Goal: Task Accomplishment & Management: Manage account settings

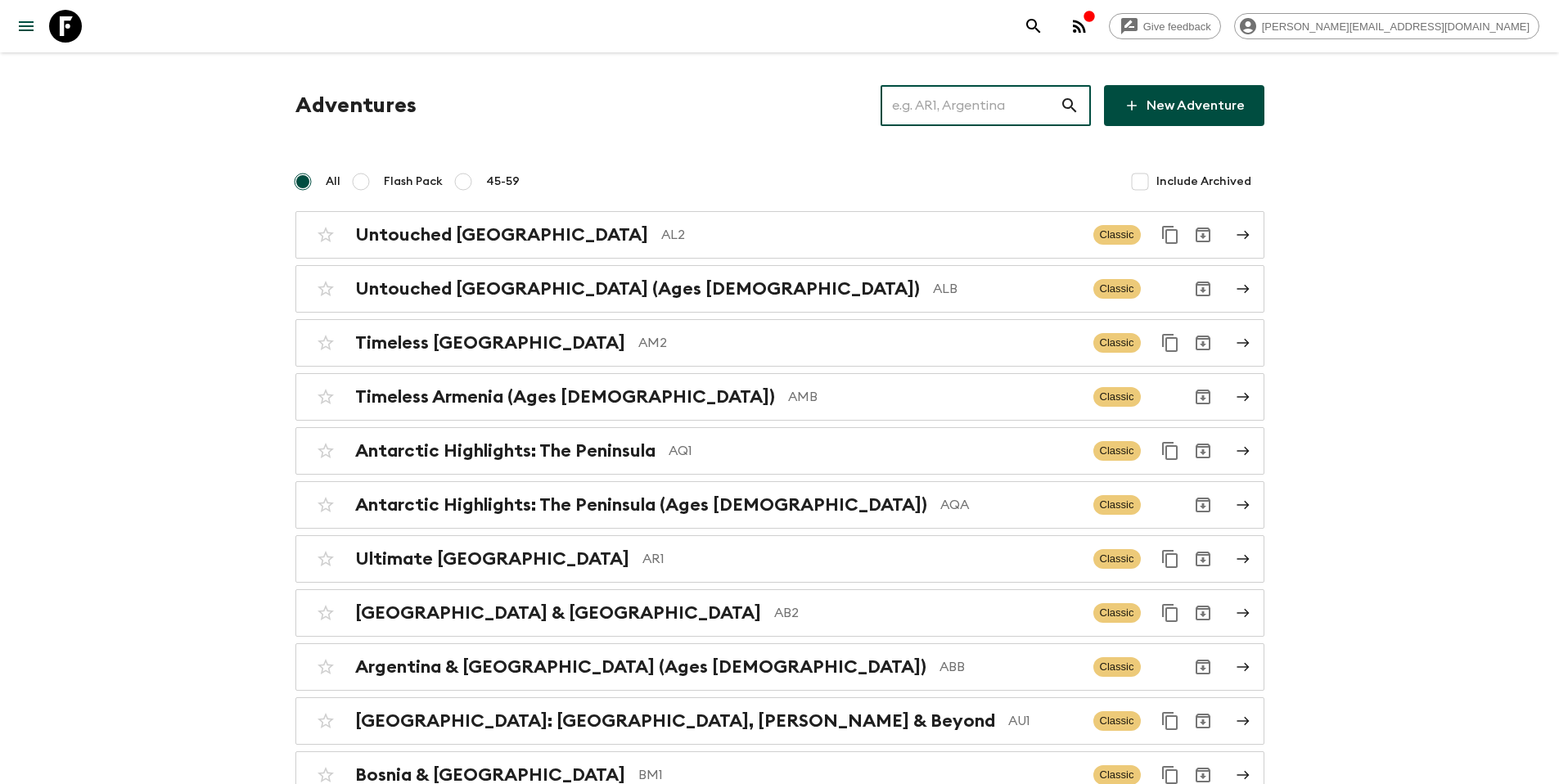
click at [959, 109] on input "text" at bounding box center [970, 105] width 179 height 46
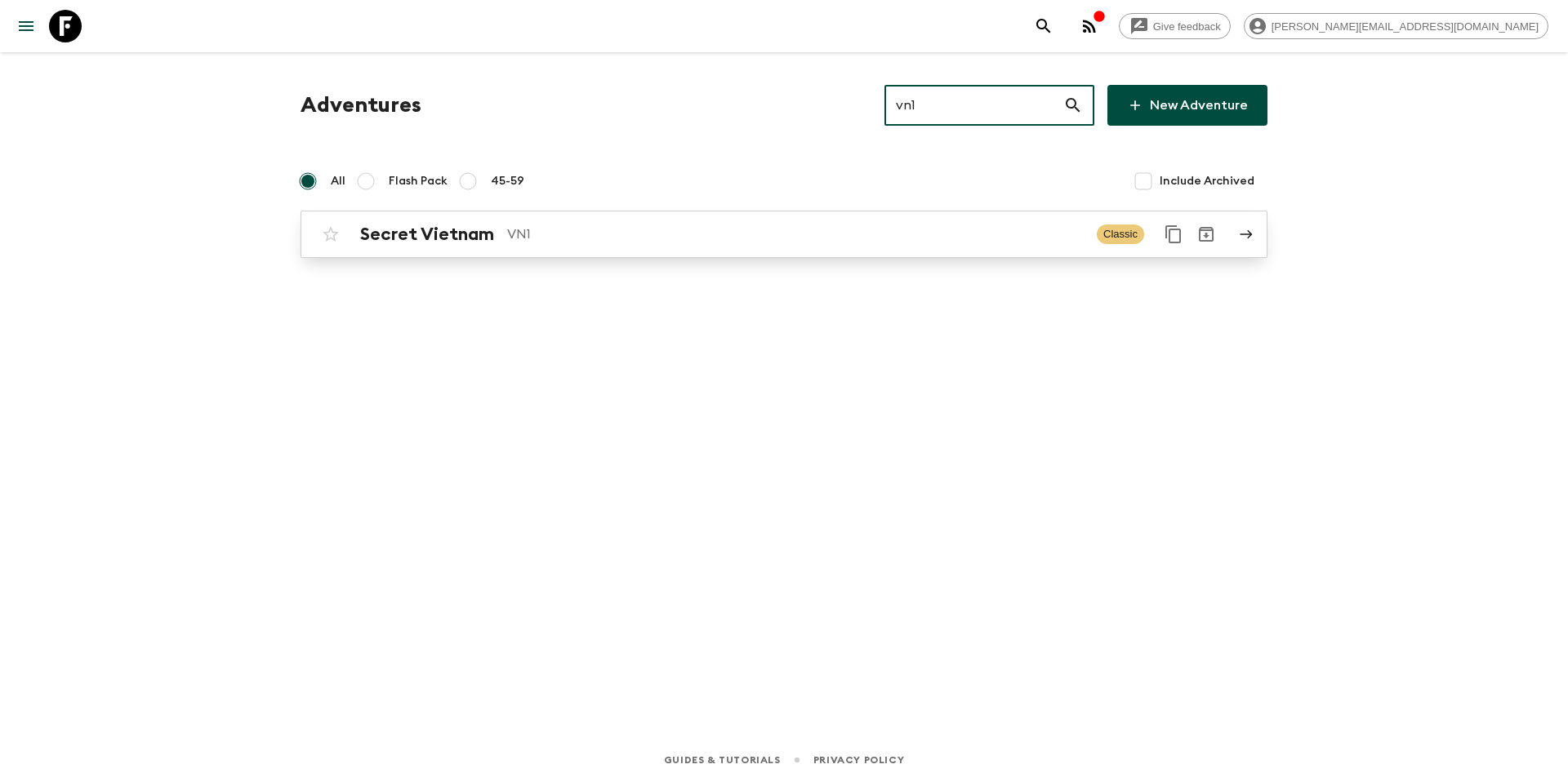
type input "vn1"
click at [737, 235] on p "VN1" at bounding box center [795, 235] width 576 height 20
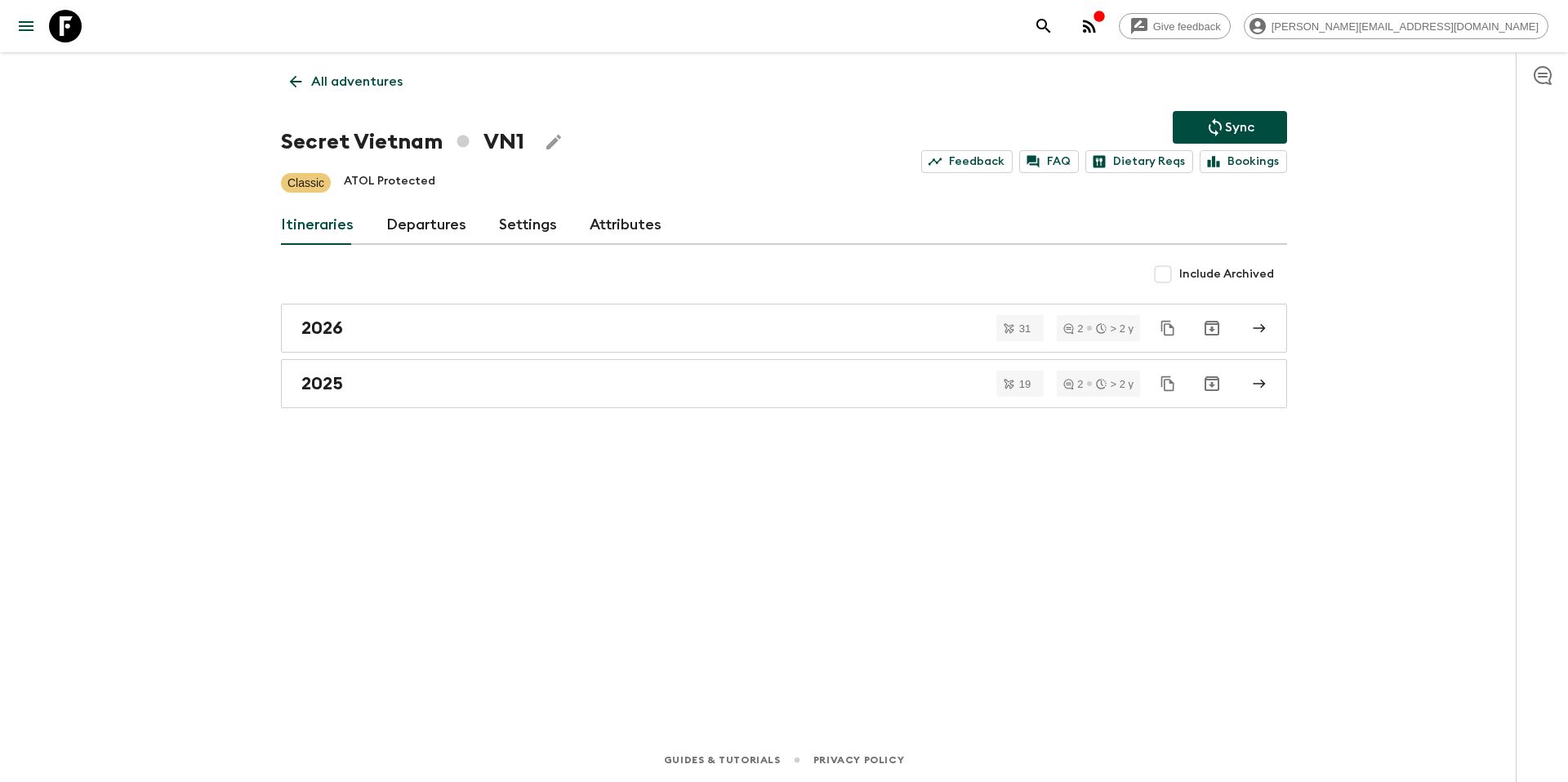
click at [436, 224] on link "Departures" at bounding box center [426, 225] width 80 height 39
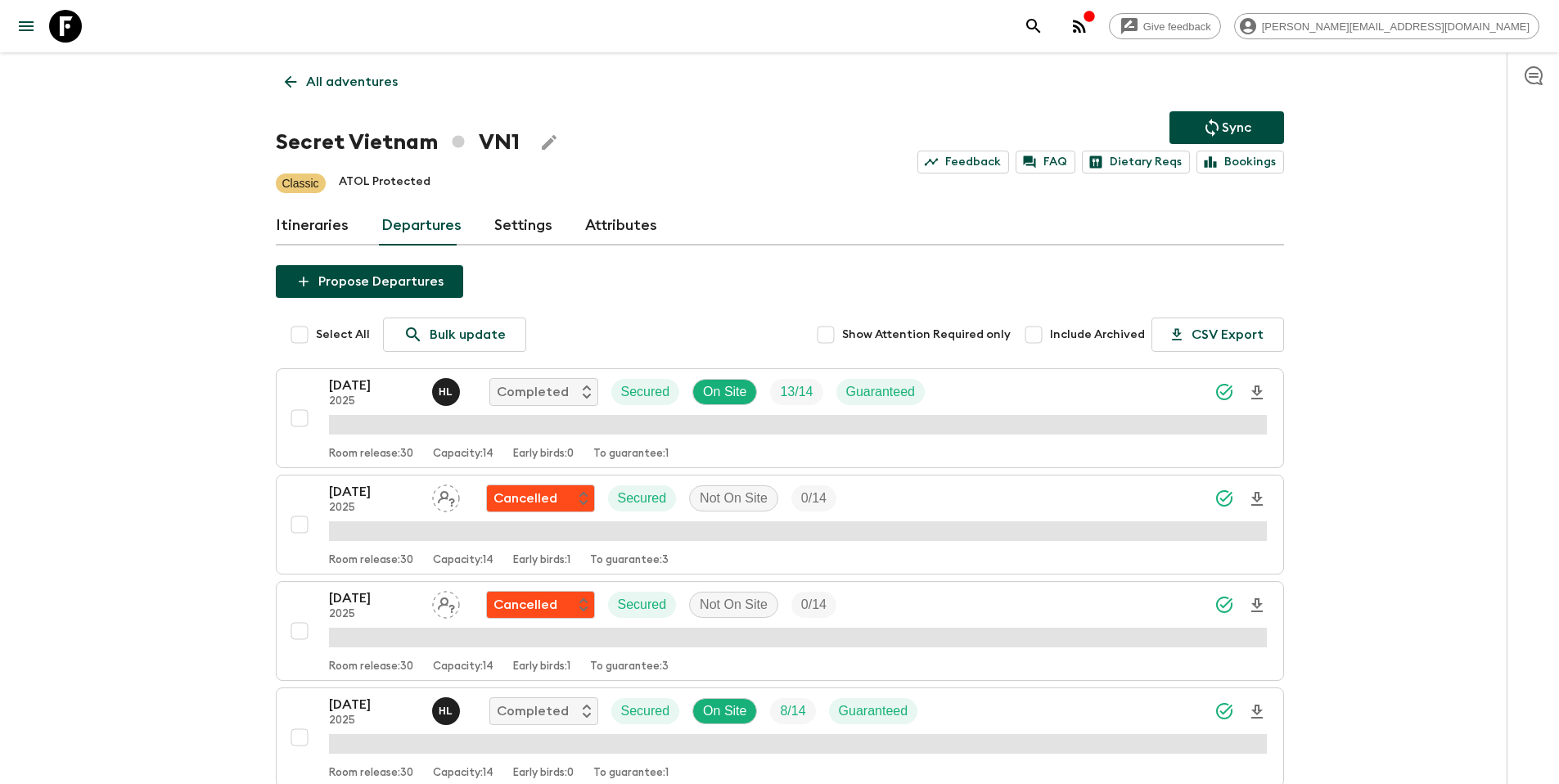
scroll to position [1696, 0]
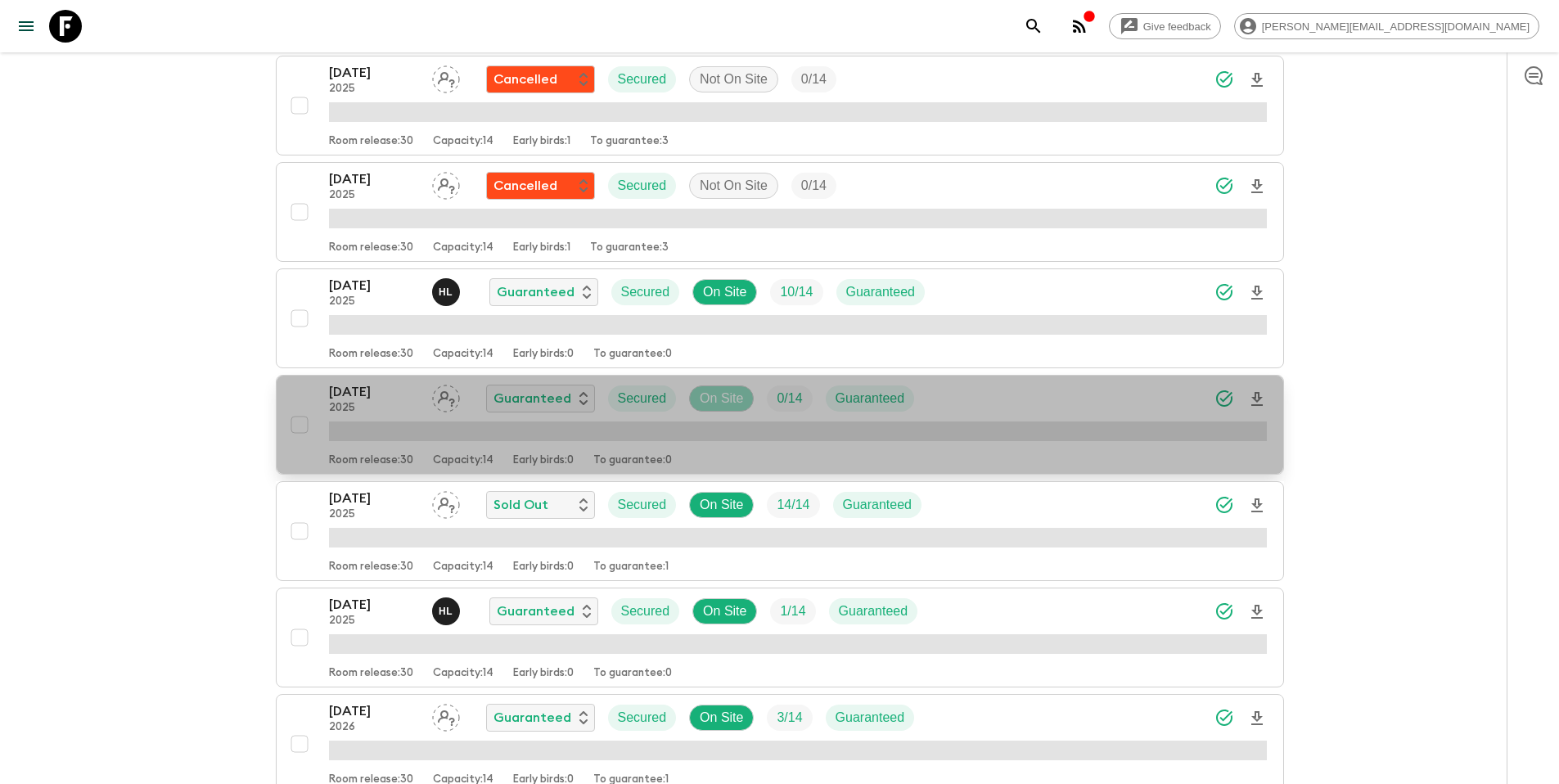
click at [732, 401] on p "On Site" at bounding box center [722, 399] width 43 height 20
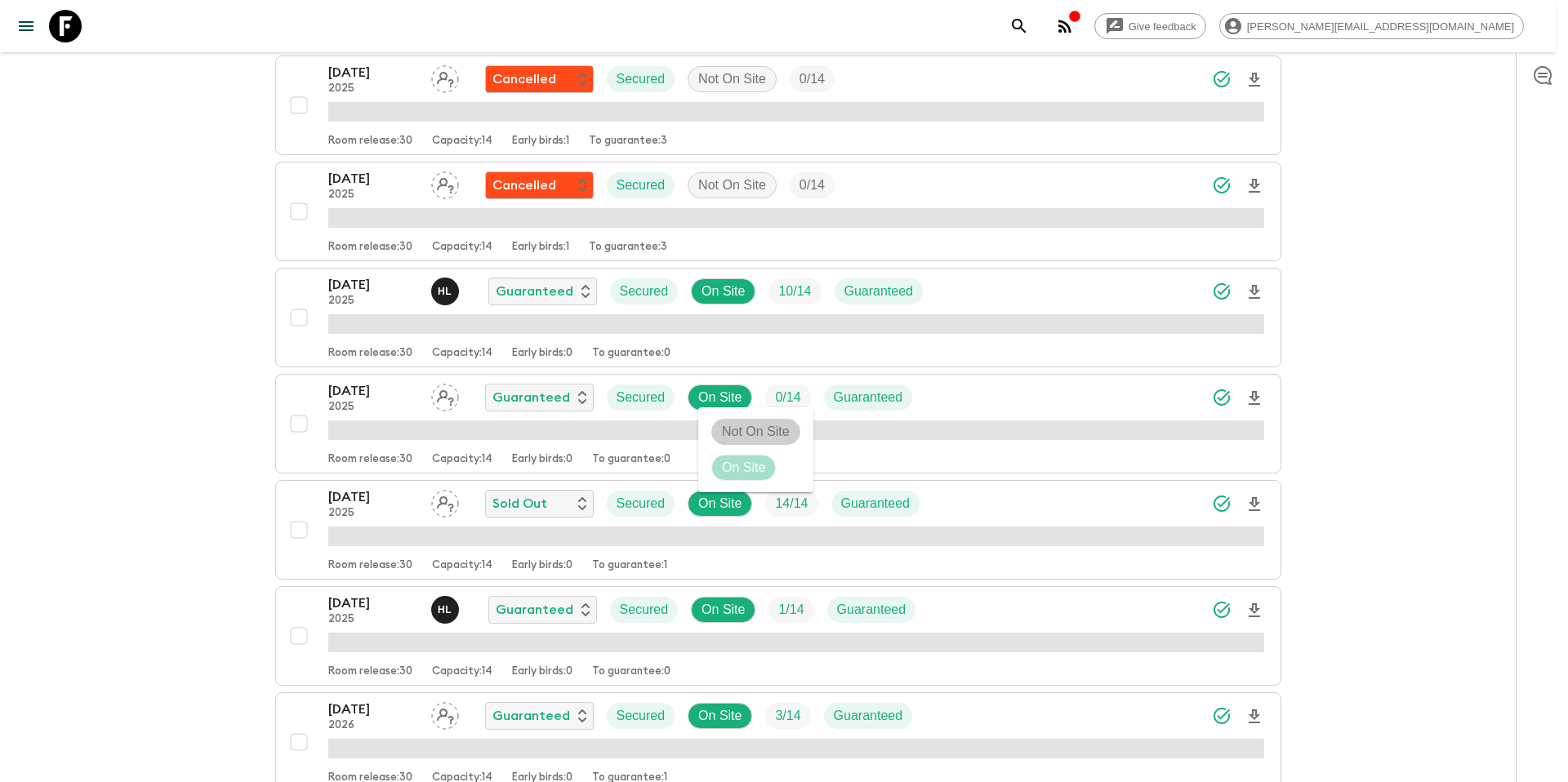
click at [733, 428] on p "Not On Site" at bounding box center [755, 432] width 68 height 20
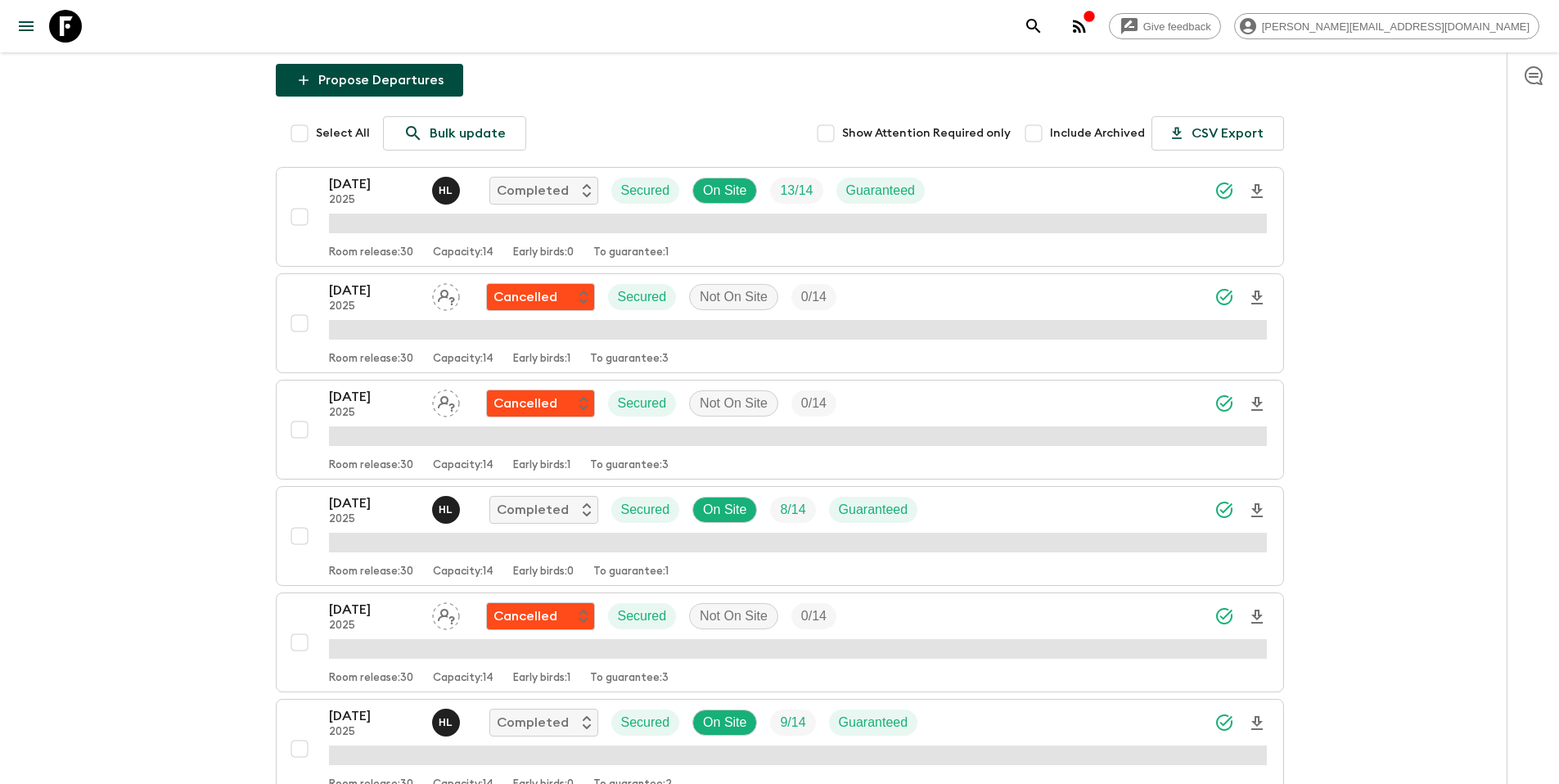
scroll to position [145, 0]
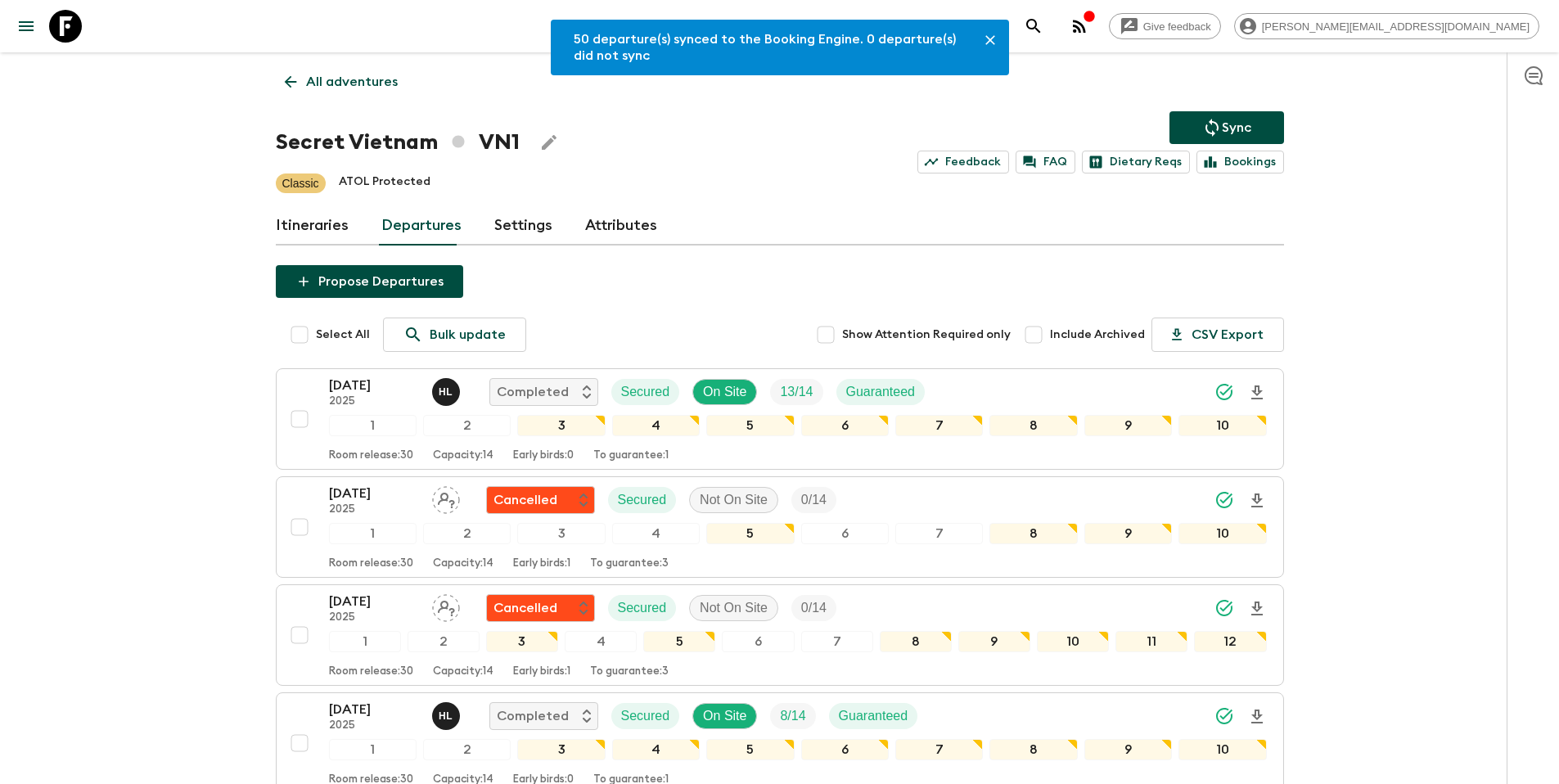
scroll to position [1722, 0]
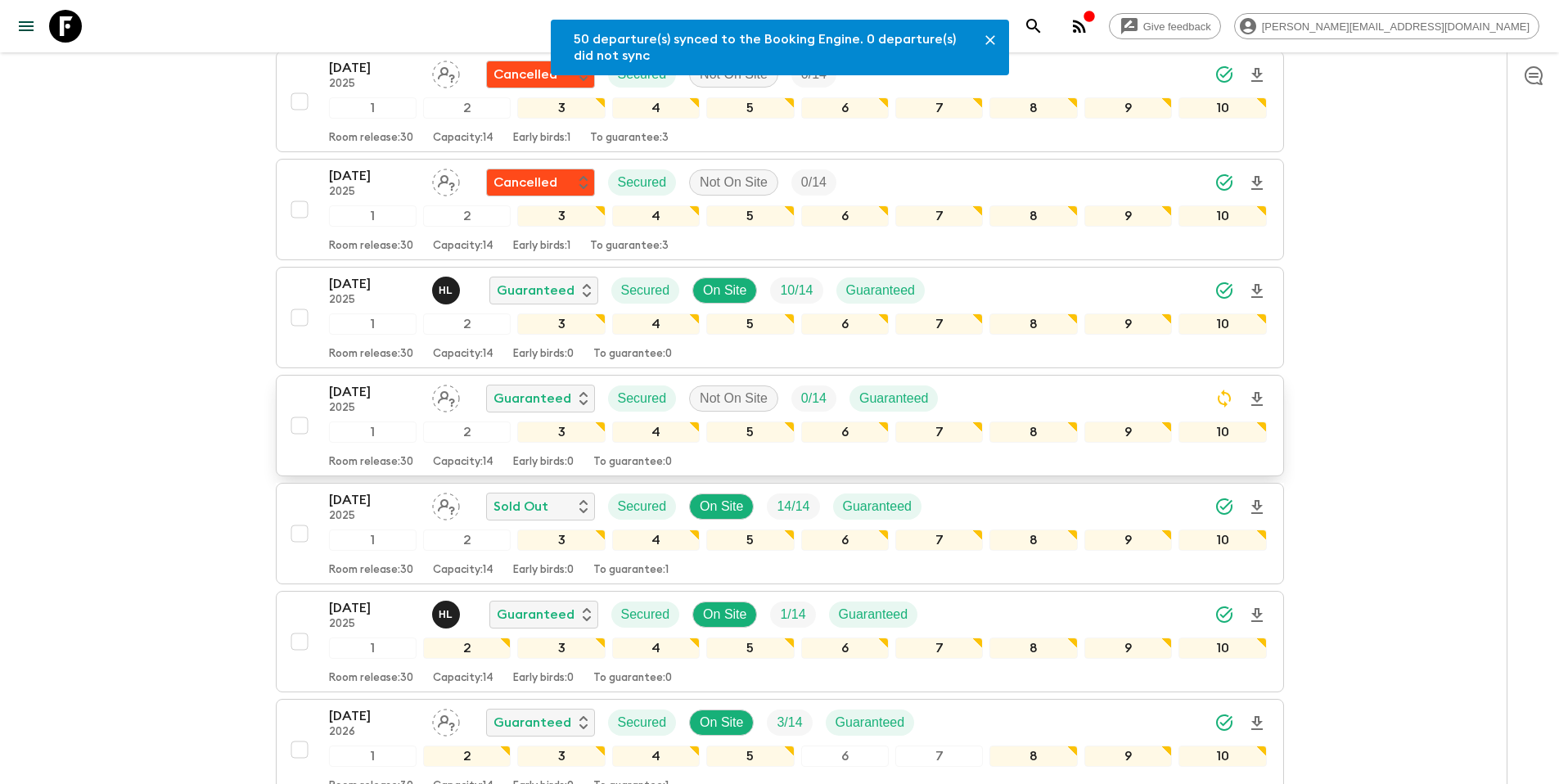
click at [984, 393] on div "24 Dec 2025 2025 Guaranteed Secured Not On Site 0 / 14 Guaranteed" at bounding box center [798, 399] width 938 height 33
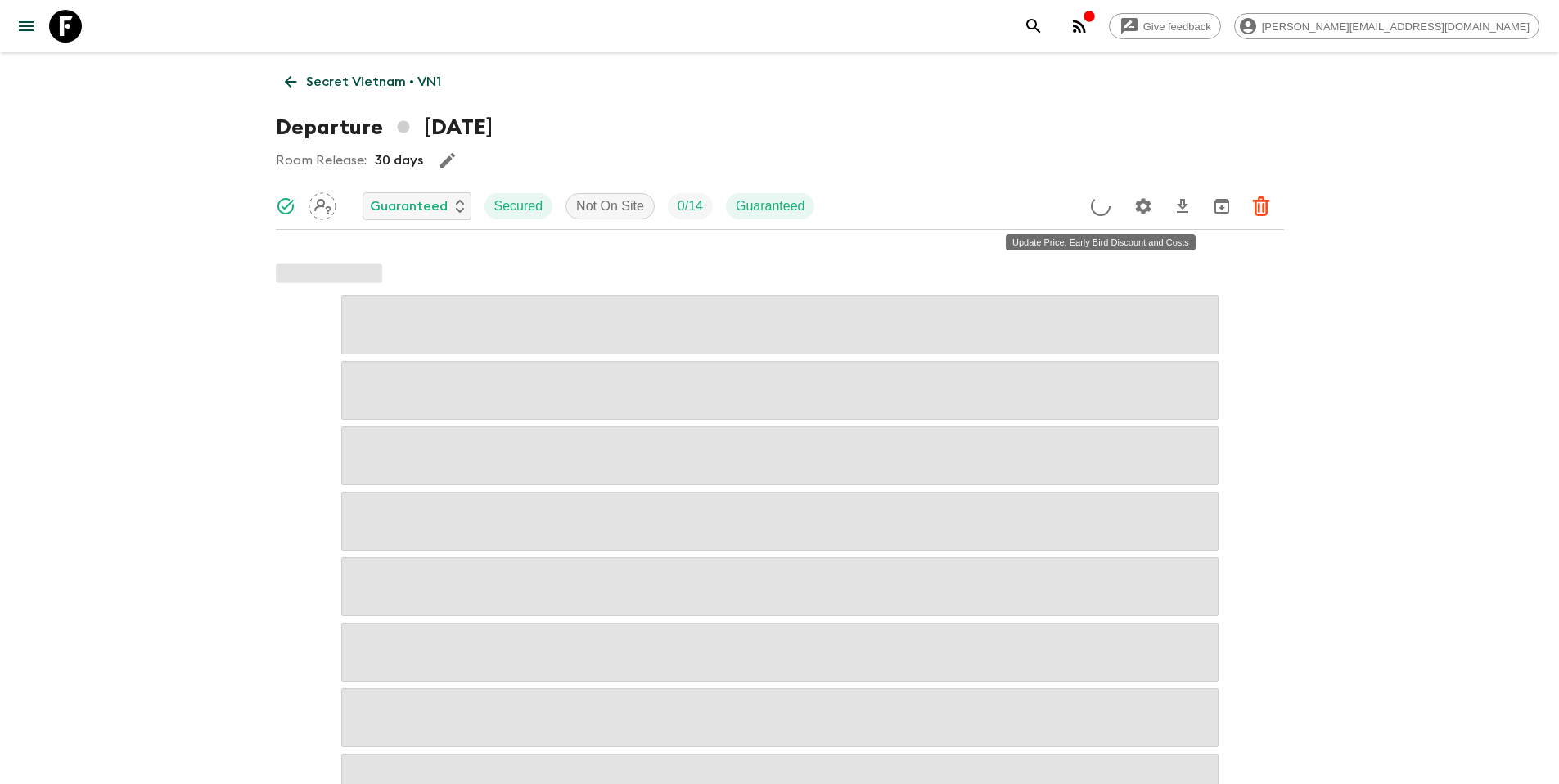
click at [1101, 204] on icon "Update Price, Early Bird Discount and Costs" at bounding box center [1101, 206] width 24 height 24
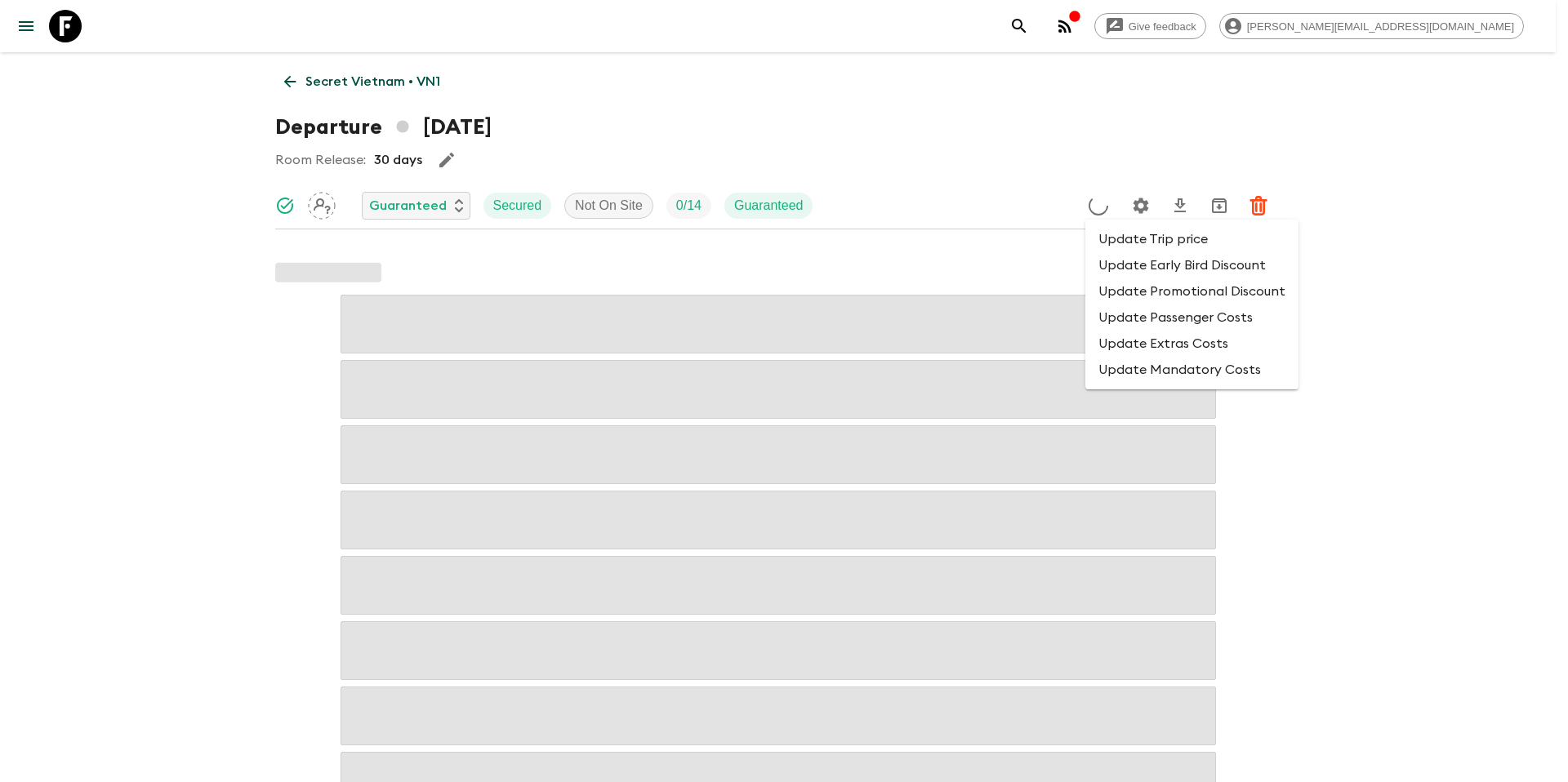
click at [1118, 276] on li "Update Early Bird Discount" at bounding box center [1192, 265] width 213 height 26
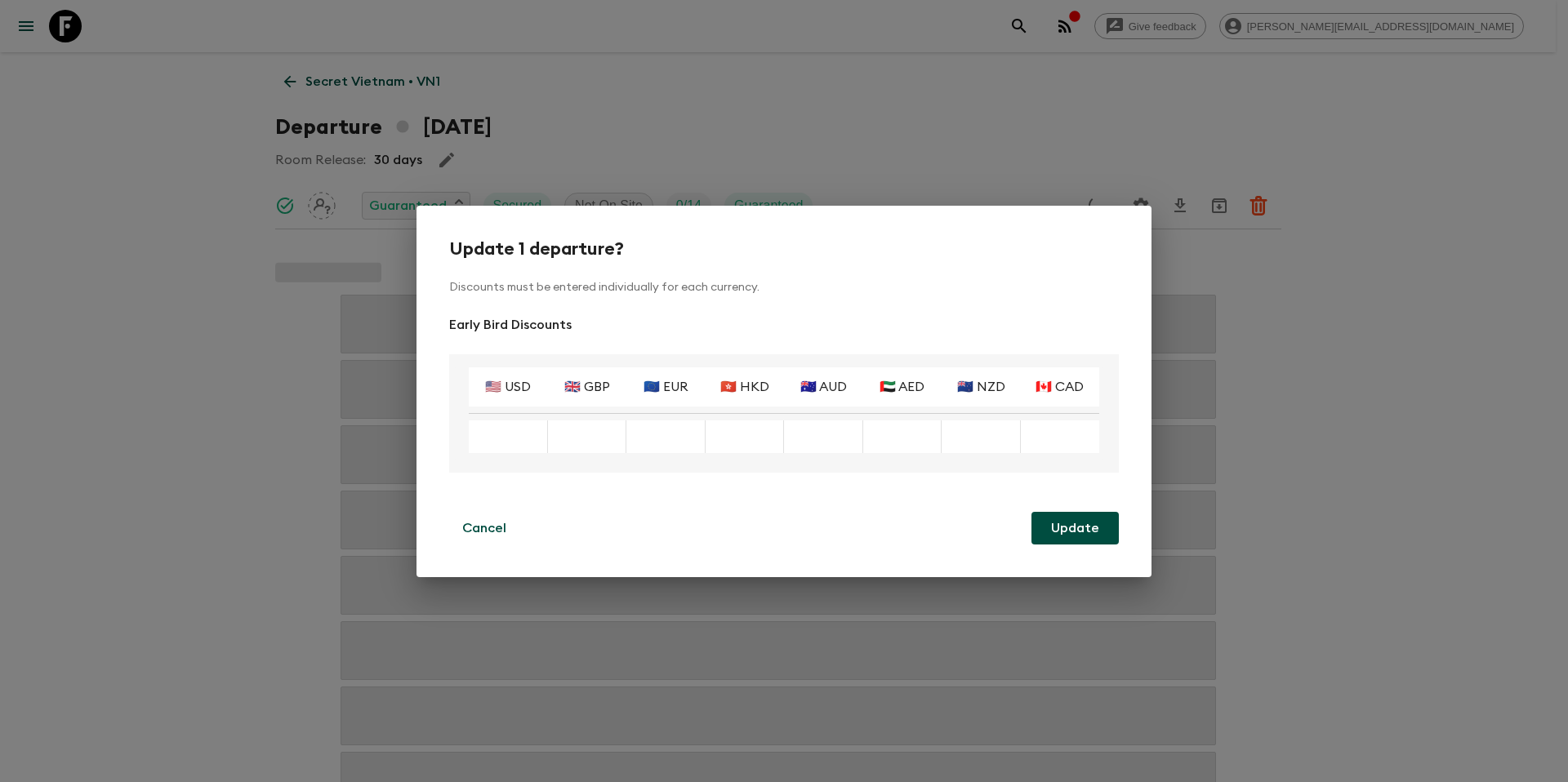
click at [1148, 114] on div "Update 1 departure? Discounts must be entered individually for each currency. E…" at bounding box center [784, 391] width 1568 height 782
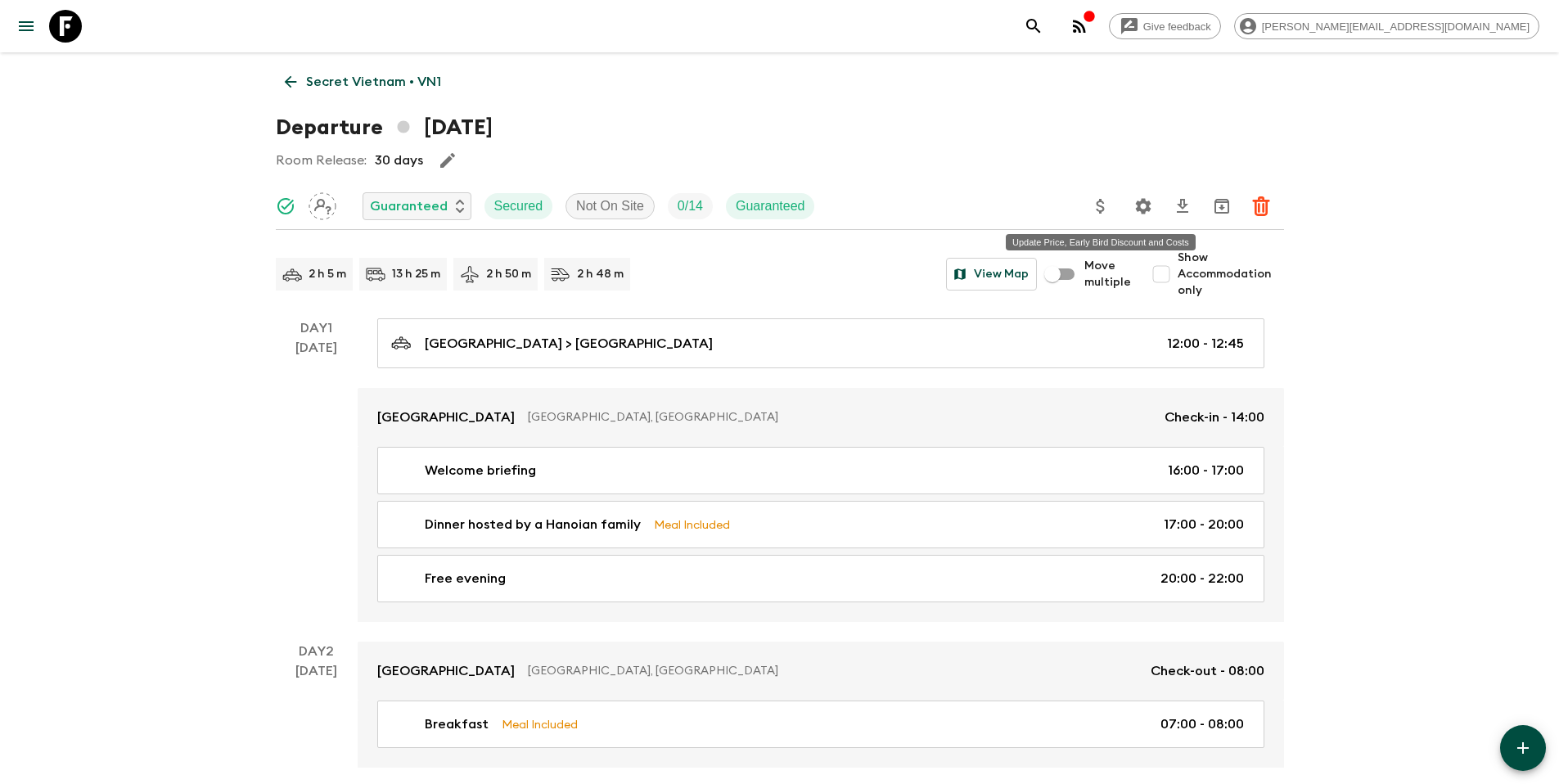
click at [1103, 210] on icon "Update Price, Early Bird Discount and Costs" at bounding box center [1101, 206] width 8 height 14
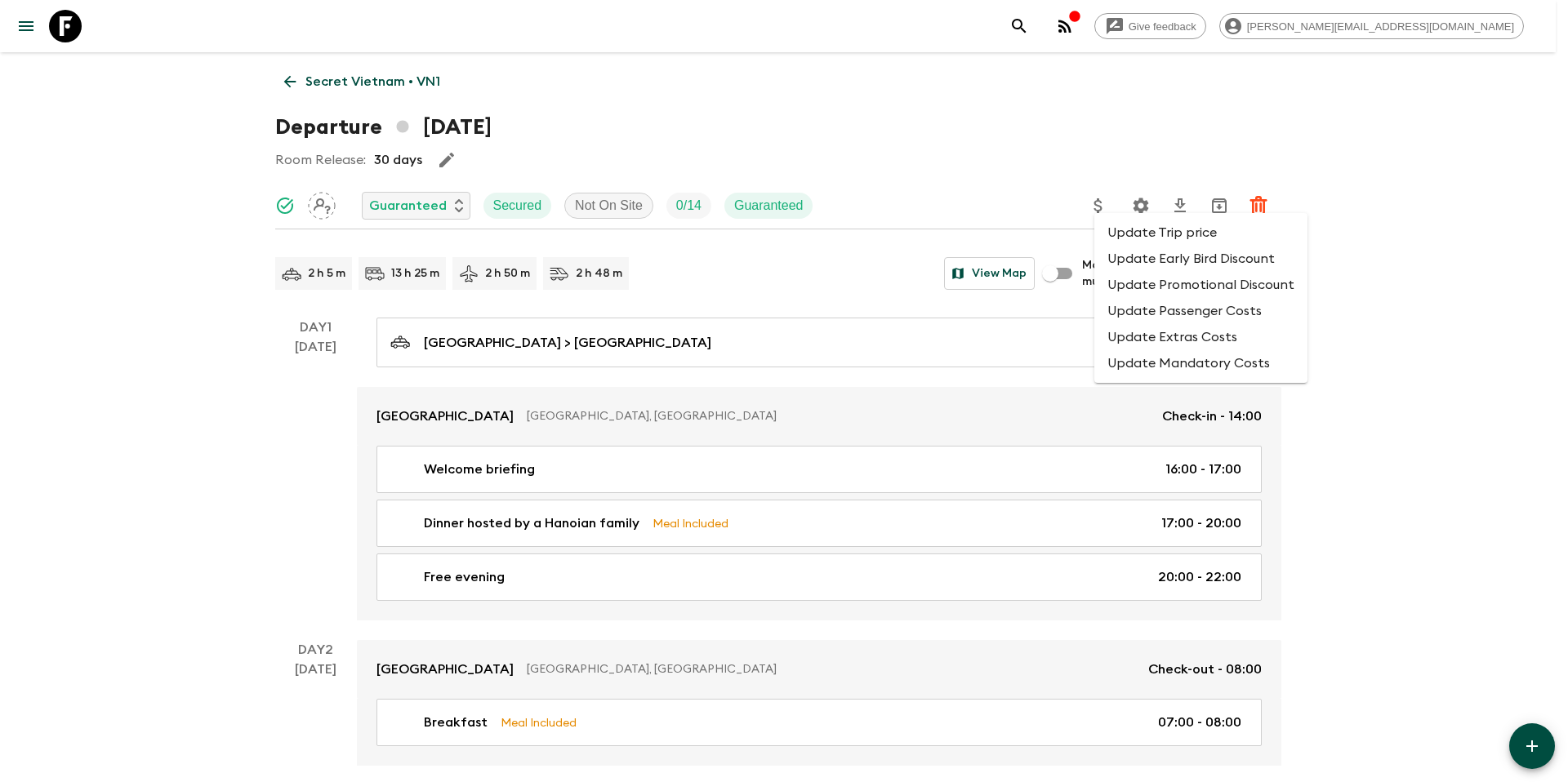
click at [1125, 281] on li "Update Promotional Discount" at bounding box center [1201, 284] width 213 height 26
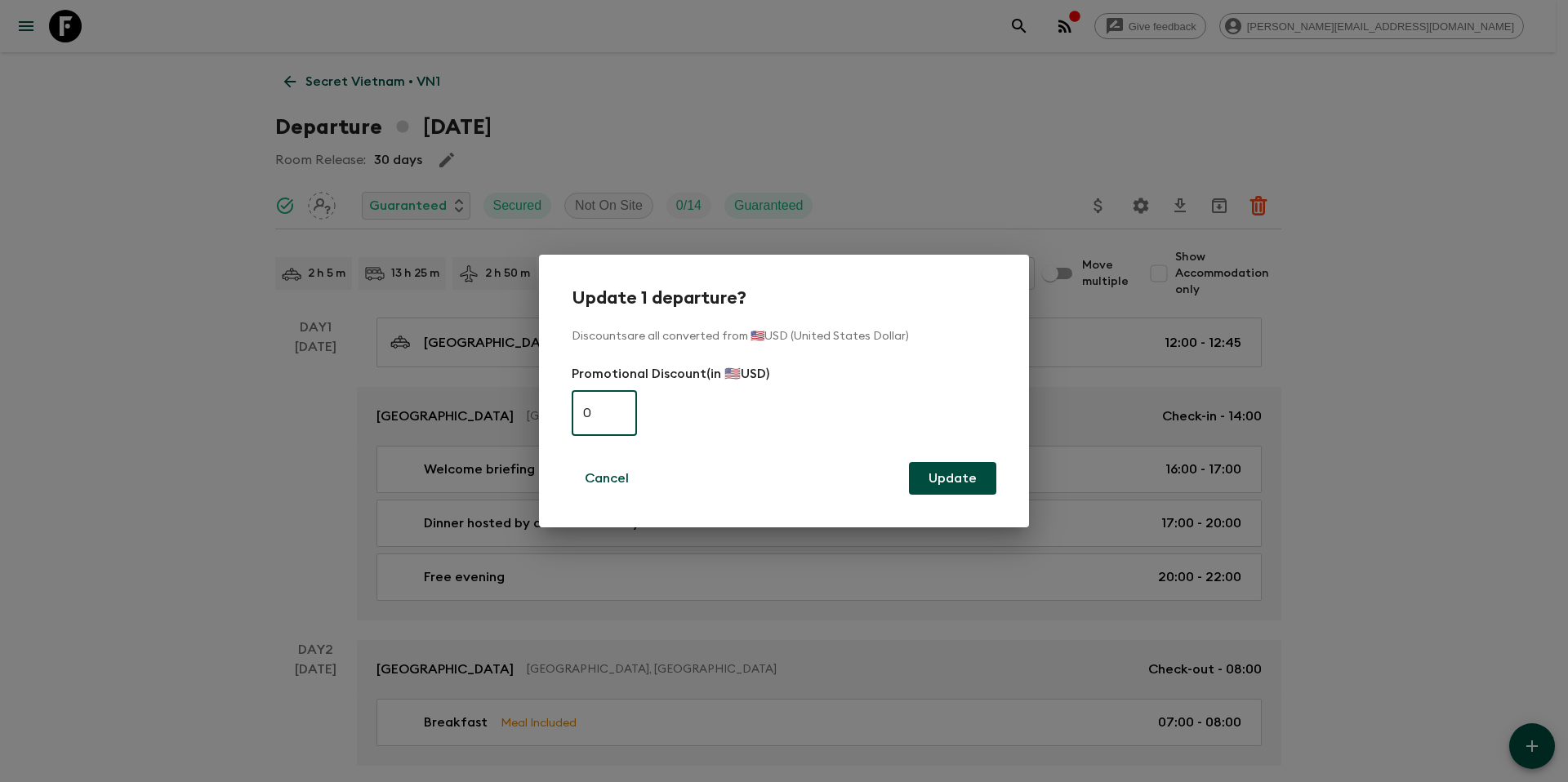
type input "0"
click at [954, 482] on button "Update" at bounding box center [952, 478] width 88 height 32
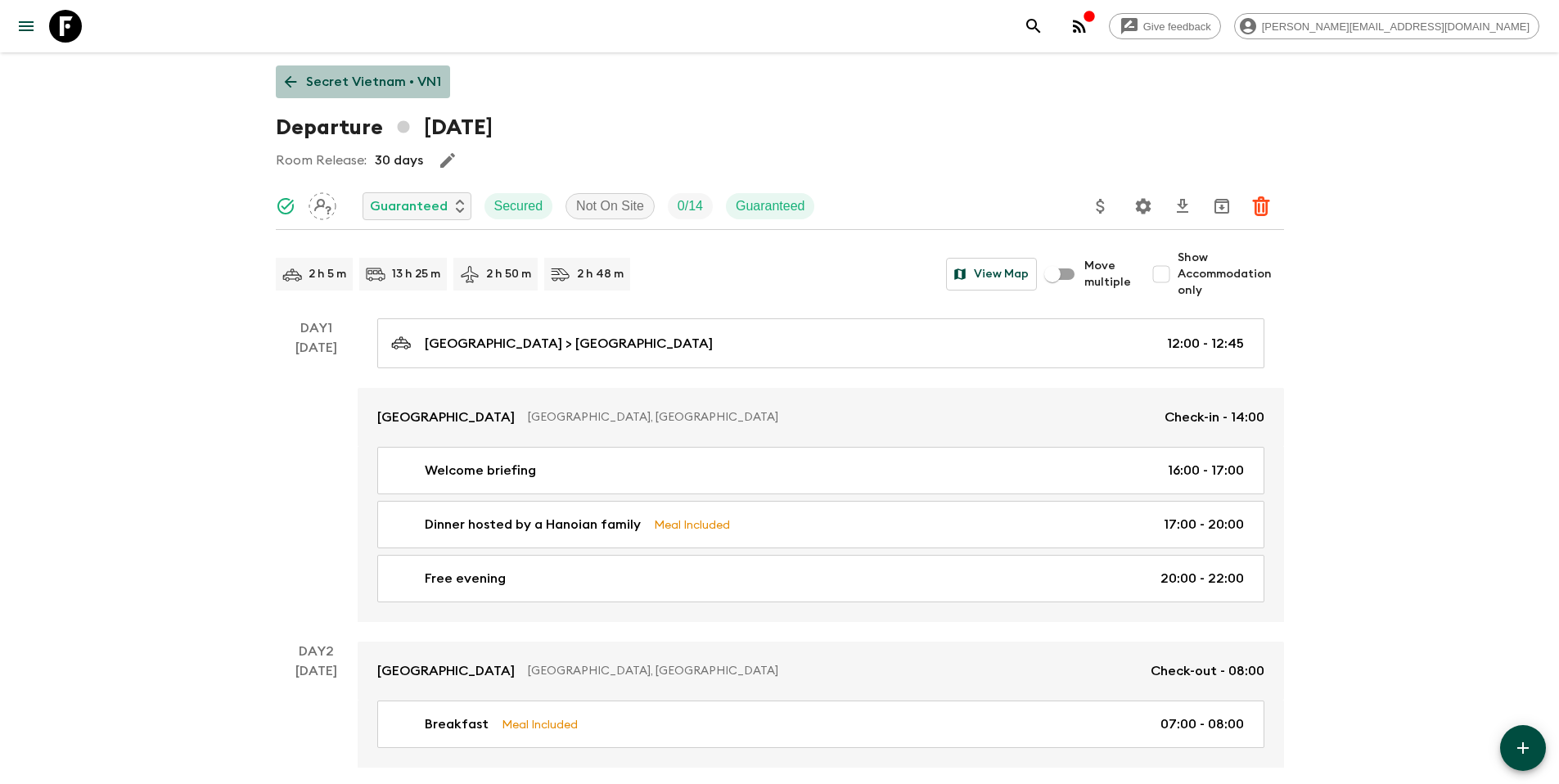
click at [376, 79] on p "Secret Vietnam • VN1" at bounding box center [373, 82] width 135 height 20
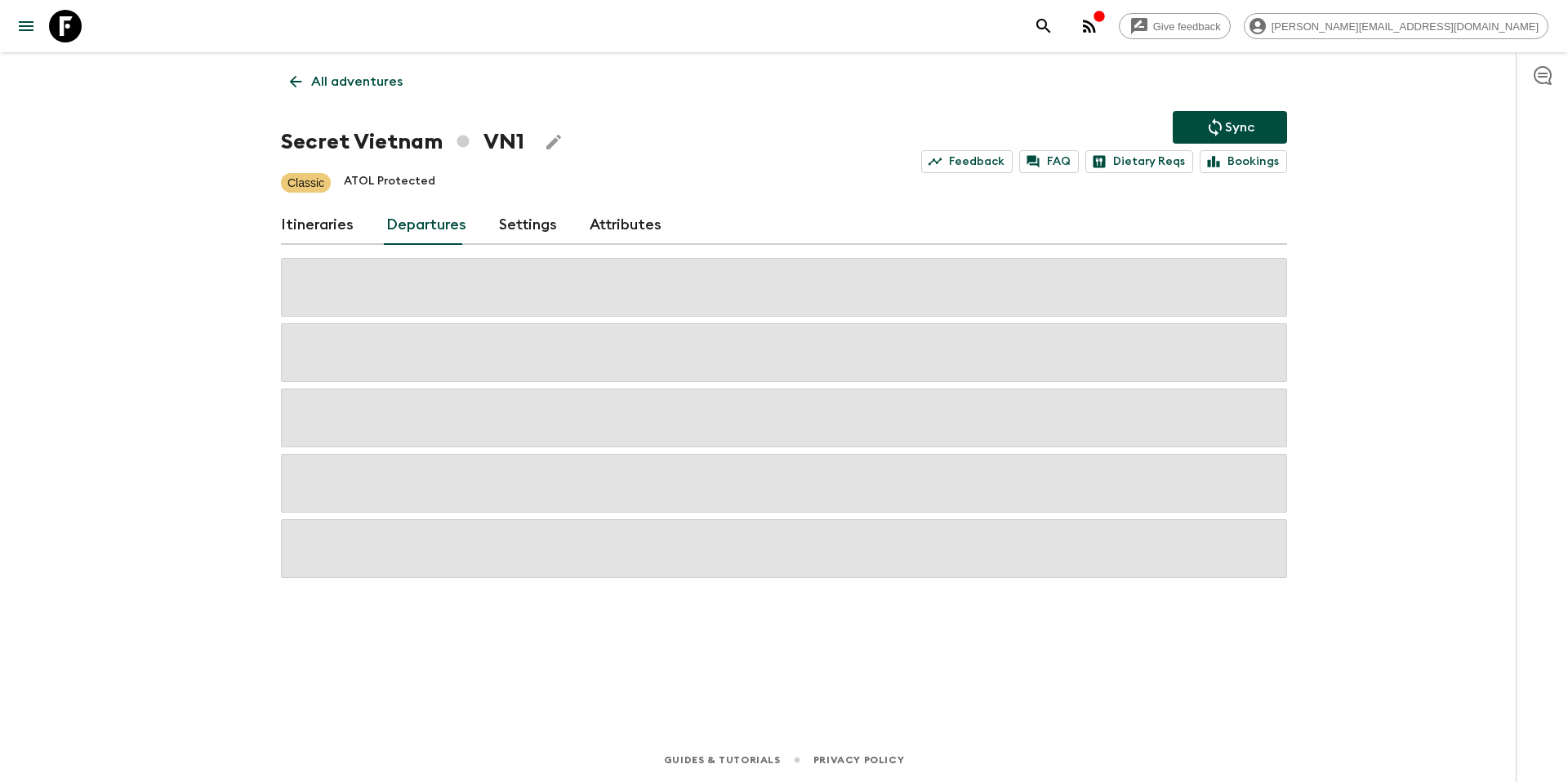
click at [1253, 120] on p "Sync" at bounding box center [1240, 127] width 30 height 20
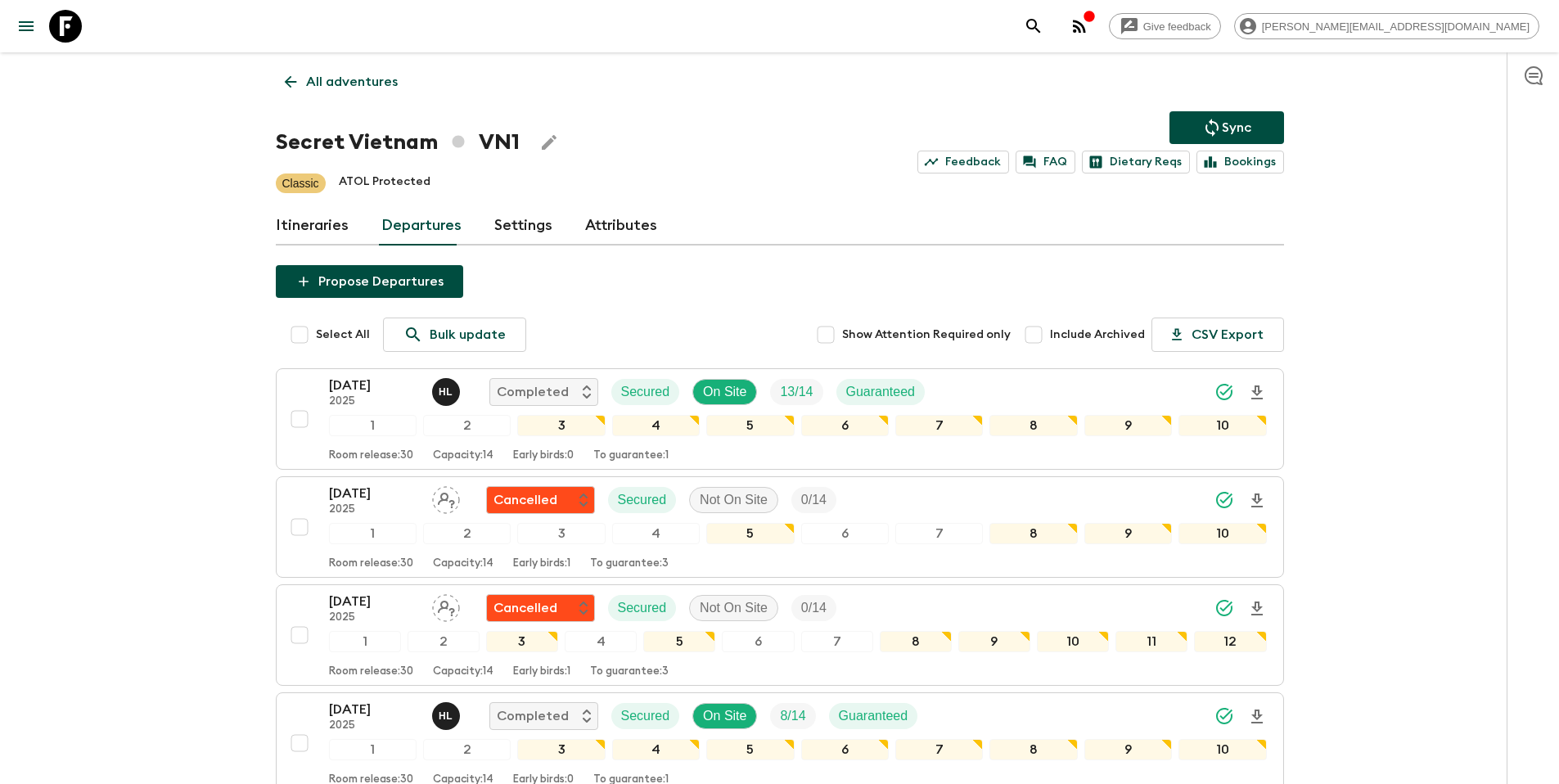
click at [1208, 125] on icon "Sync adventure departures to the booking engine" at bounding box center [1213, 128] width 20 height 20
click at [329, 82] on p "All adventures" at bounding box center [352, 82] width 91 height 20
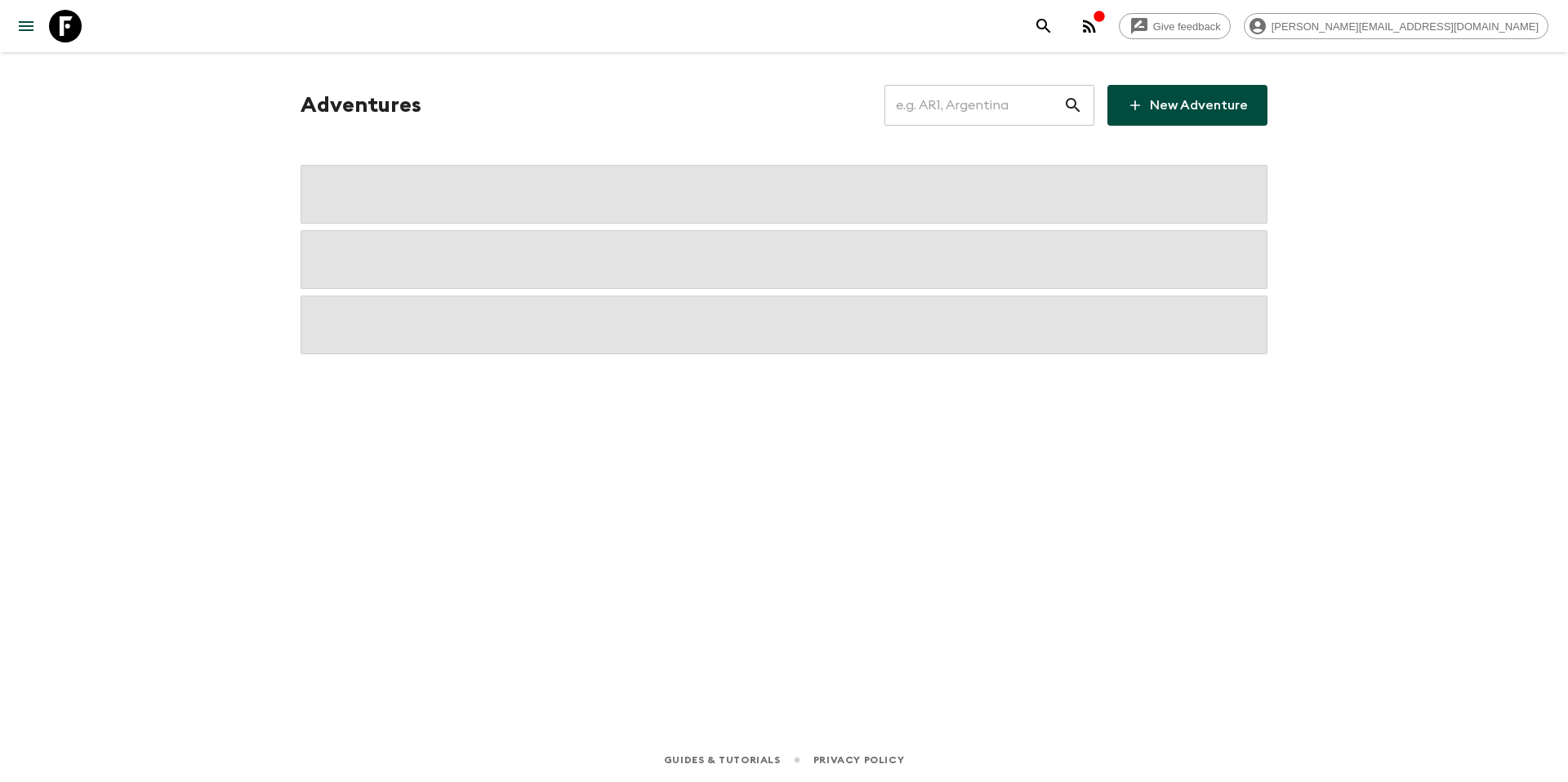
click at [964, 113] on input "text" at bounding box center [973, 105] width 179 height 46
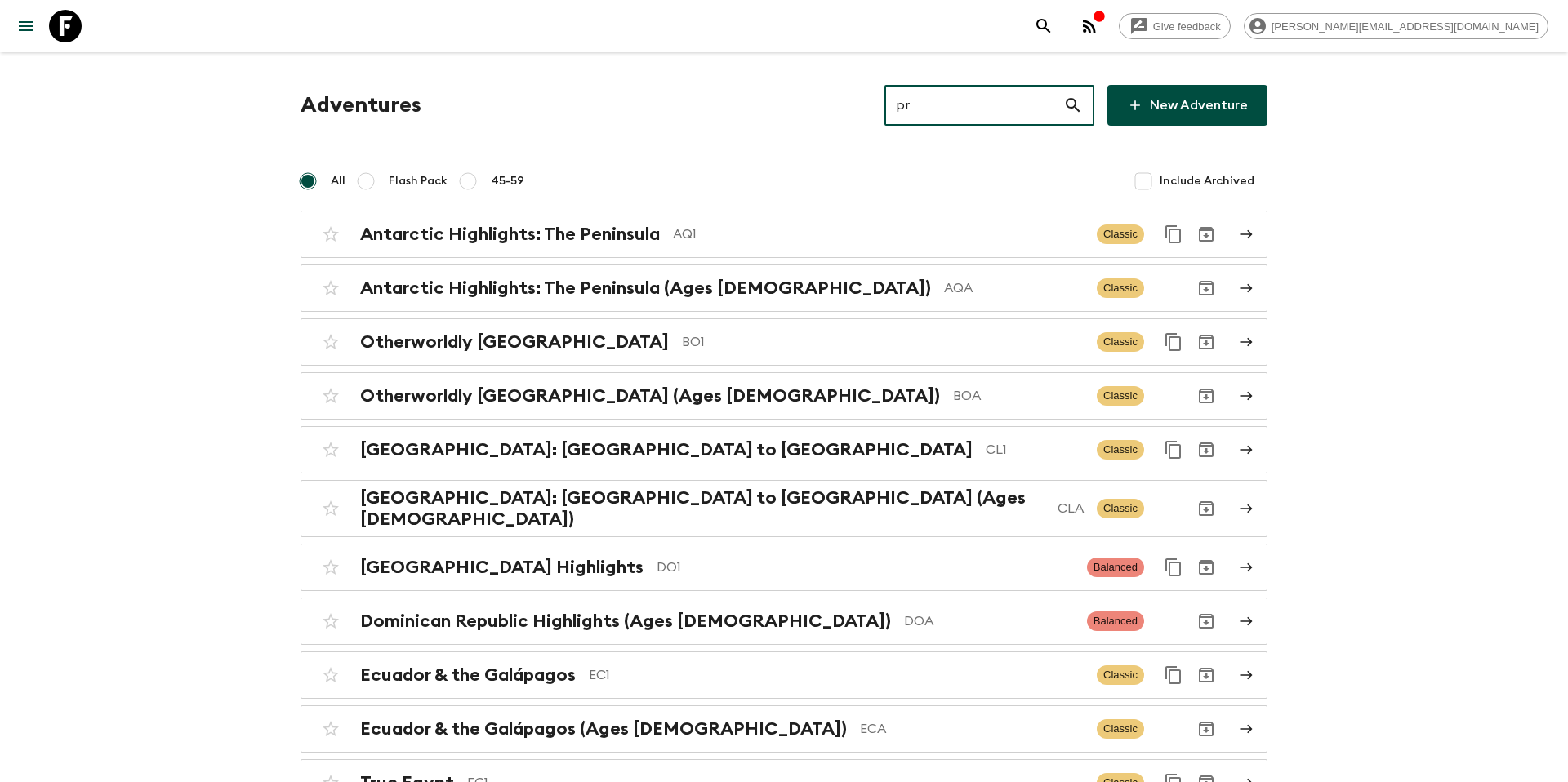
type input "pr1"
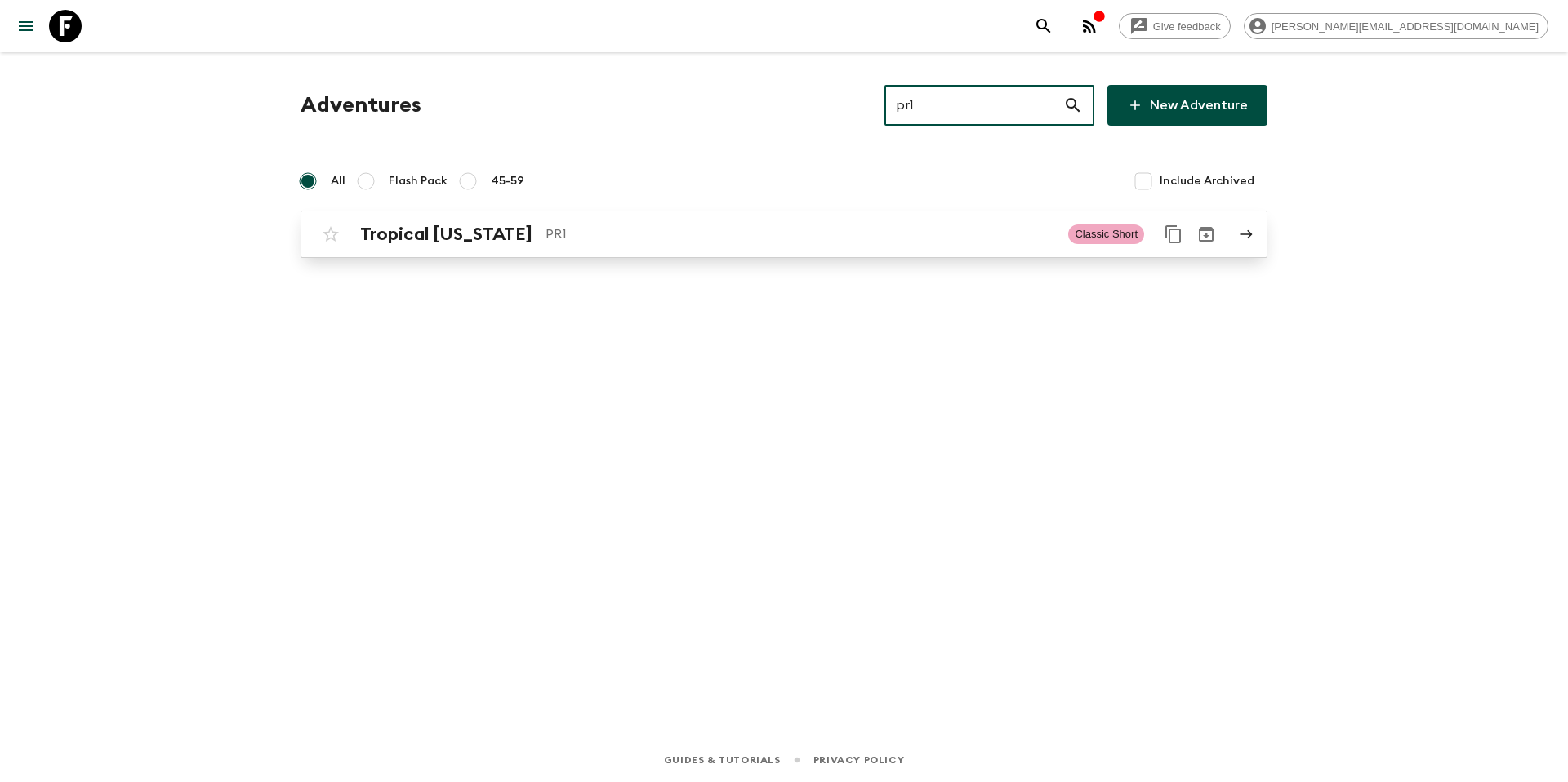
click at [711, 231] on p "PR1" at bounding box center [800, 235] width 510 height 20
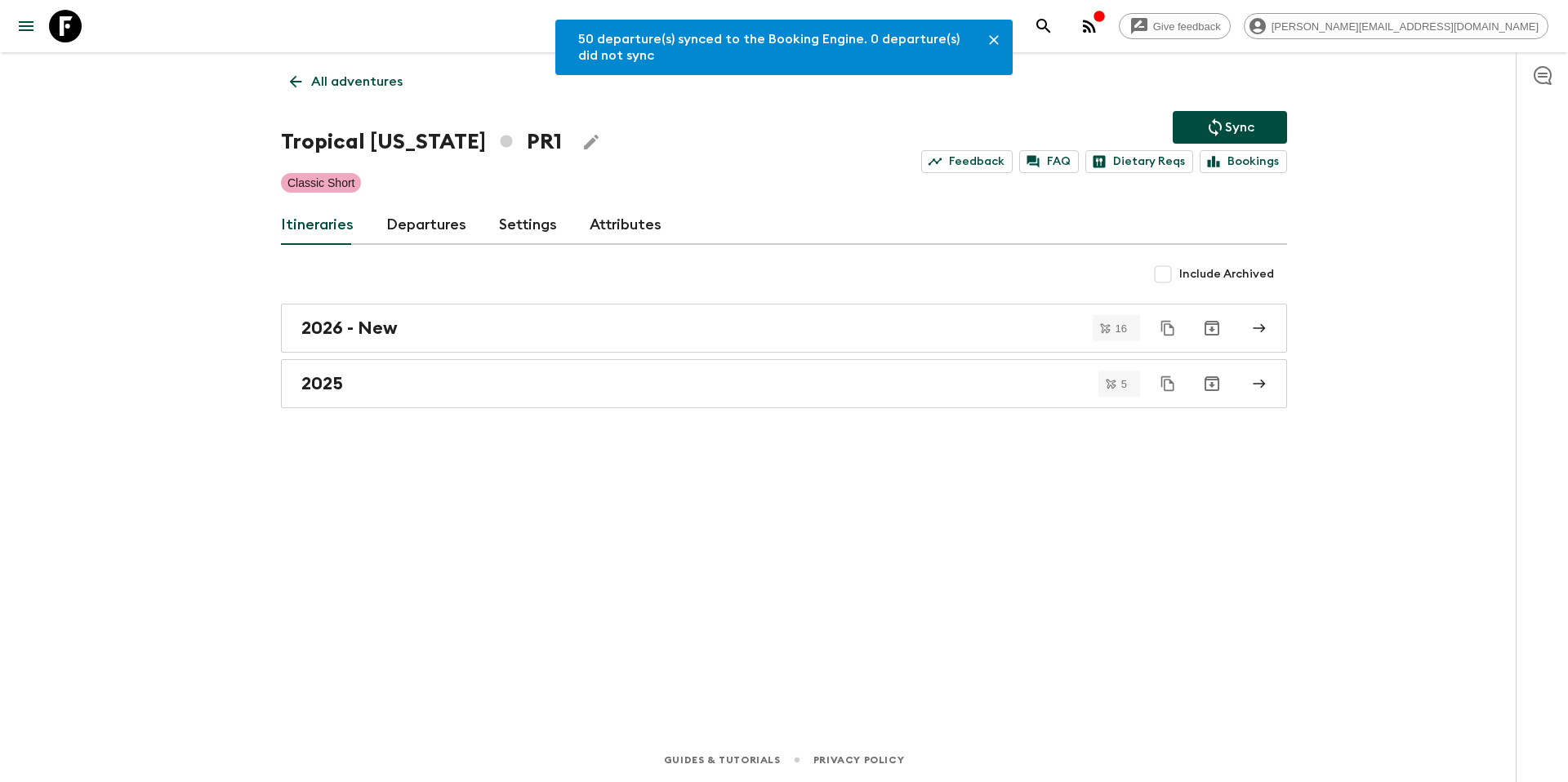
click at [429, 228] on link "Departures" at bounding box center [426, 225] width 80 height 39
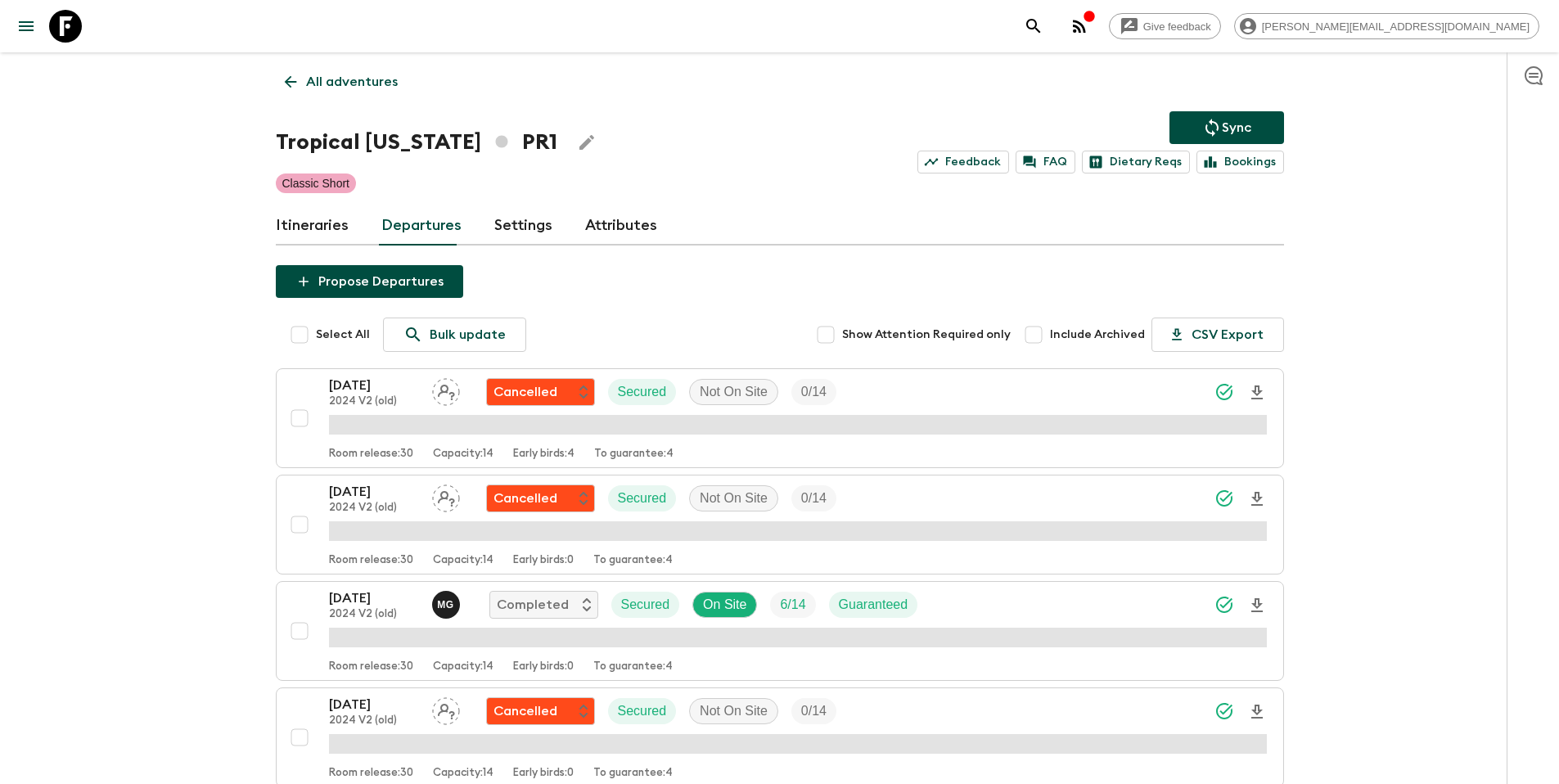
scroll to position [966, 0]
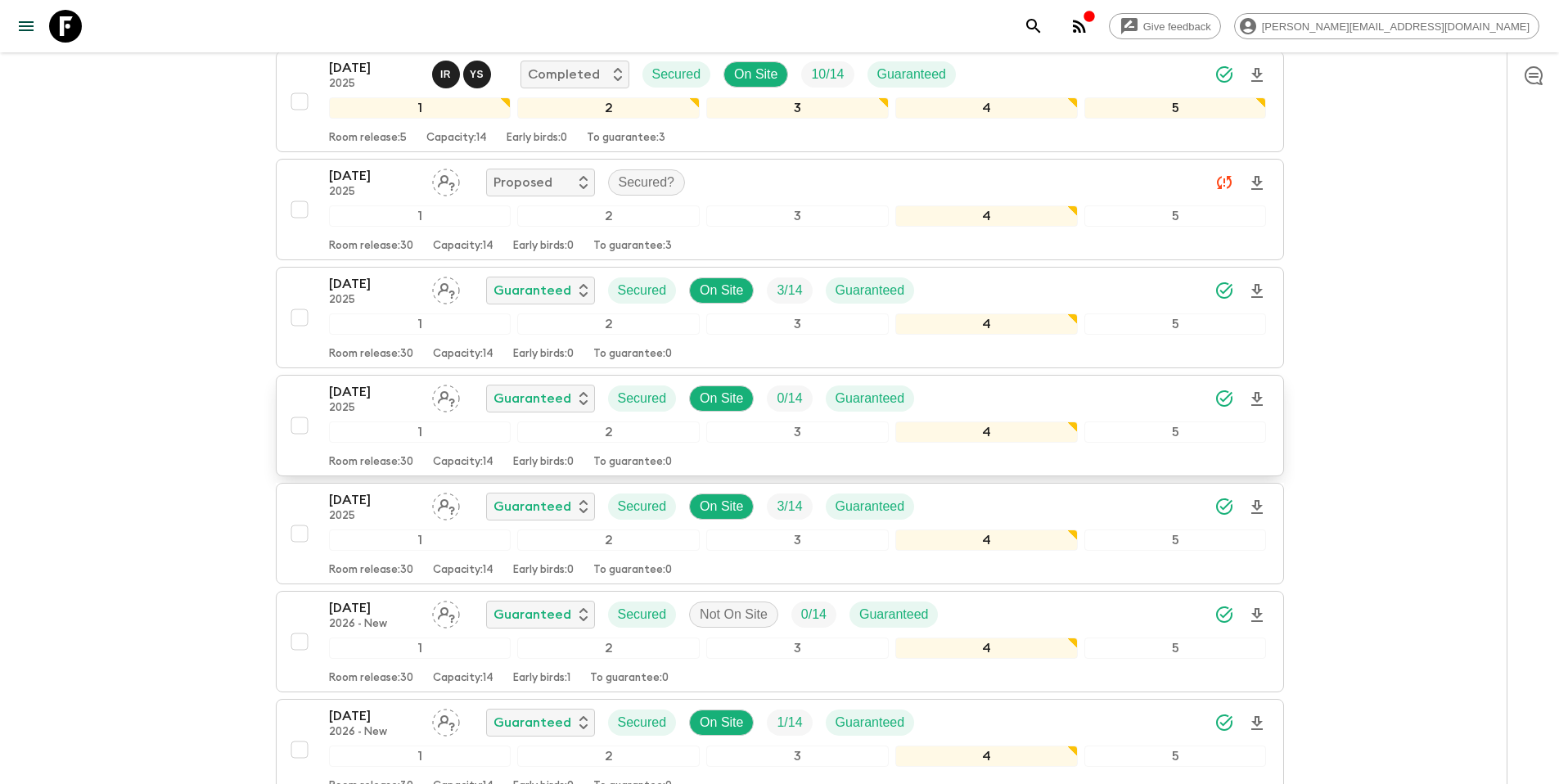
click at [1001, 391] on div "23 Dec 2025 2025 Guaranteed Secured On Site 0 / 14 Guaranteed" at bounding box center [798, 399] width 938 height 33
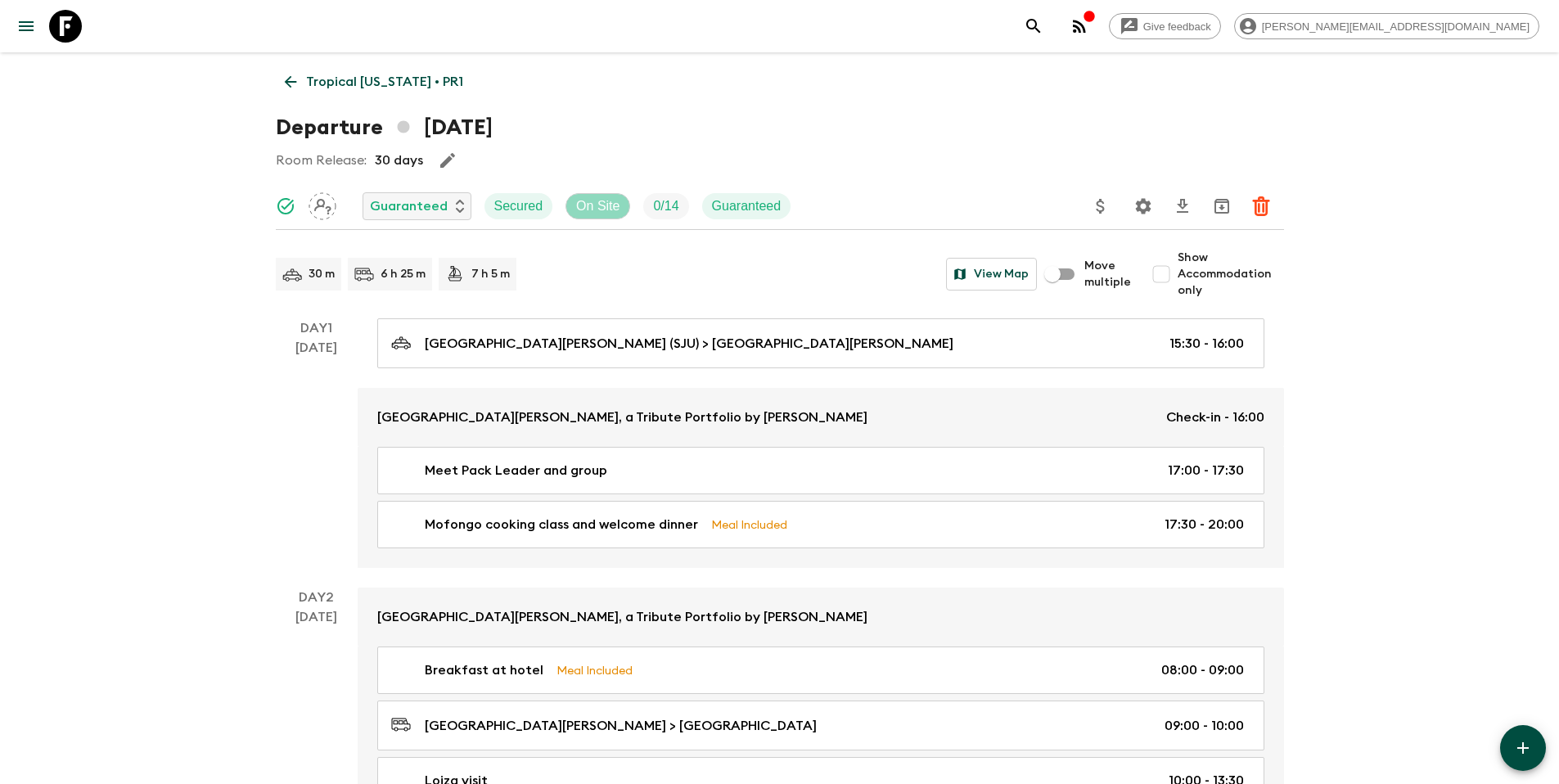
click at [612, 207] on p "On Site" at bounding box center [598, 206] width 43 height 20
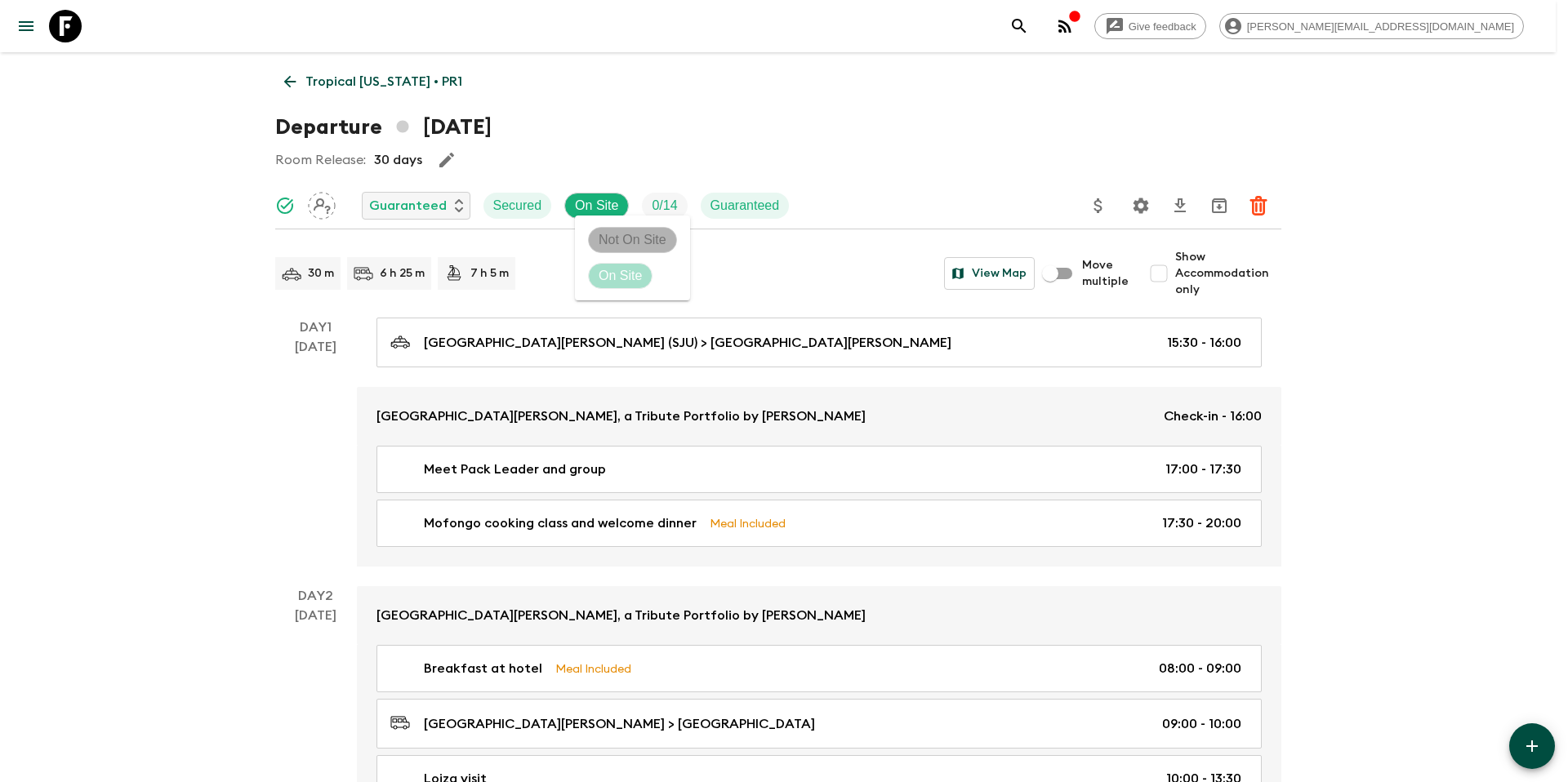
click at [617, 238] on p "Not On Site" at bounding box center [632, 240] width 68 height 20
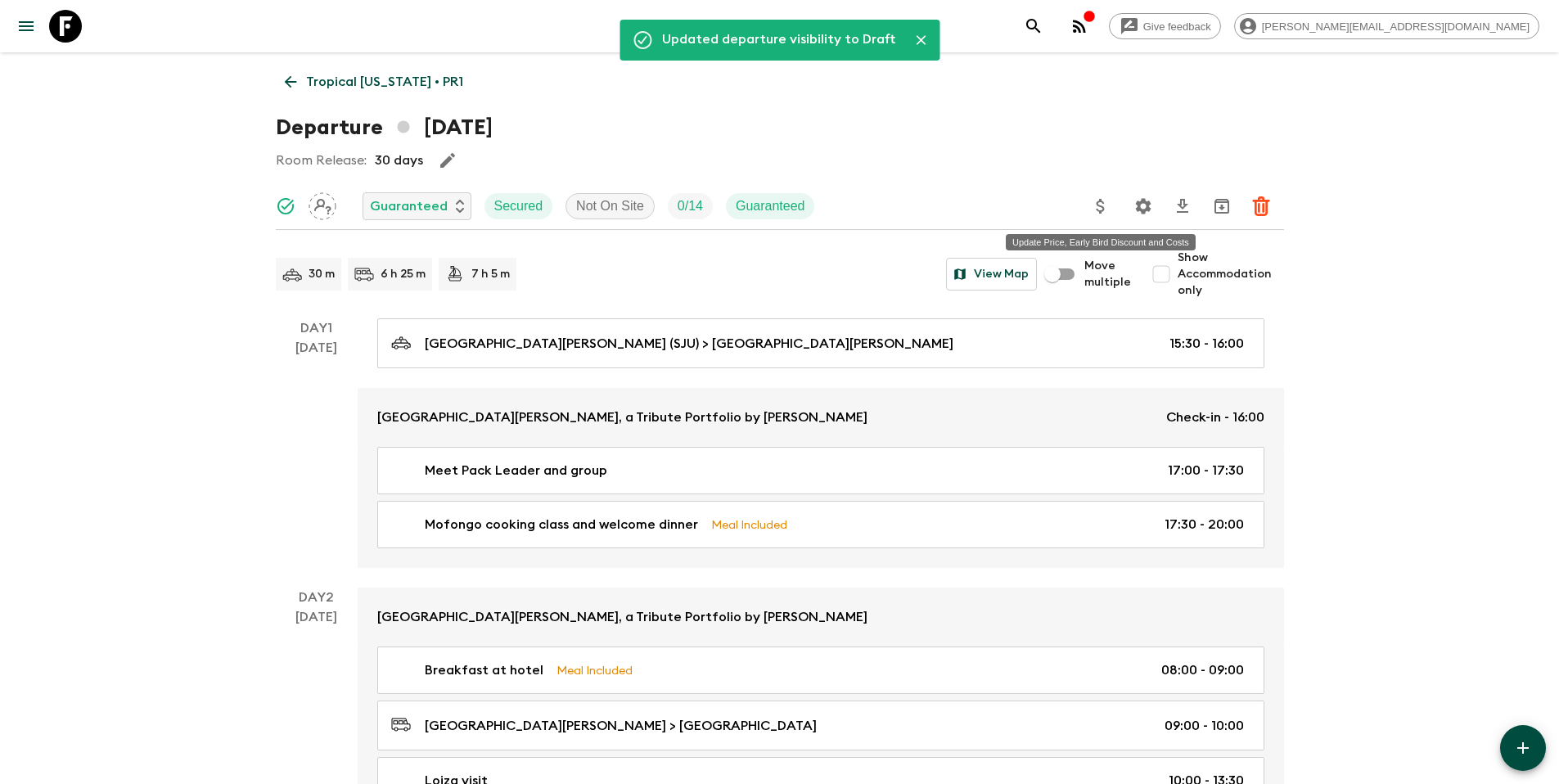
click at [1104, 207] on icon "Update Price, Early Bird Discount and Costs" at bounding box center [1101, 206] width 8 height 14
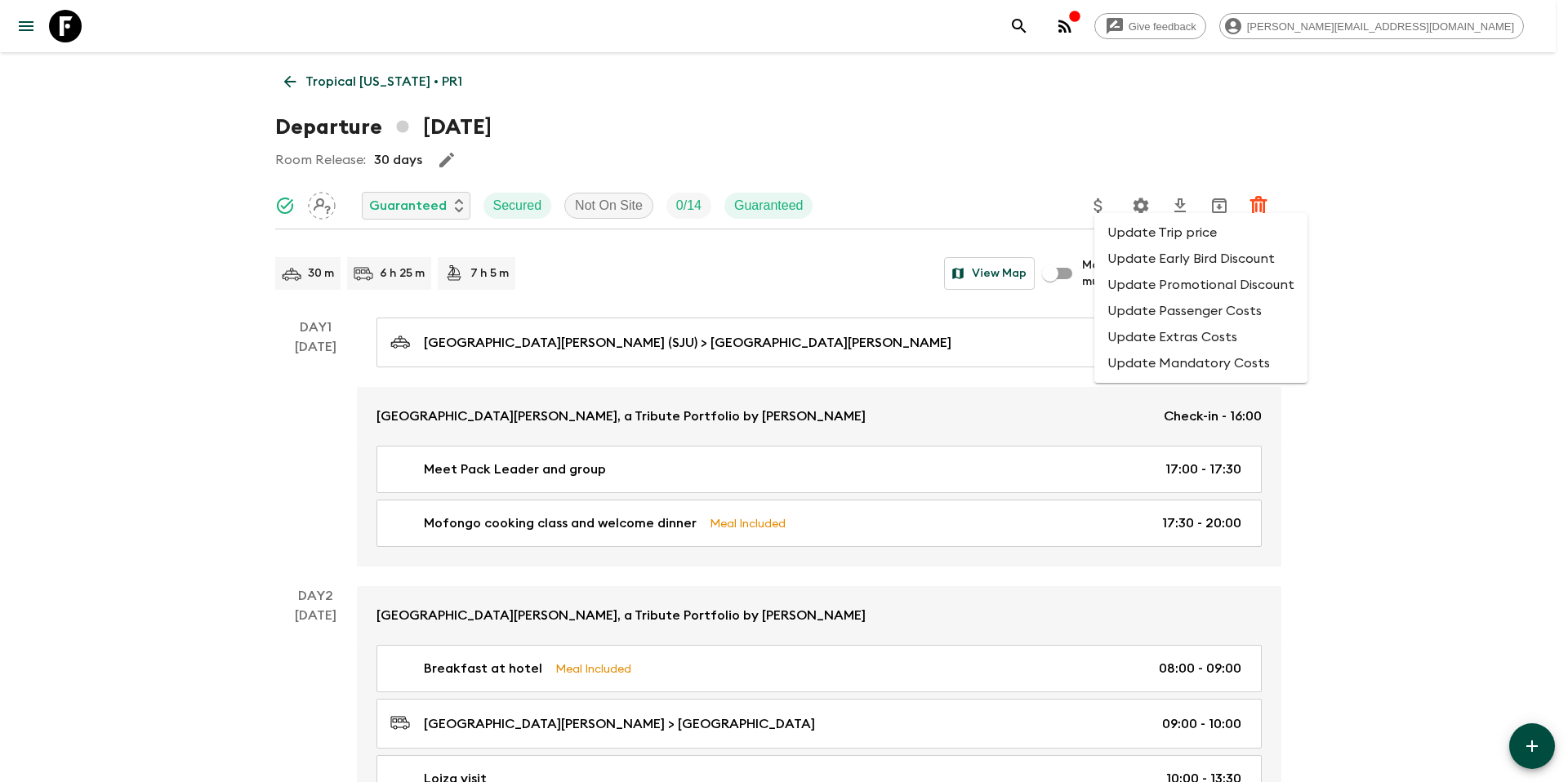
click at [1120, 277] on li "Update Promotional Discount" at bounding box center [1201, 284] width 213 height 26
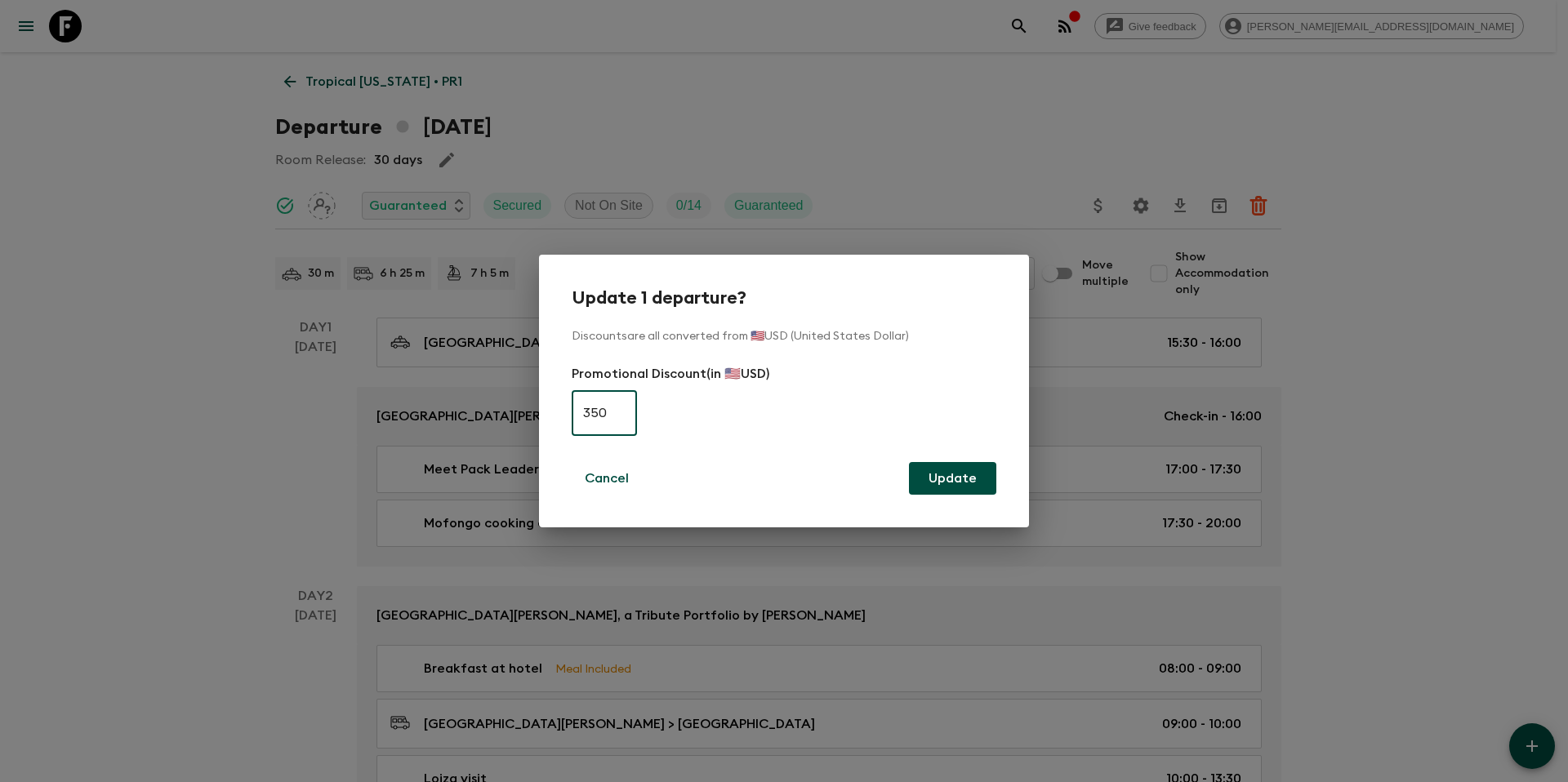
click at [599, 412] on input "350" at bounding box center [604, 413] width 65 height 46
type input "0"
click at [955, 483] on button "Update" at bounding box center [952, 478] width 88 height 32
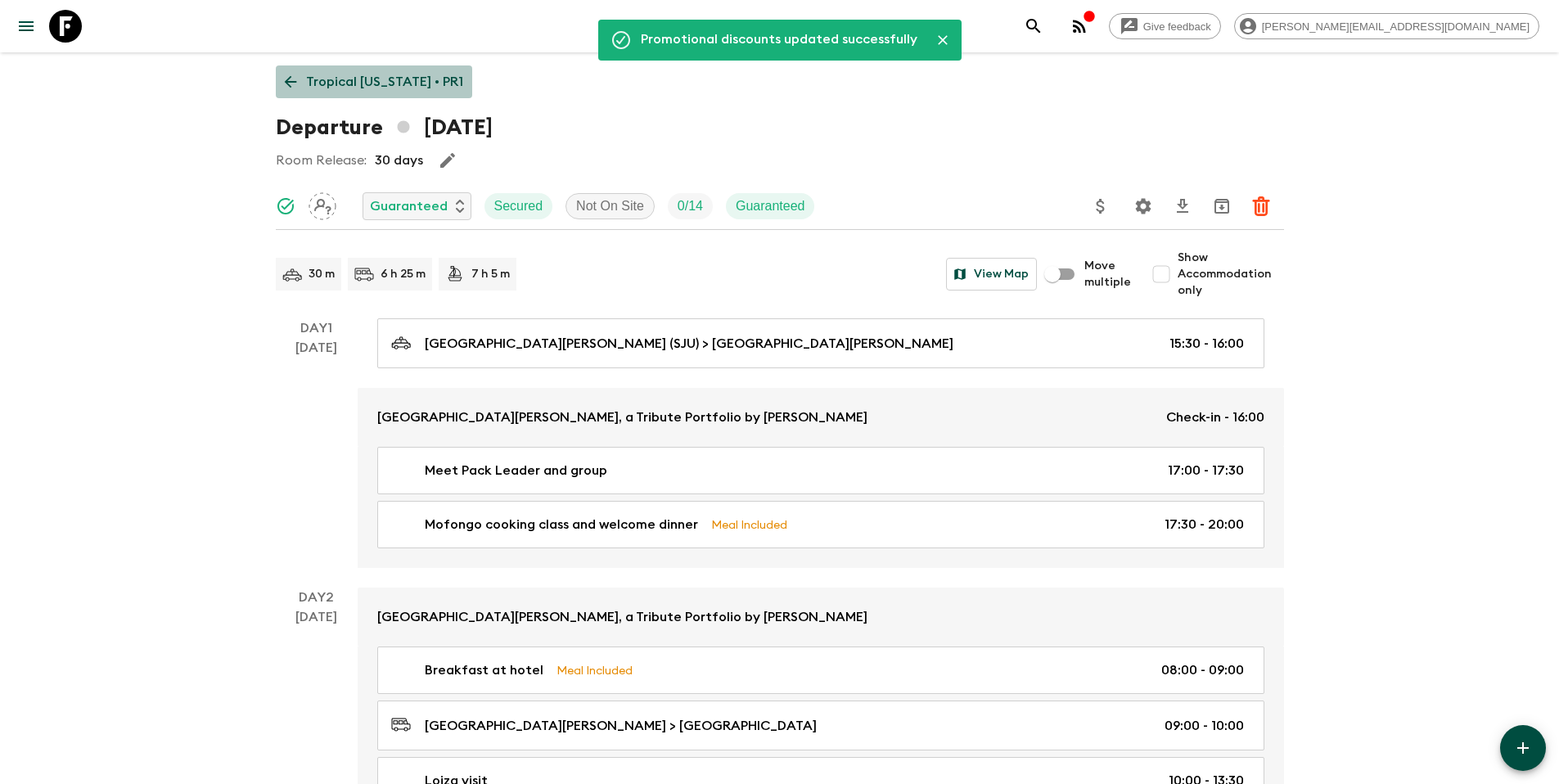
click at [392, 74] on p "Tropical Puerto Rico • PR1" at bounding box center [385, 82] width 157 height 20
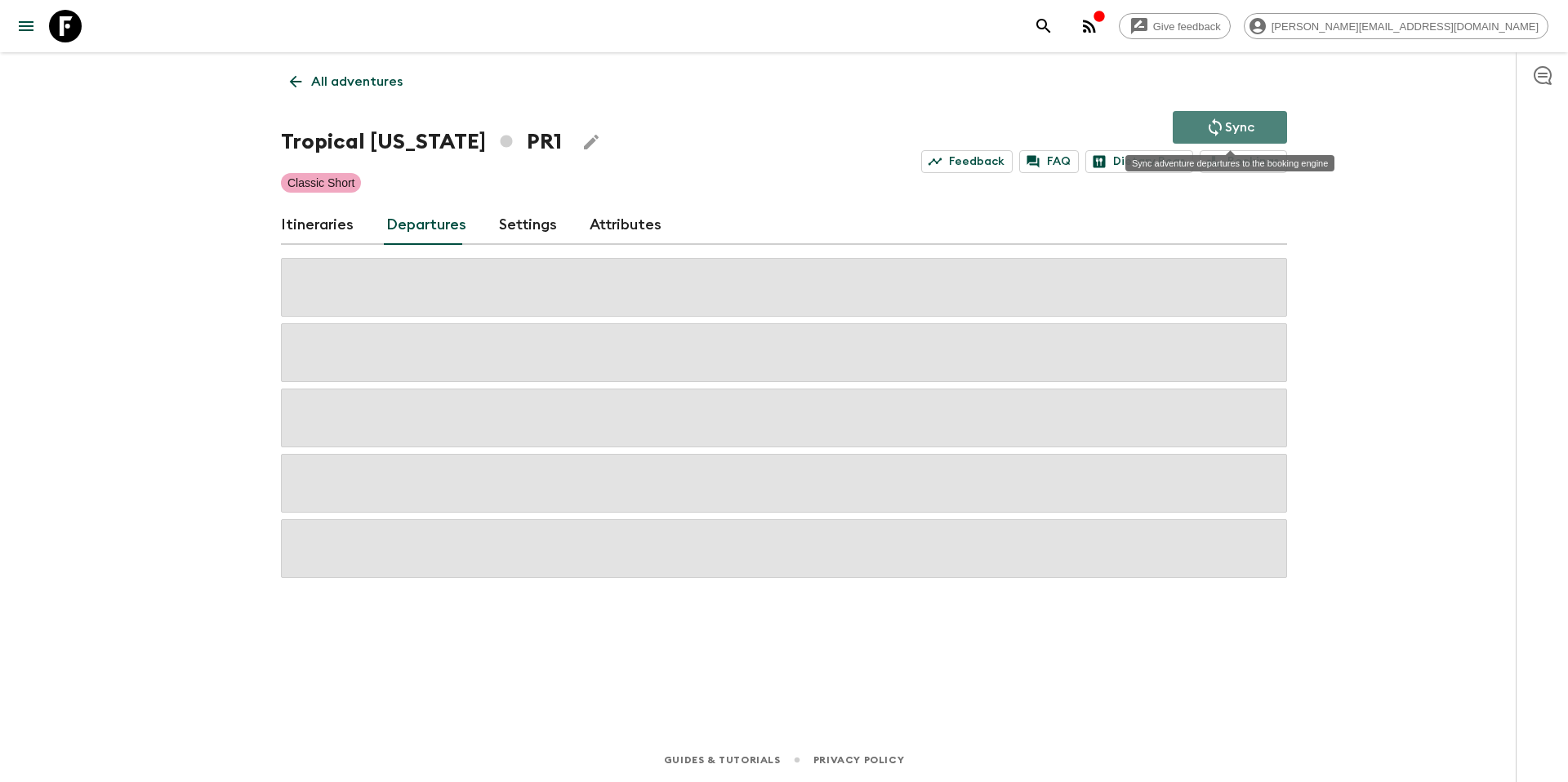
click at [1213, 126] on icon "Sync adventure departures to the booking engine" at bounding box center [1215, 127] width 20 height 20
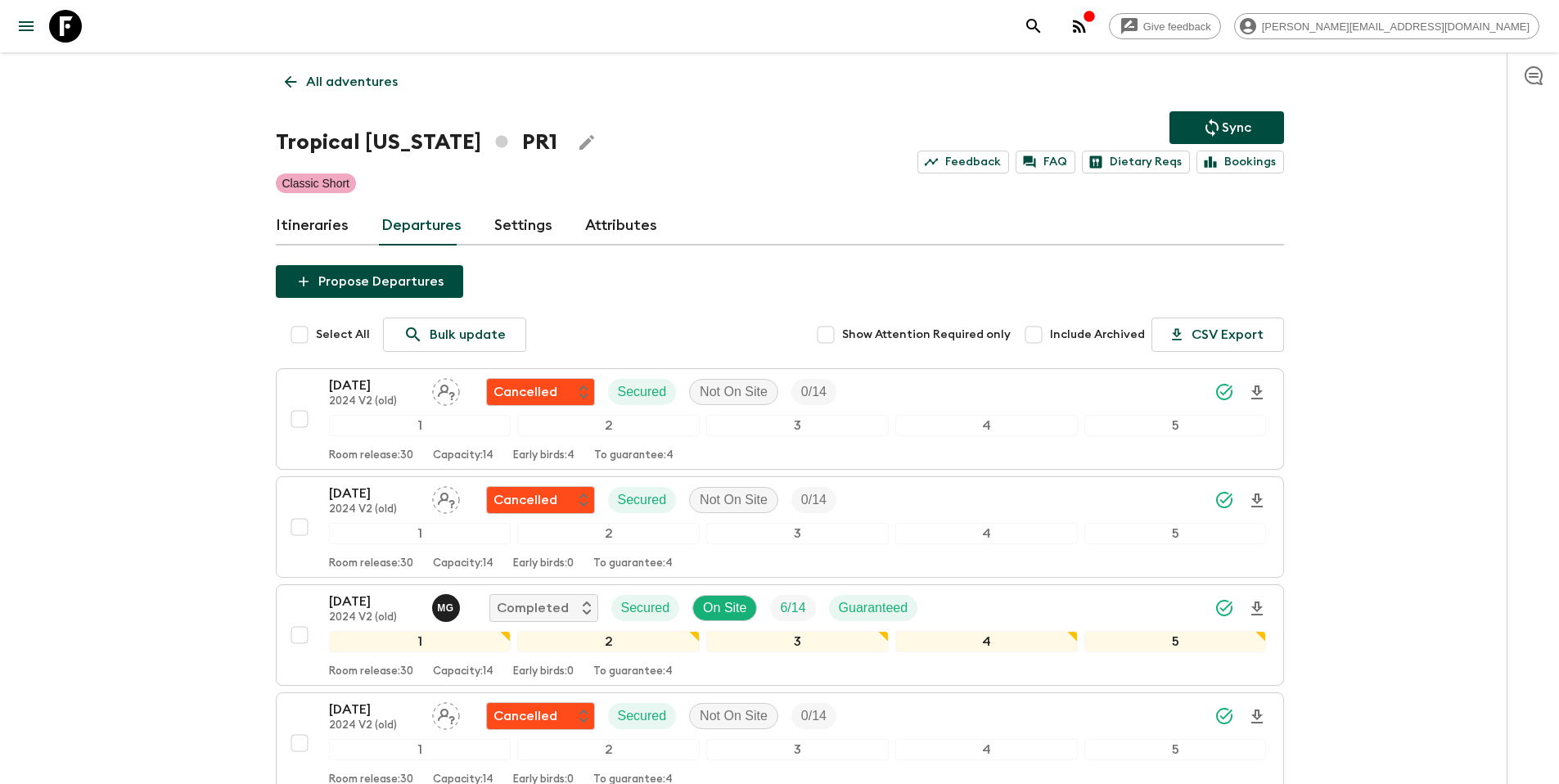
click at [354, 81] on p "All adventures" at bounding box center [352, 82] width 91 height 20
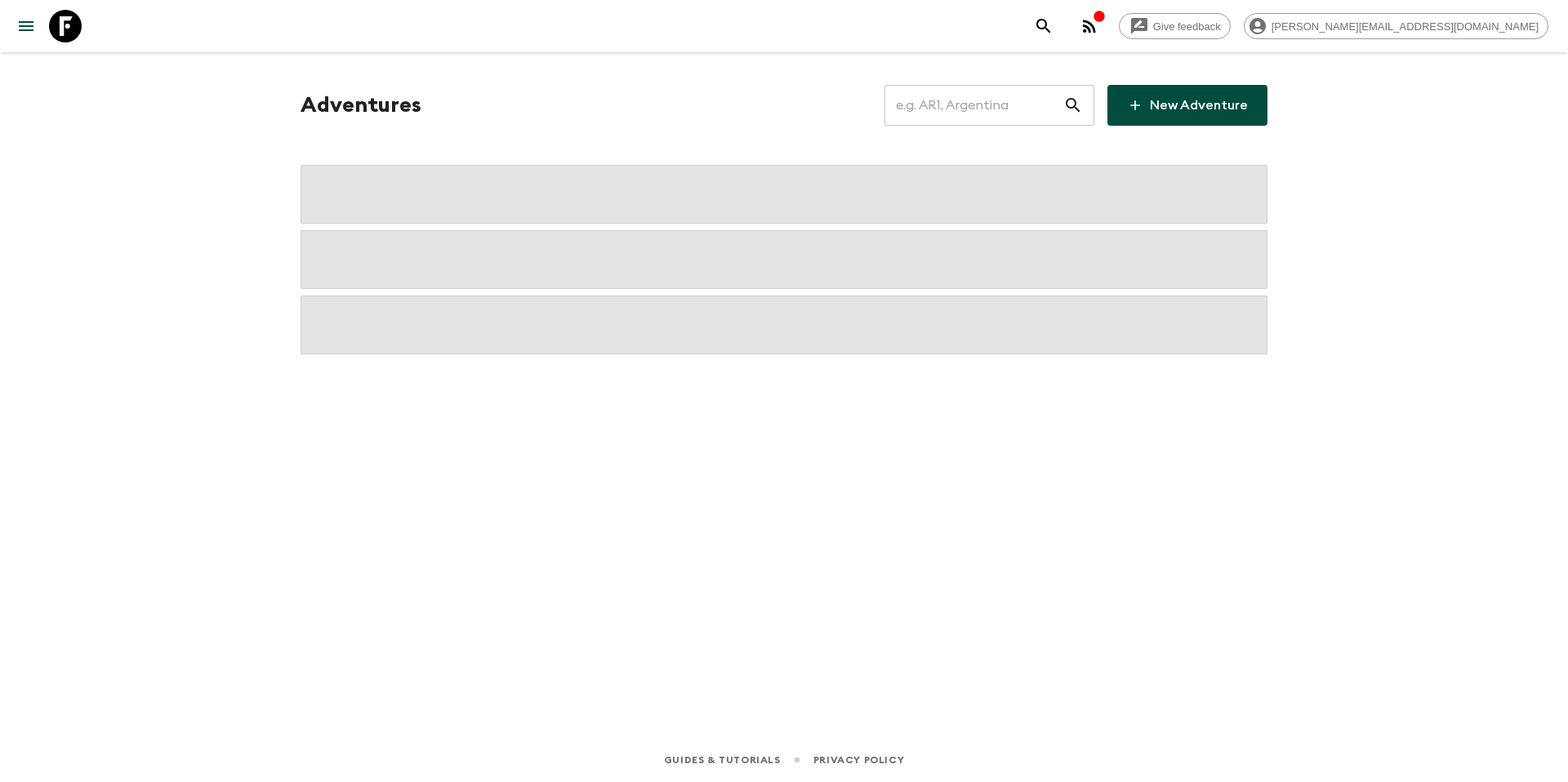
click at [973, 112] on input "text" at bounding box center [973, 105] width 179 height 46
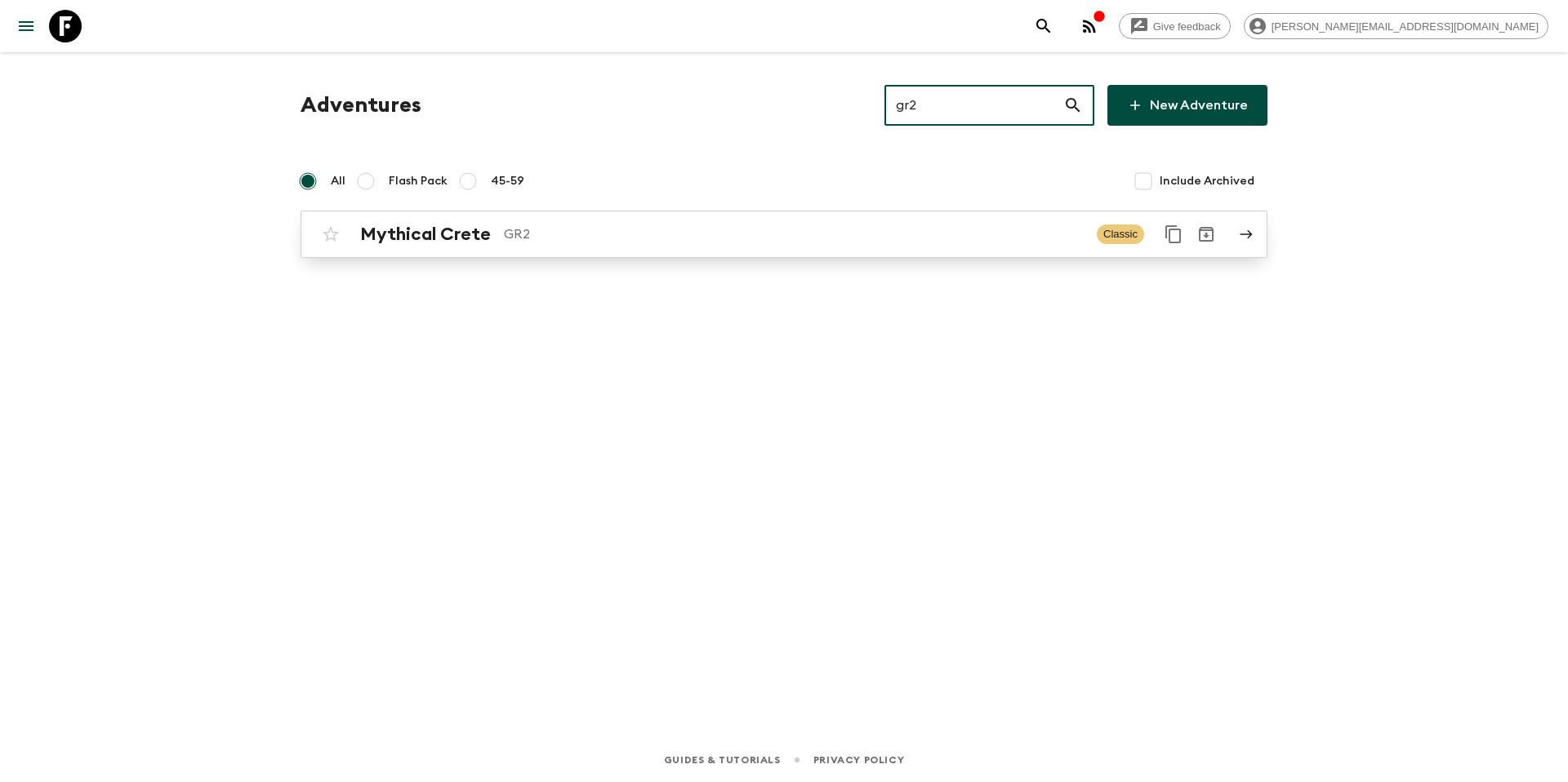
type input "gr2"
click at [539, 245] on div "Mythical Crete GR2 Classic" at bounding box center [752, 235] width 875 height 32
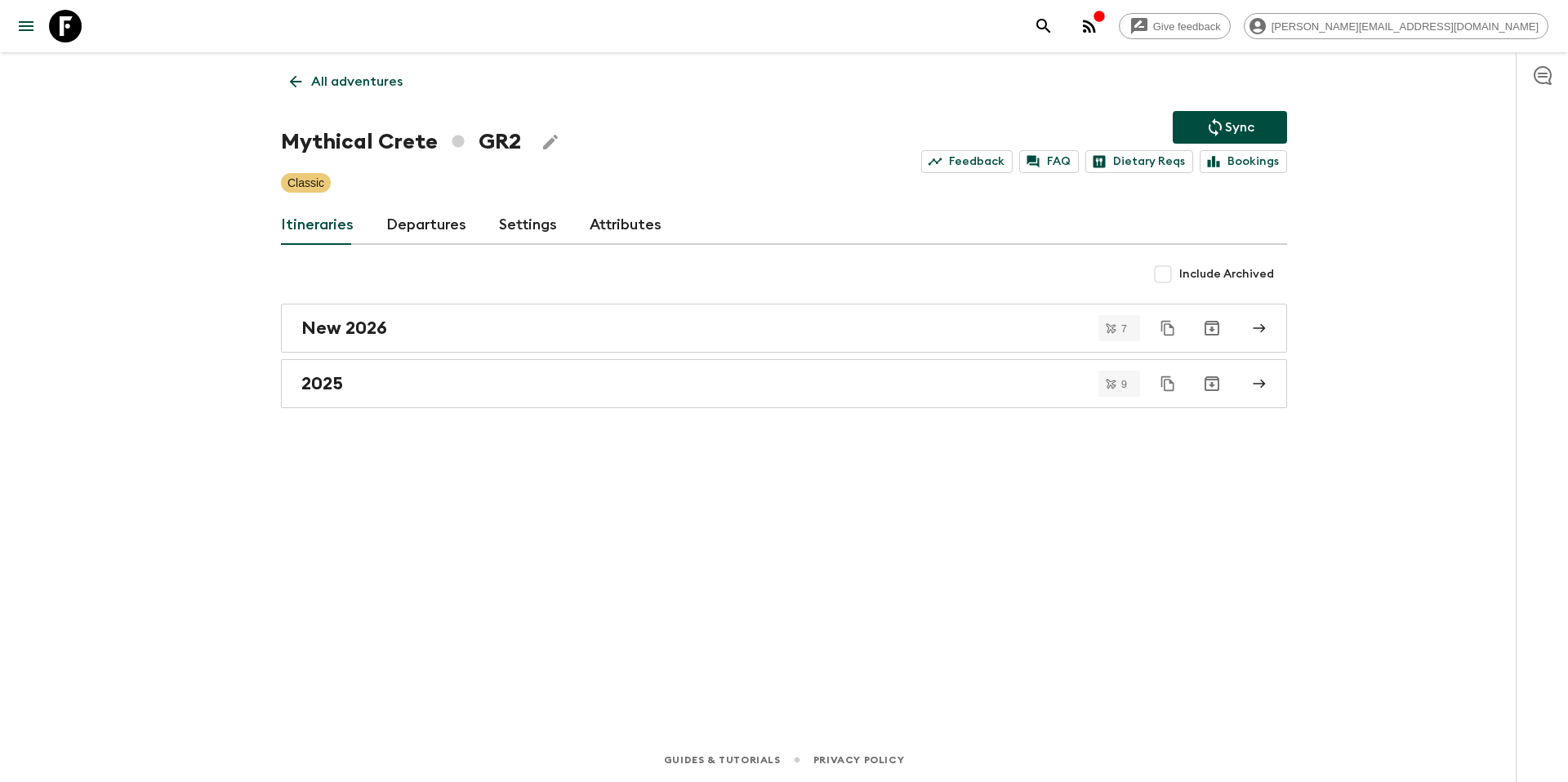
click at [412, 221] on link "Departures" at bounding box center [426, 225] width 80 height 39
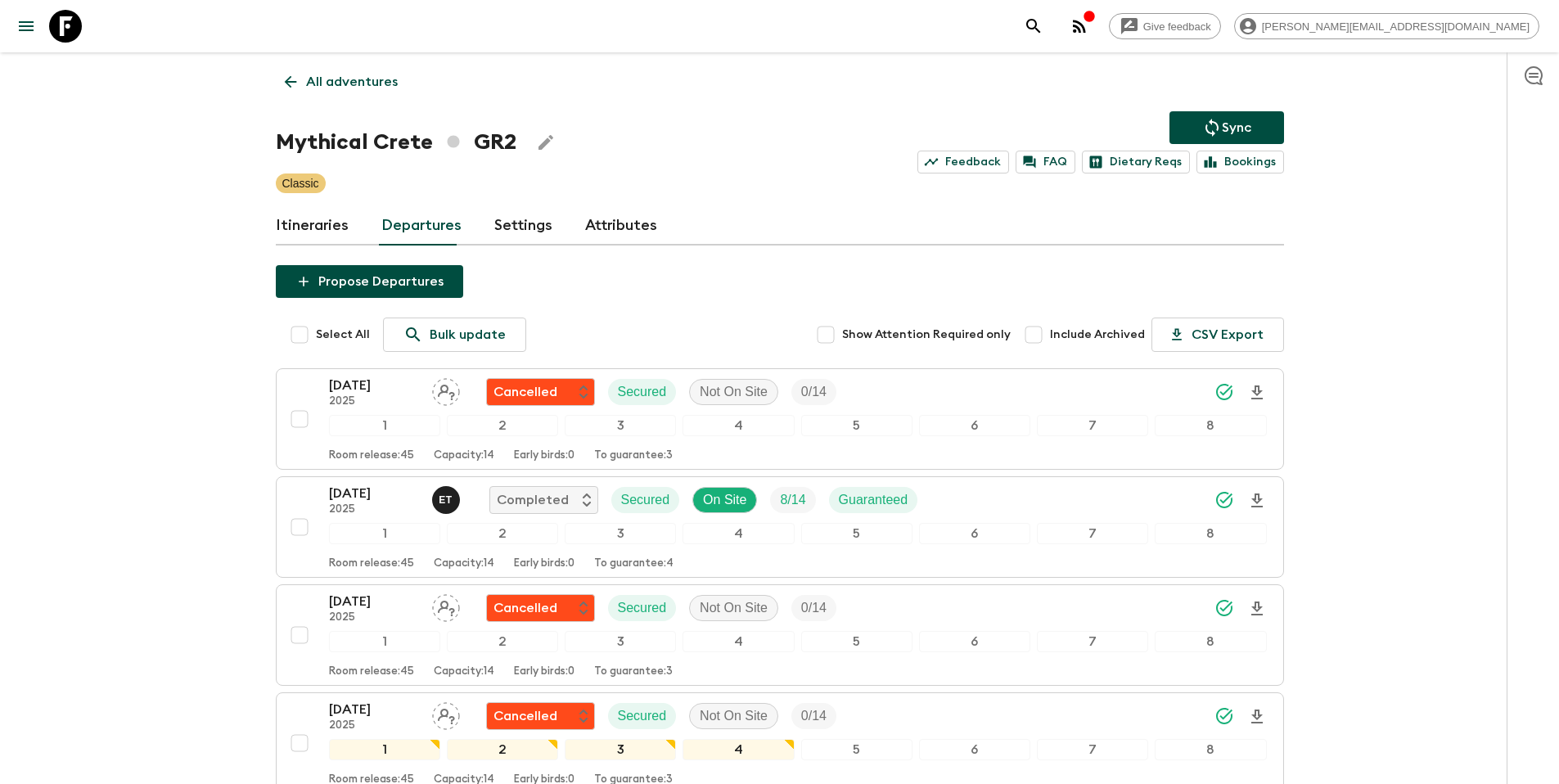
scroll to position [1036, 0]
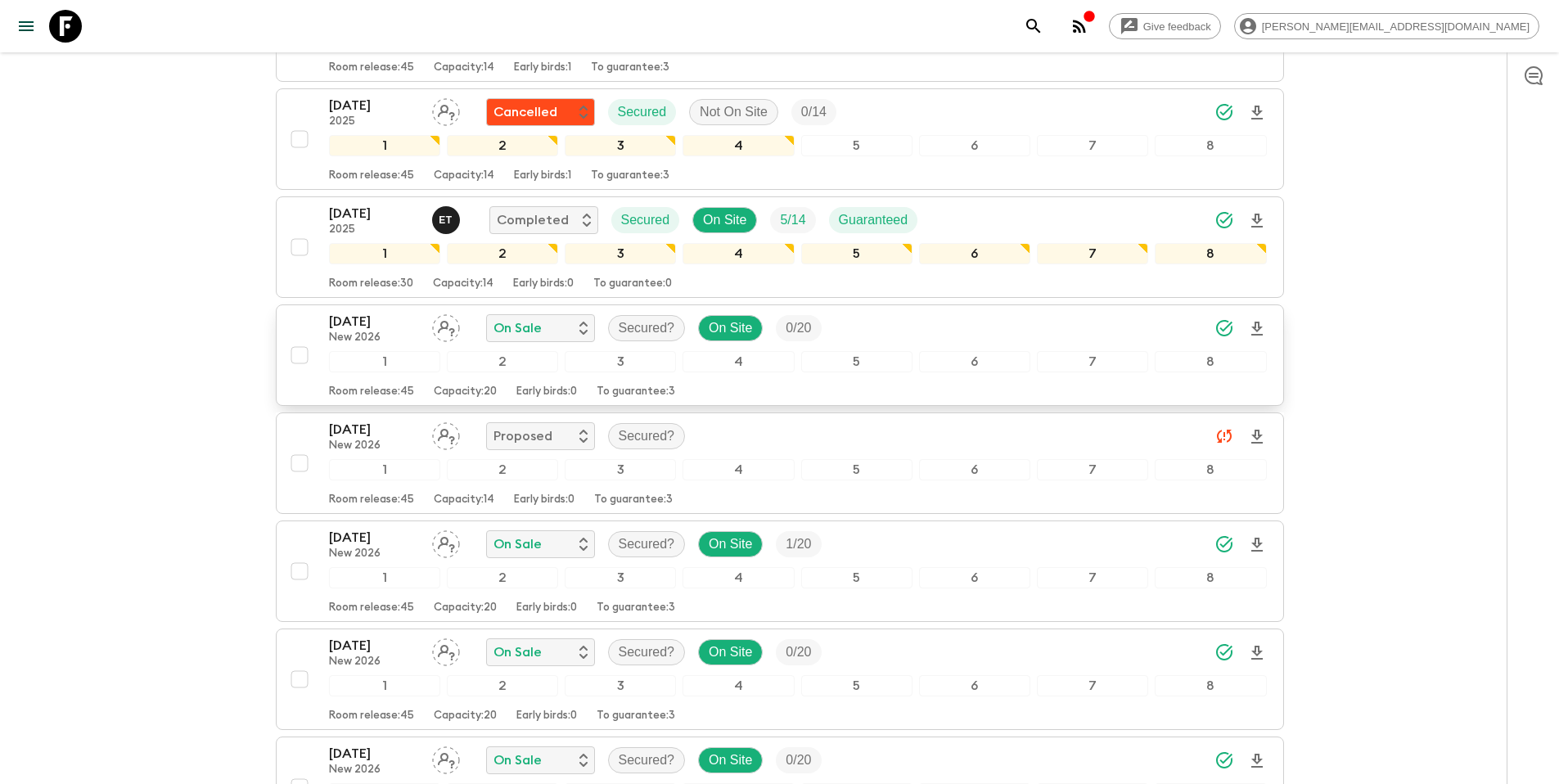
drag, startPoint x: 295, startPoint y: 357, endPoint x: 294, endPoint y: 369, distance: 12.0
click at [295, 358] on input "checkbox" at bounding box center [299, 355] width 33 height 33
checkbox input "true"
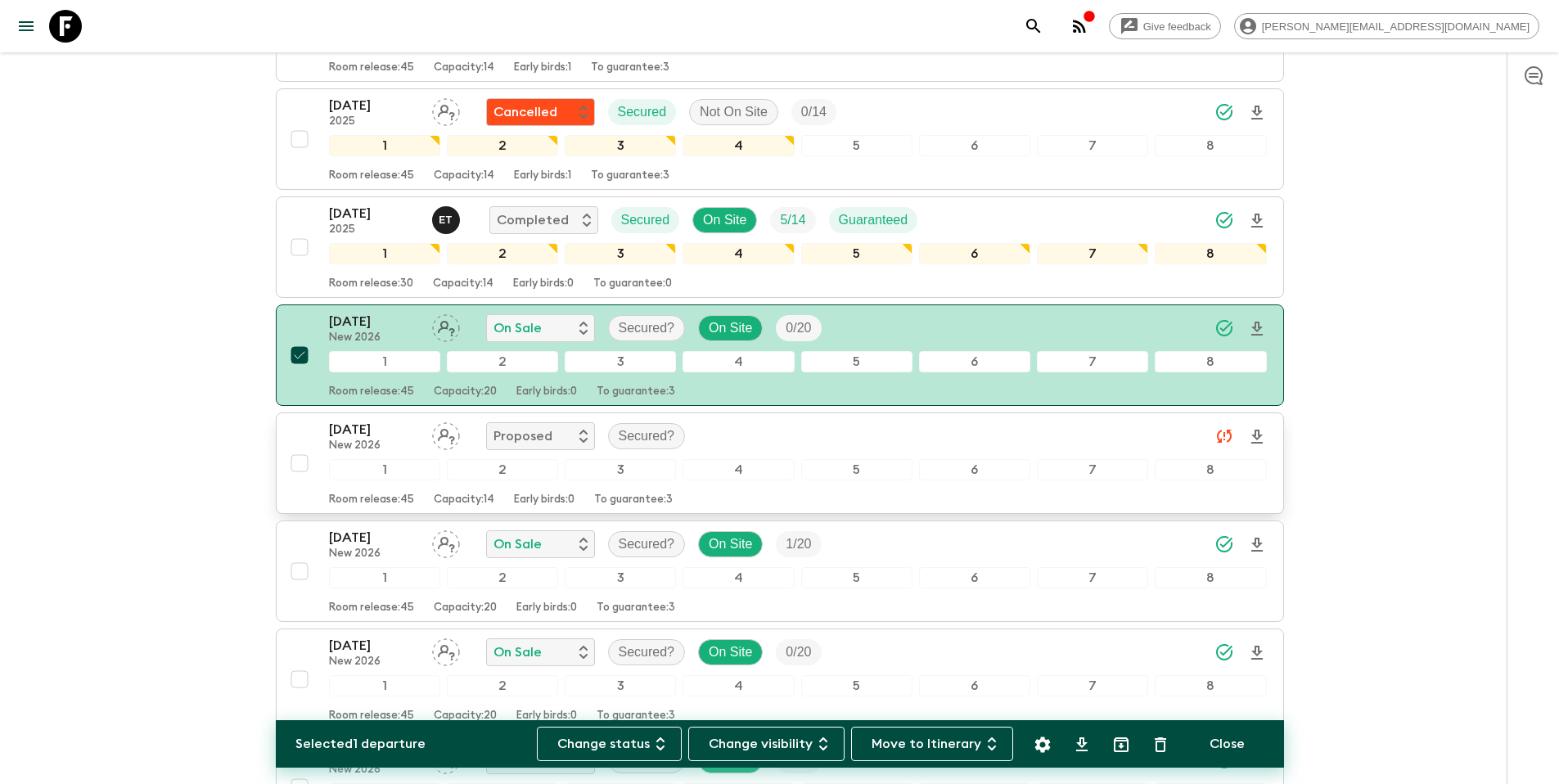
click at [300, 467] on input "checkbox" at bounding box center [299, 463] width 33 height 33
checkbox input "true"
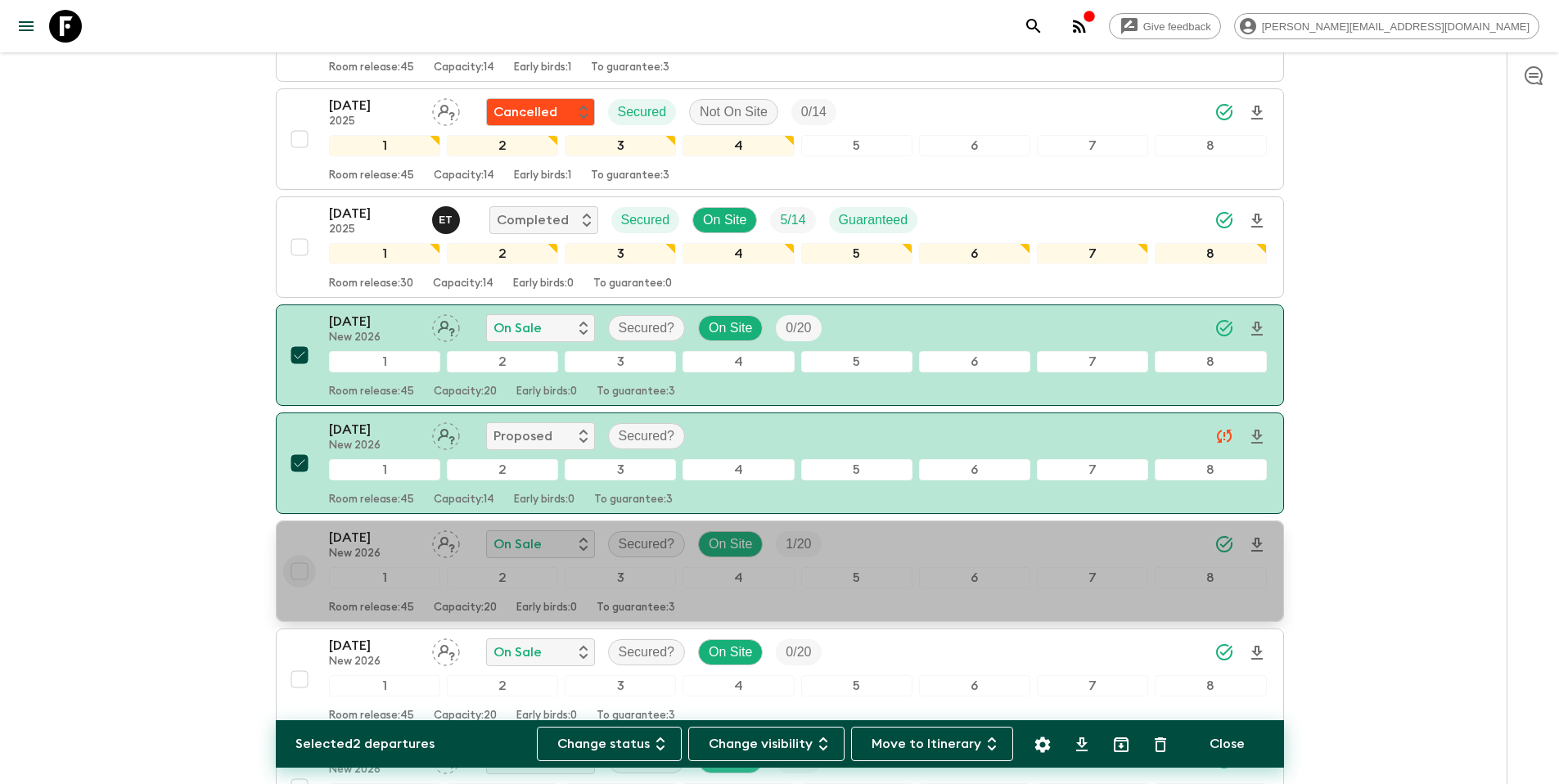
click at [298, 570] on input "checkbox" at bounding box center [299, 571] width 33 height 33
checkbox input "true"
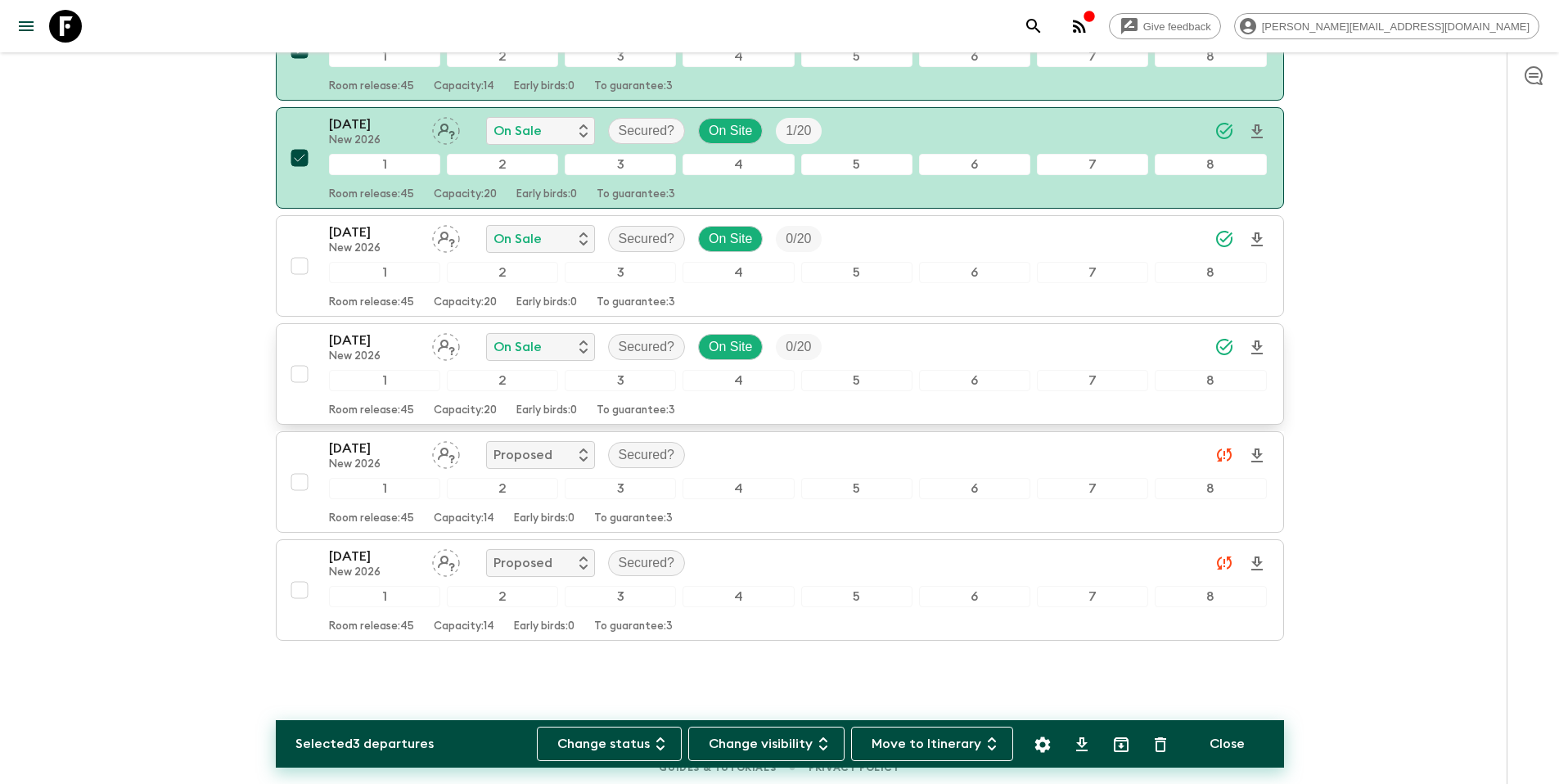
scroll to position [1455, 0]
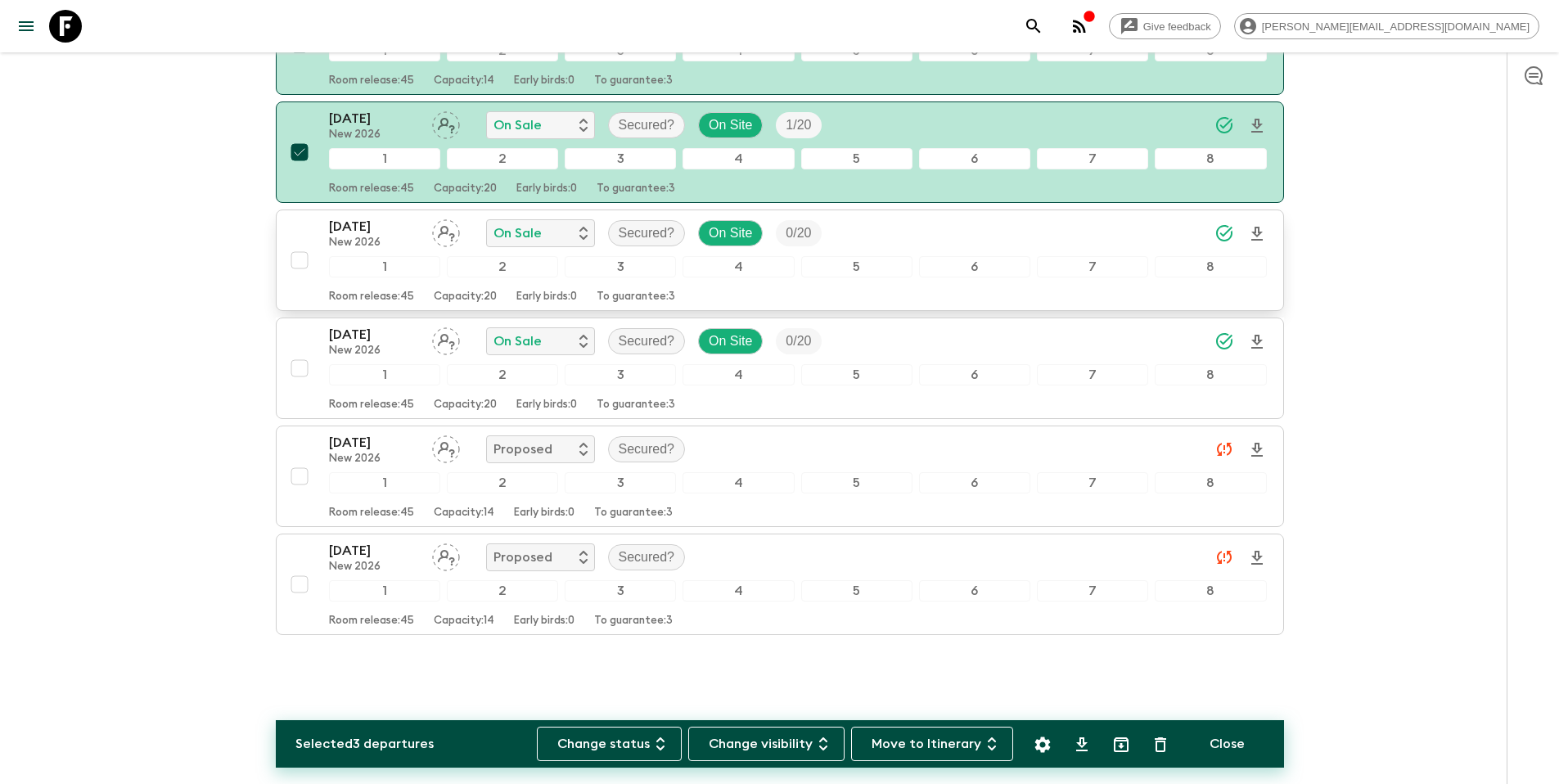
drag, startPoint x: 304, startPoint y: 262, endPoint x: 302, endPoint y: 295, distance: 33.1
click at [304, 263] on input "checkbox" at bounding box center [299, 260] width 33 height 33
checkbox input "true"
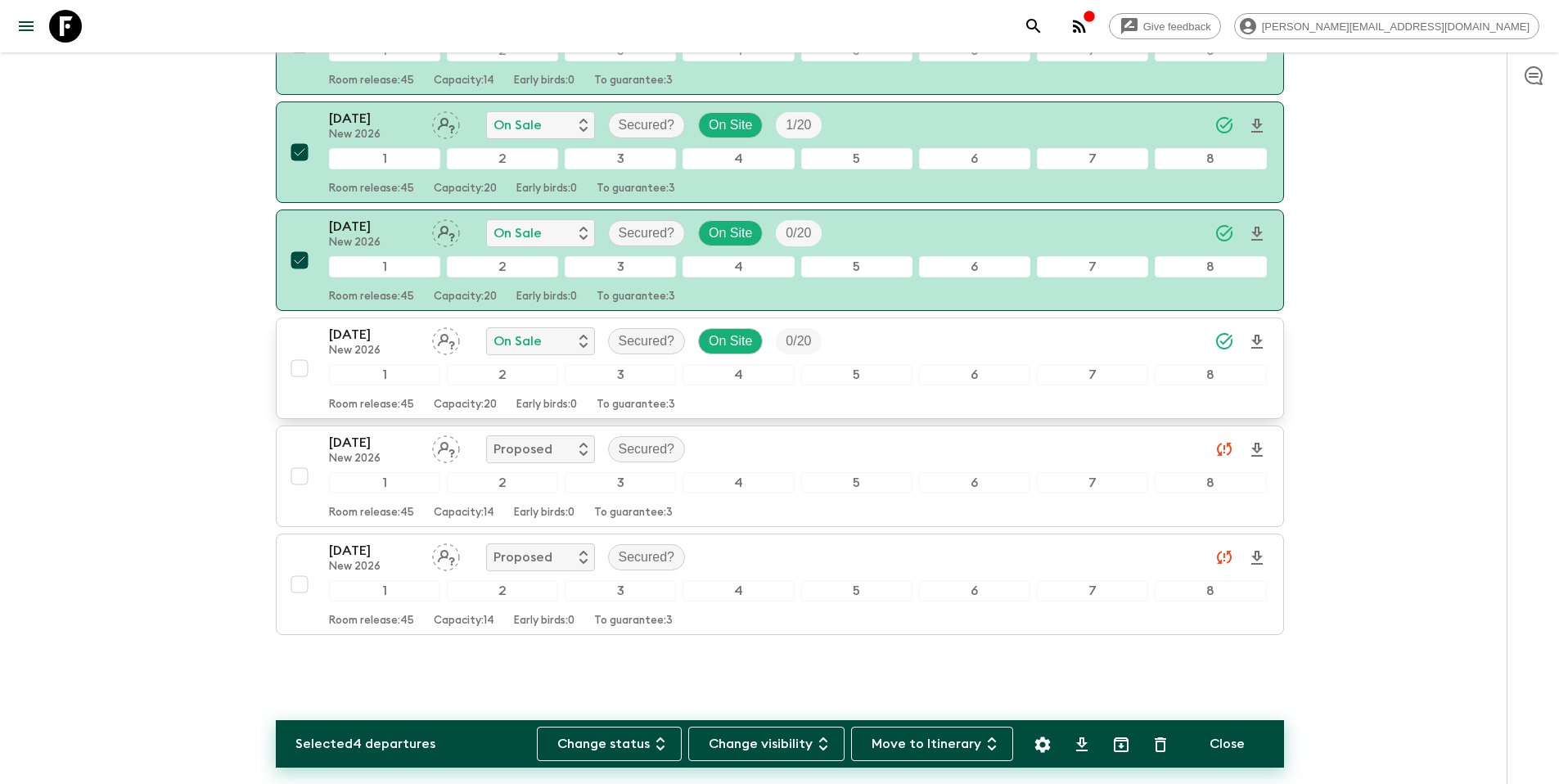
click at [299, 370] on input "checkbox" at bounding box center [299, 368] width 33 height 33
checkbox input "true"
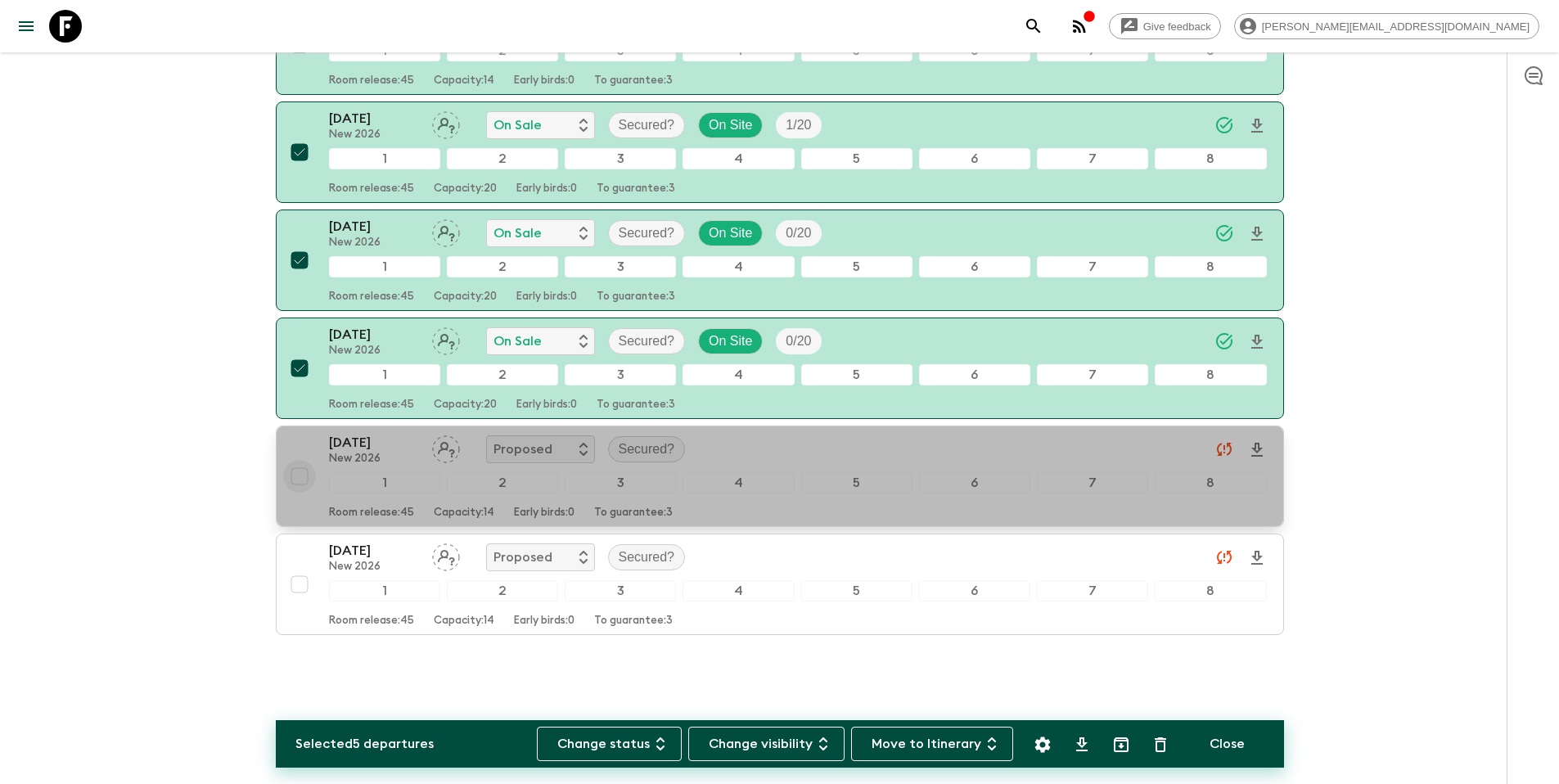
click at [301, 477] on input "checkbox" at bounding box center [299, 477] width 33 height 33
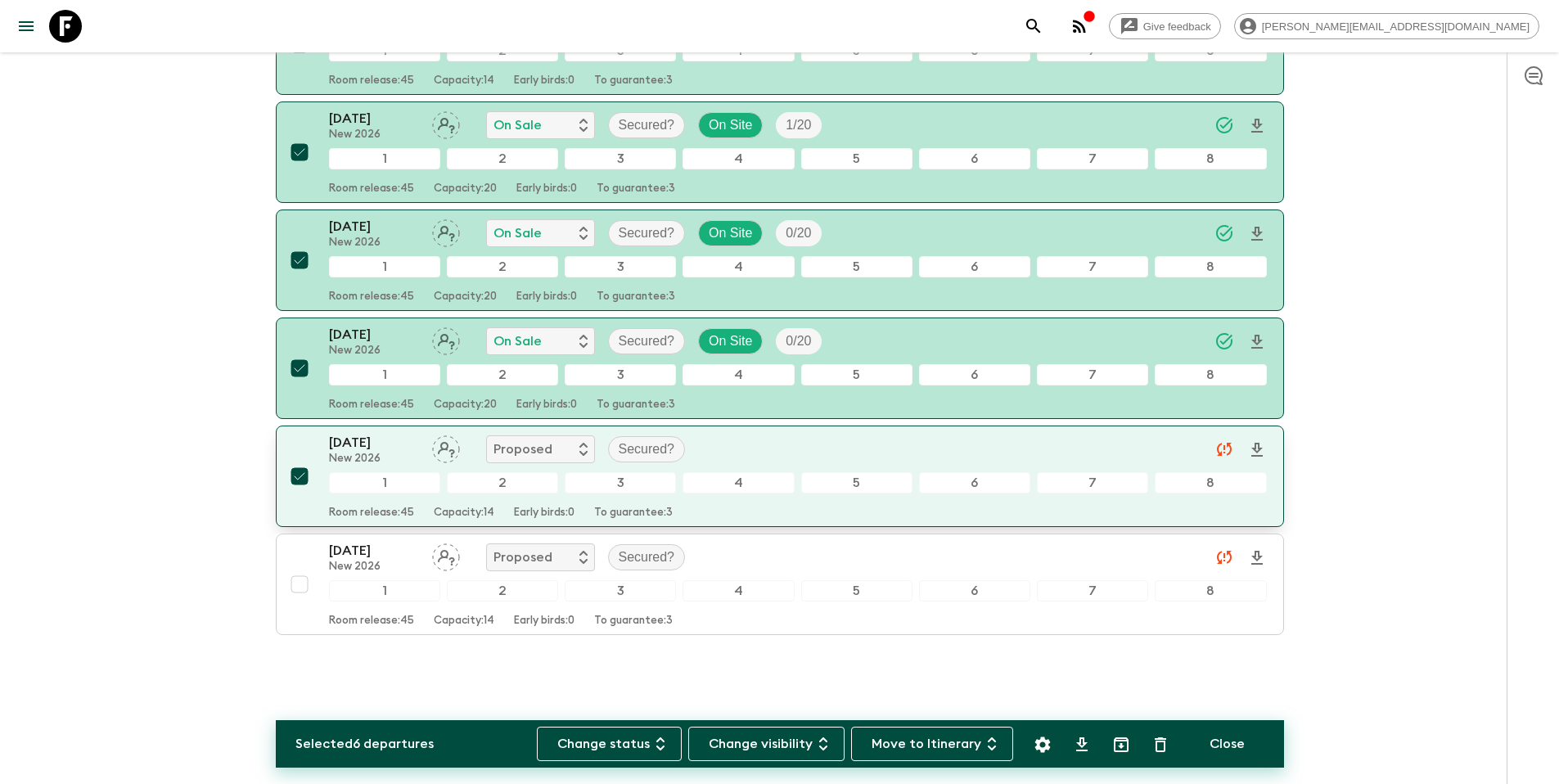
click at [301, 477] on input "checkbox" at bounding box center [299, 477] width 33 height 33
checkbox input "false"
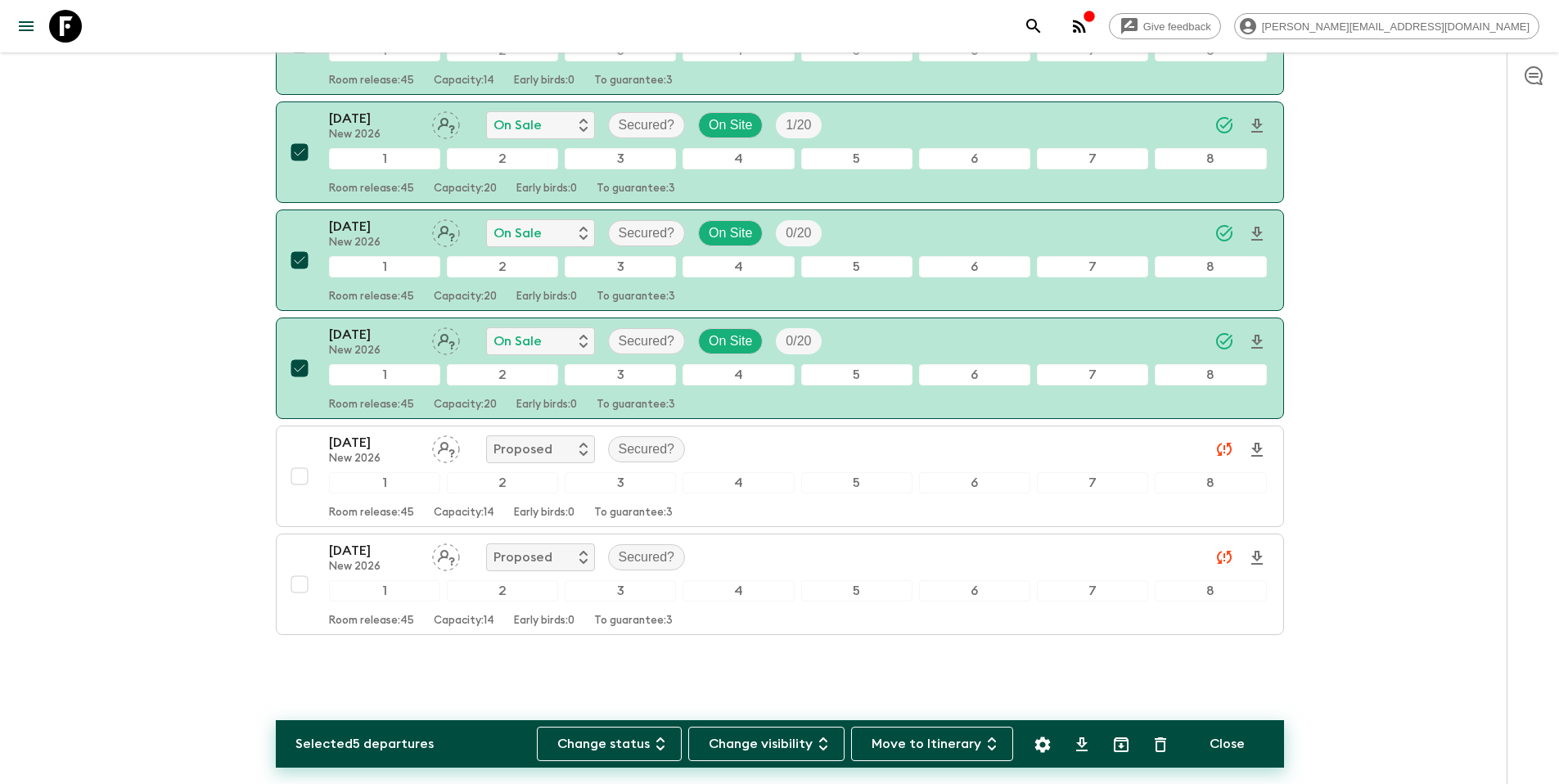
click at [1042, 742] on icon "Settings" at bounding box center [1043, 745] width 20 height 20
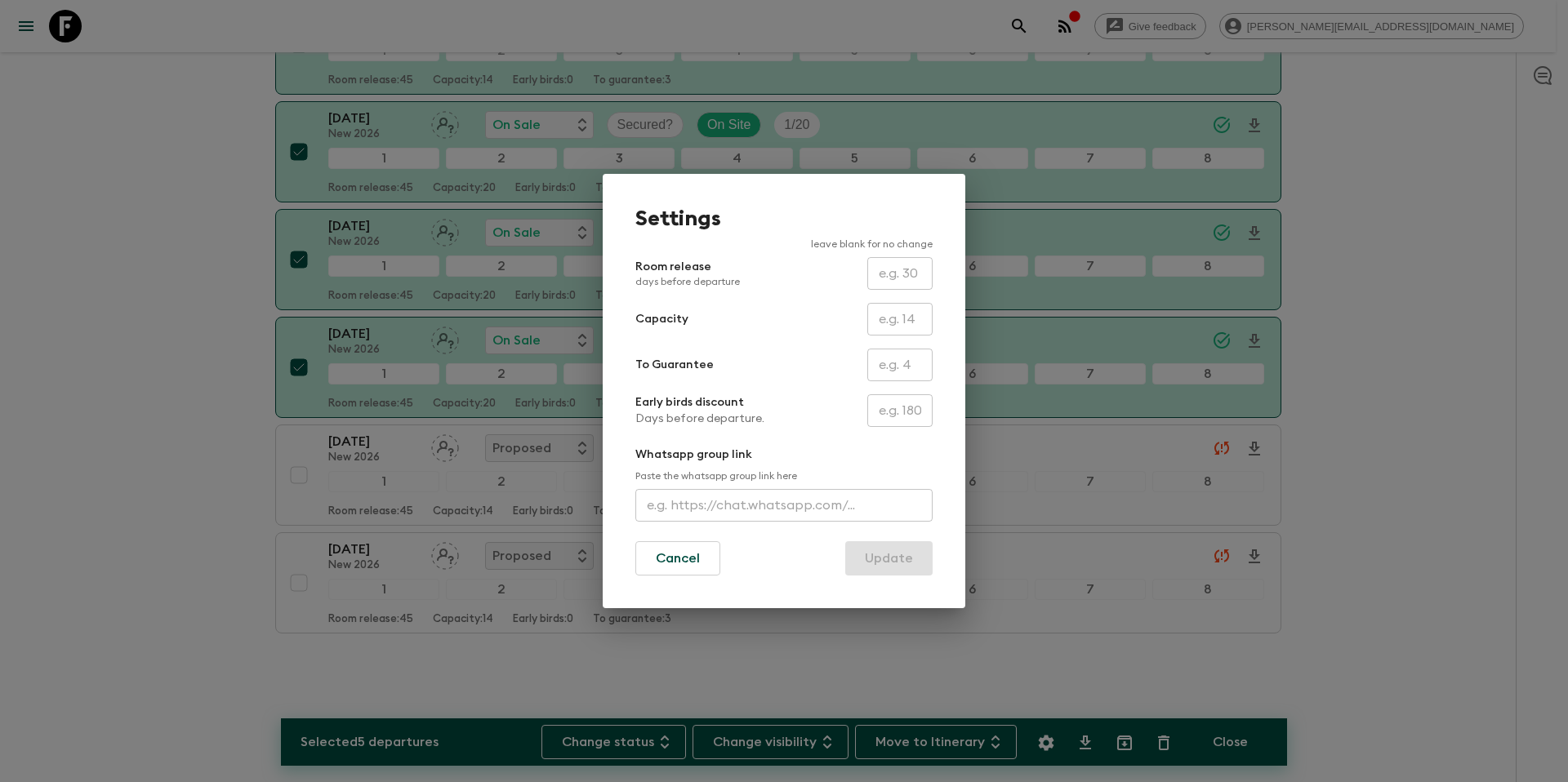
click at [890, 334] on input "text" at bounding box center [899, 319] width 65 height 32
type input "14"
click at [883, 561] on button "Update" at bounding box center [889, 558] width 88 height 34
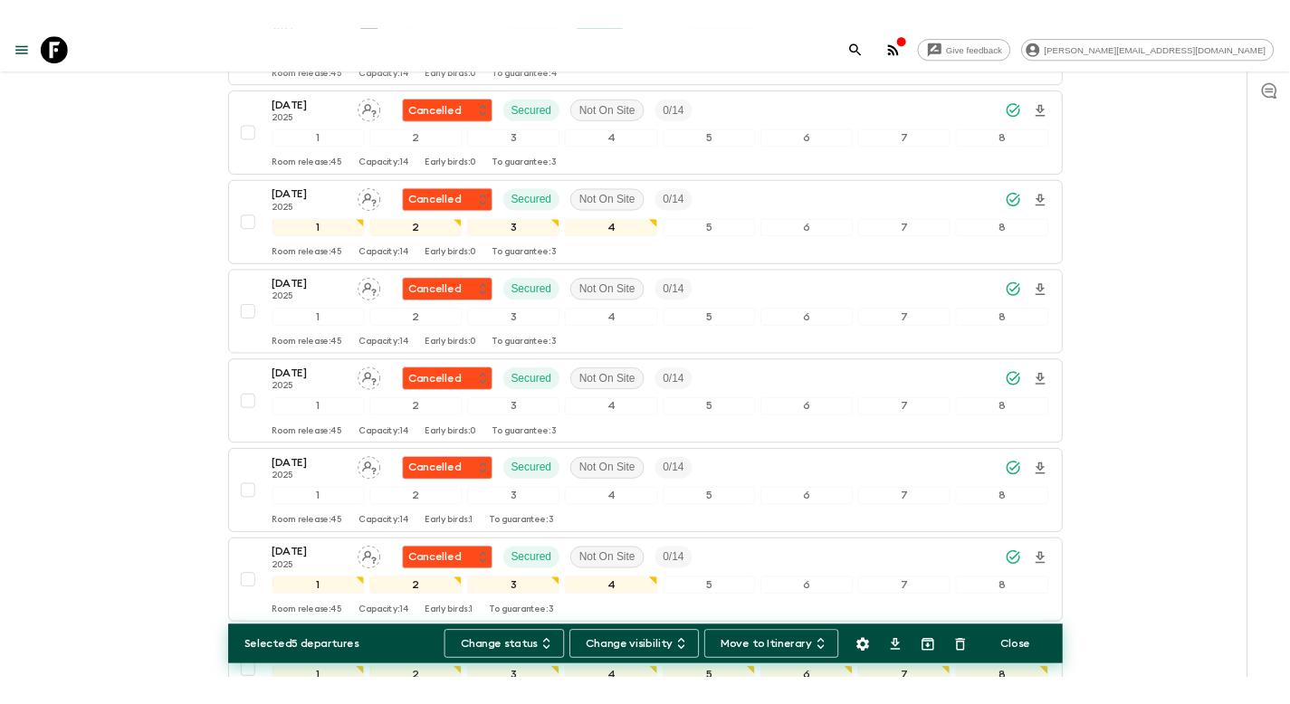
scroll to position [0, 0]
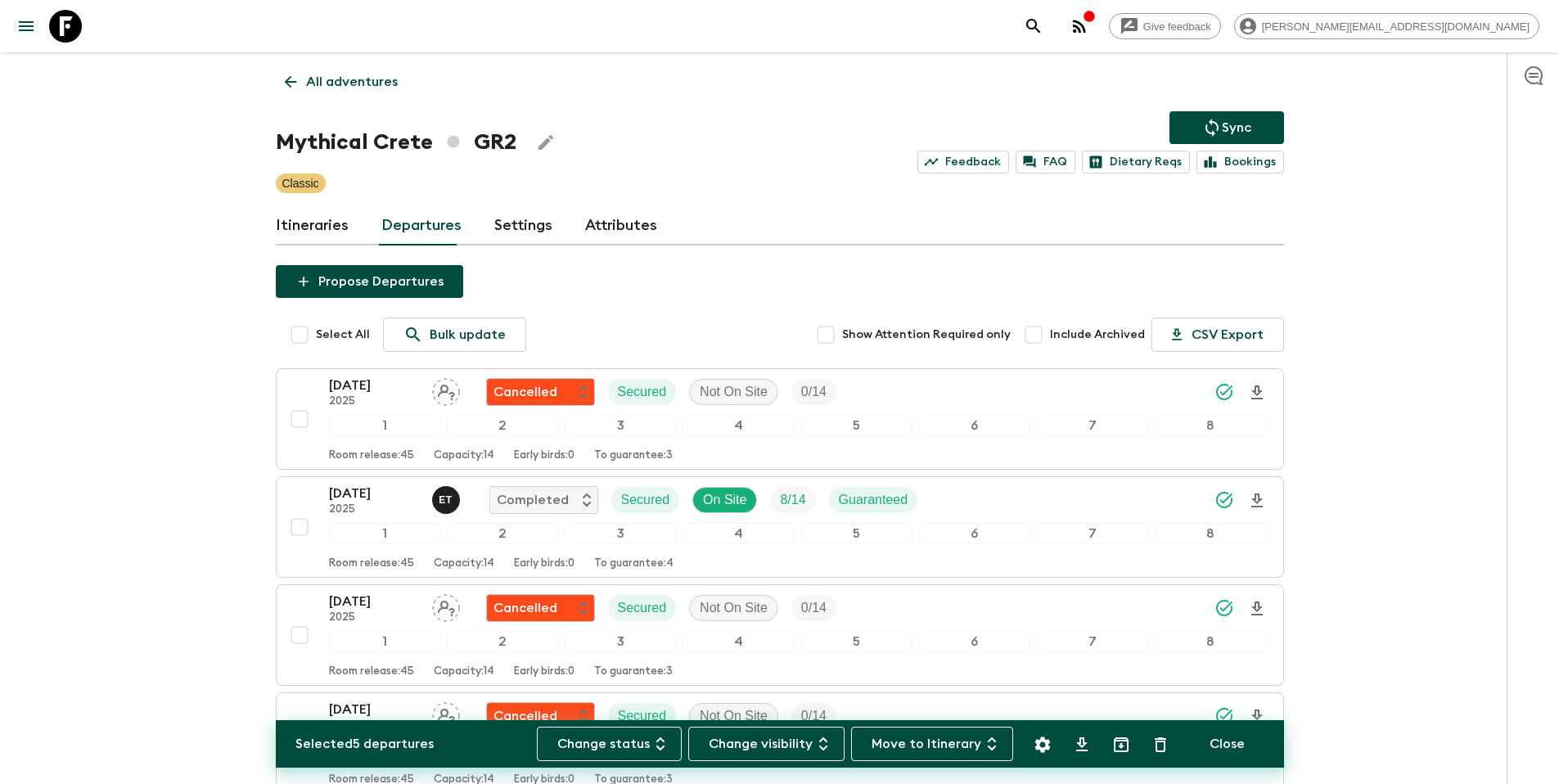
click at [1263, 123] on button "Sync" at bounding box center [1226, 128] width 115 height 33
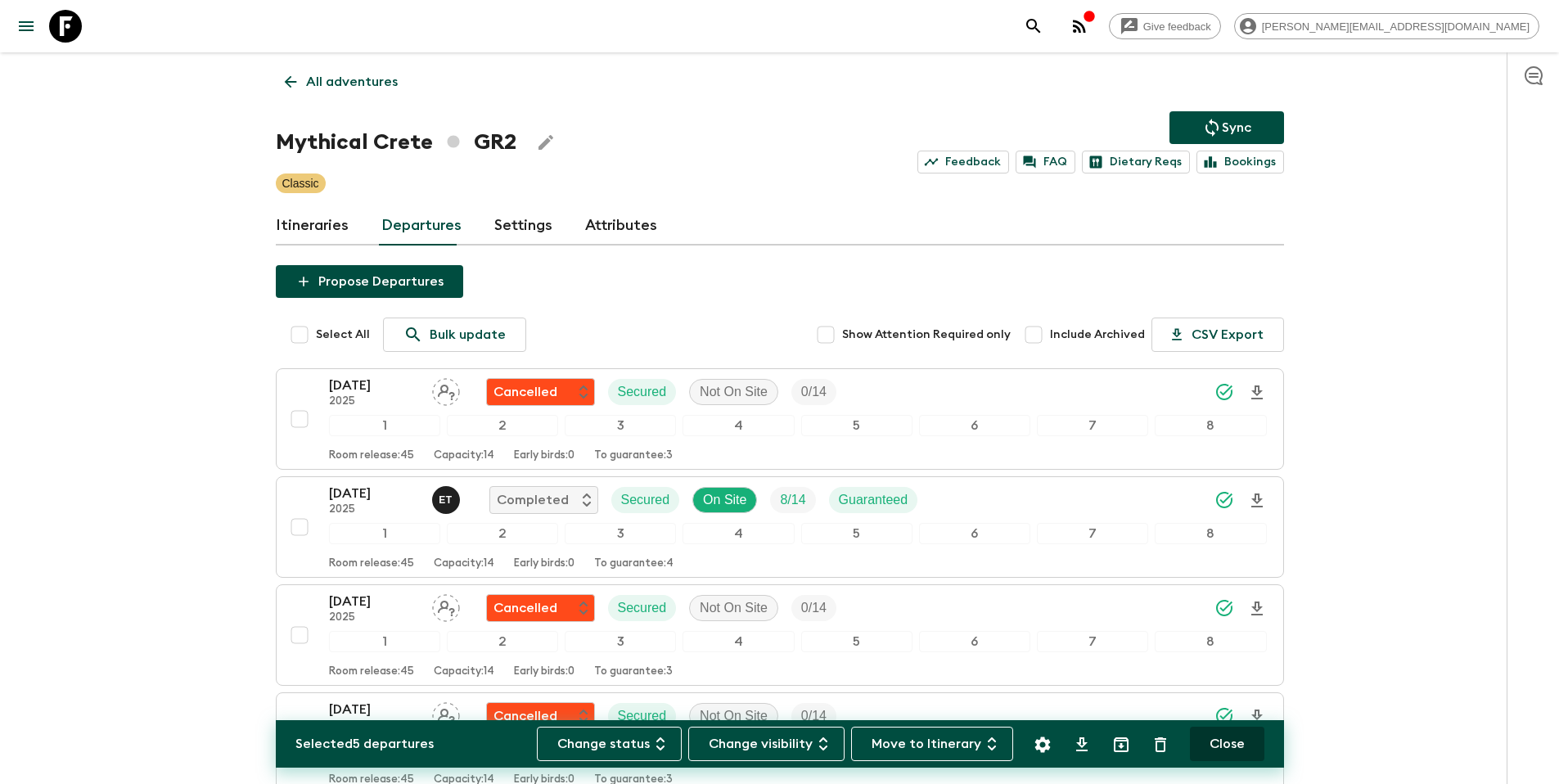
drag, startPoint x: 1230, startPoint y: 744, endPoint x: 1246, endPoint y: 741, distance: 16.3
click at [1230, 744] on button "Close" at bounding box center [1227, 744] width 74 height 34
checkbox input "false"
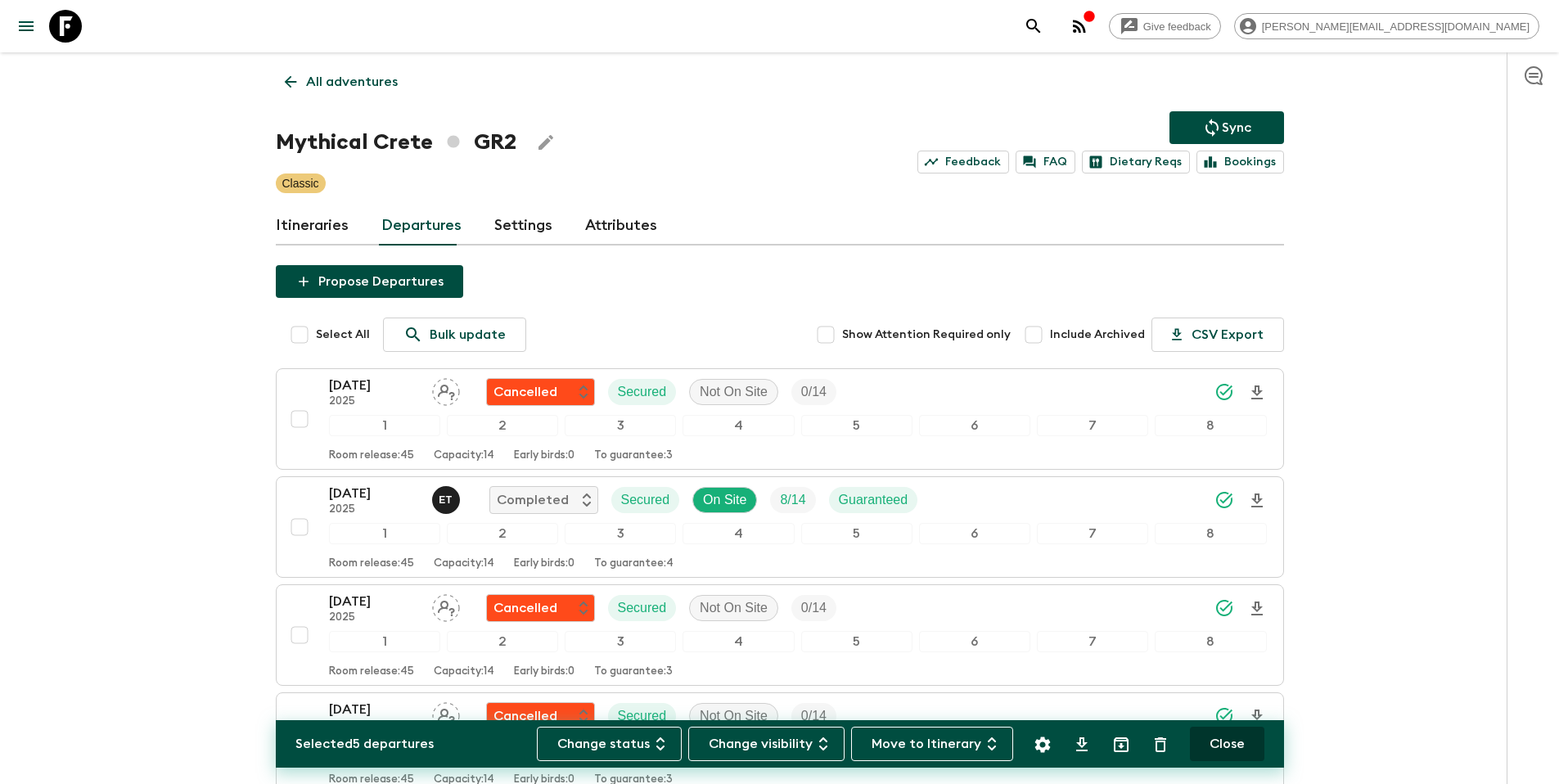
checkbox input "false"
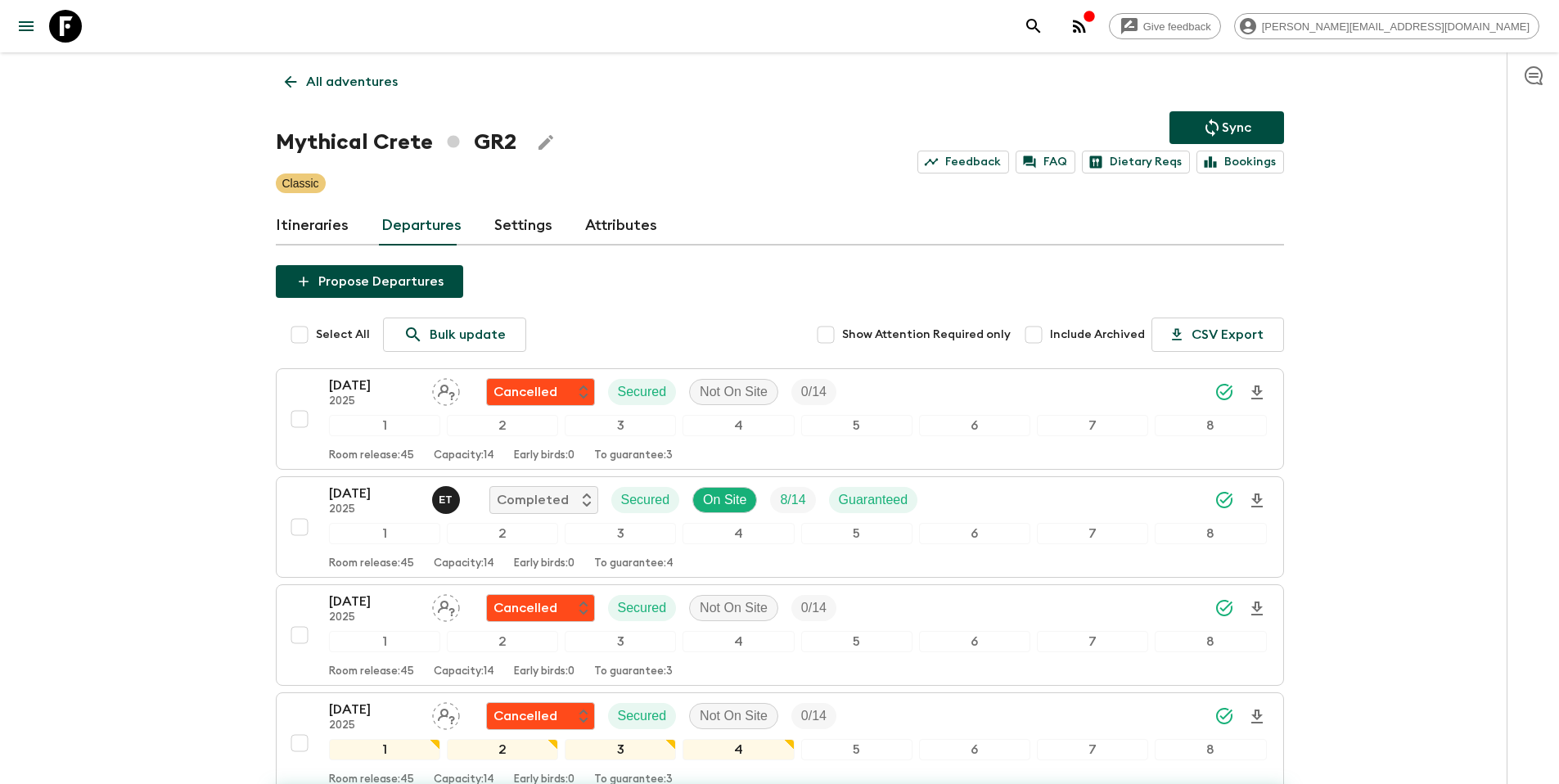
click at [1252, 123] on button "Sync" at bounding box center [1226, 128] width 115 height 33
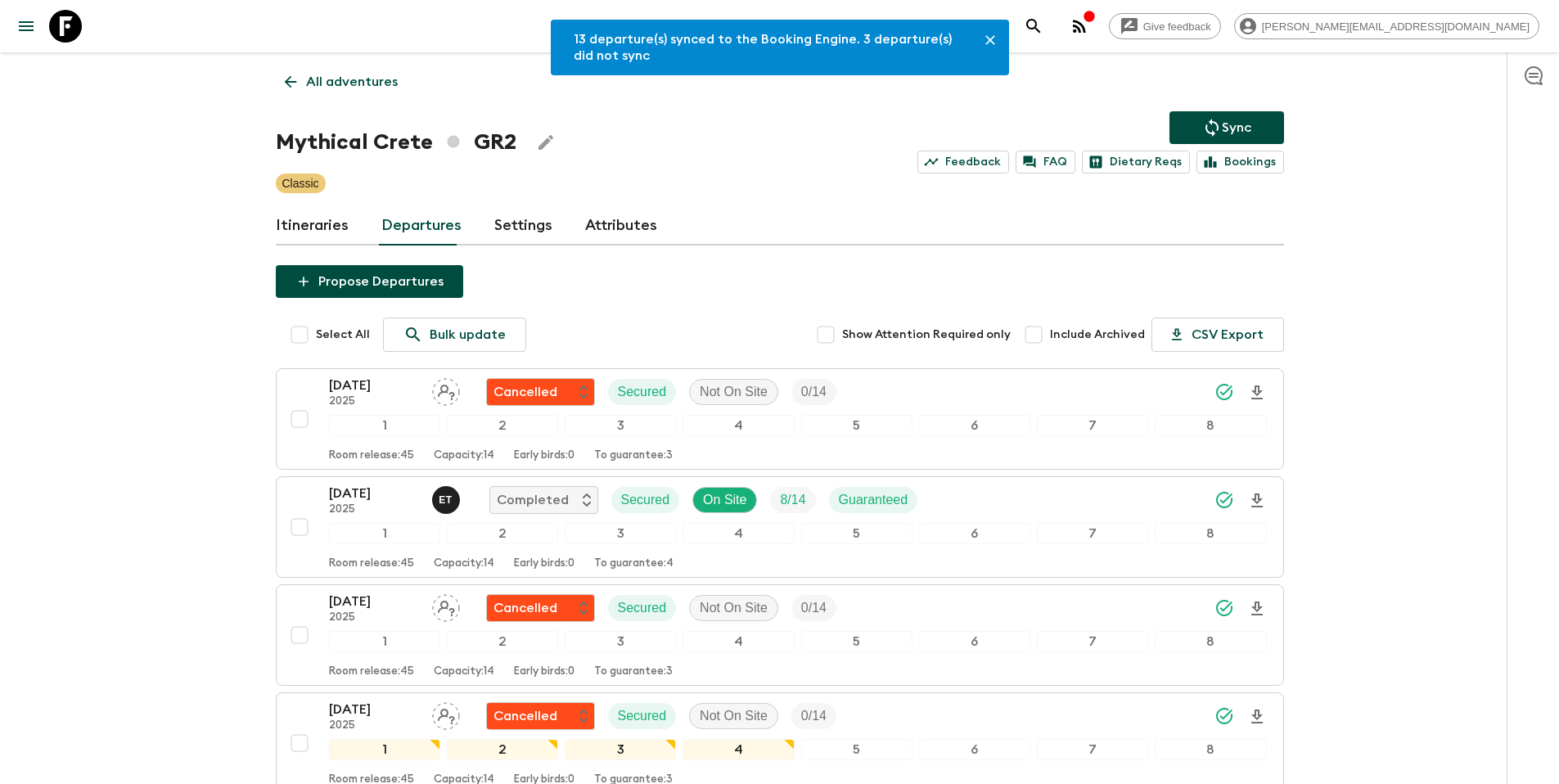
click at [374, 87] on p "All adventures" at bounding box center [352, 82] width 91 height 20
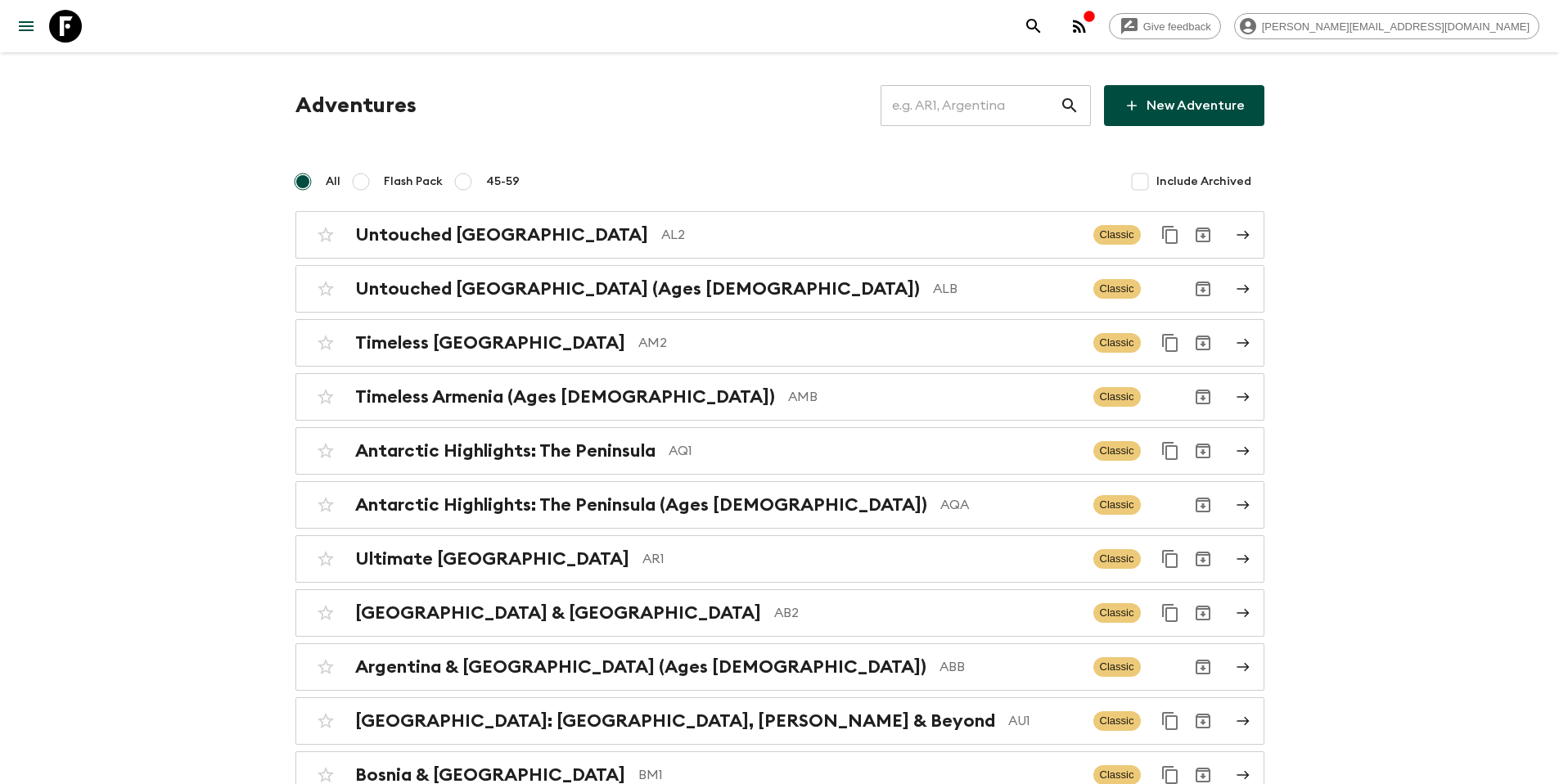
click at [944, 119] on input "text" at bounding box center [970, 105] width 179 height 46
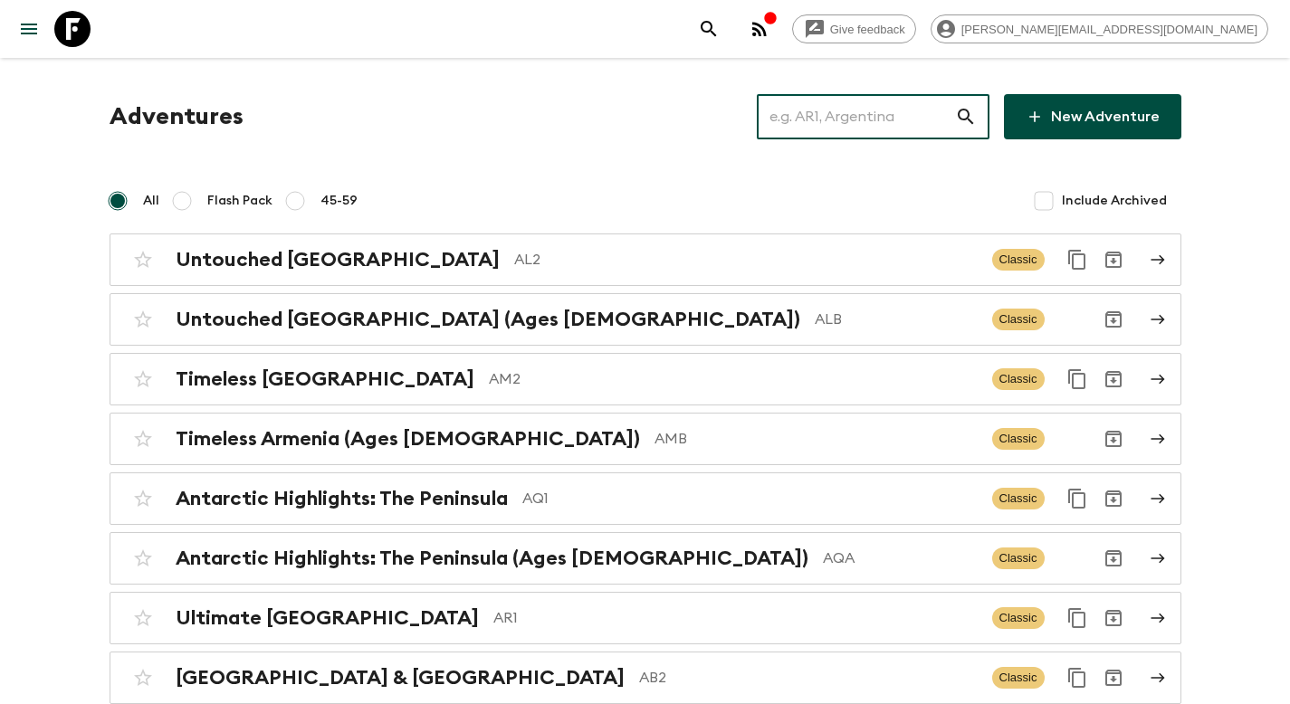
click at [834, 119] on input "text" at bounding box center [856, 116] width 198 height 51
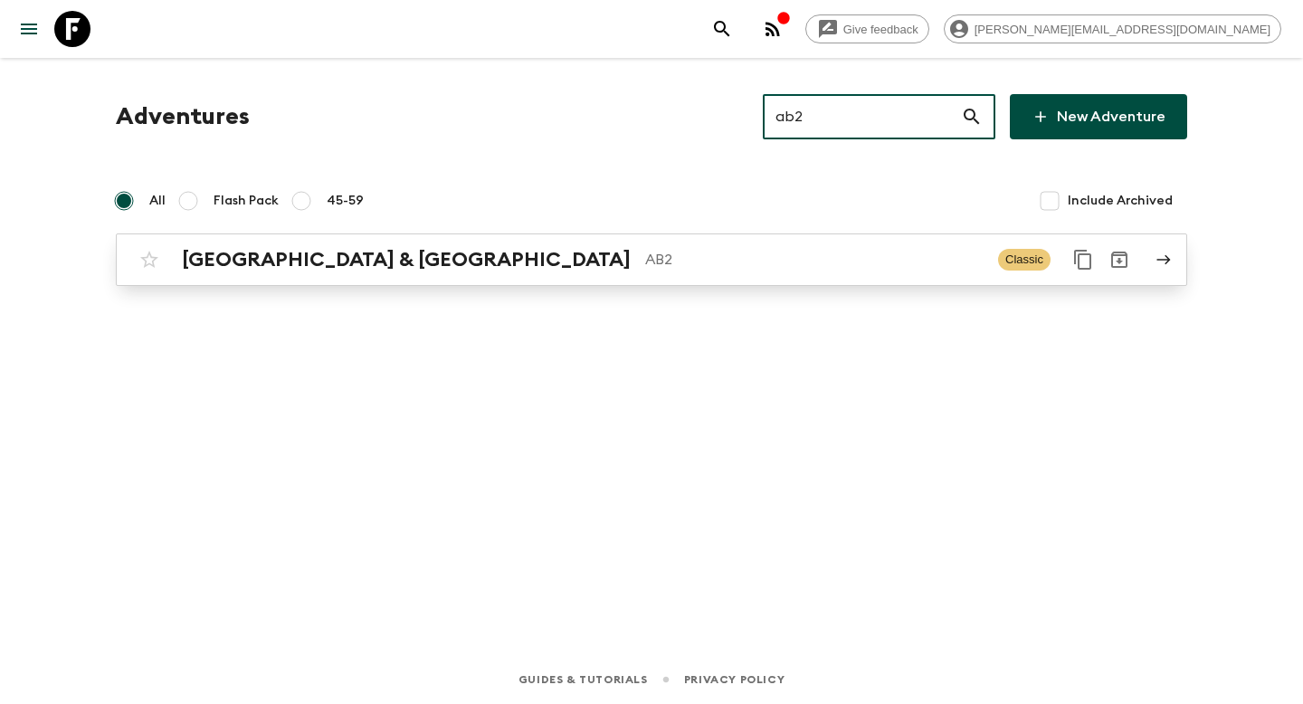
type input "ab2"
click at [646, 266] on p "AB2" at bounding box center [814, 260] width 339 height 22
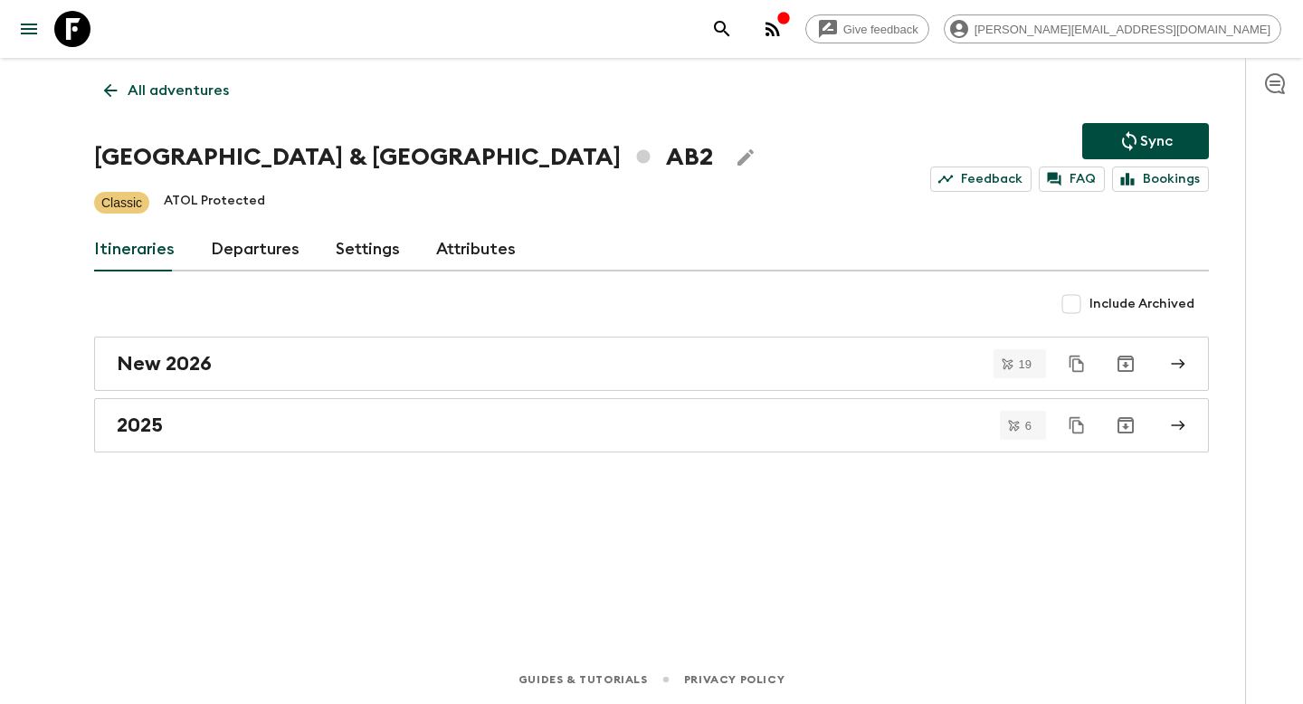
click at [240, 254] on link "Departures" at bounding box center [255, 249] width 89 height 43
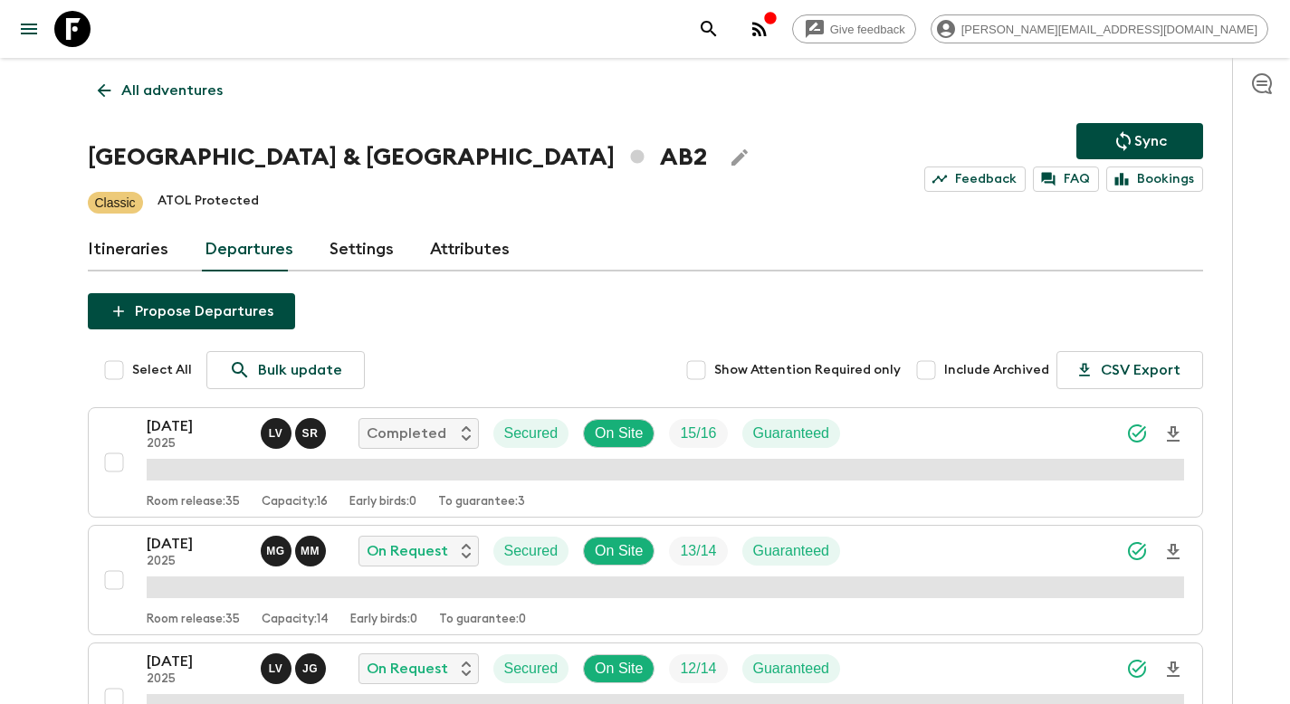
scroll to position [1016, 0]
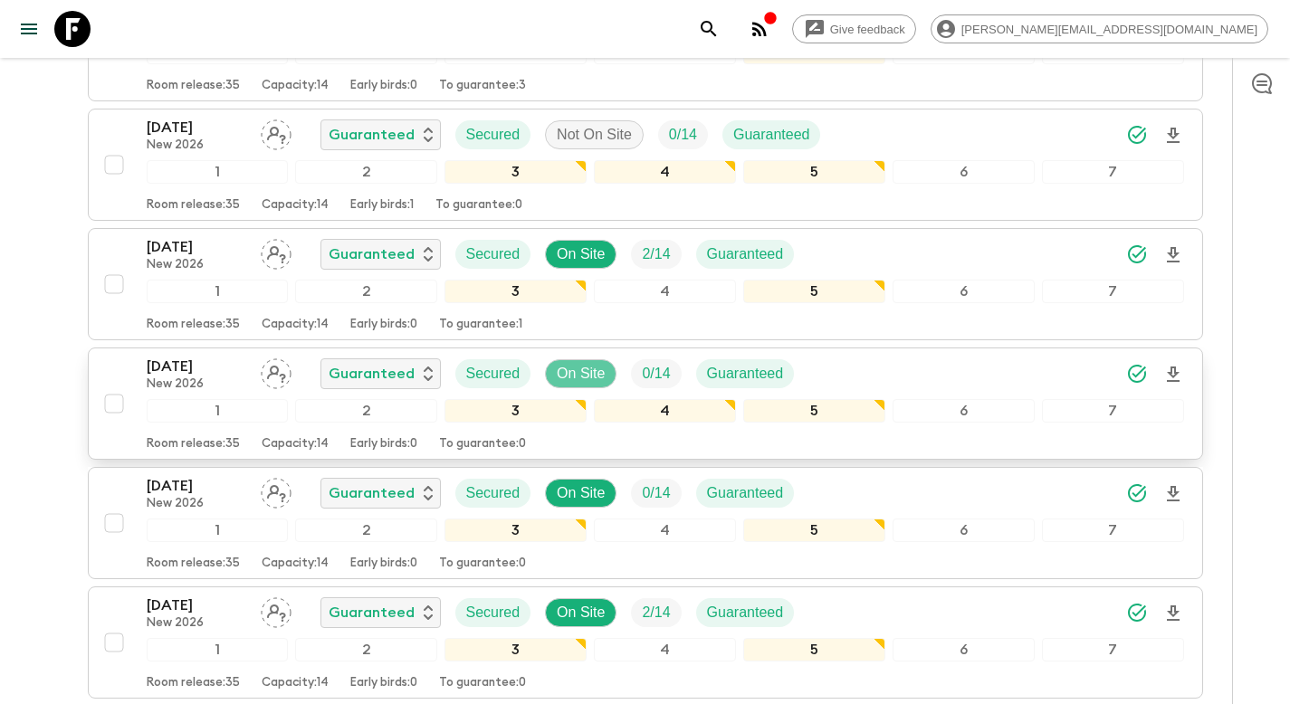
click at [585, 363] on p "On Site" at bounding box center [581, 374] width 48 height 22
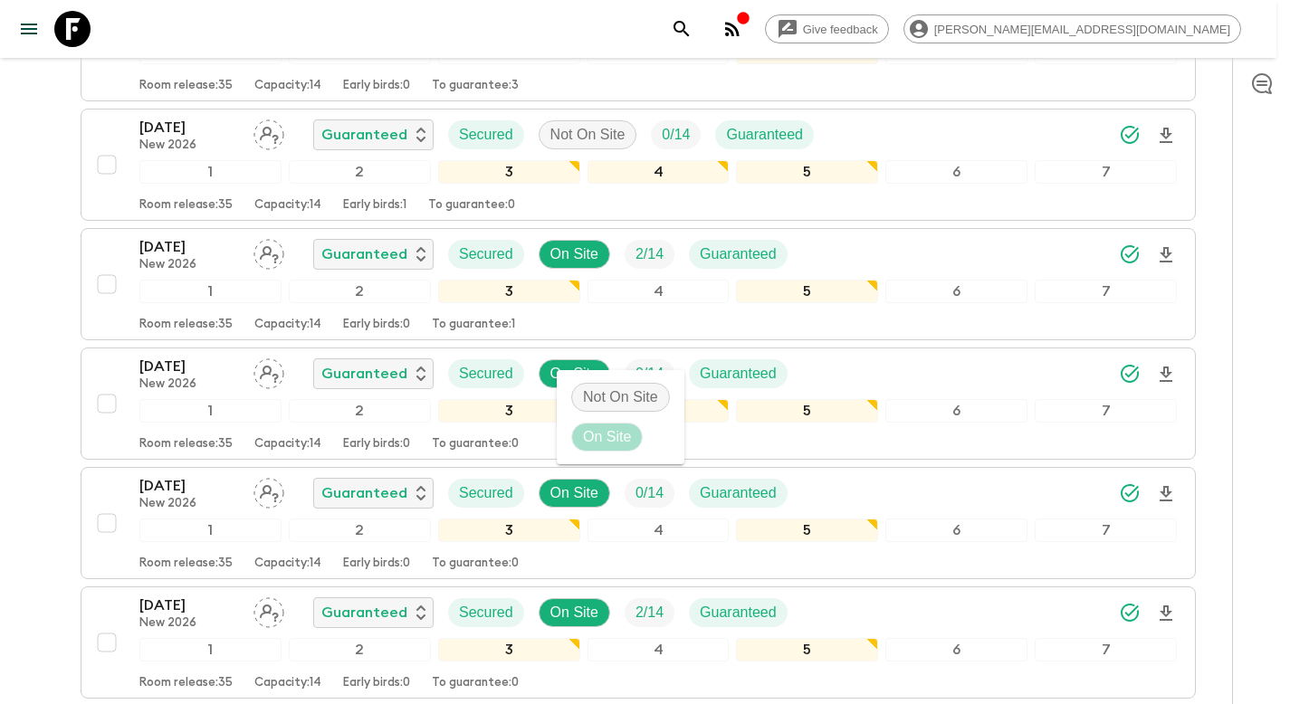
scroll to position [1030, 0]
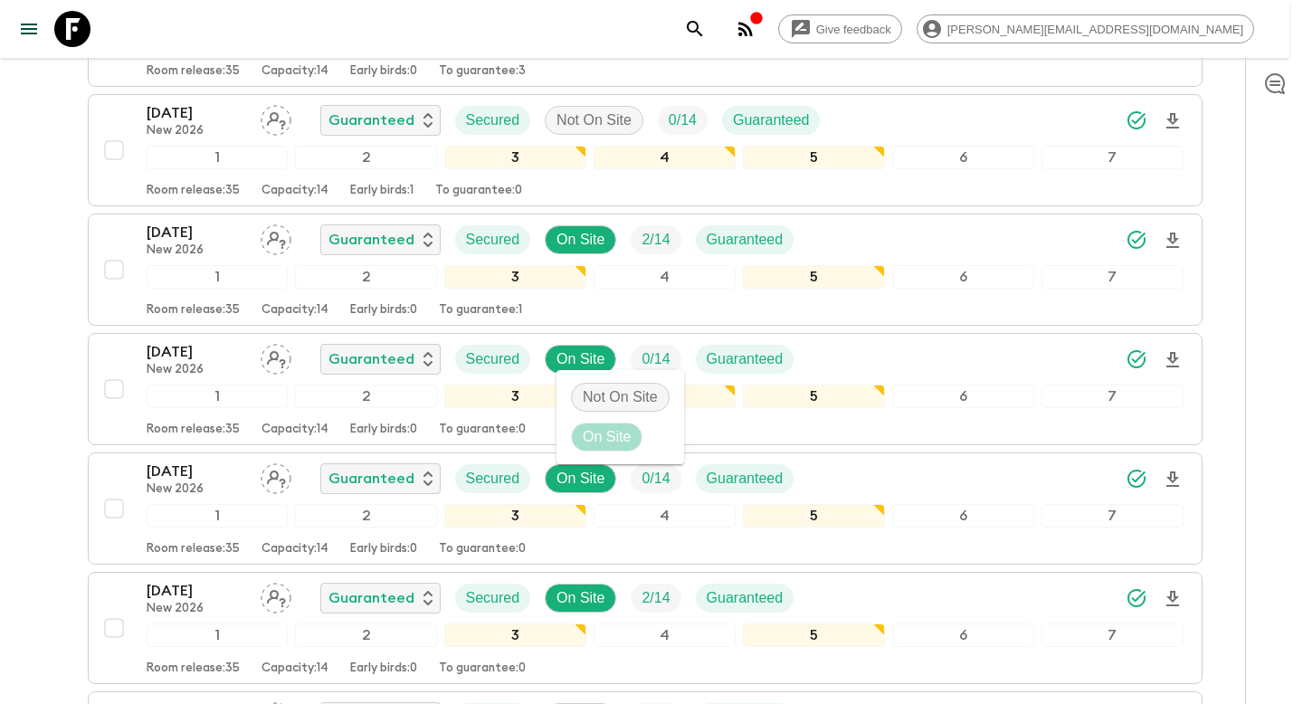
click at [934, 356] on div at bounding box center [651, 352] width 1303 height 704
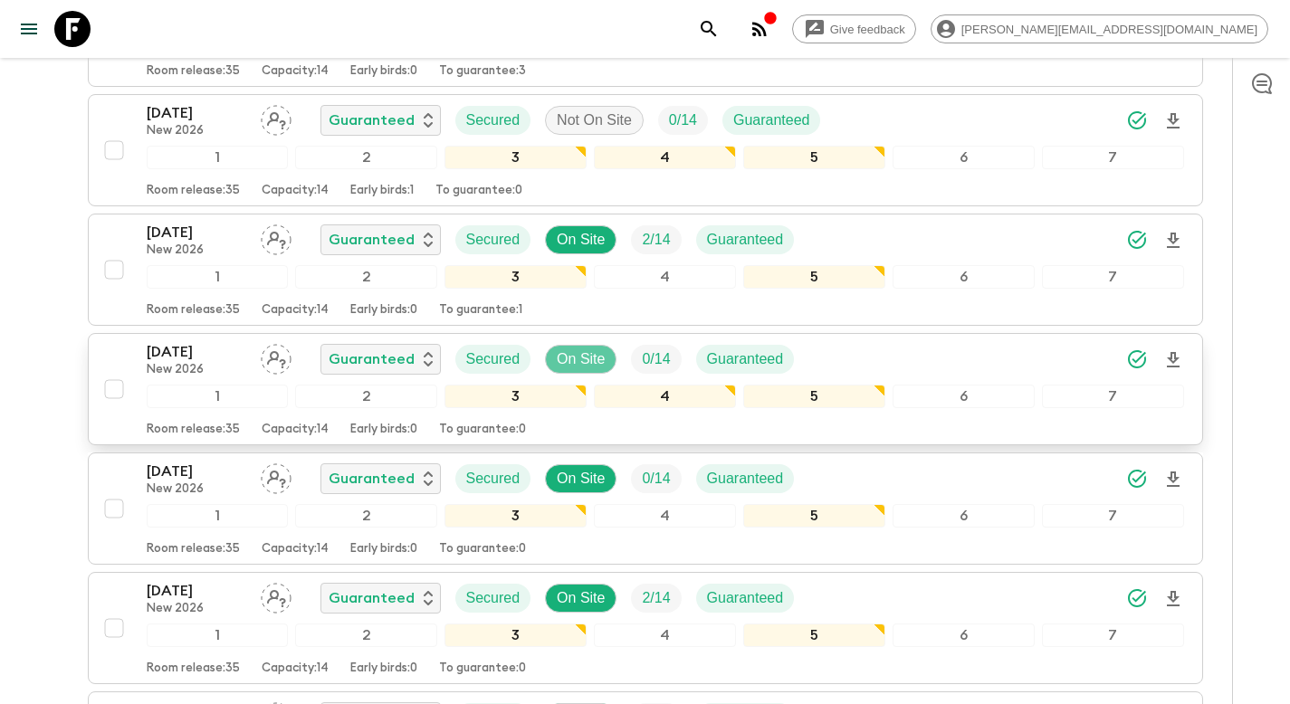
click at [596, 363] on p "On Site" at bounding box center [581, 359] width 48 height 22
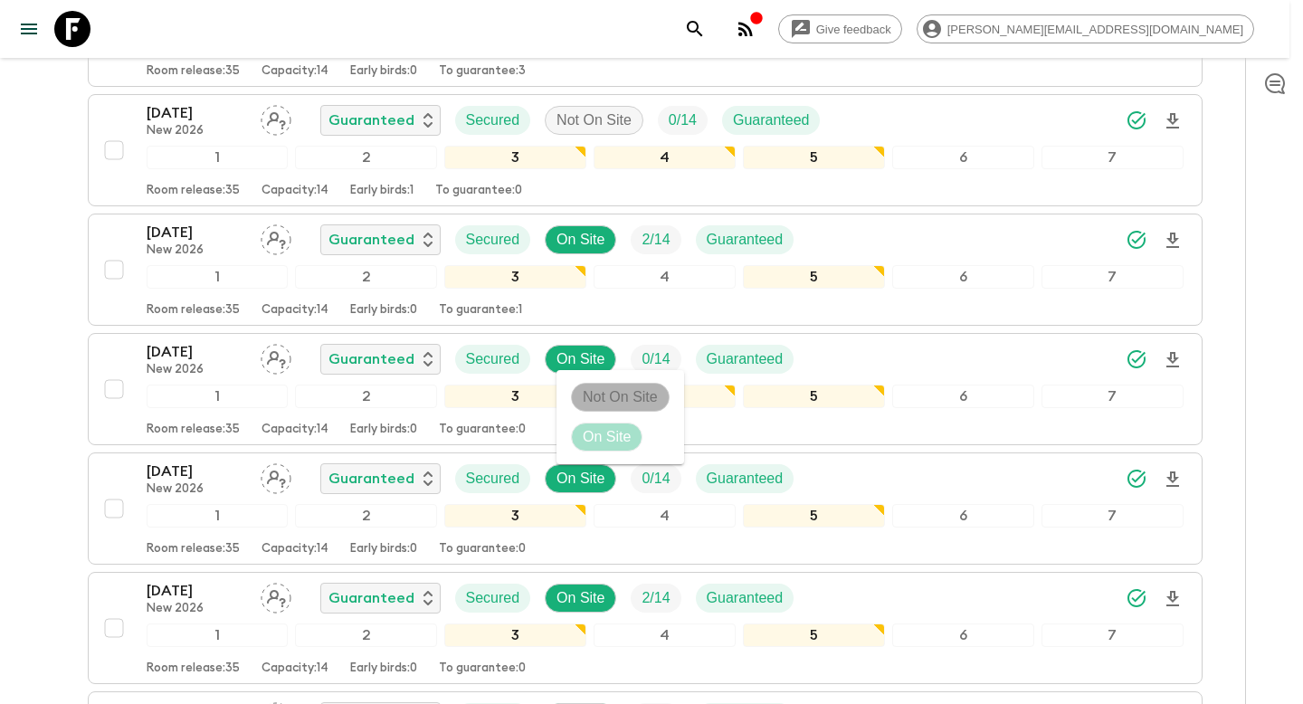
click at [606, 394] on p "Not On Site" at bounding box center [620, 397] width 75 height 22
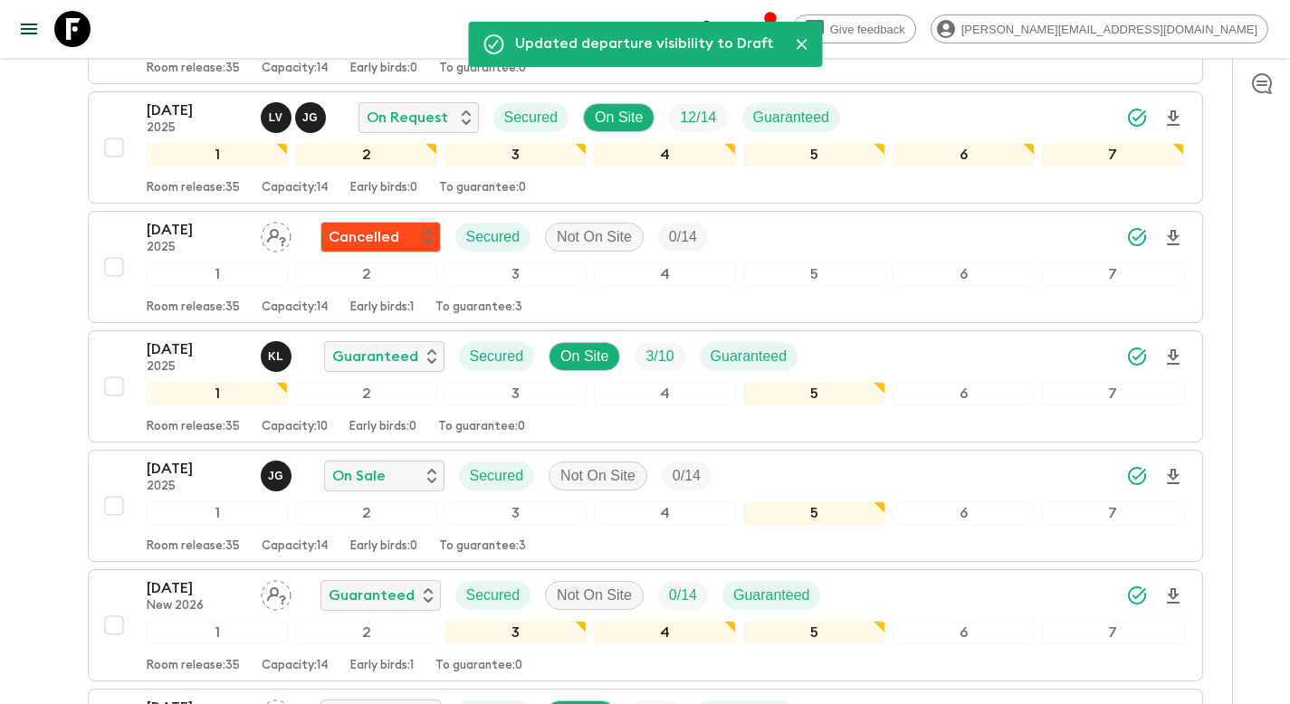
scroll to position [0, 0]
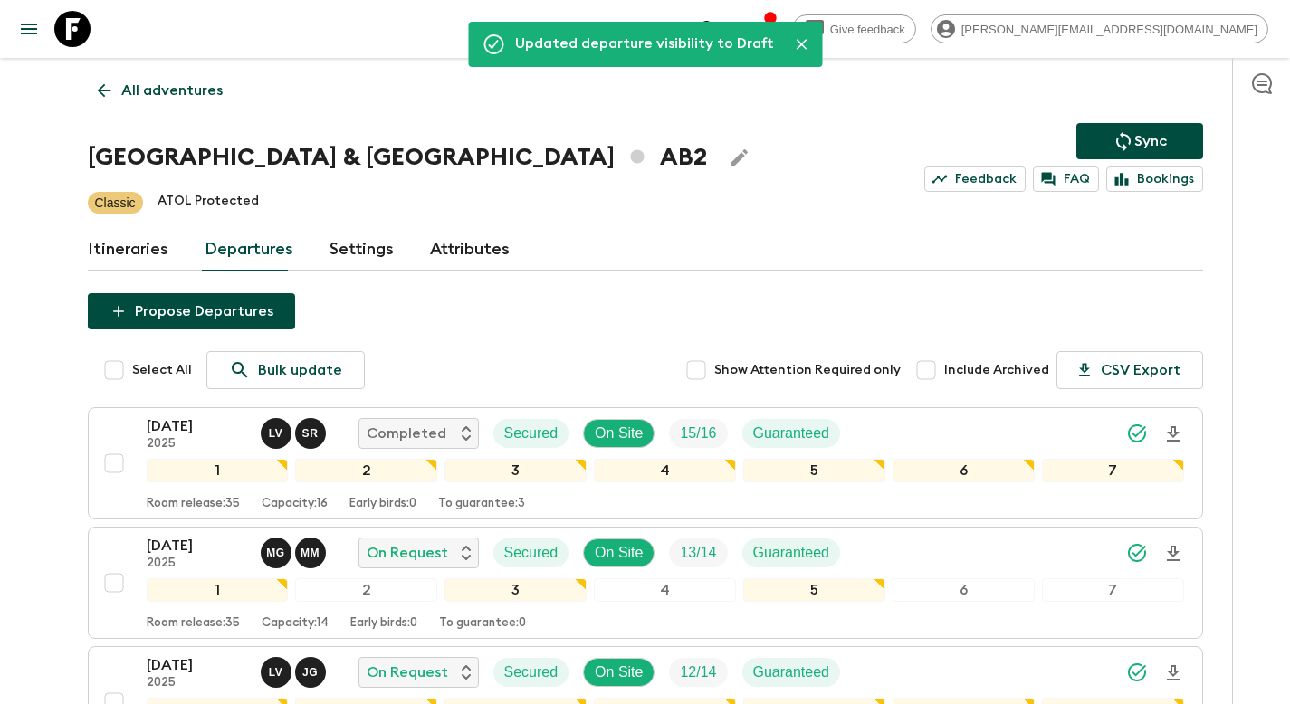
click at [1140, 136] on p "Sync" at bounding box center [1150, 141] width 33 height 22
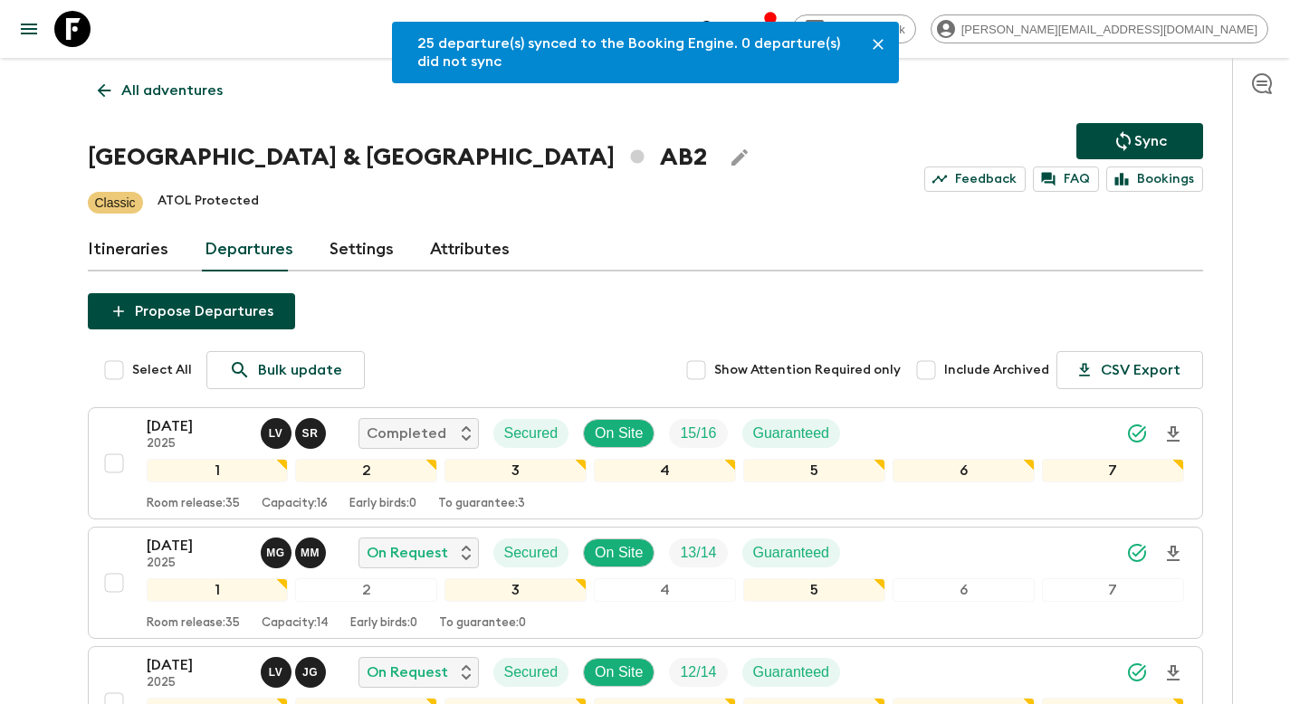
click at [168, 90] on p "All adventures" at bounding box center [171, 91] width 101 height 22
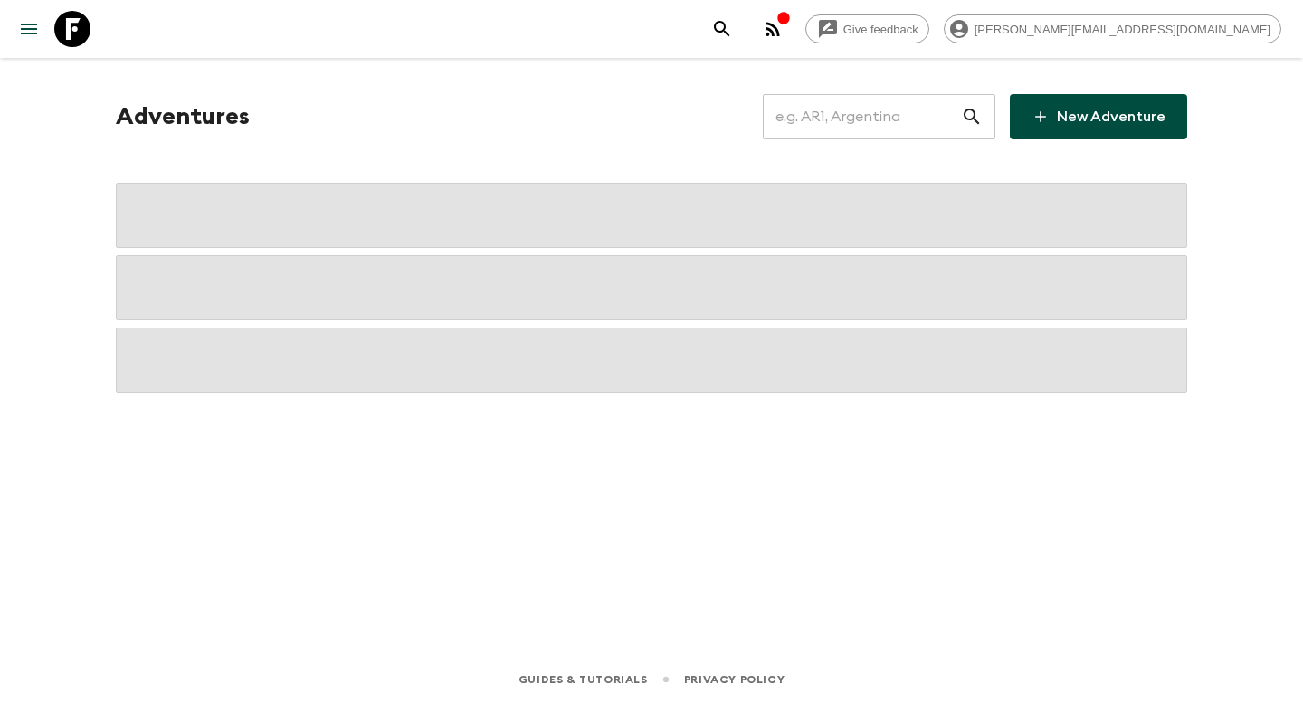
click at [844, 127] on input "text" at bounding box center [862, 116] width 198 height 51
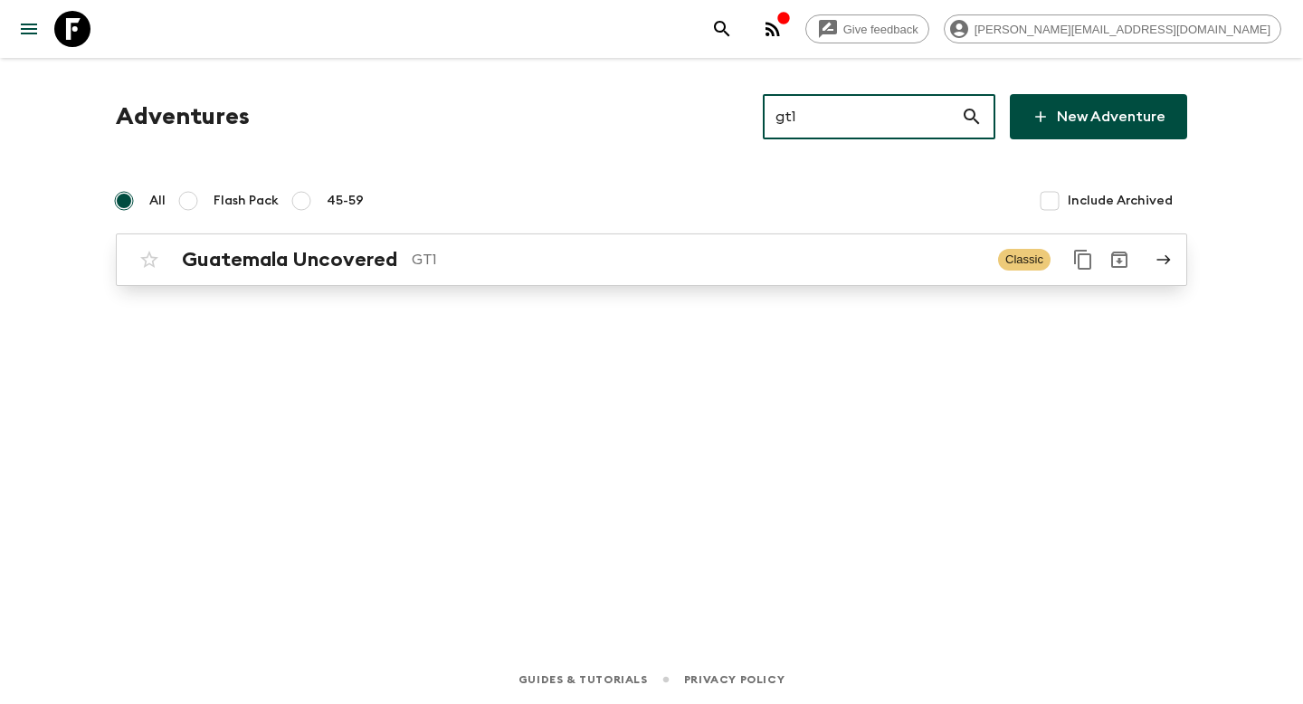
type input "gt1"
click at [467, 249] on p "GT1" at bounding box center [698, 260] width 572 height 22
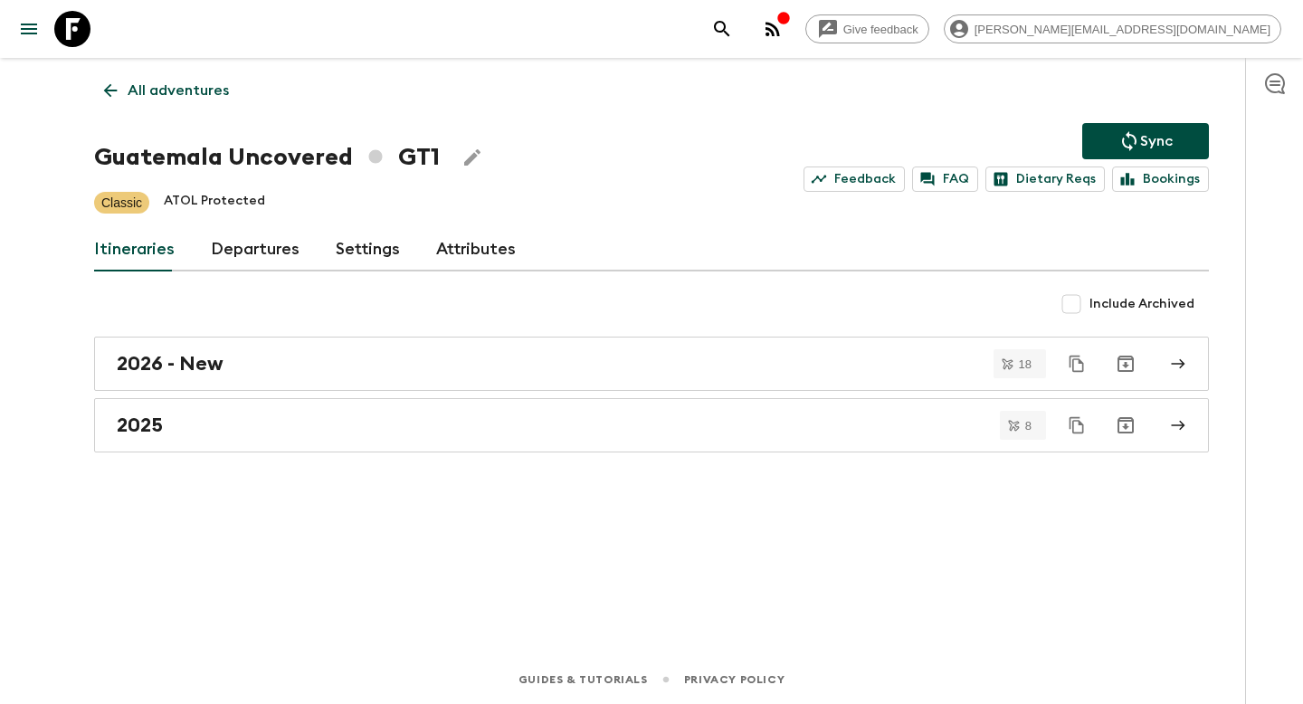
click at [260, 250] on link "Departures" at bounding box center [255, 249] width 89 height 43
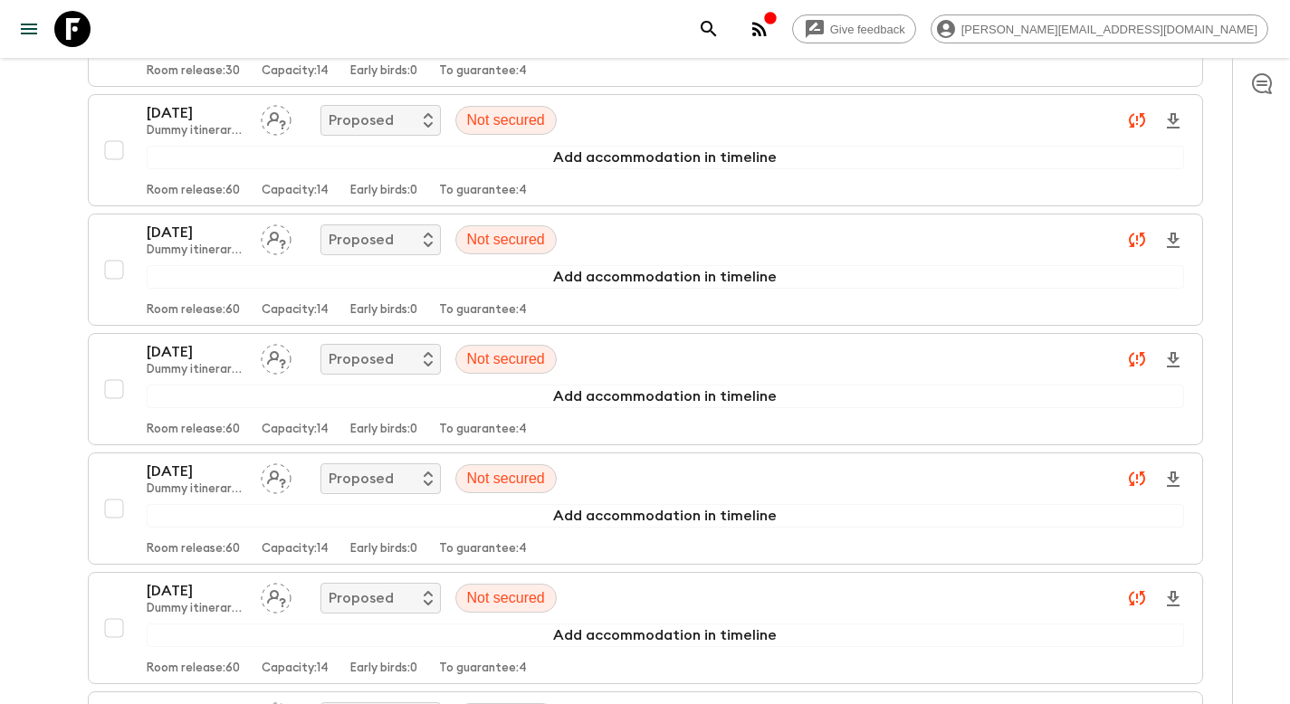
scroll to position [5451, 0]
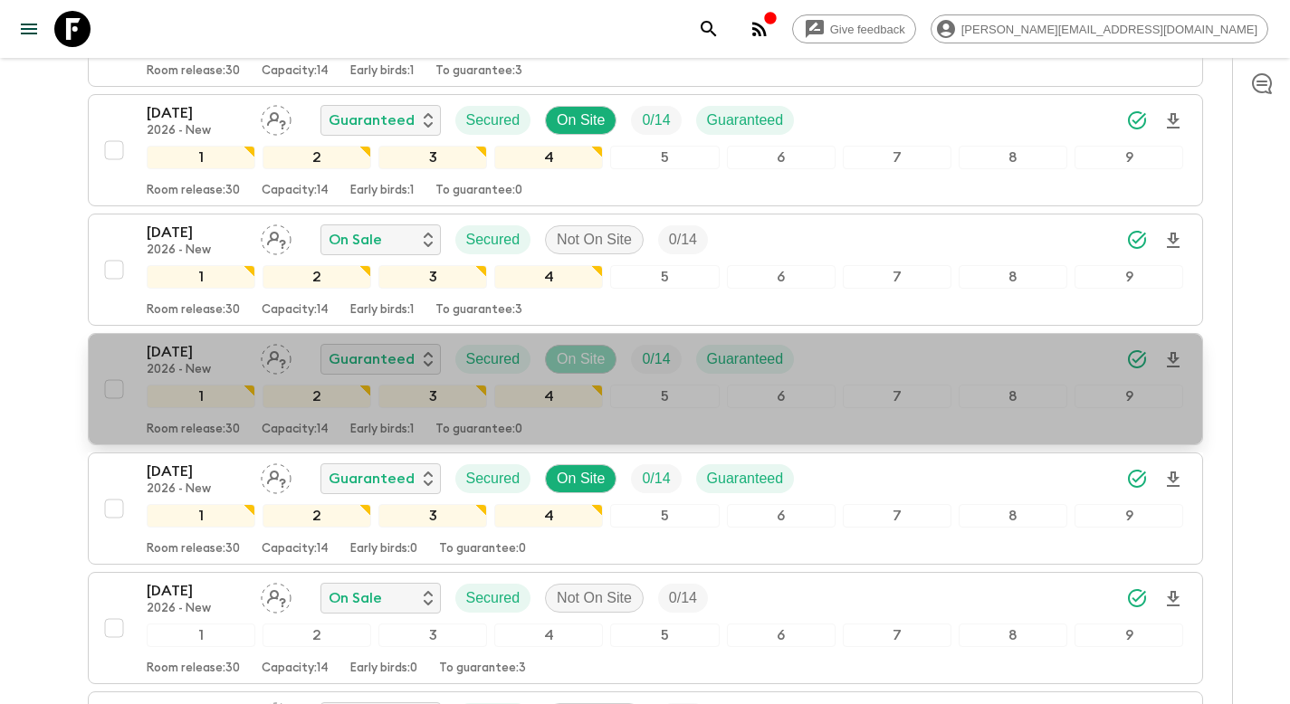
click at [591, 361] on p "On Site" at bounding box center [581, 359] width 48 height 22
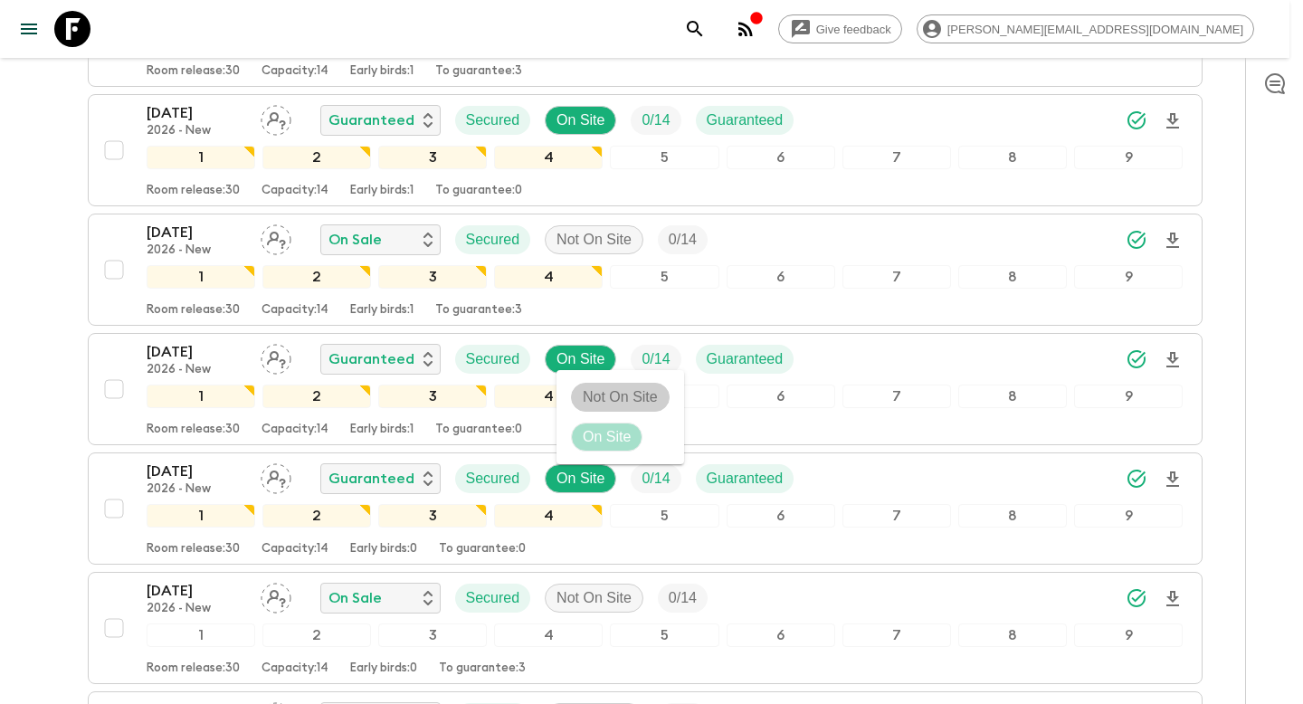
click at [602, 394] on p "Not On Site" at bounding box center [620, 397] width 75 height 22
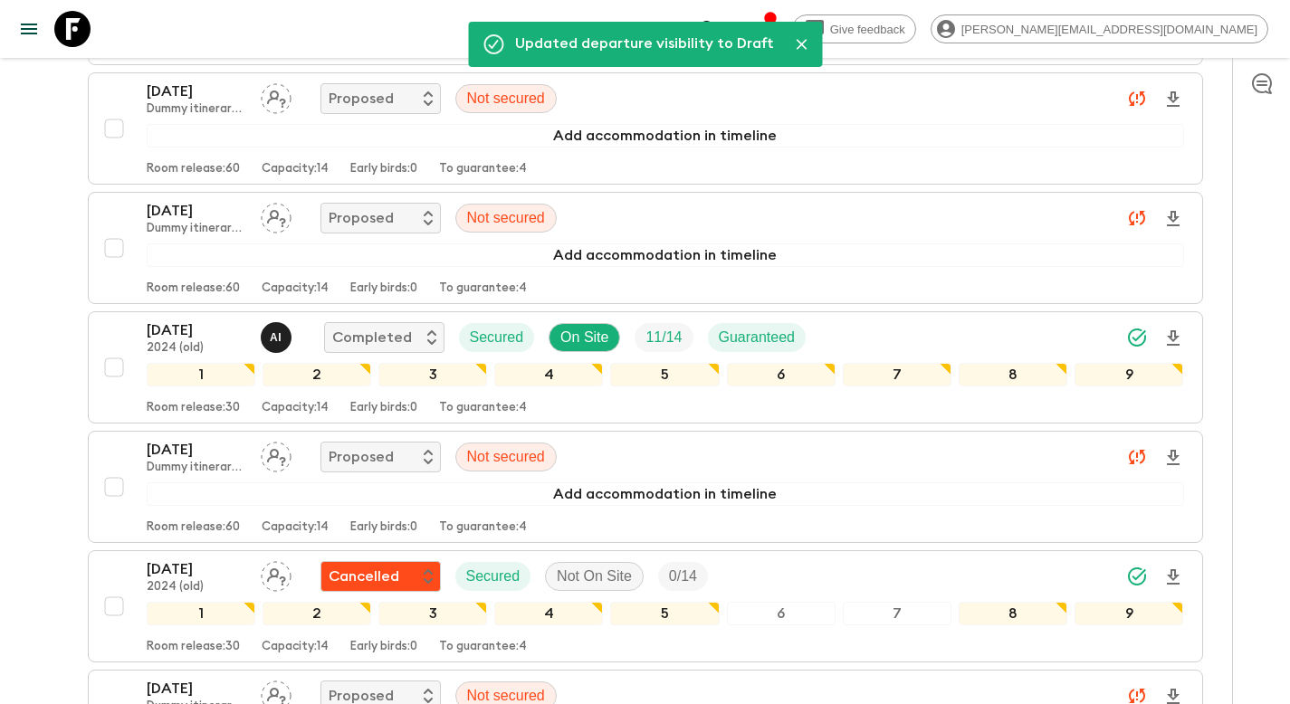
scroll to position [0, 0]
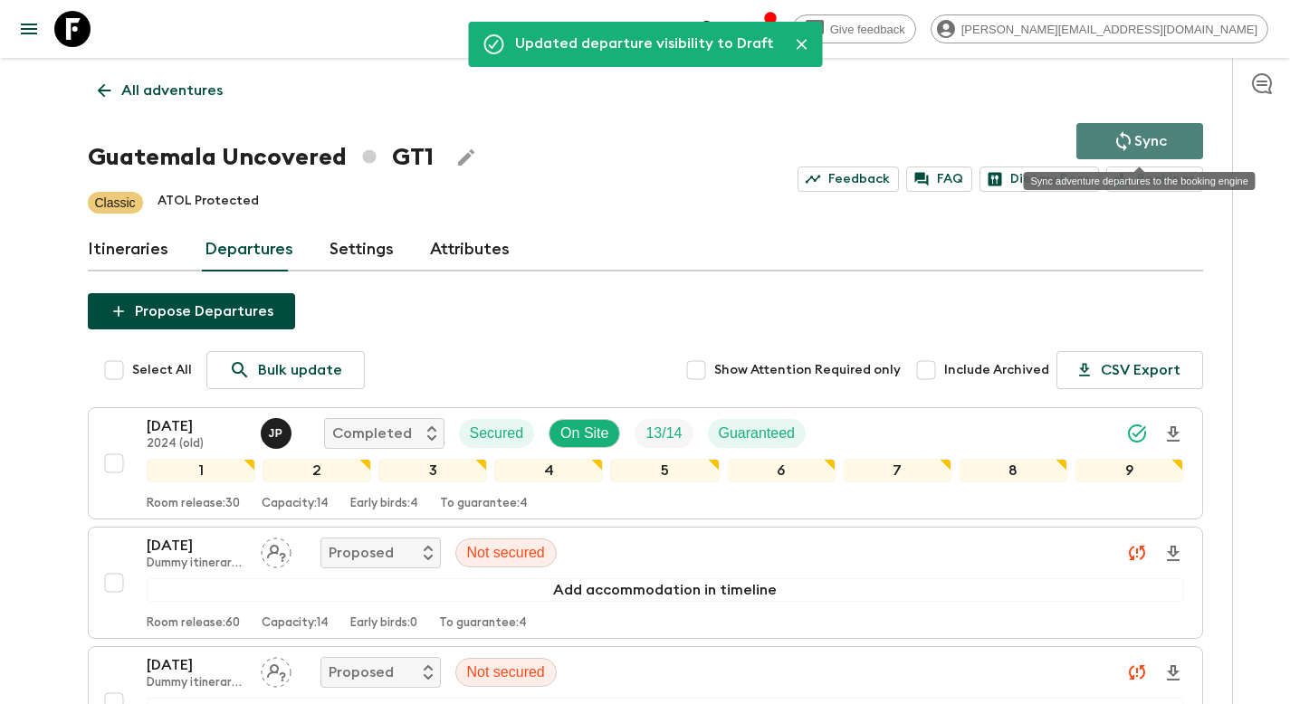
click at [1134, 138] on p "Sync" at bounding box center [1150, 141] width 33 height 22
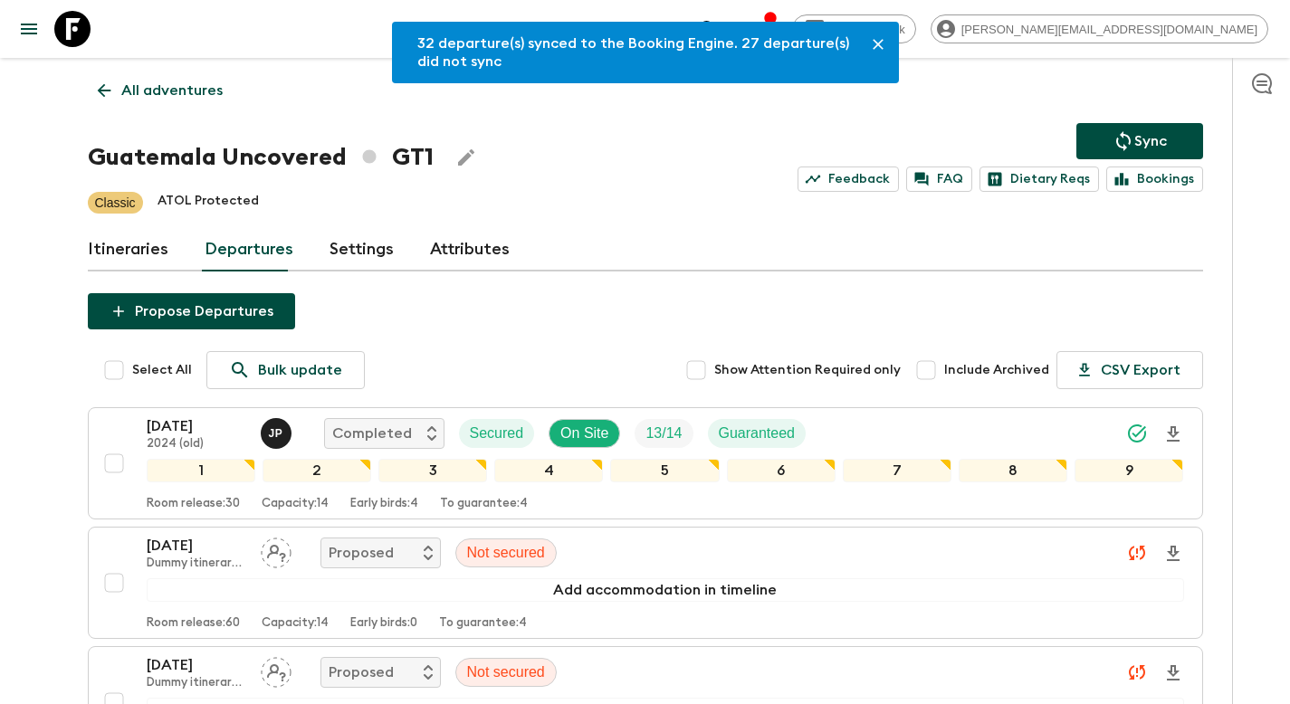
click at [157, 91] on p "All adventures" at bounding box center [171, 91] width 101 height 22
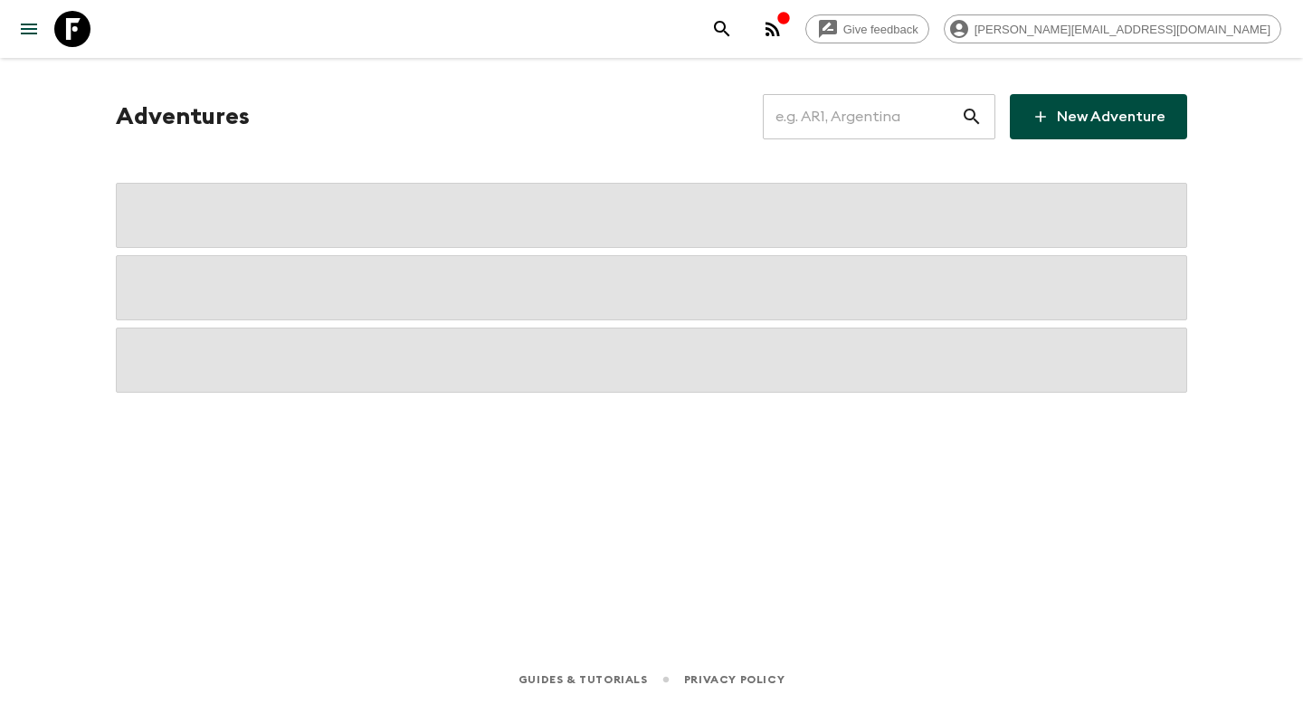
click at [829, 117] on input "text" at bounding box center [862, 116] width 198 height 51
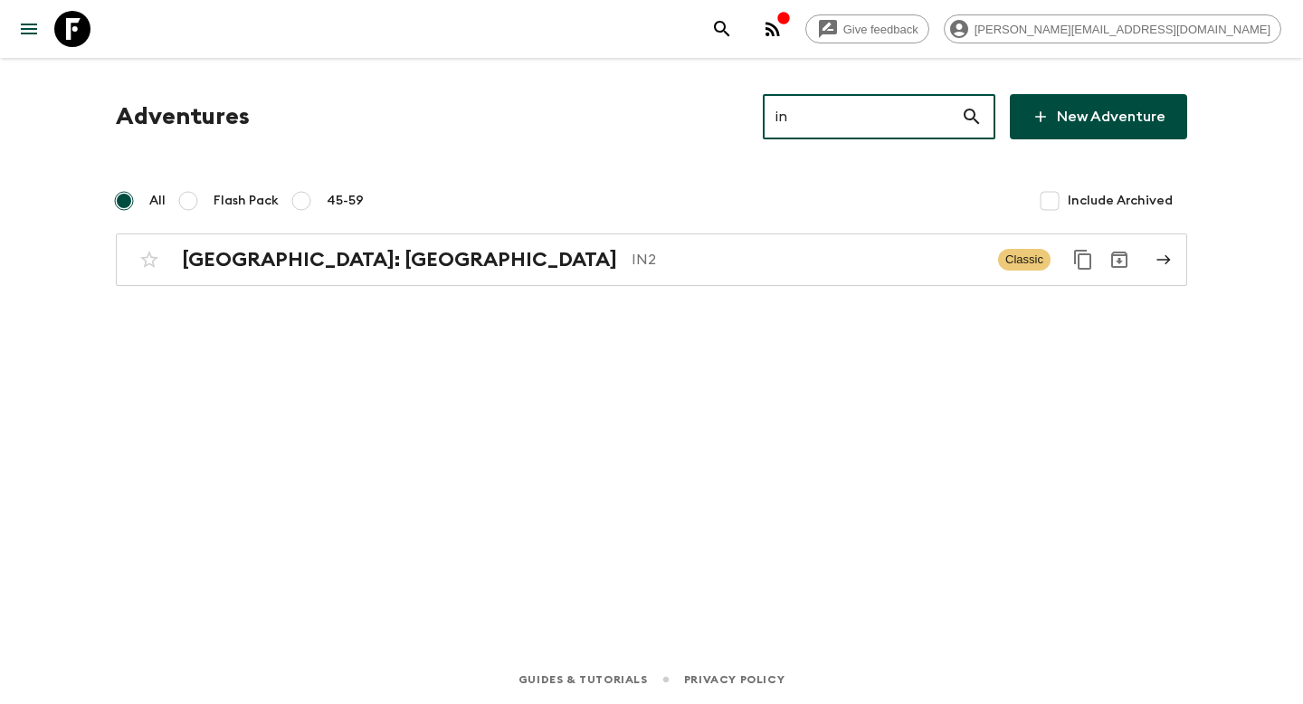
type input "in3"
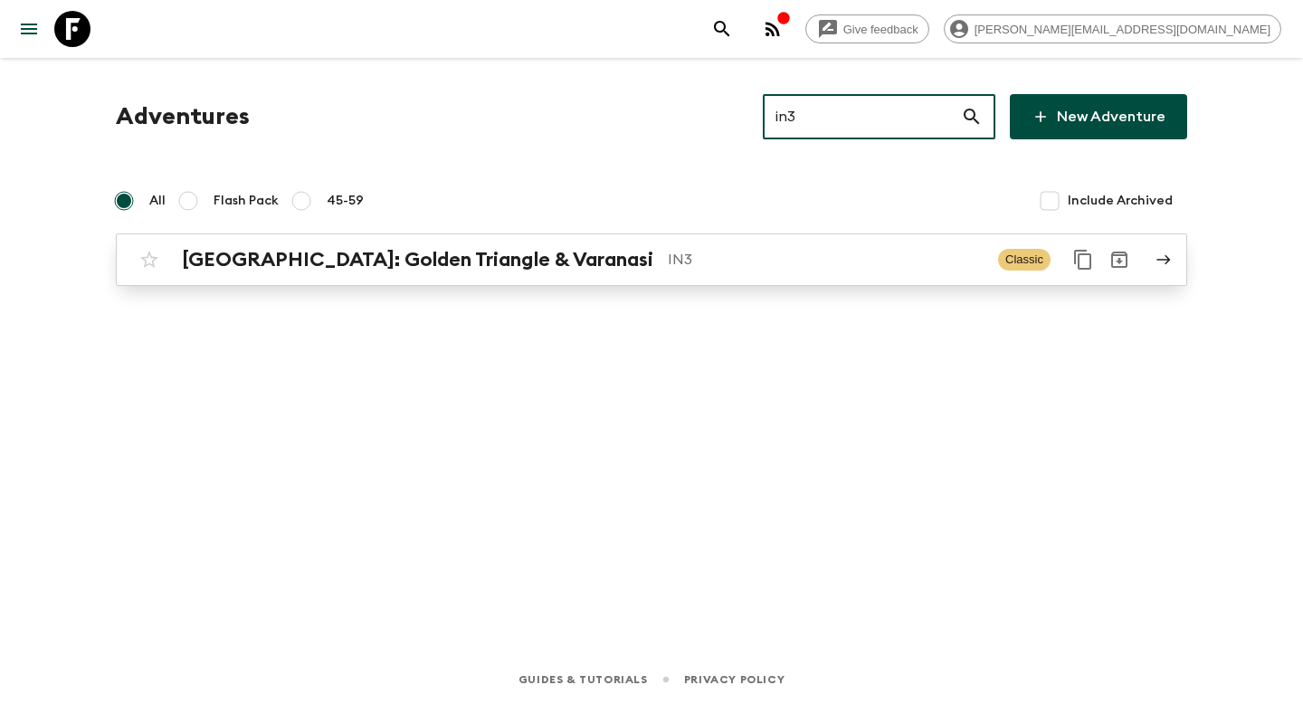
click at [712, 260] on p "IN3" at bounding box center [826, 260] width 316 height 22
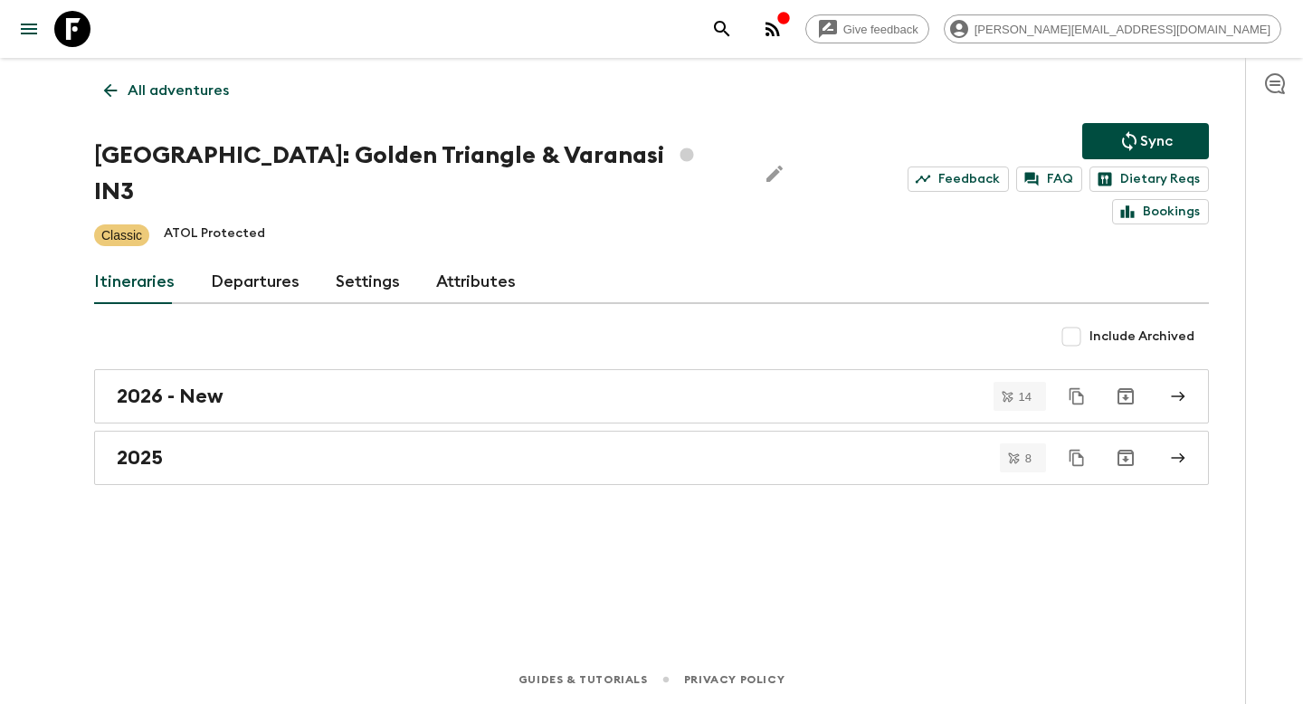
click at [264, 261] on link "Departures" at bounding box center [255, 282] width 89 height 43
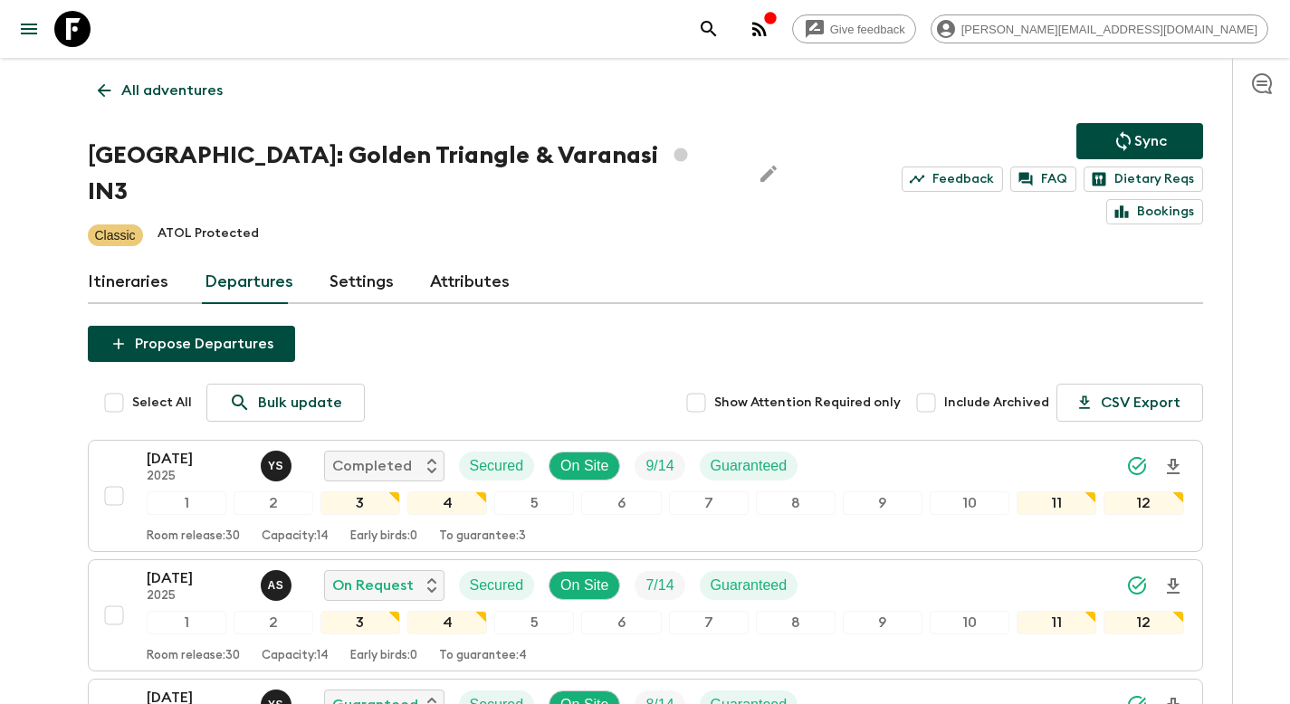
scroll to position [1508, 0]
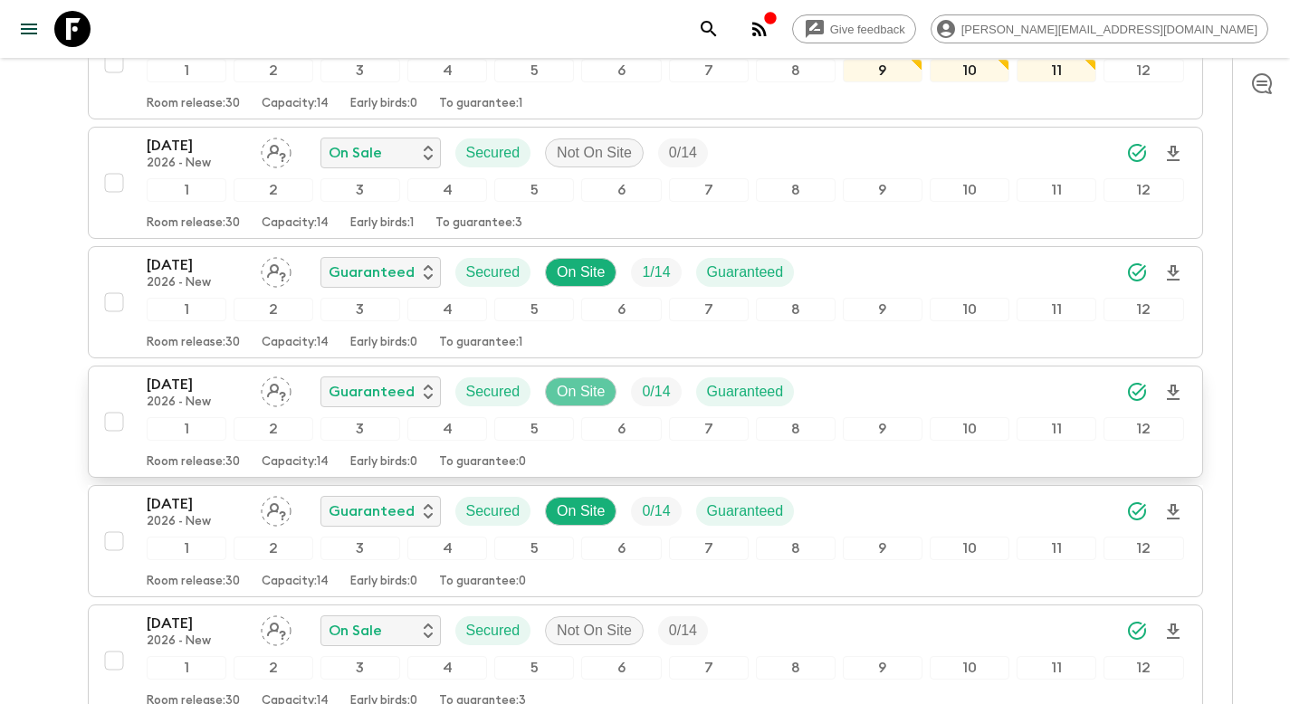
click at [584, 381] on p "On Site" at bounding box center [581, 392] width 48 height 22
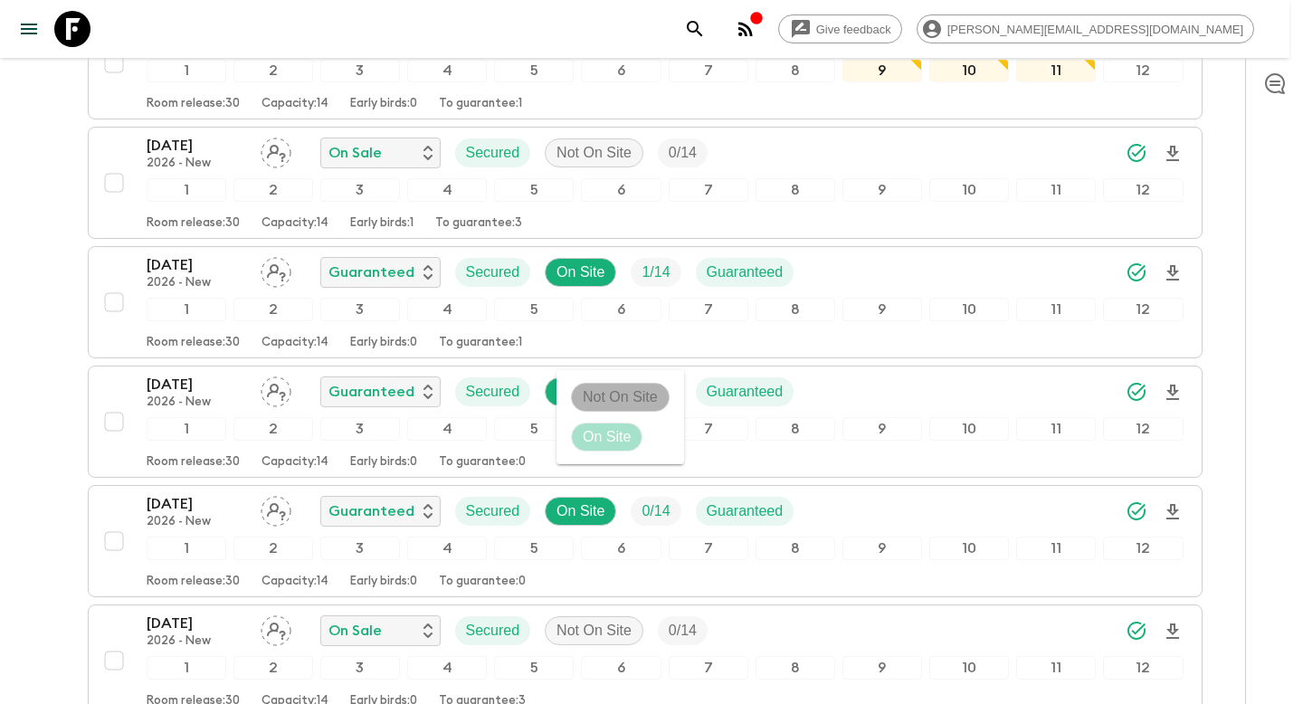
click at [597, 394] on p "Not On Site" at bounding box center [620, 397] width 75 height 22
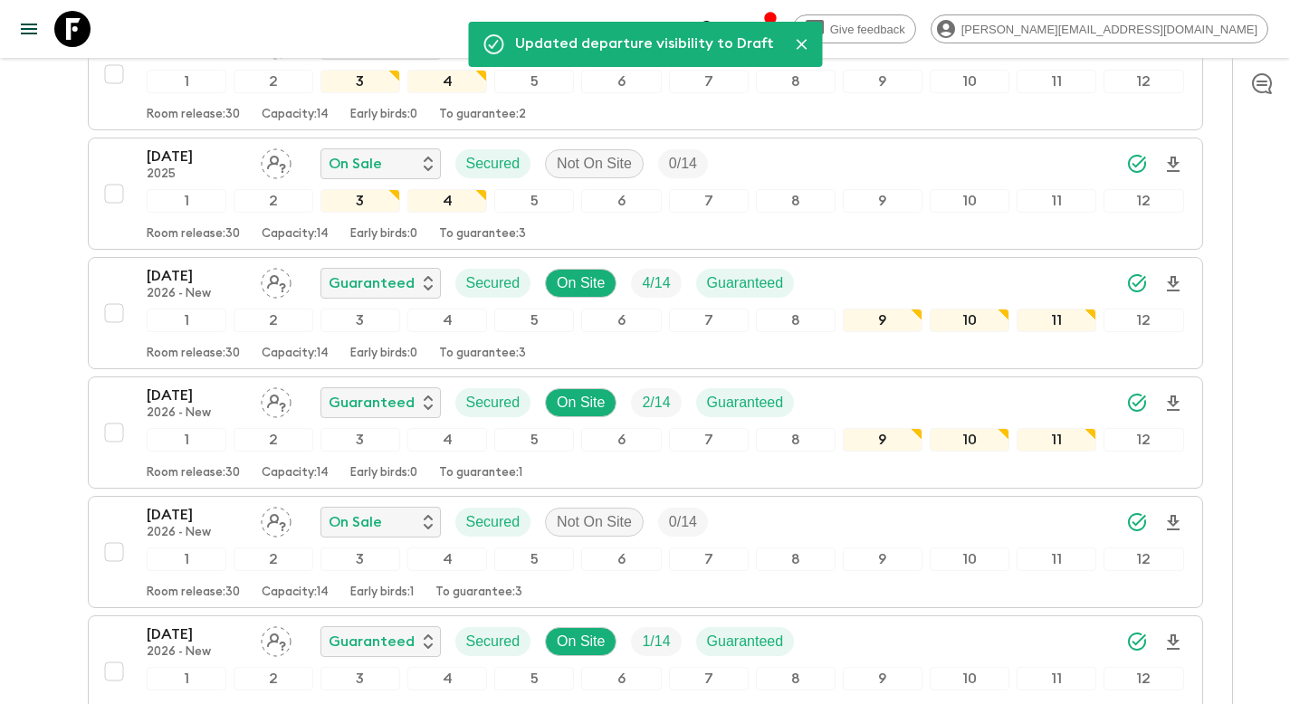
scroll to position [0, 0]
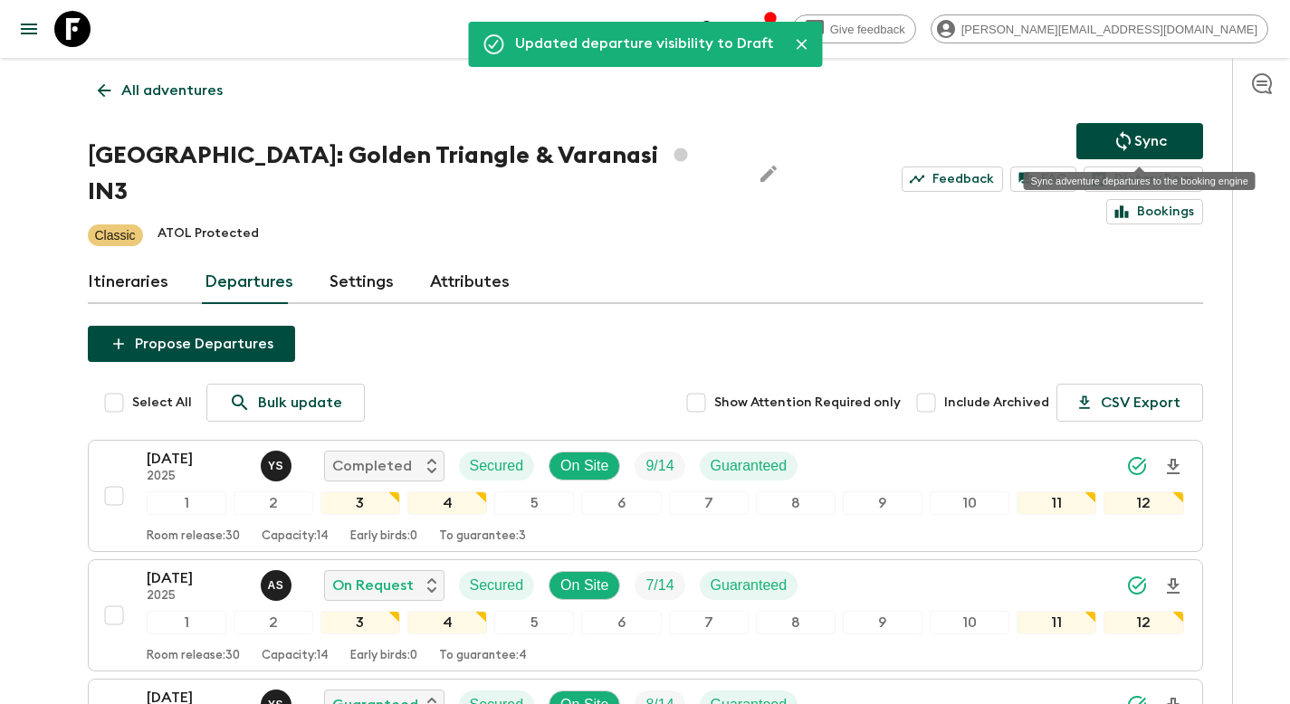
click at [1140, 140] on p "Sync" at bounding box center [1150, 141] width 33 height 22
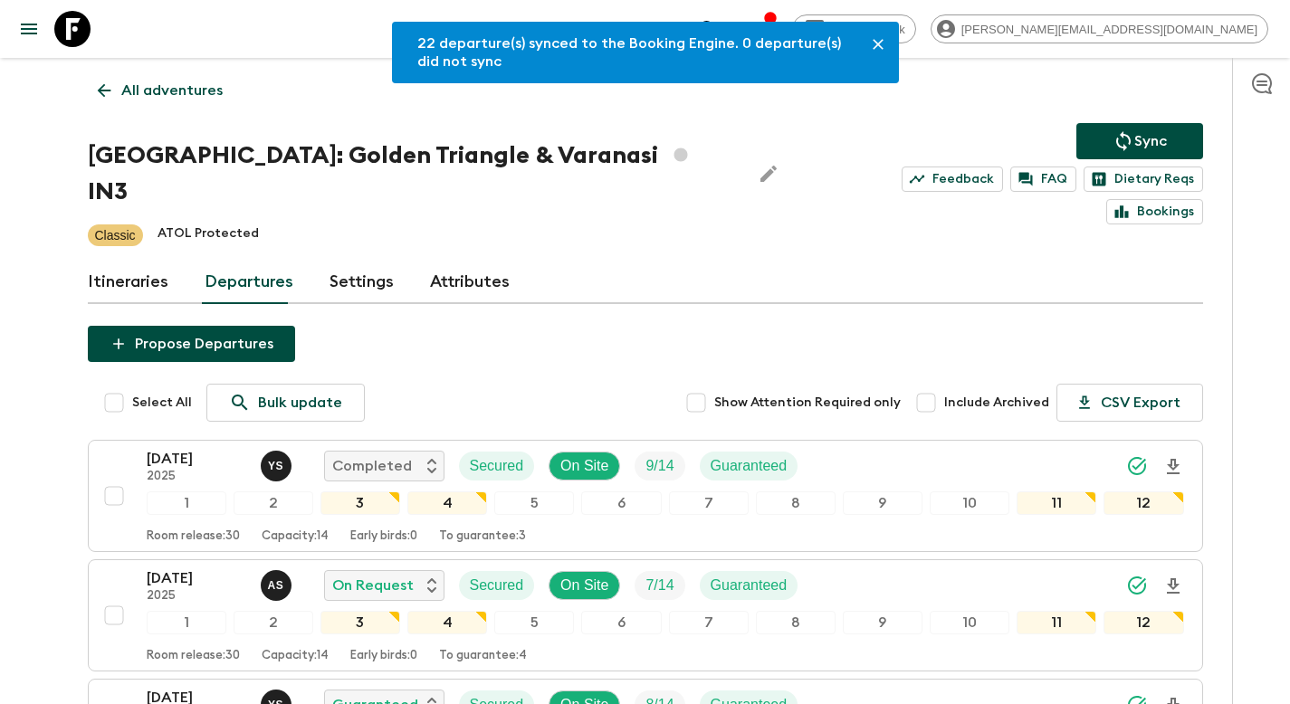
click at [167, 81] on p "All adventures" at bounding box center [171, 91] width 101 height 22
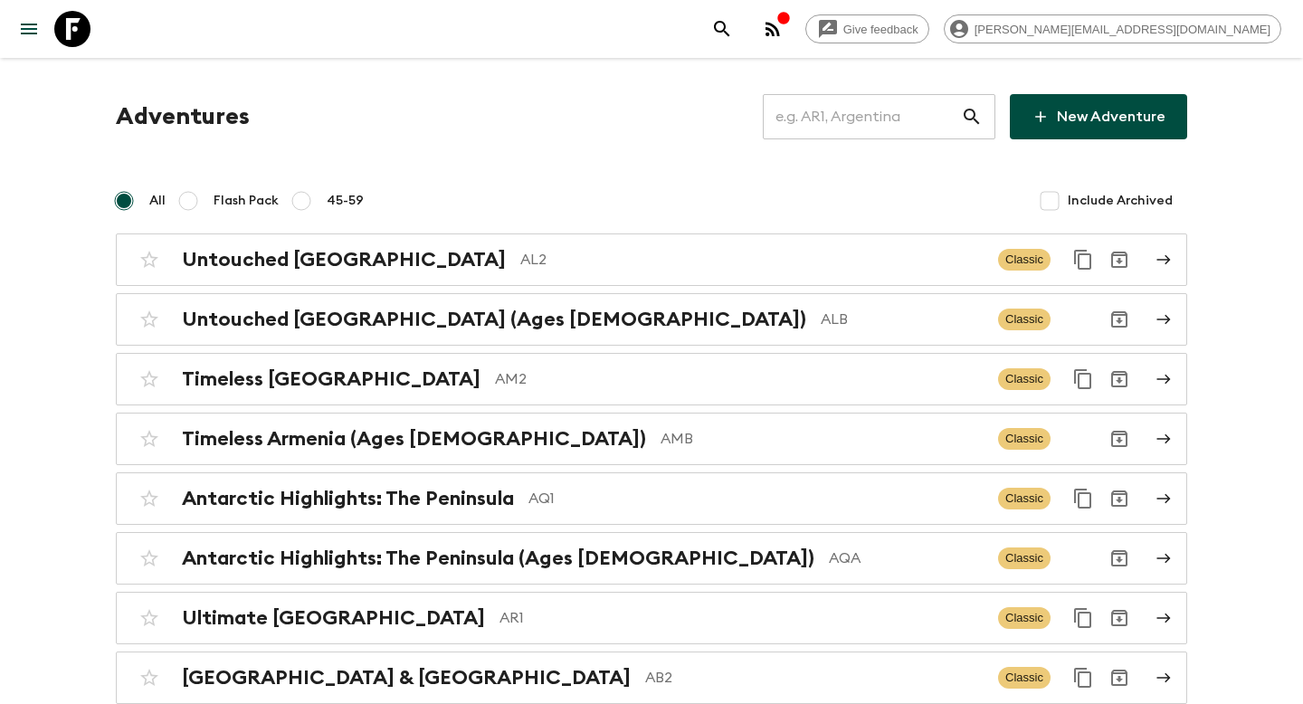
click at [844, 115] on input "text" at bounding box center [862, 116] width 198 height 51
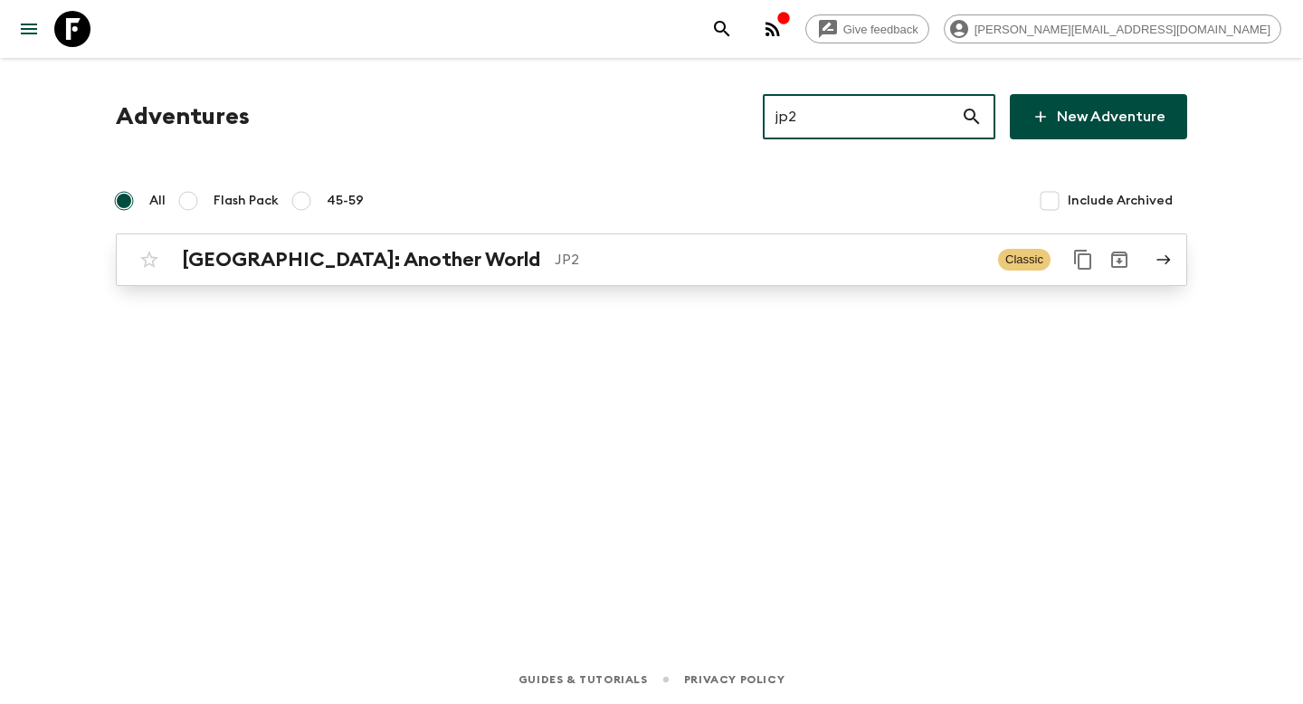
type input "jp2"
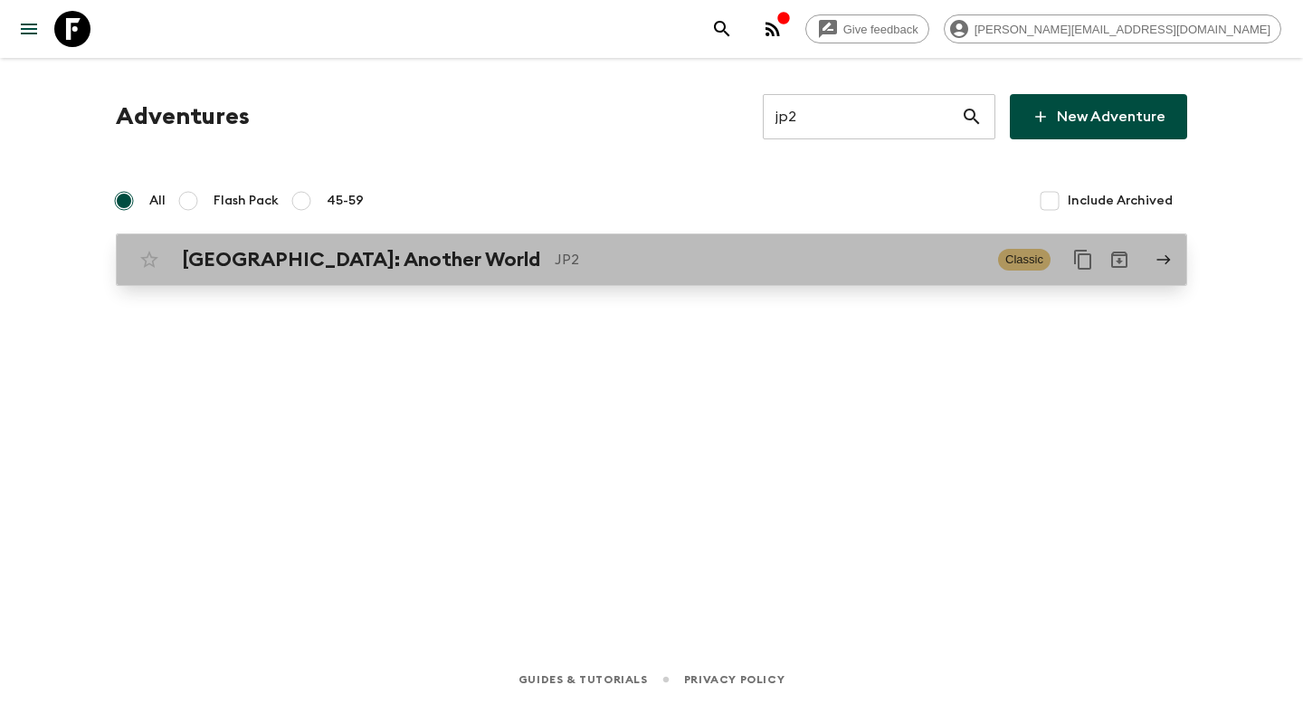
click at [729, 272] on div "Japan: Another World JP2 Classic" at bounding box center [616, 260] width 970 height 36
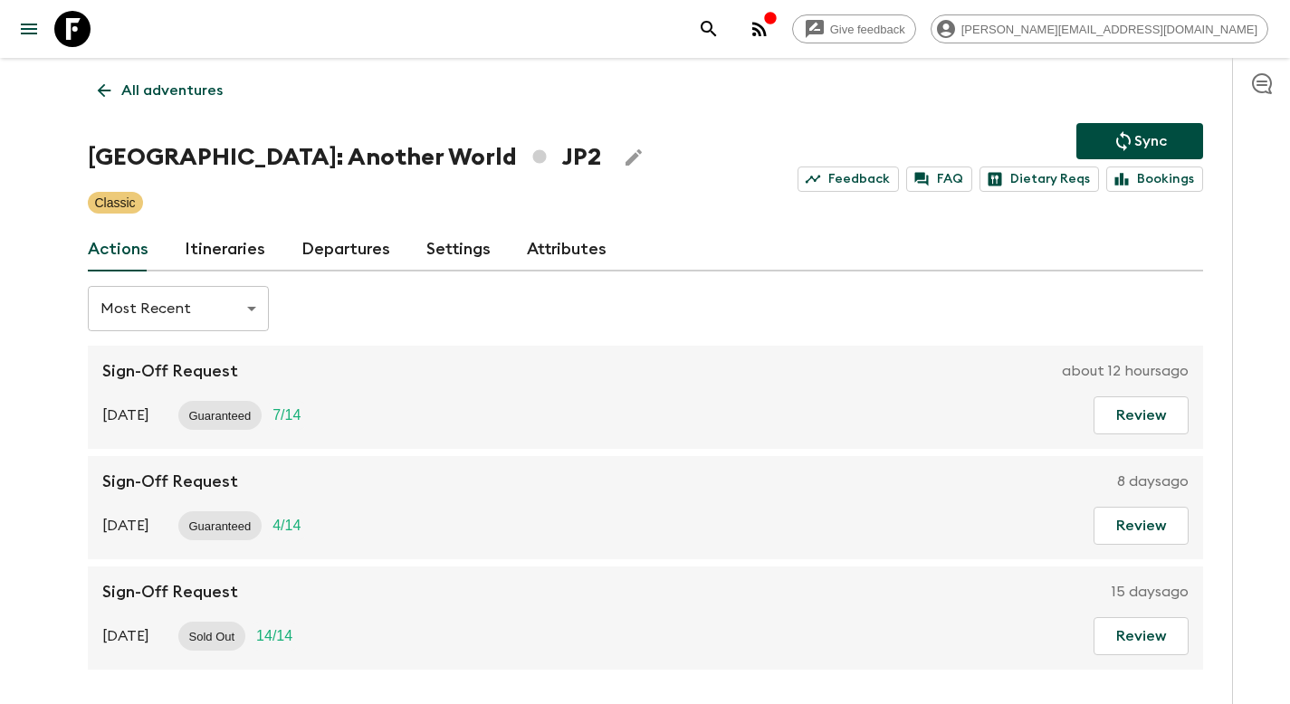
click at [357, 252] on link "Departures" at bounding box center [345, 249] width 89 height 43
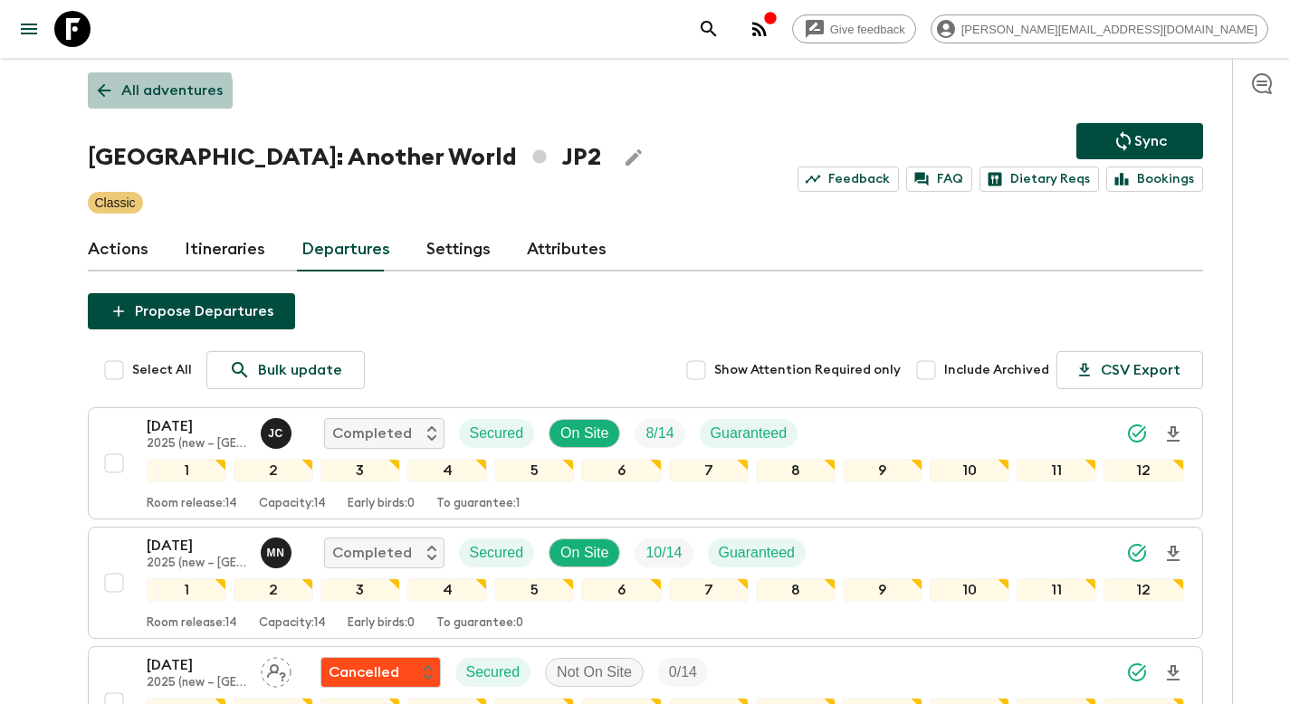
click at [152, 93] on p "All adventures" at bounding box center [171, 91] width 101 height 22
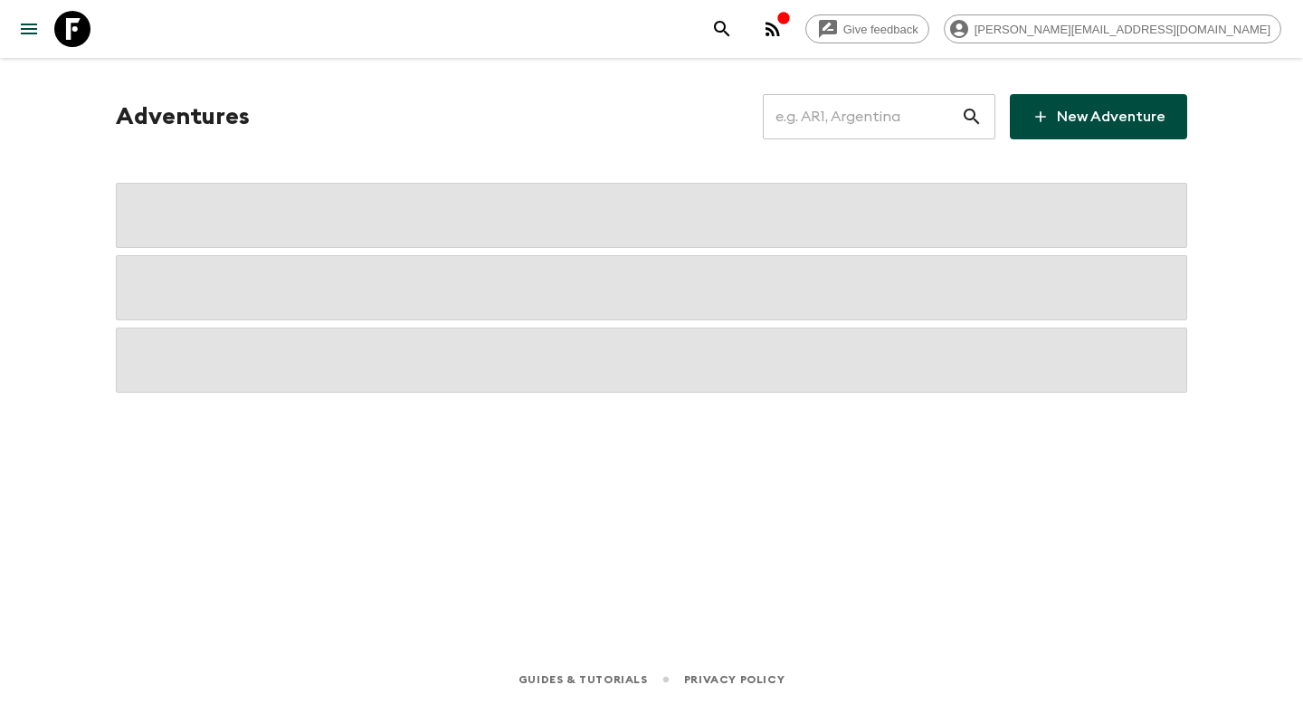
click at [872, 116] on input "text" at bounding box center [862, 116] width 198 height 51
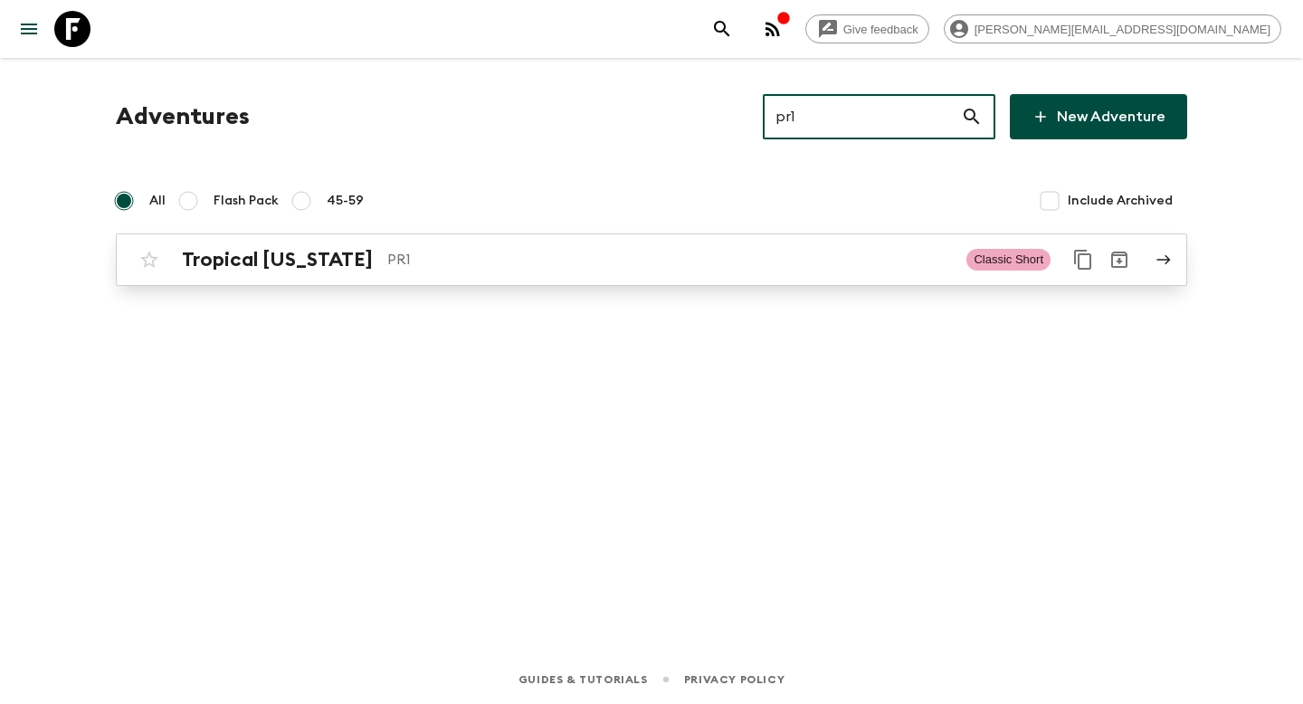
type input "pr1"
click at [623, 262] on p "PR1" at bounding box center [669, 260] width 565 height 22
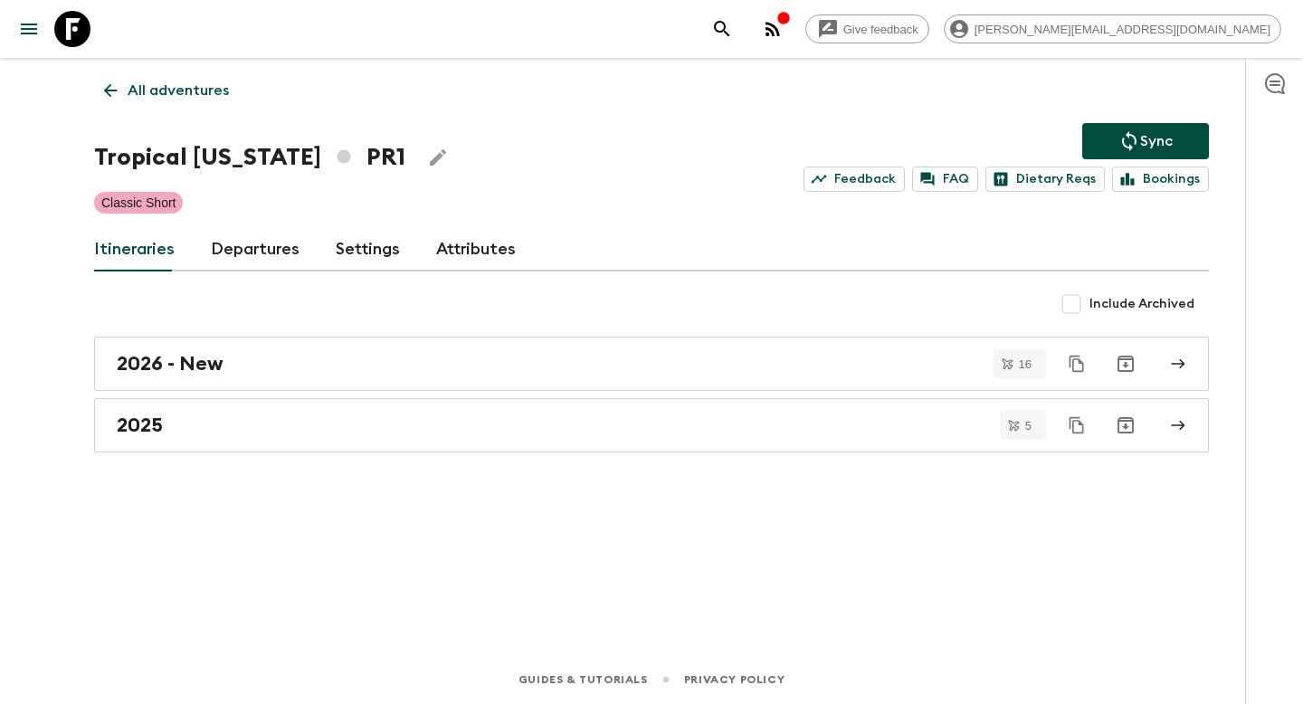
click at [265, 253] on link "Departures" at bounding box center [255, 249] width 89 height 43
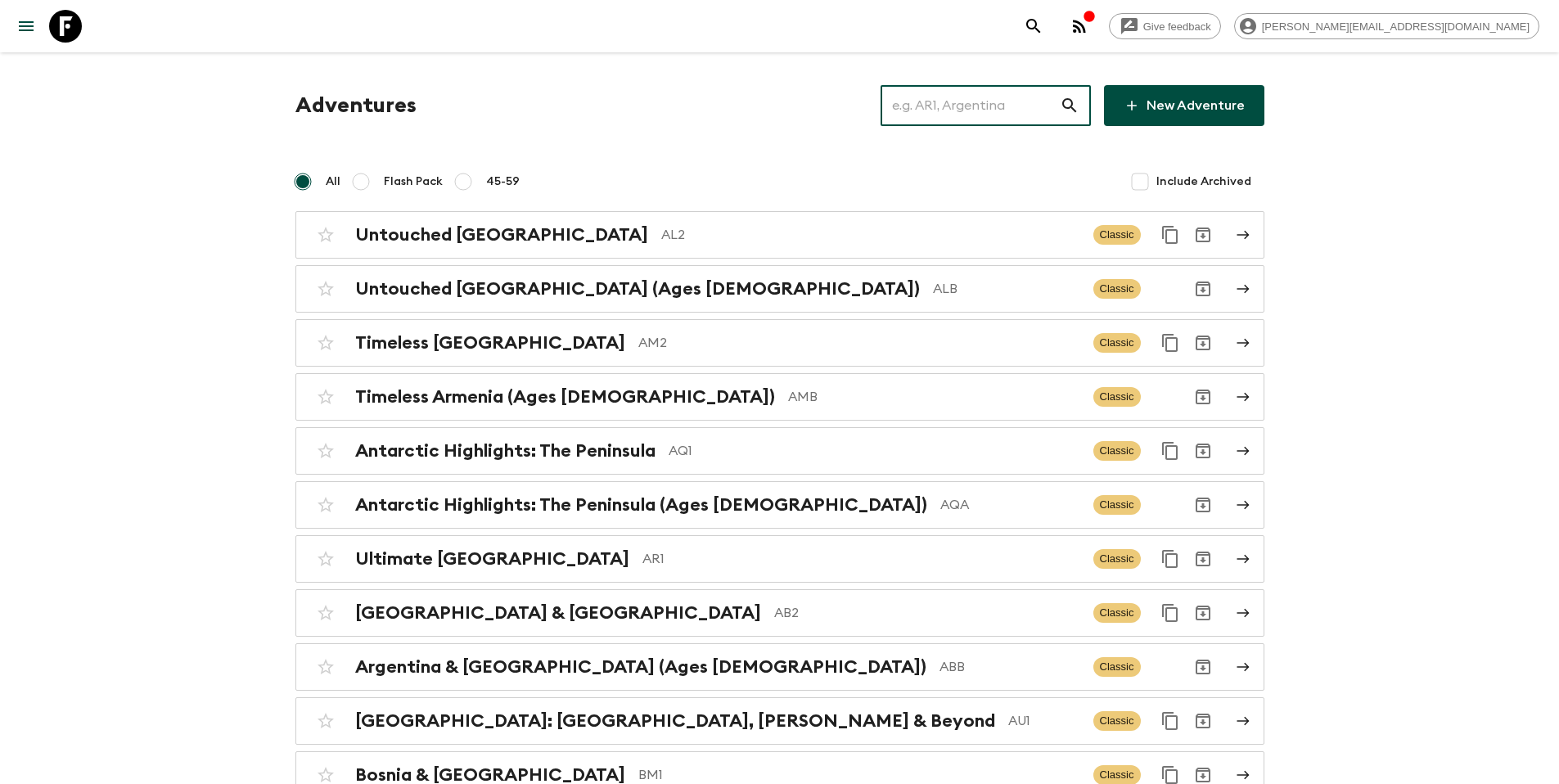
click at [1009, 107] on input "text" at bounding box center [970, 105] width 179 height 46
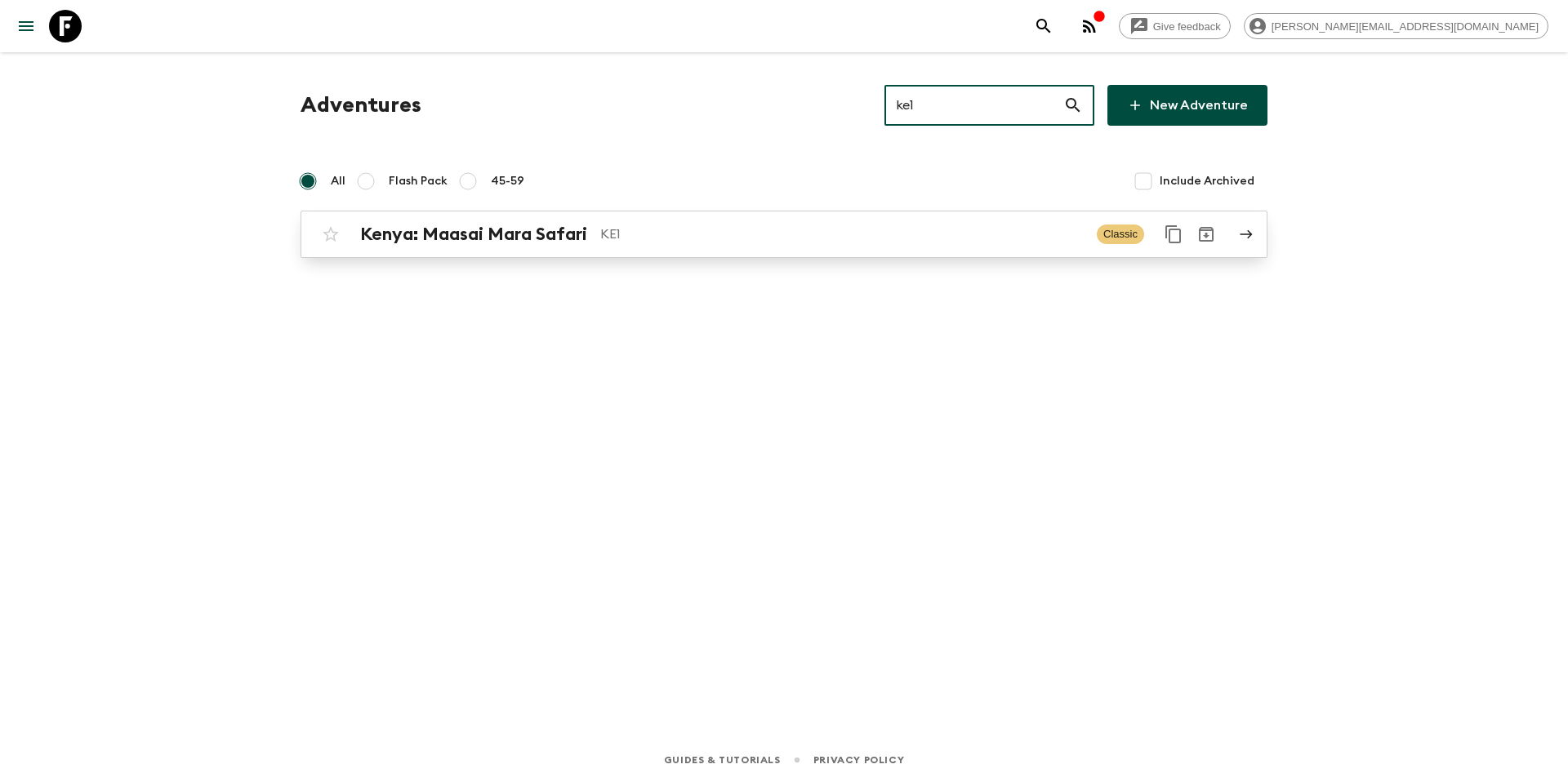
type input "ke1"
click at [706, 249] on div "[GEOGRAPHIC_DATA]: Maasai Mara Safari KE1 Classic" at bounding box center [752, 235] width 875 height 32
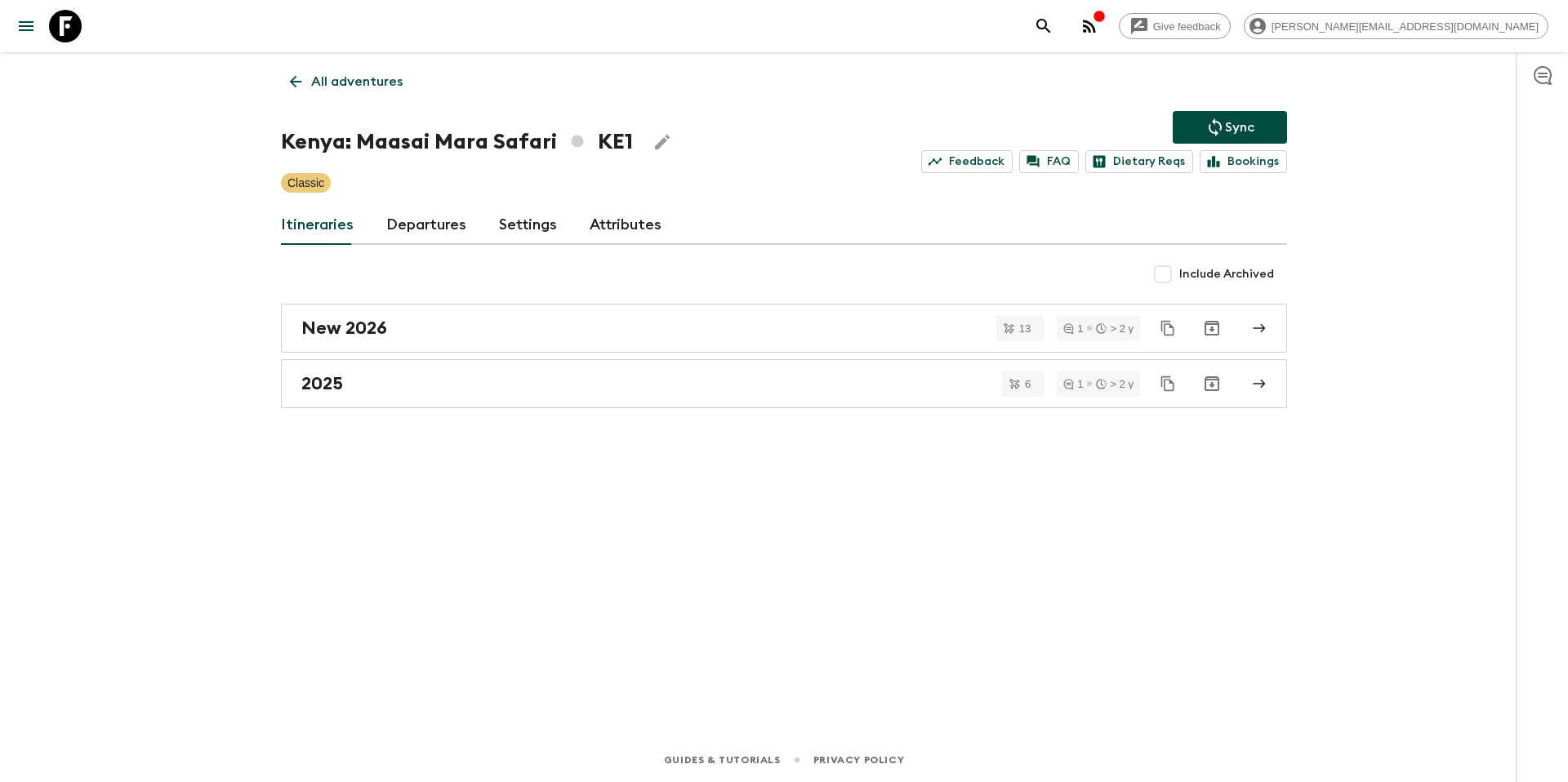
click at [420, 227] on link "Departures" at bounding box center [426, 225] width 80 height 39
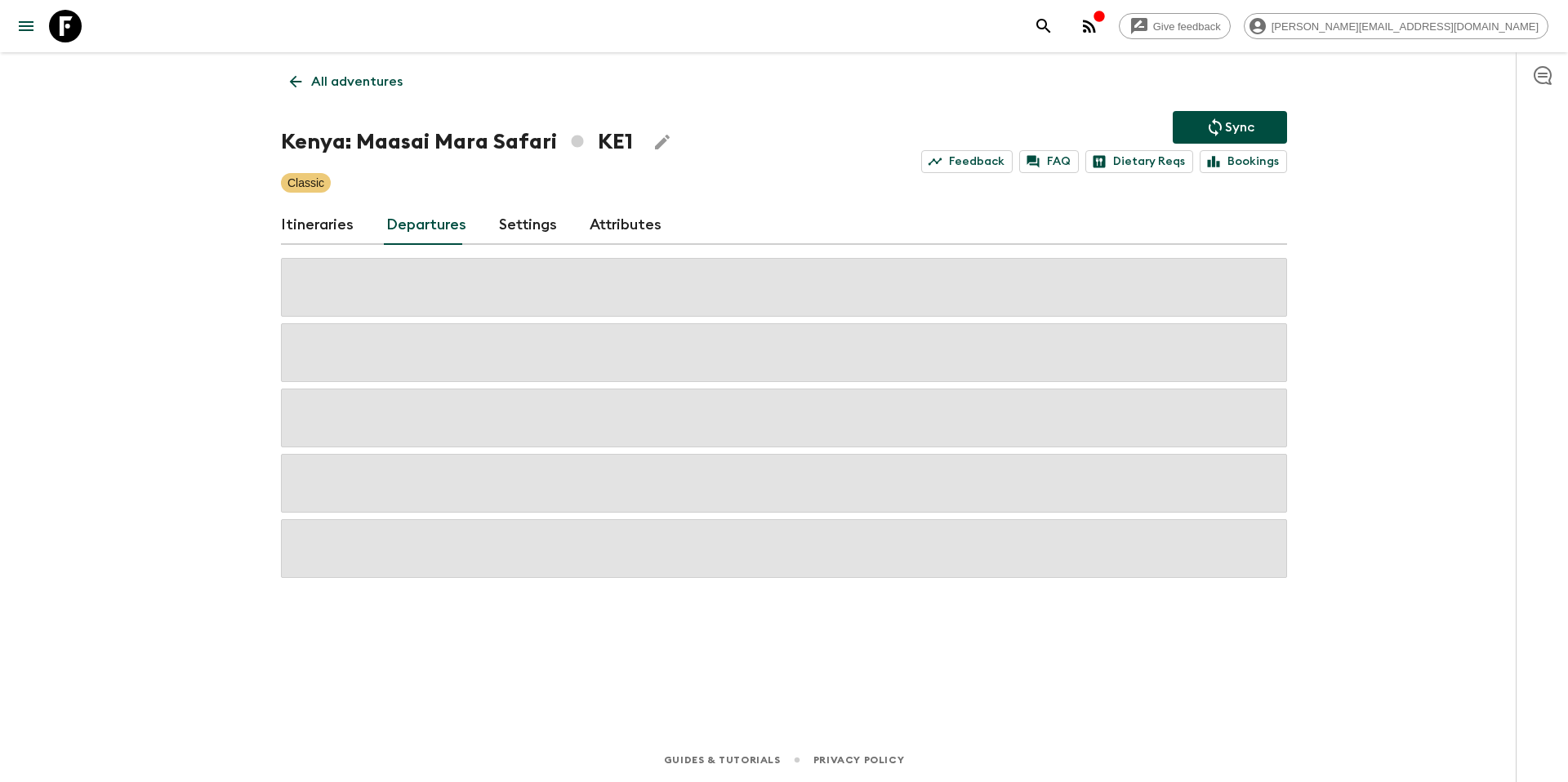
click at [306, 218] on link "Itineraries" at bounding box center [317, 225] width 73 height 39
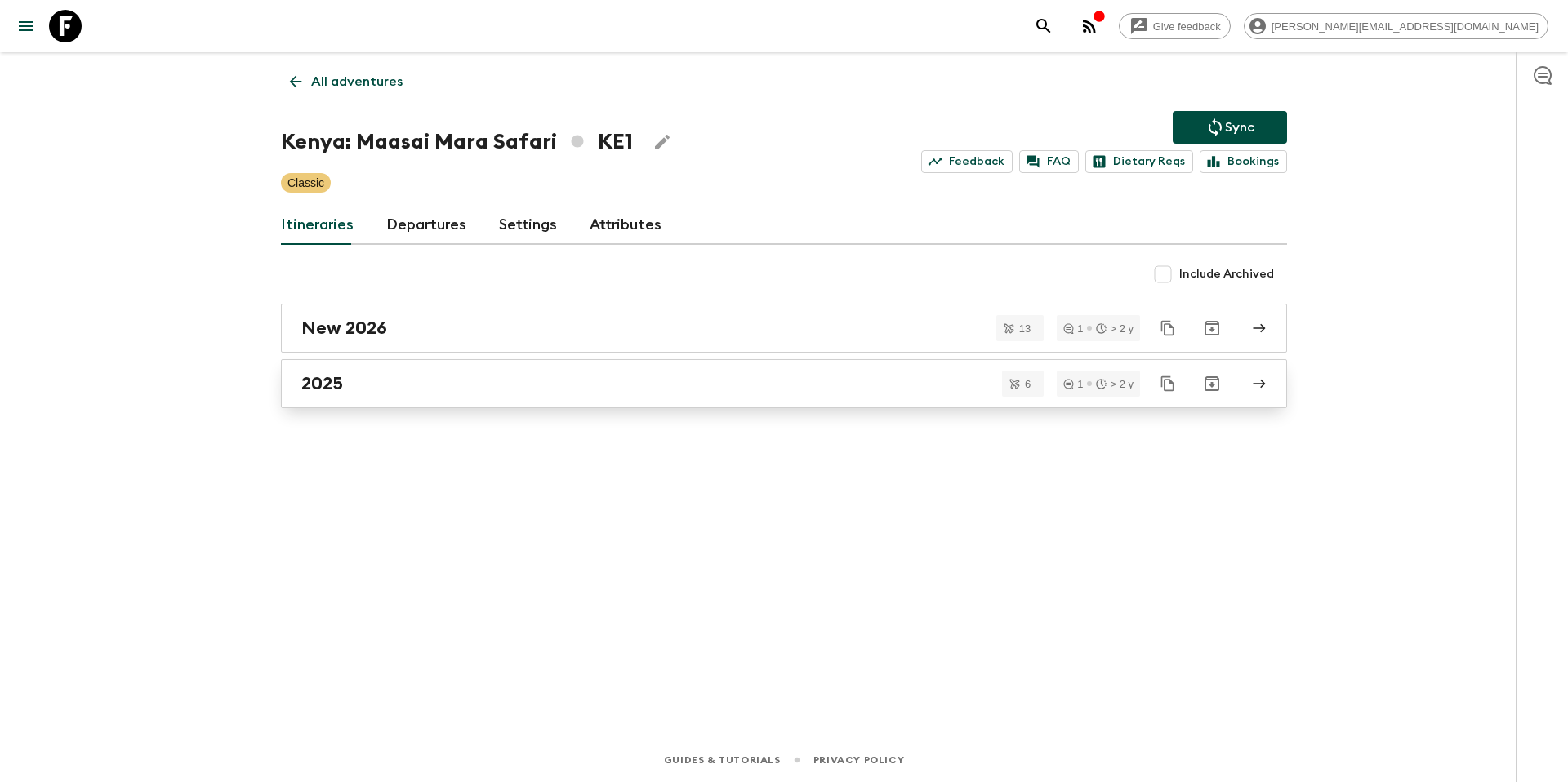
click at [435, 391] on div "2025" at bounding box center [768, 384] width 934 height 22
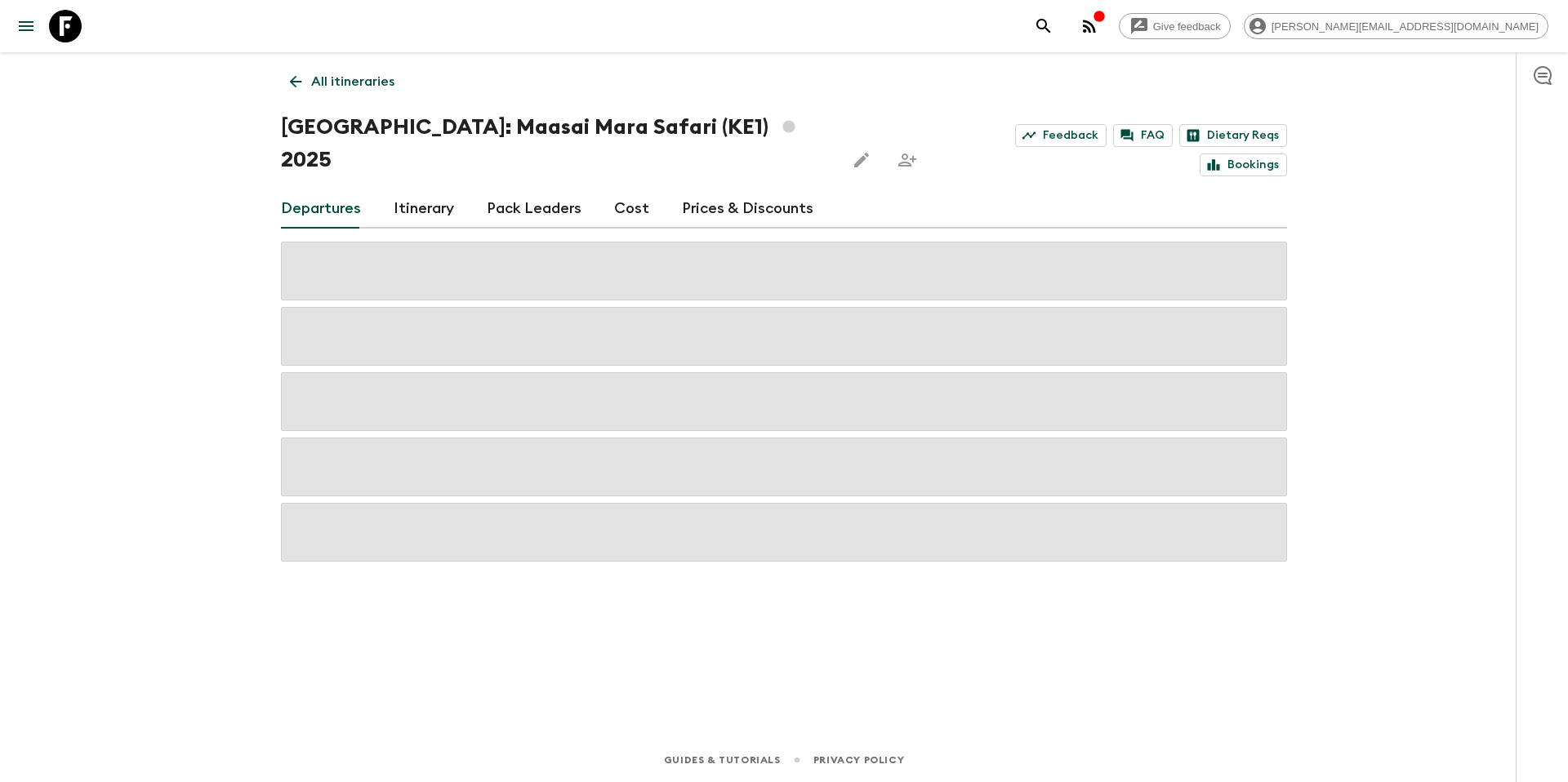
click at [626, 189] on link "Cost" at bounding box center [632, 208] width 35 height 39
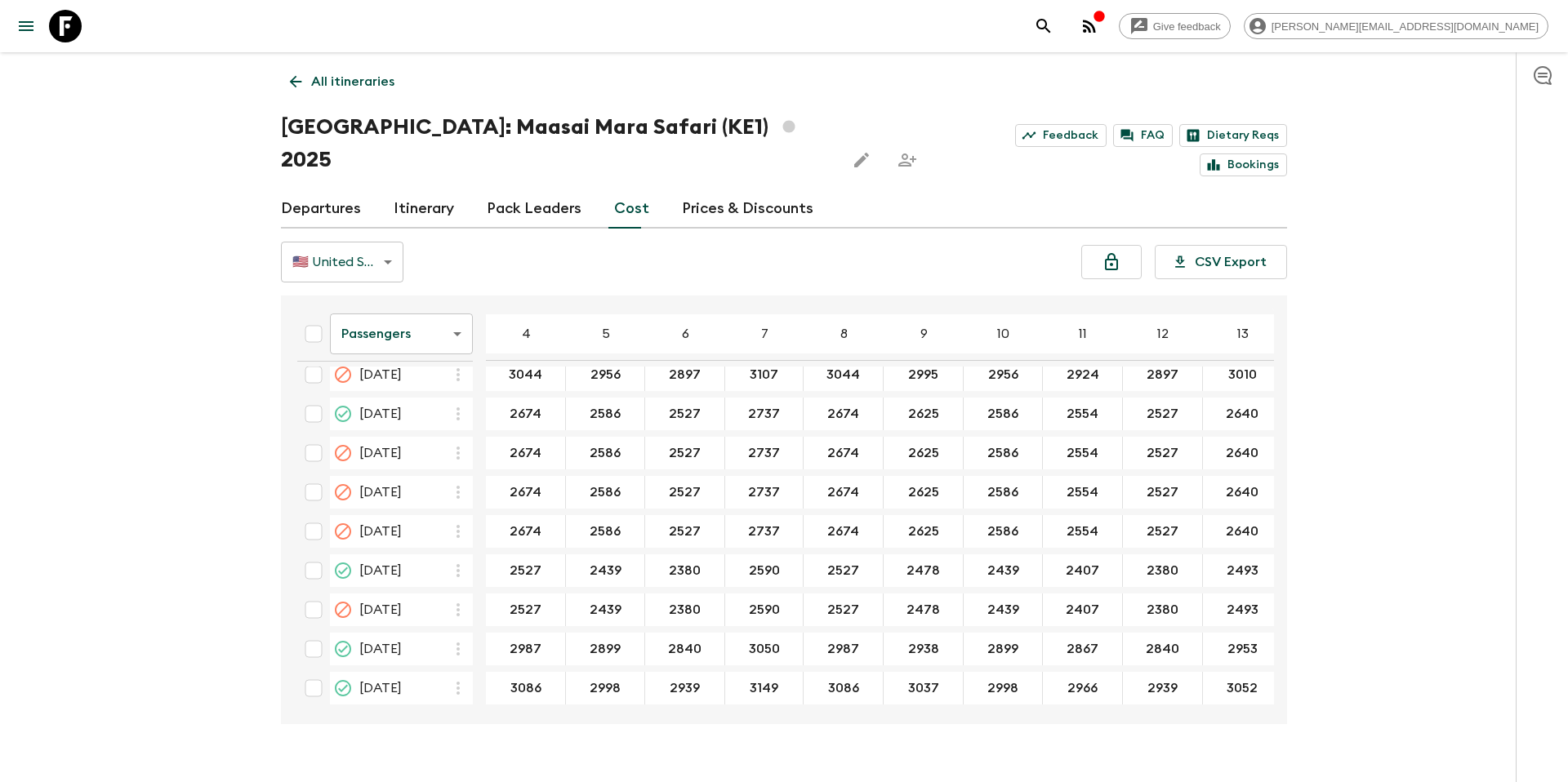
scroll to position [296, 0]
click at [361, 87] on p "All itineraries" at bounding box center [353, 82] width 83 height 20
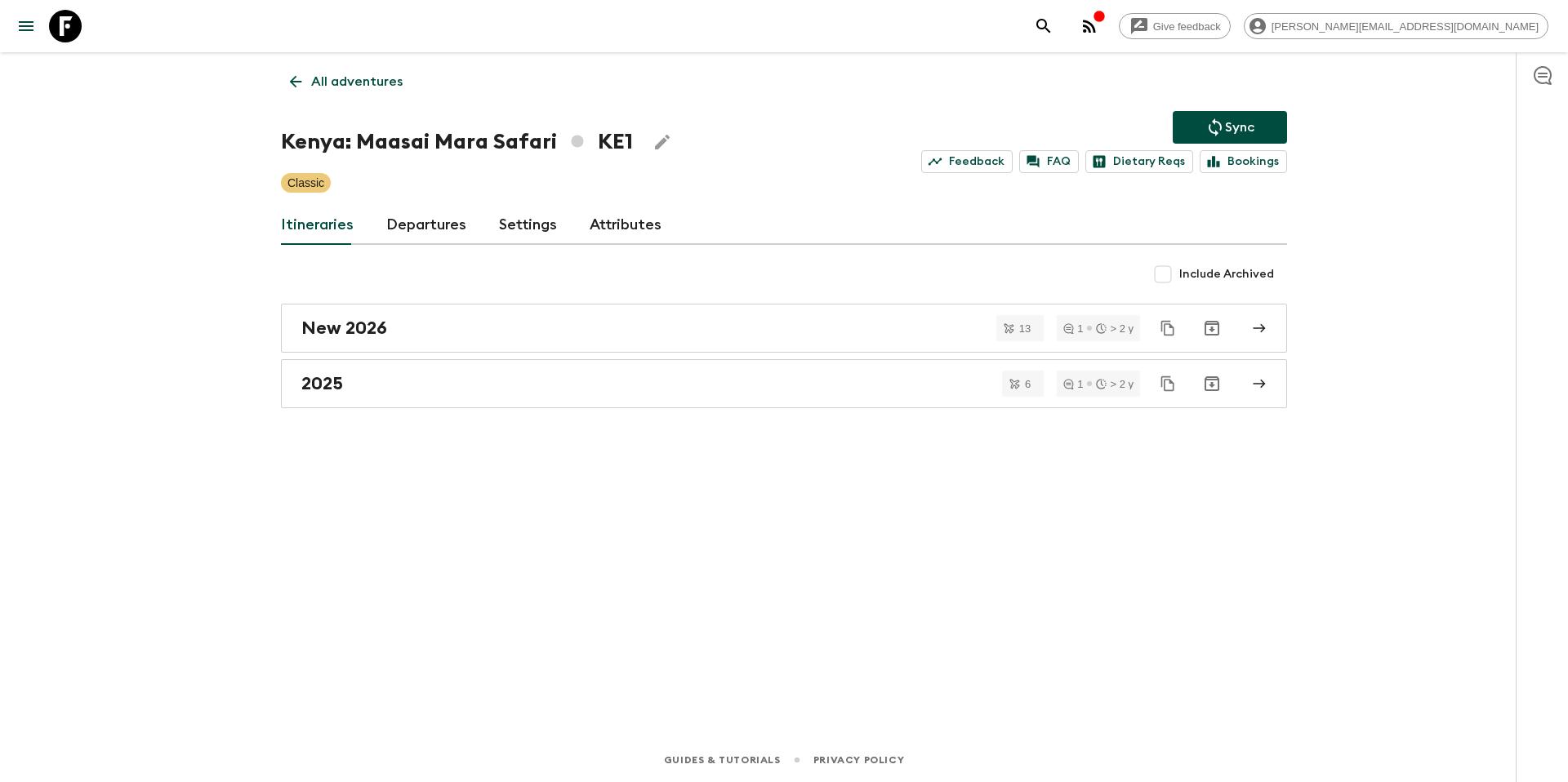
click at [350, 84] on p "All adventures" at bounding box center [356, 82] width 91 height 20
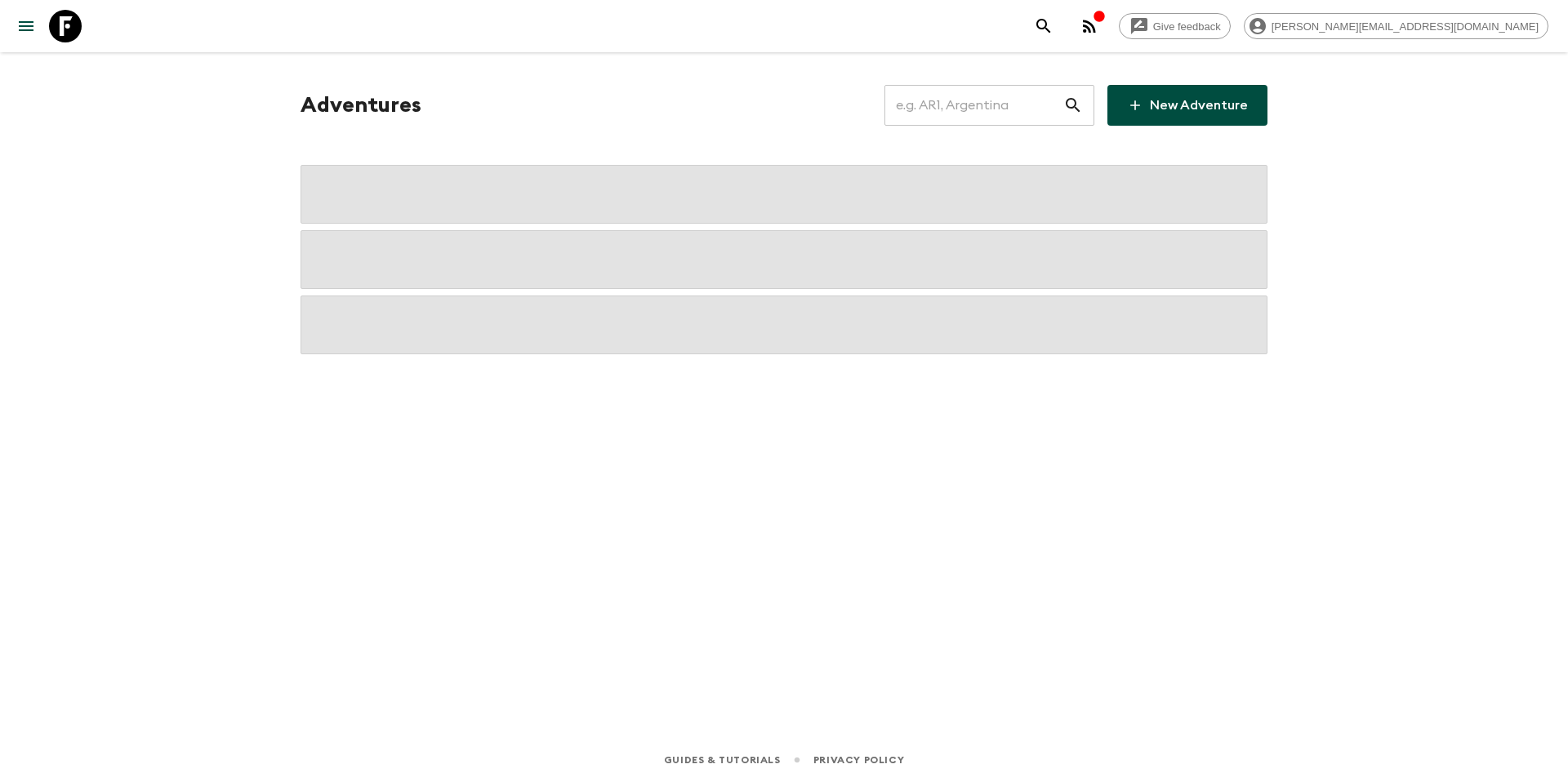
click at [1012, 102] on input "text" at bounding box center [973, 105] width 179 height 46
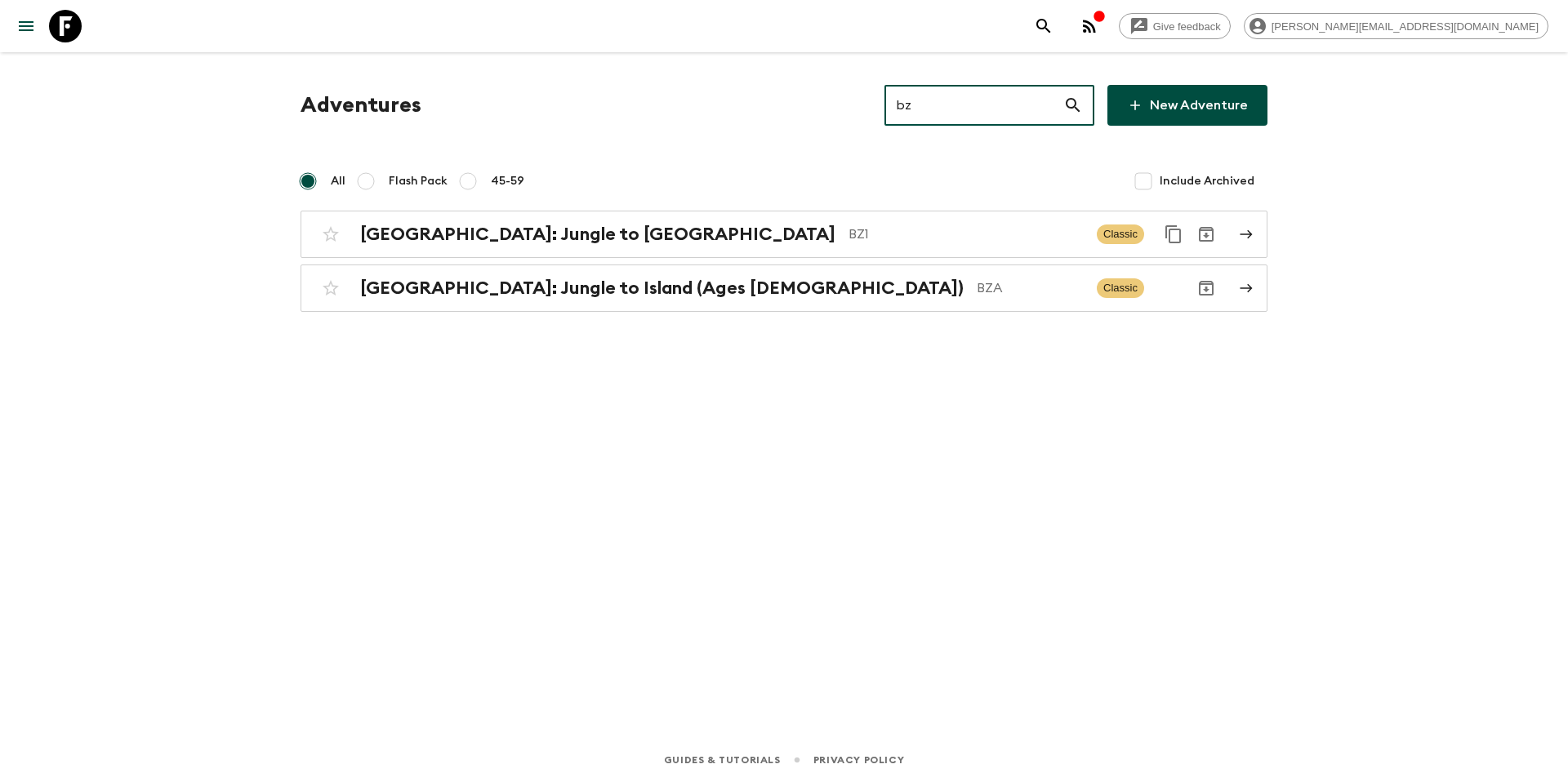
type input "bz1"
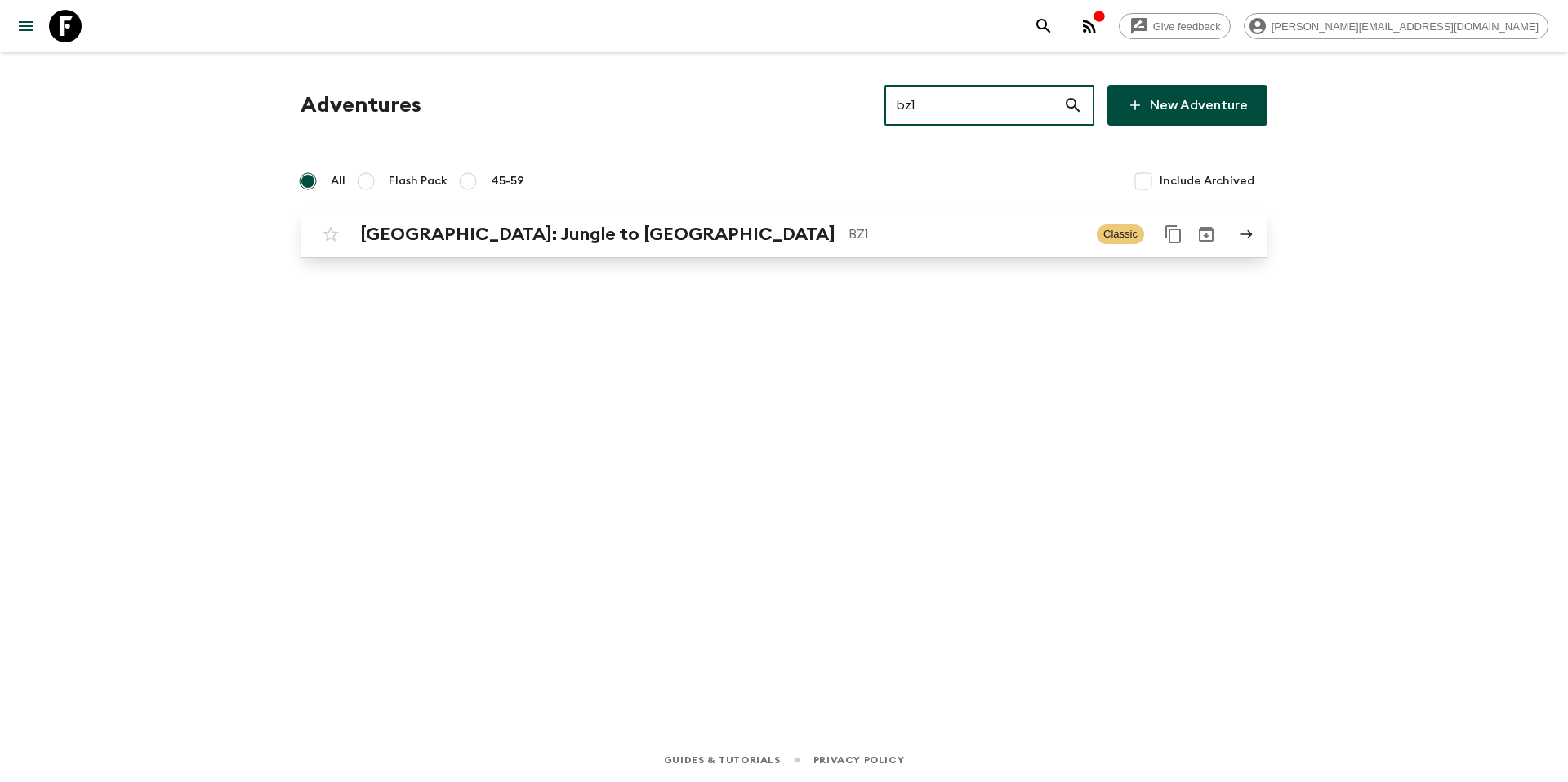
click at [670, 247] on div "[GEOGRAPHIC_DATA]: Jungle to Island BZ1 Classic" at bounding box center [752, 235] width 875 height 32
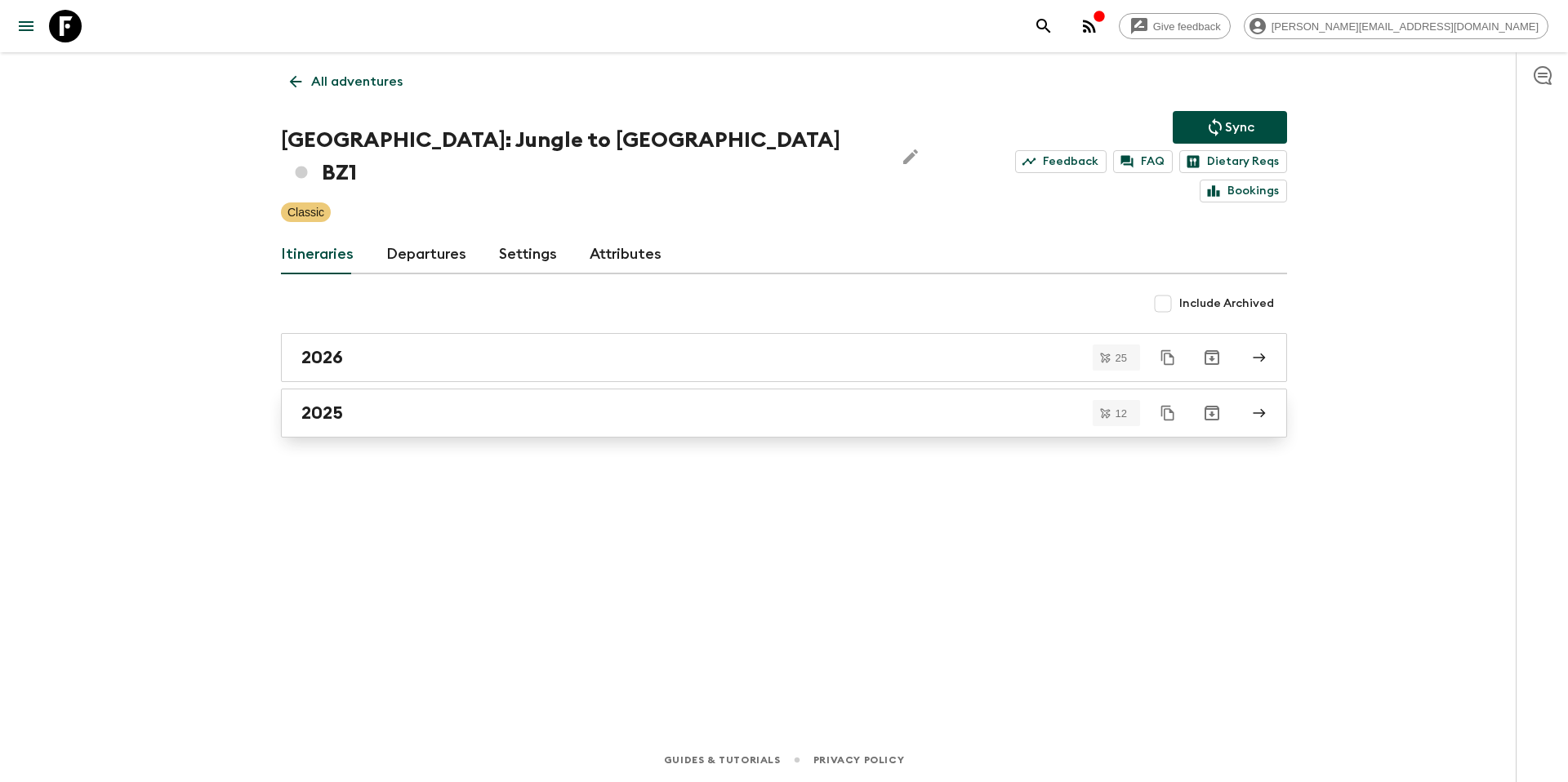
click at [445, 402] on div "2025" at bounding box center [768, 413] width 934 height 22
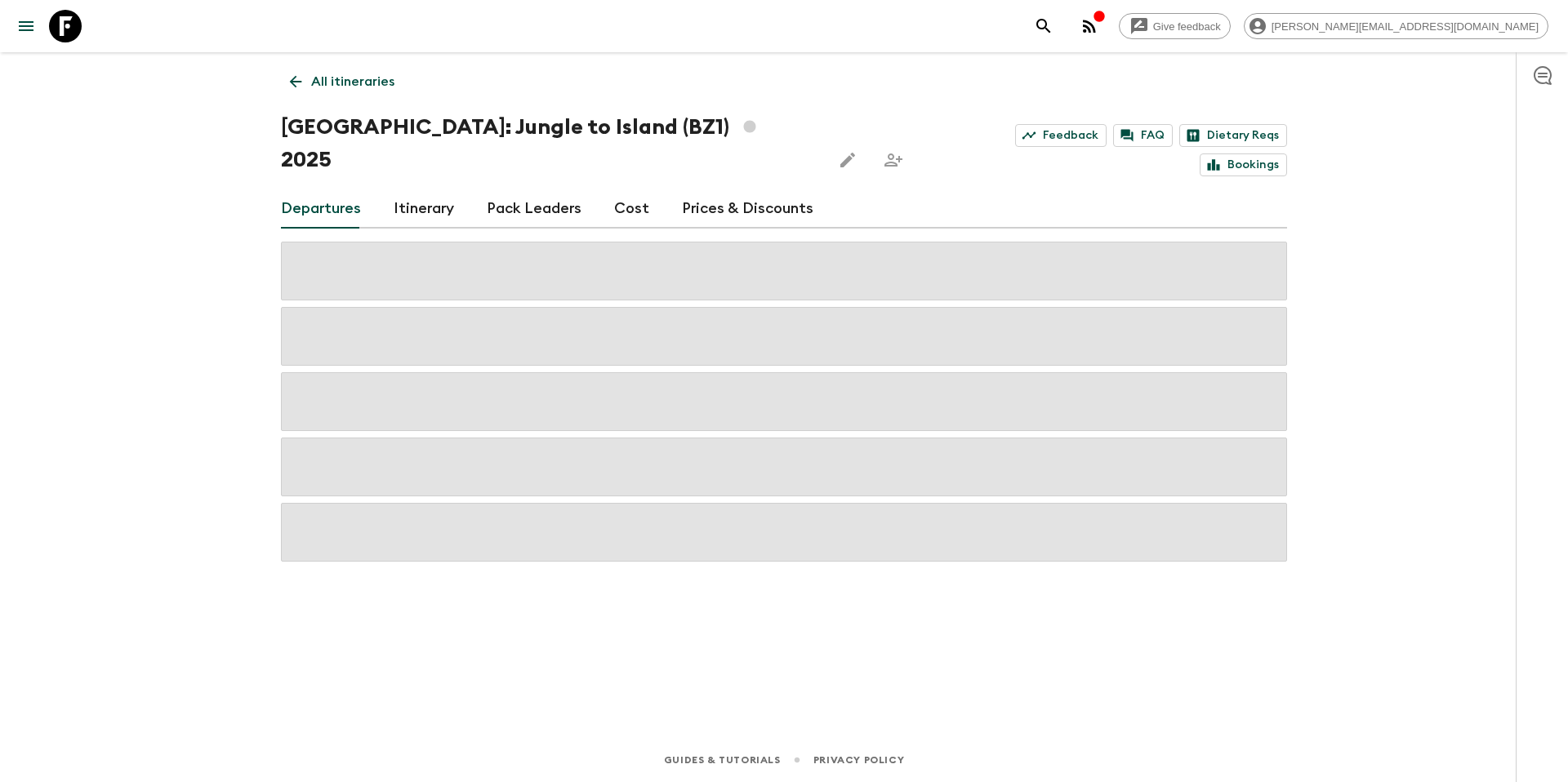
click at [629, 189] on link "Cost" at bounding box center [632, 208] width 35 height 39
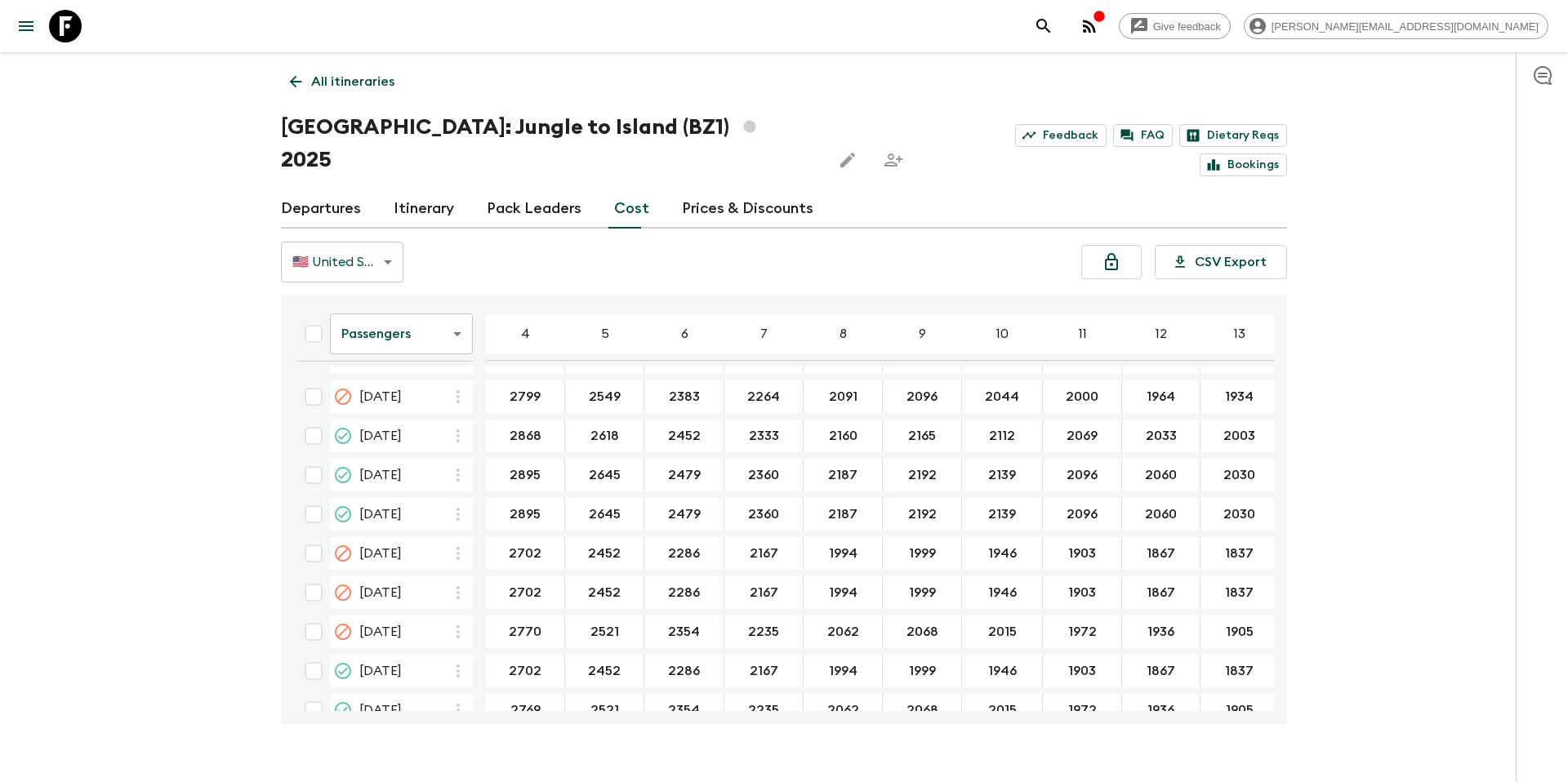
scroll to position [1040, 0]
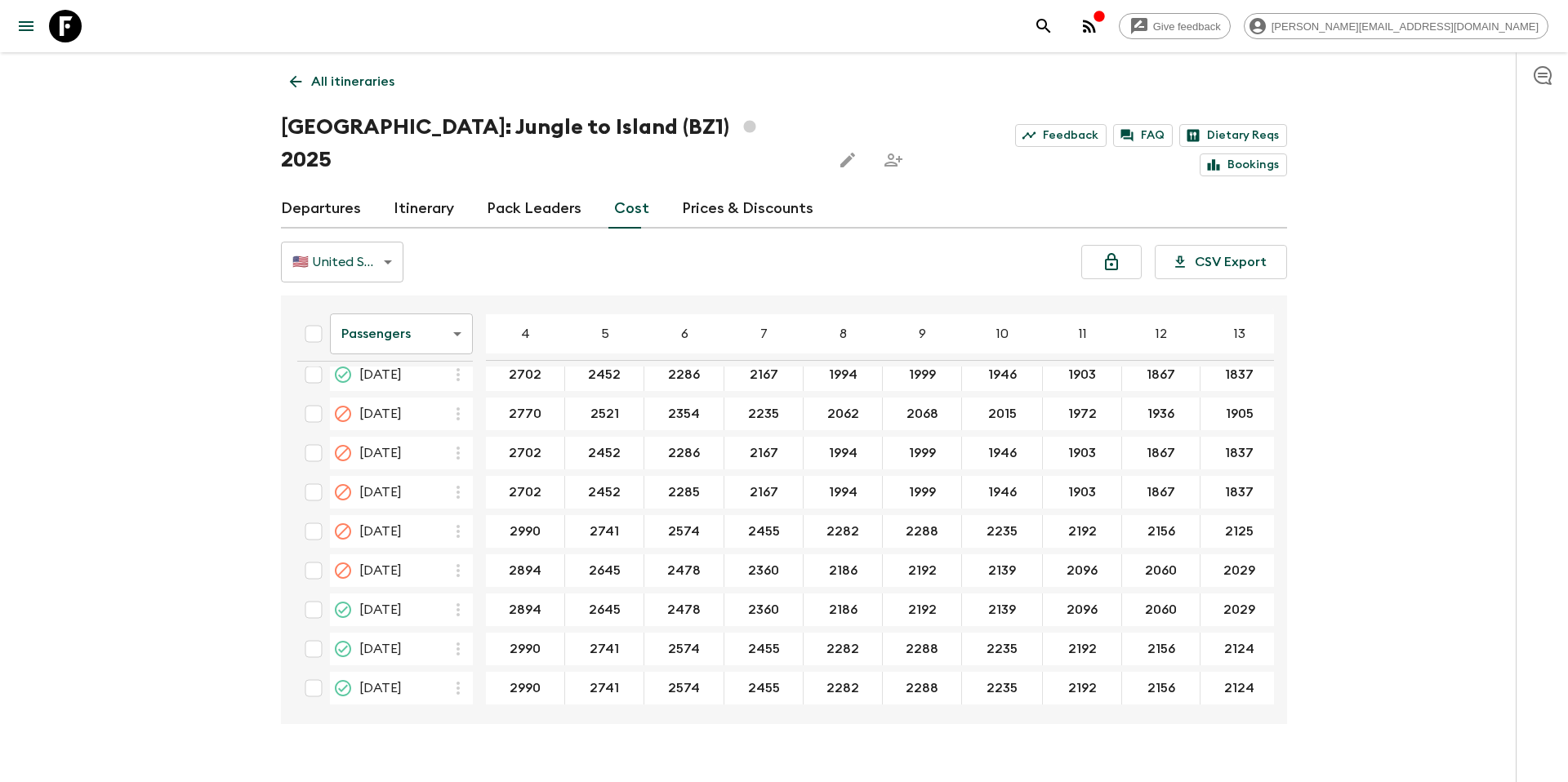
drag, startPoint x: 343, startPoint y: 79, endPoint x: 352, endPoint y: 80, distance: 9.1
click at [343, 80] on p "All itineraries" at bounding box center [353, 82] width 83 height 20
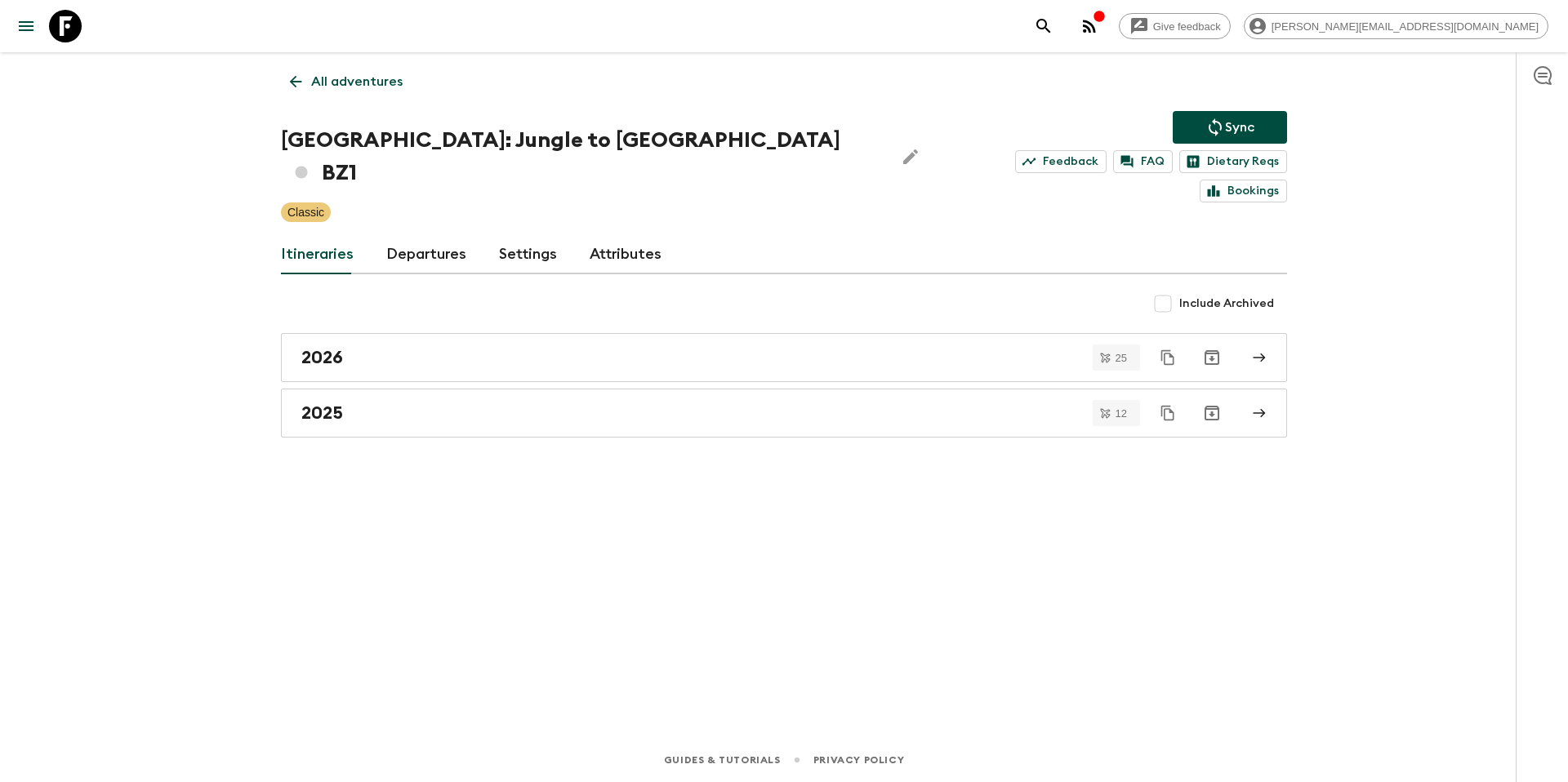
click at [340, 73] on p "All adventures" at bounding box center [356, 82] width 91 height 20
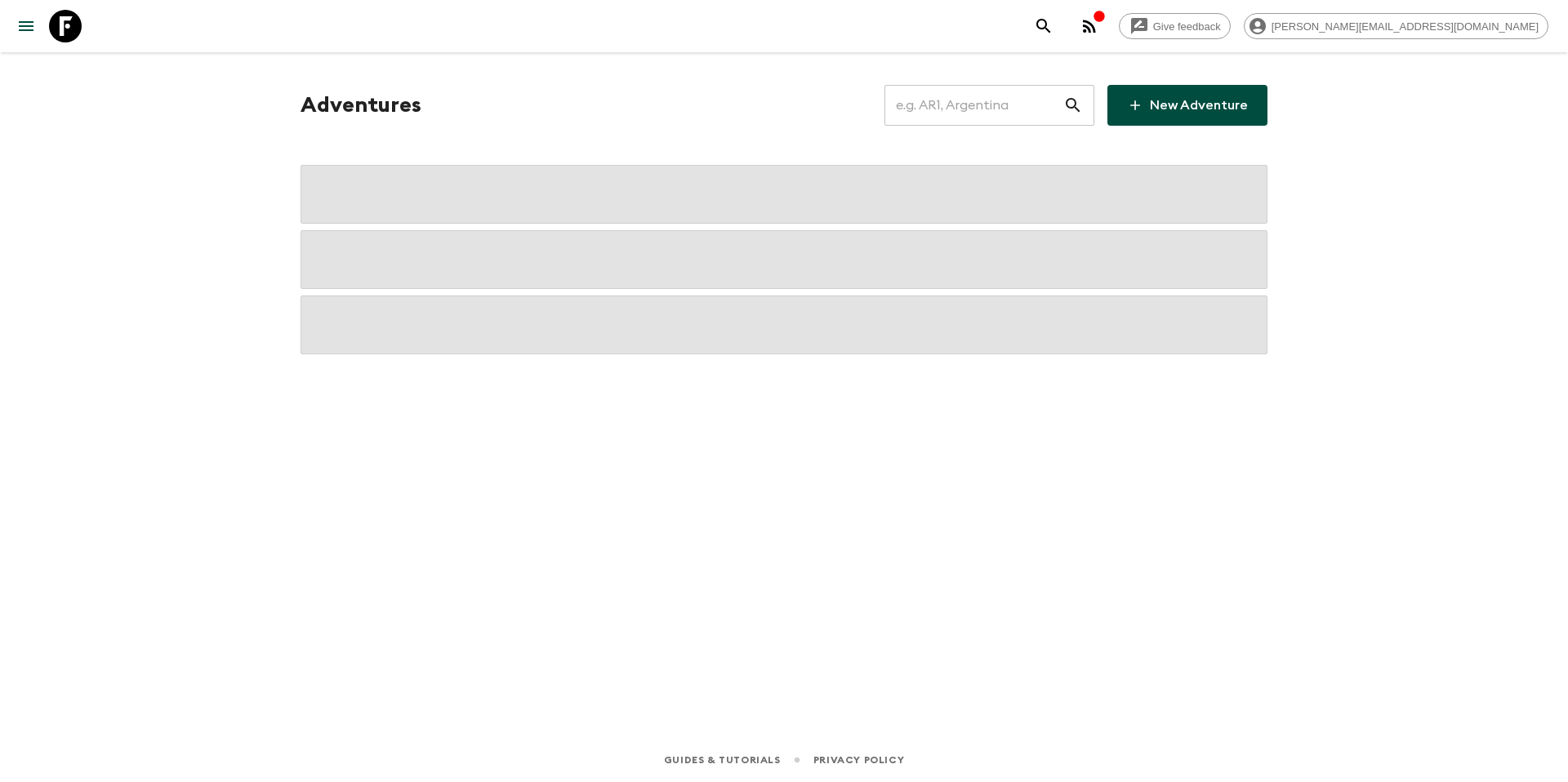
click at [1010, 101] on input "text" at bounding box center [973, 105] width 179 height 46
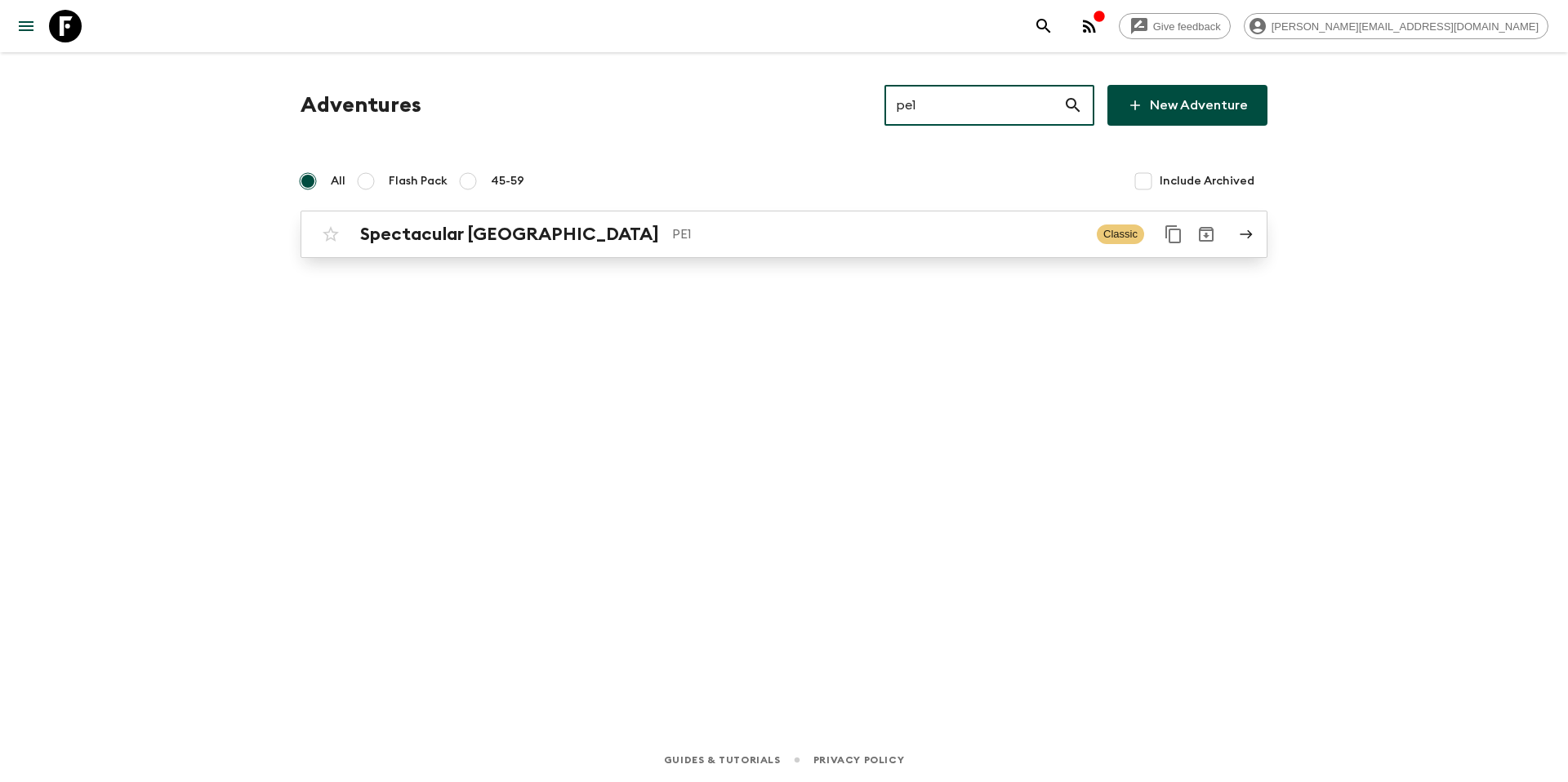
type input "pe1"
click at [672, 233] on p "PE1" at bounding box center [878, 235] width 411 height 20
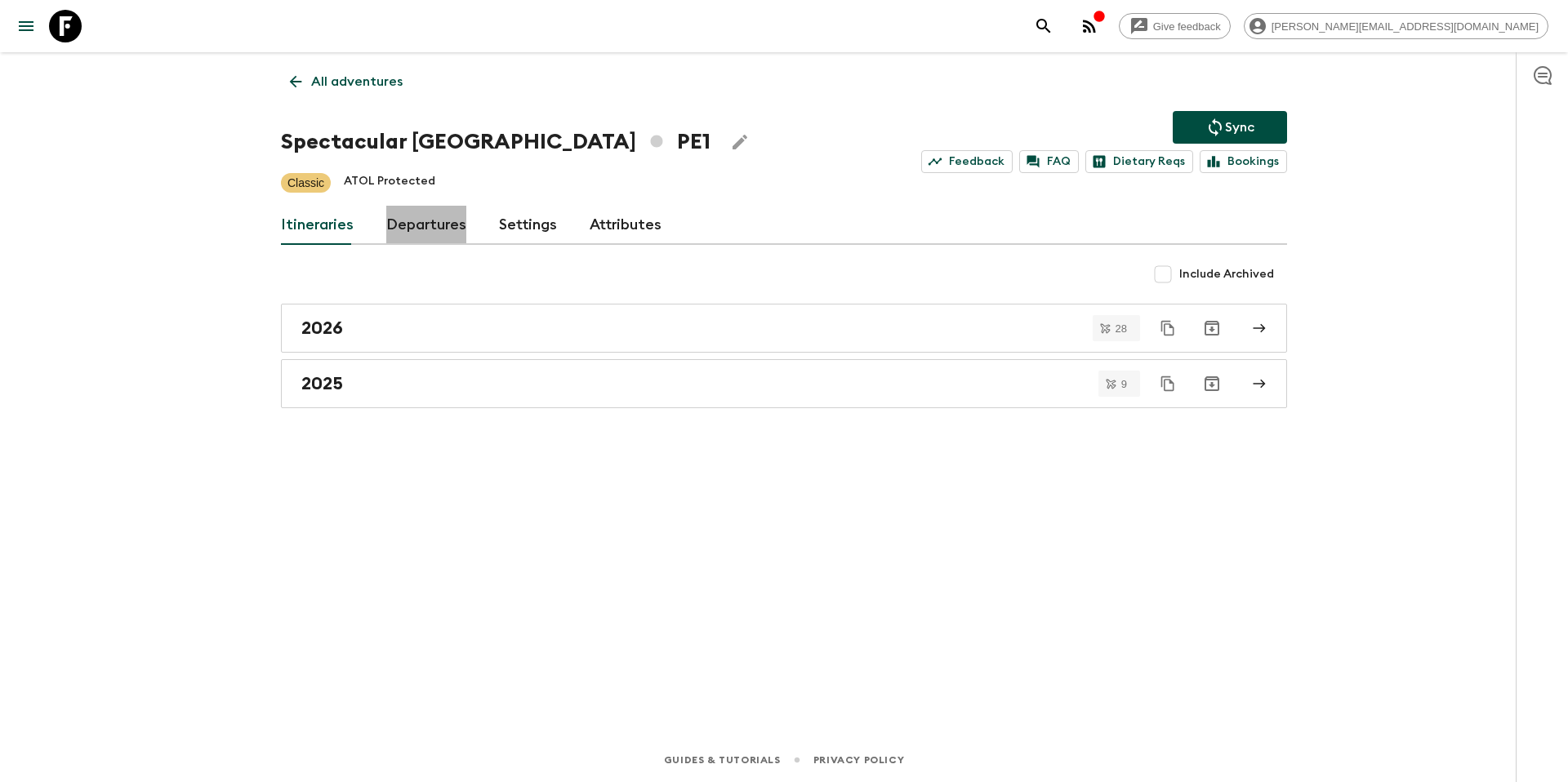
click at [431, 230] on link "Departures" at bounding box center [426, 225] width 80 height 39
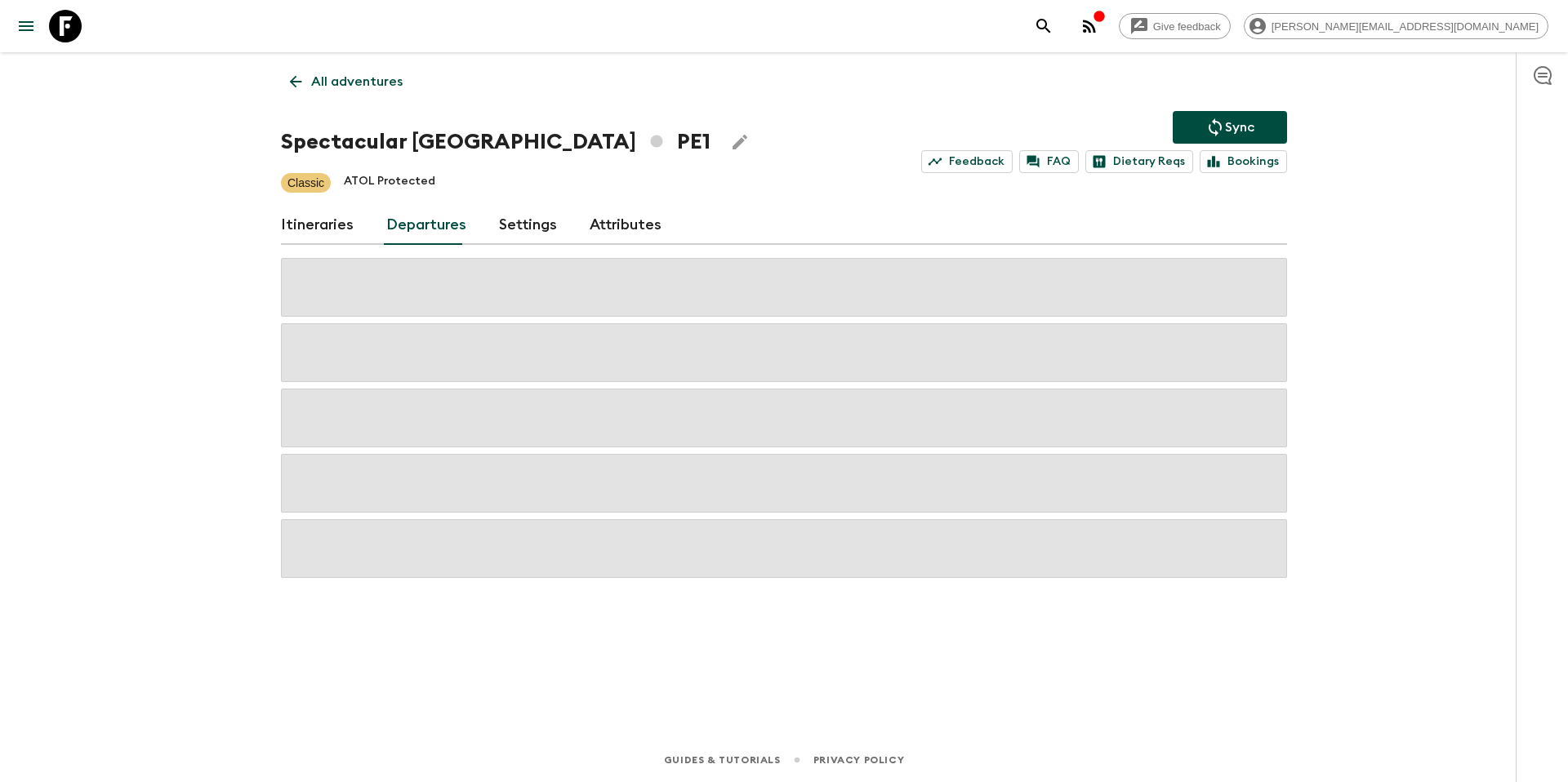
click at [339, 220] on link "Itineraries" at bounding box center [317, 225] width 73 height 39
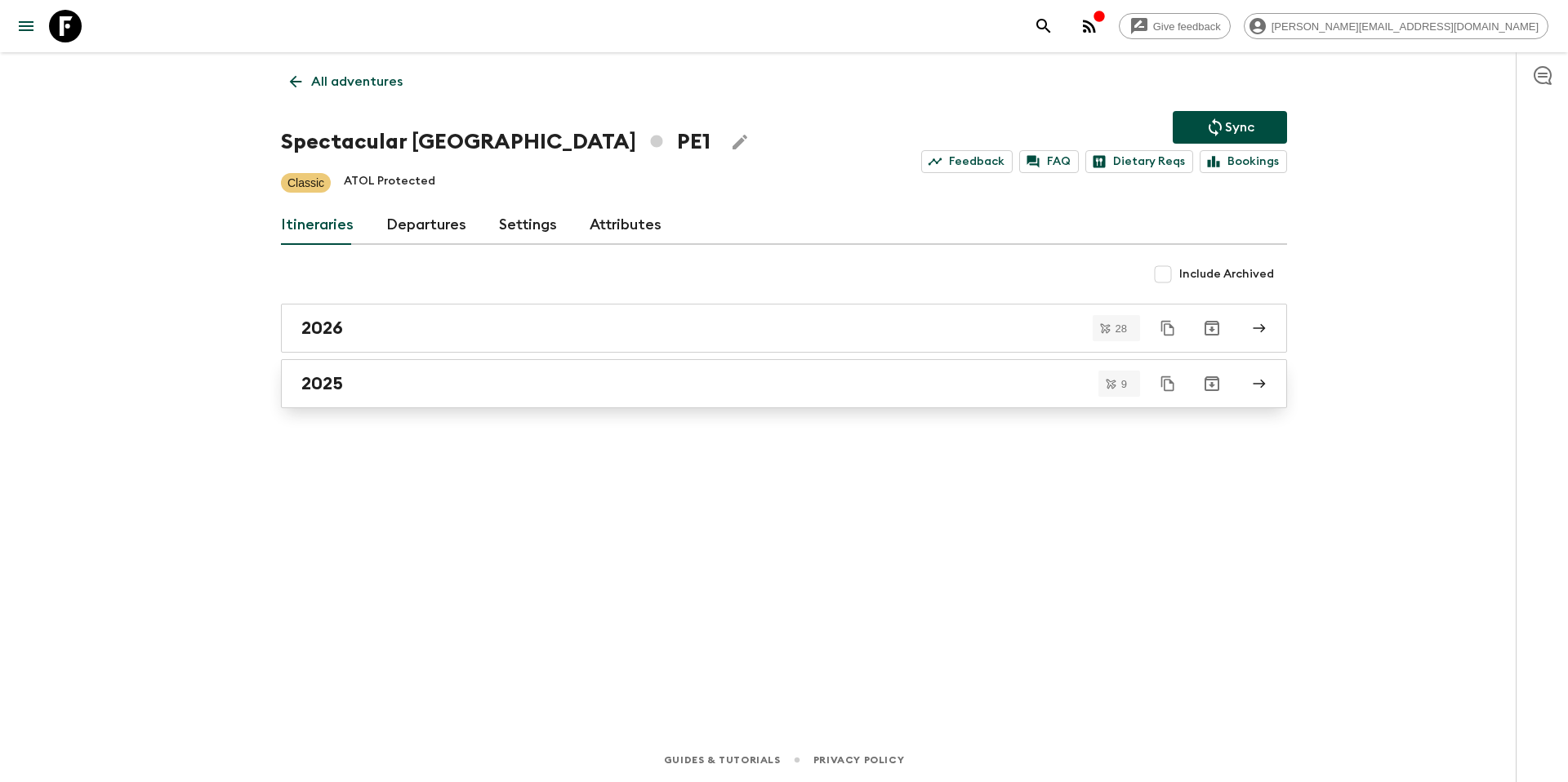
click at [401, 374] on div "2025" at bounding box center [768, 384] width 934 height 22
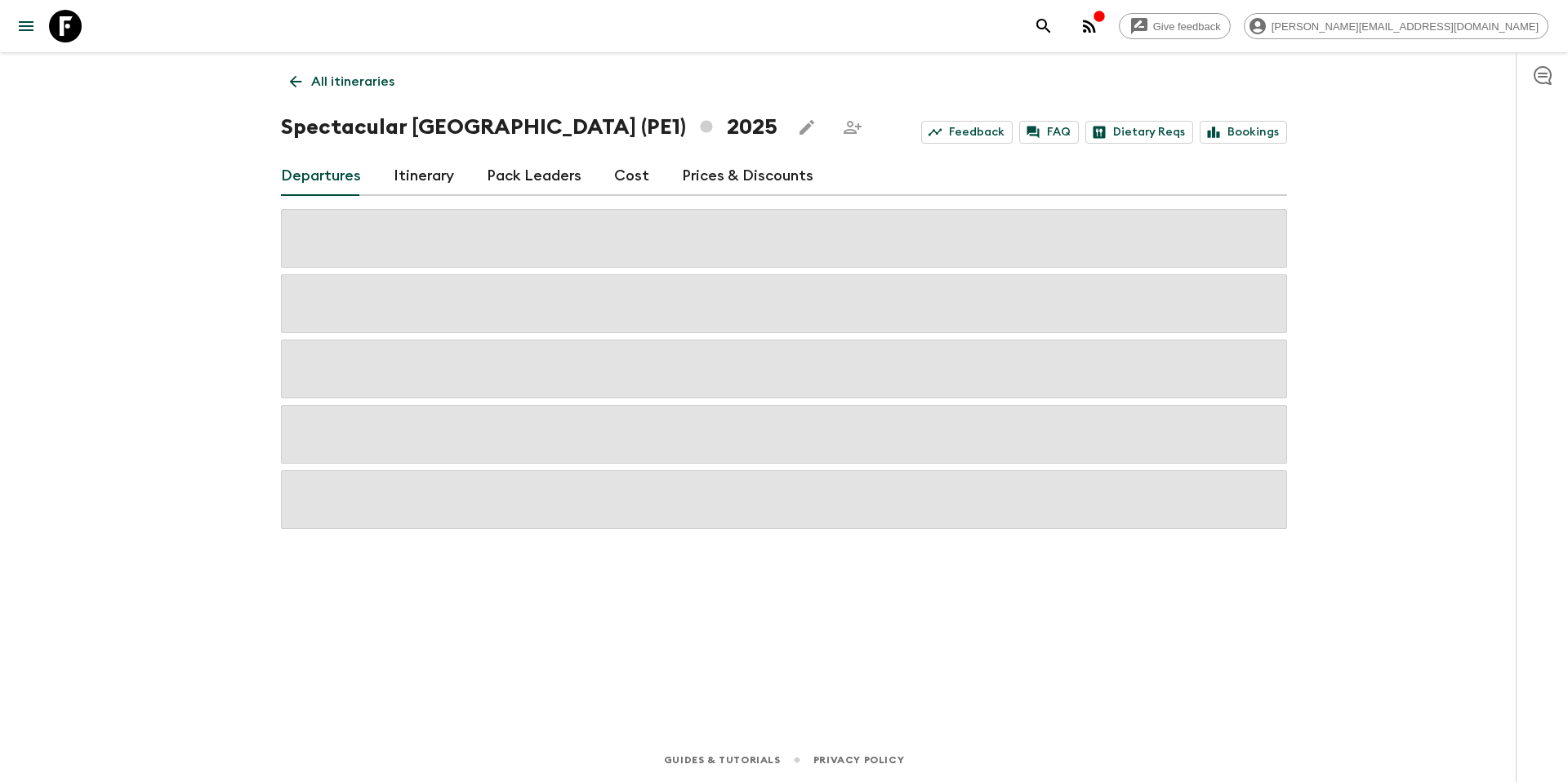
click at [751, 172] on link "Prices & Discounts" at bounding box center [748, 176] width 132 height 39
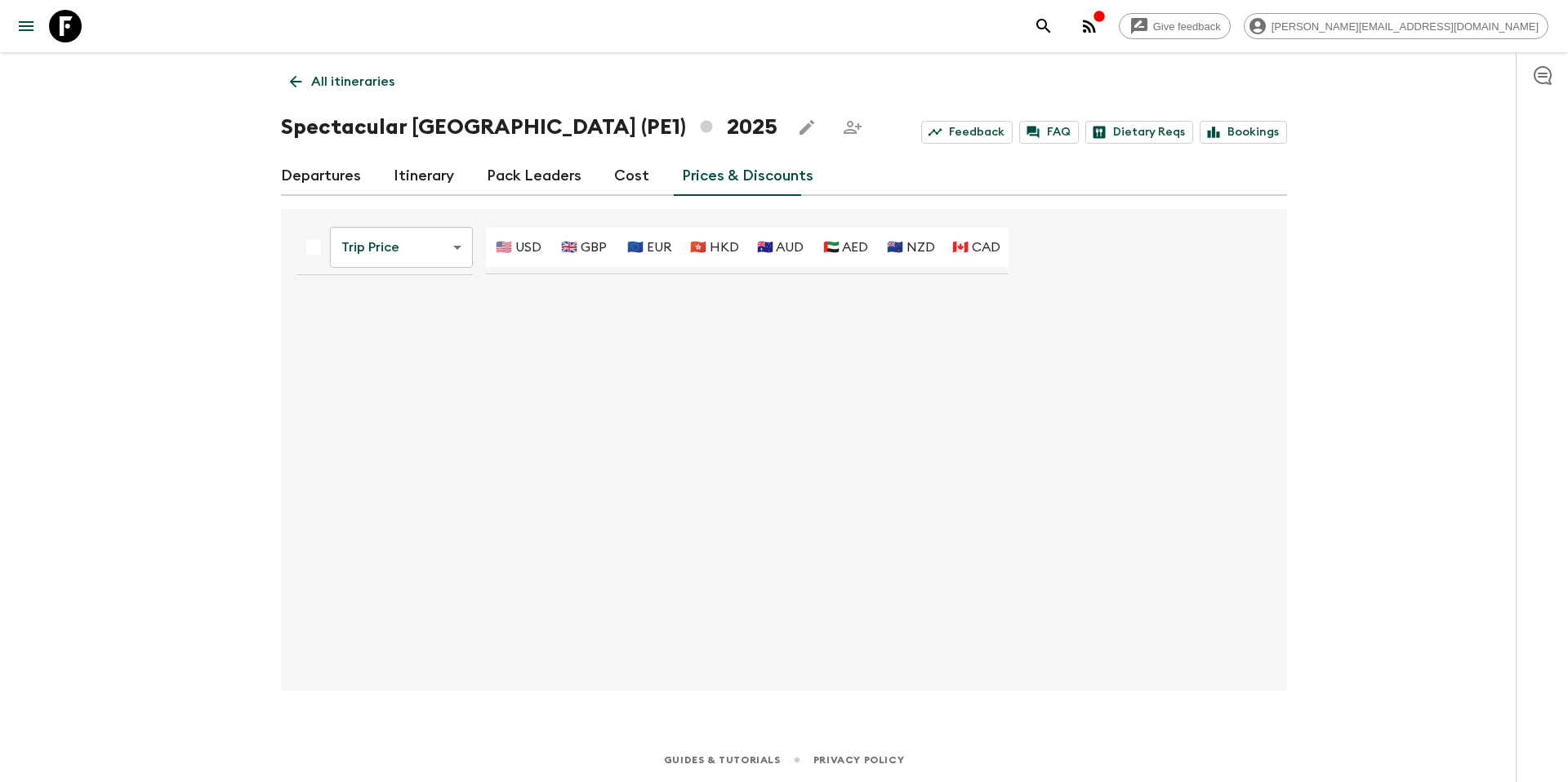
click at [629, 177] on link "Cost" at bounding box center [632, 176] width 35 height 39
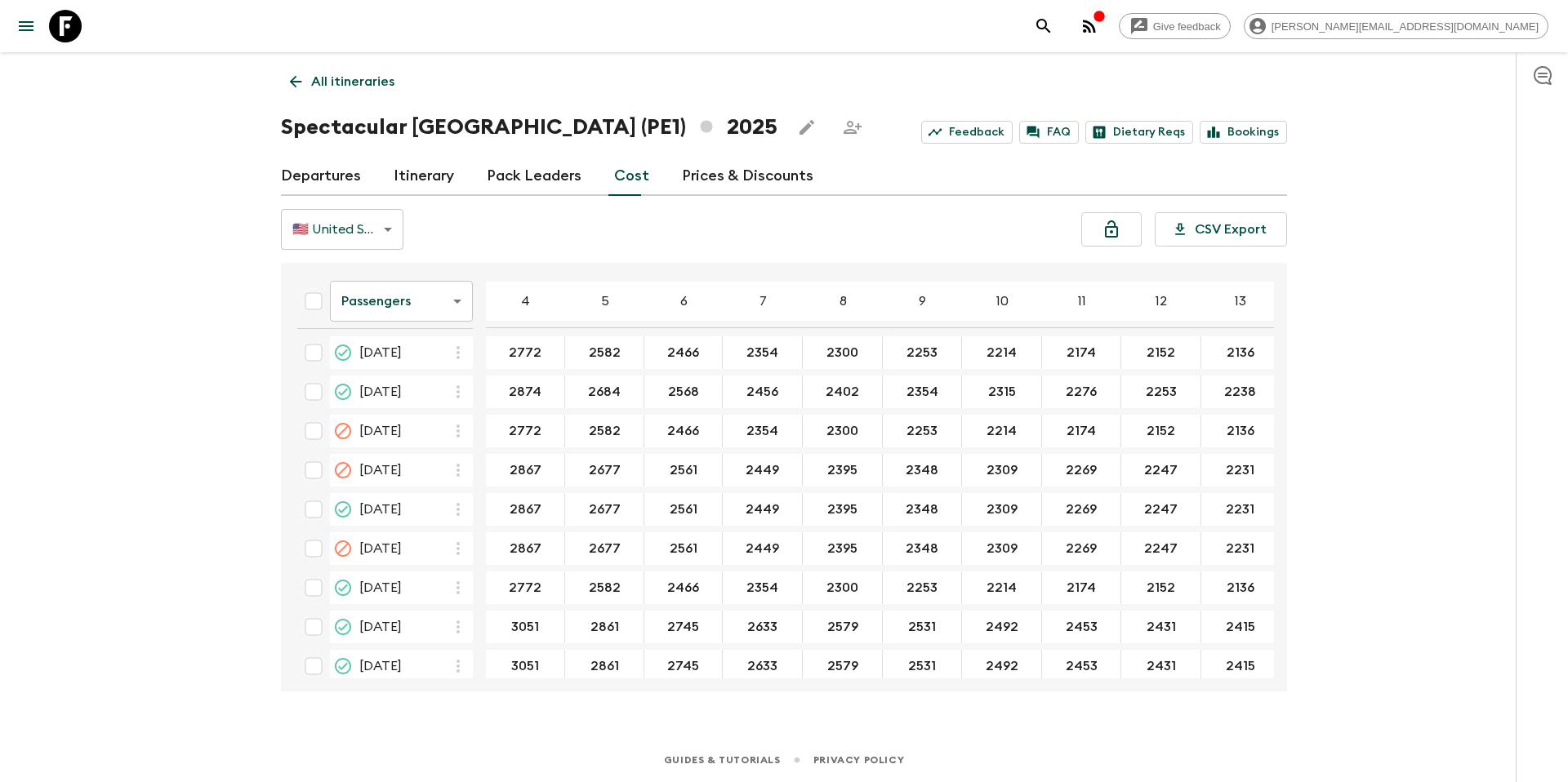
scroll to position [687, 0]
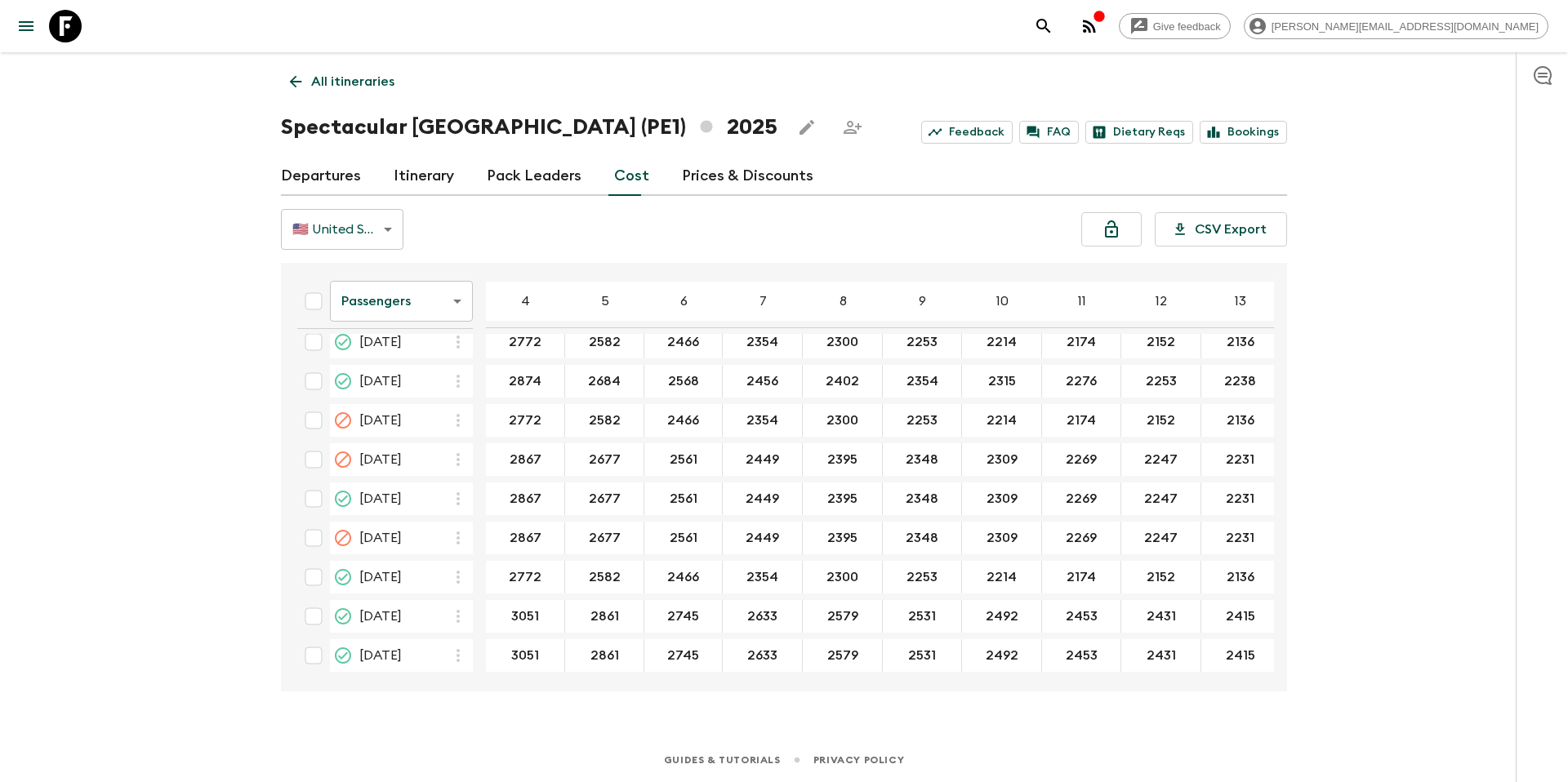
click at [379, 84] on p "All itineraries" at bounding box center [353, 82] width 83 height 20
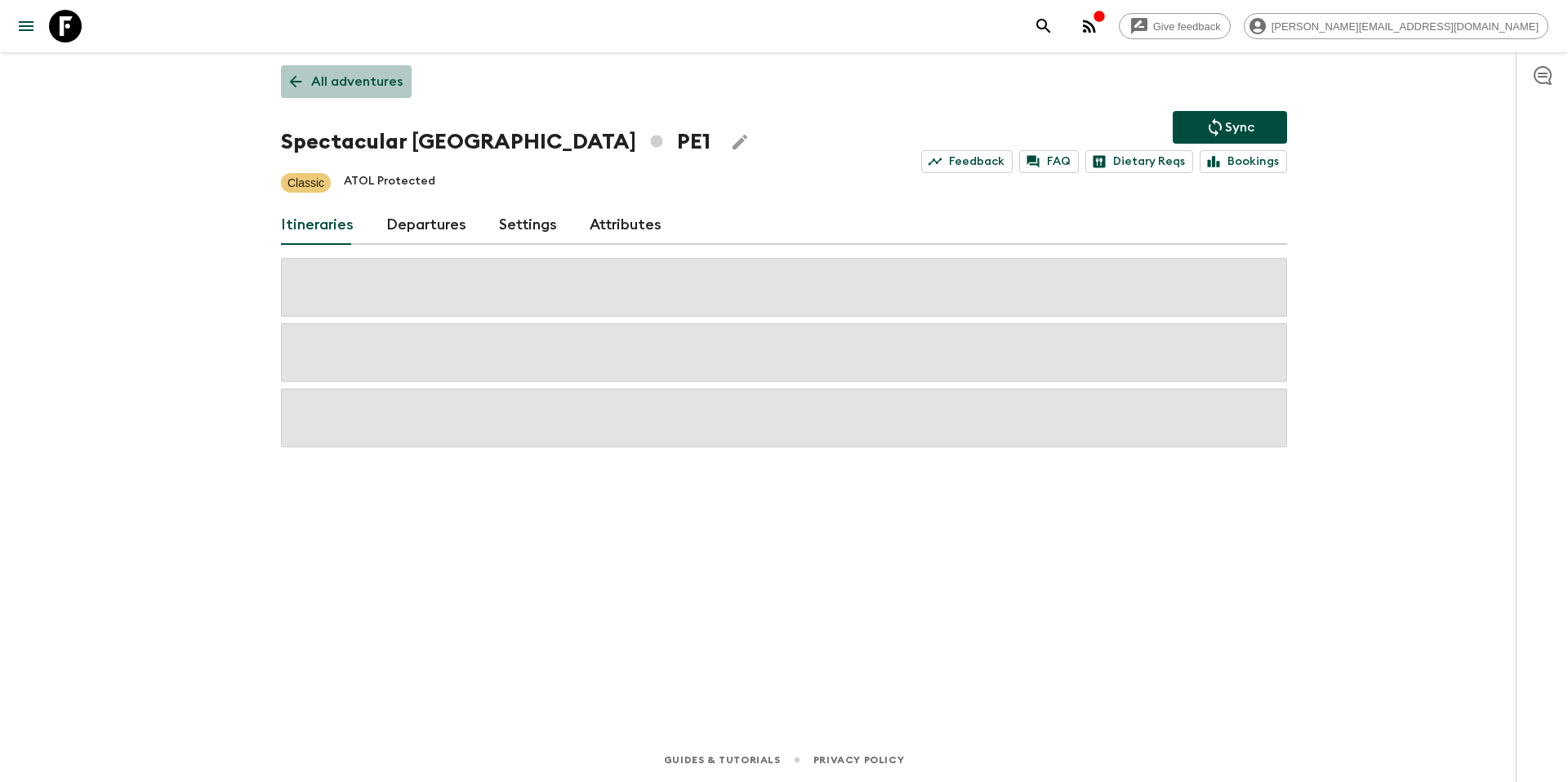
click at [347, 83] on p "All adventures" at bounding box center [356, 82] width 91 height 20
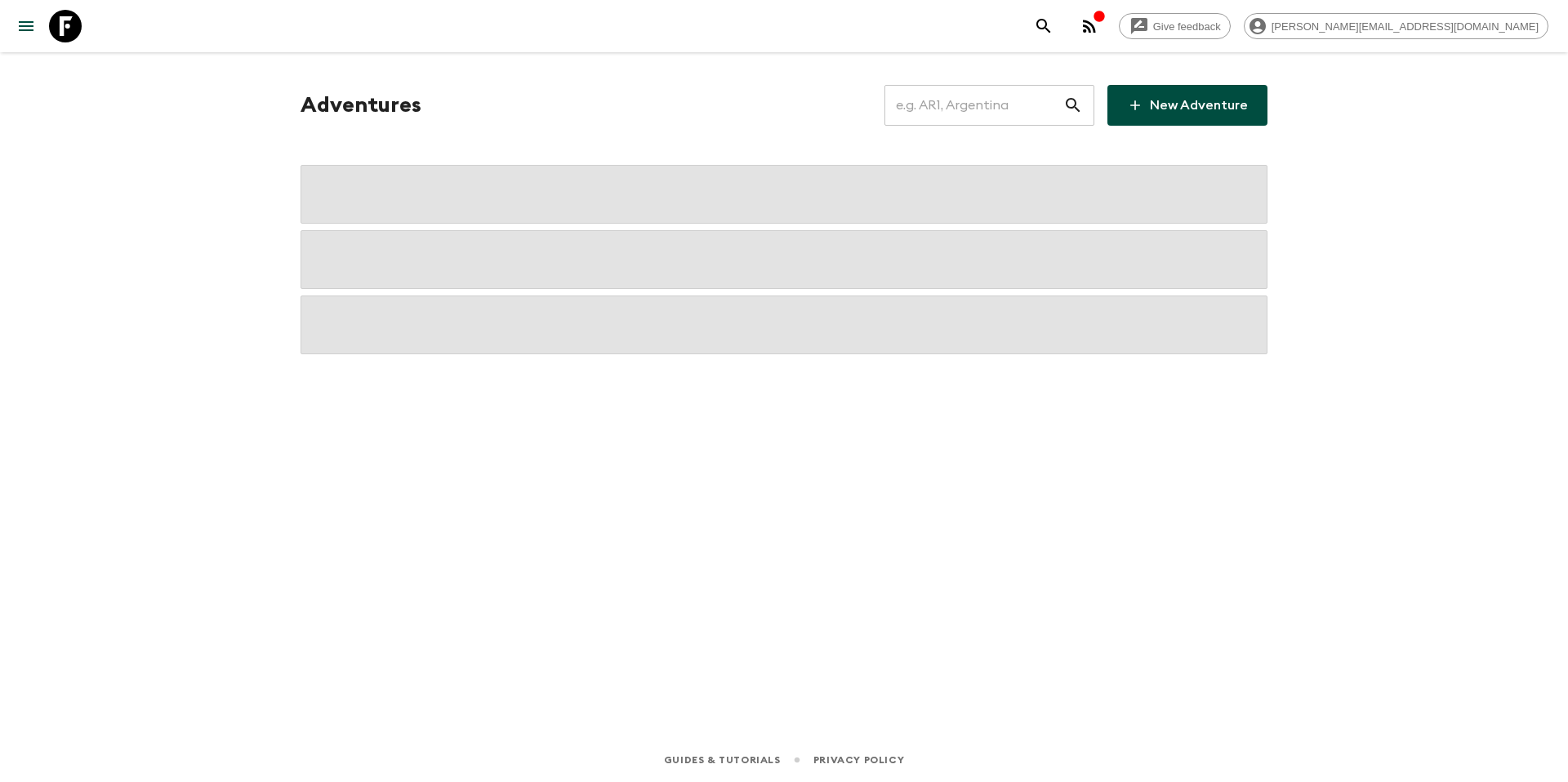
click at [967, 107] on input "text" at bounding box center [973, 105] width 179 height 46
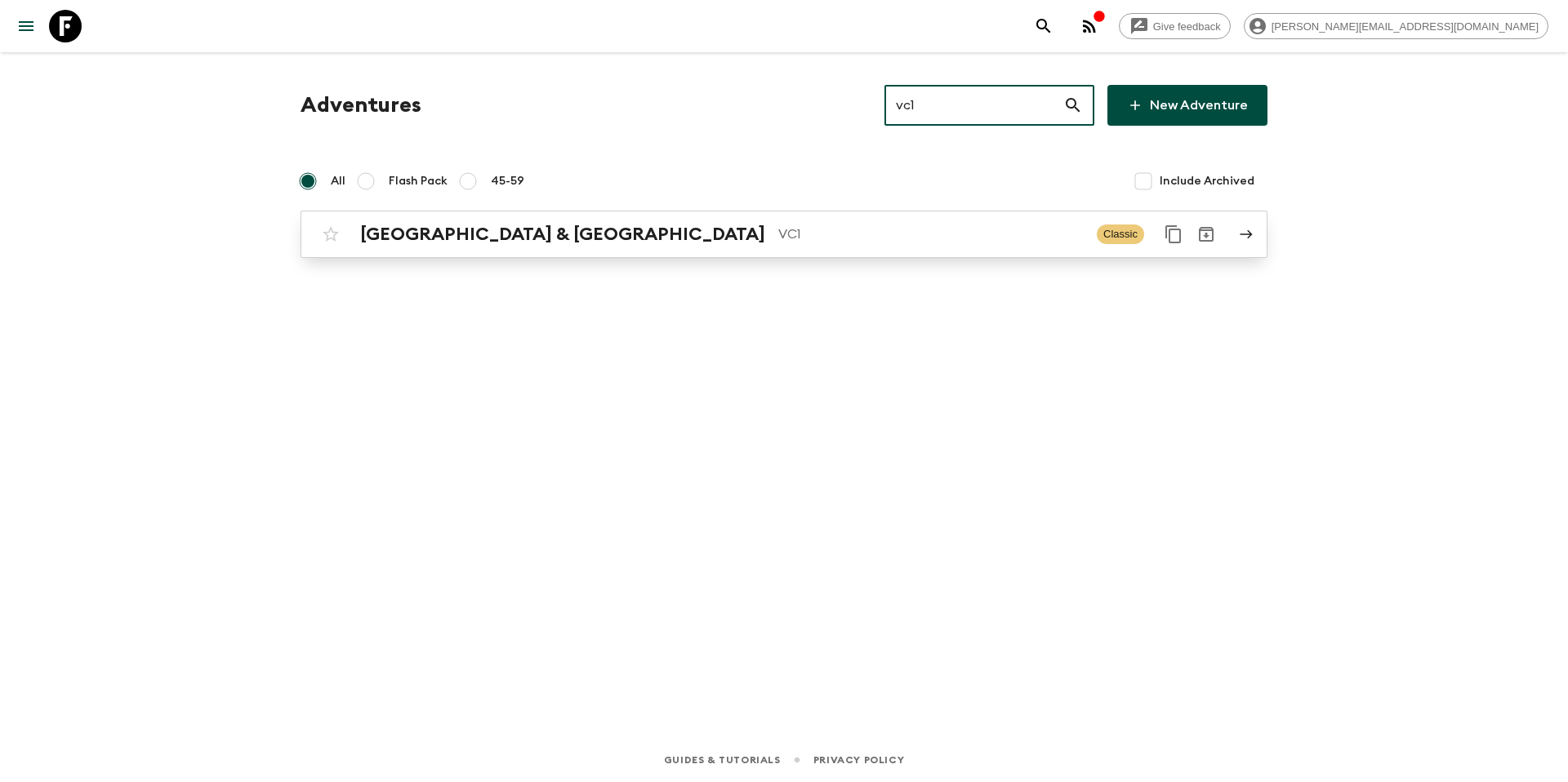
type input "vc1"
click at [779, 241] on p "VC1" at bounding box center [931, 235] width 306 height 20
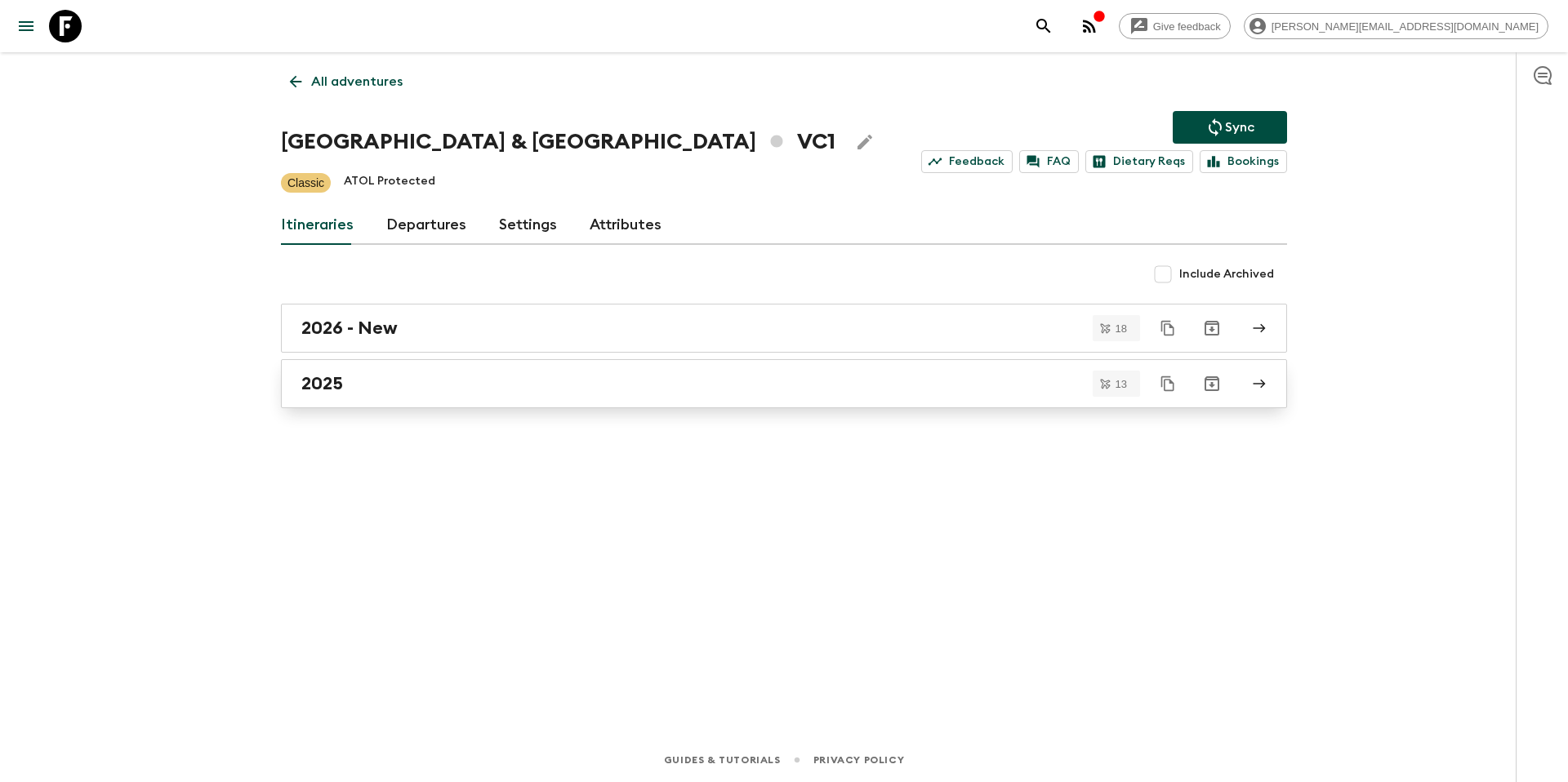
click at [525, 385] on div "2025" at bounding box center [768, 384] width 934 height 22
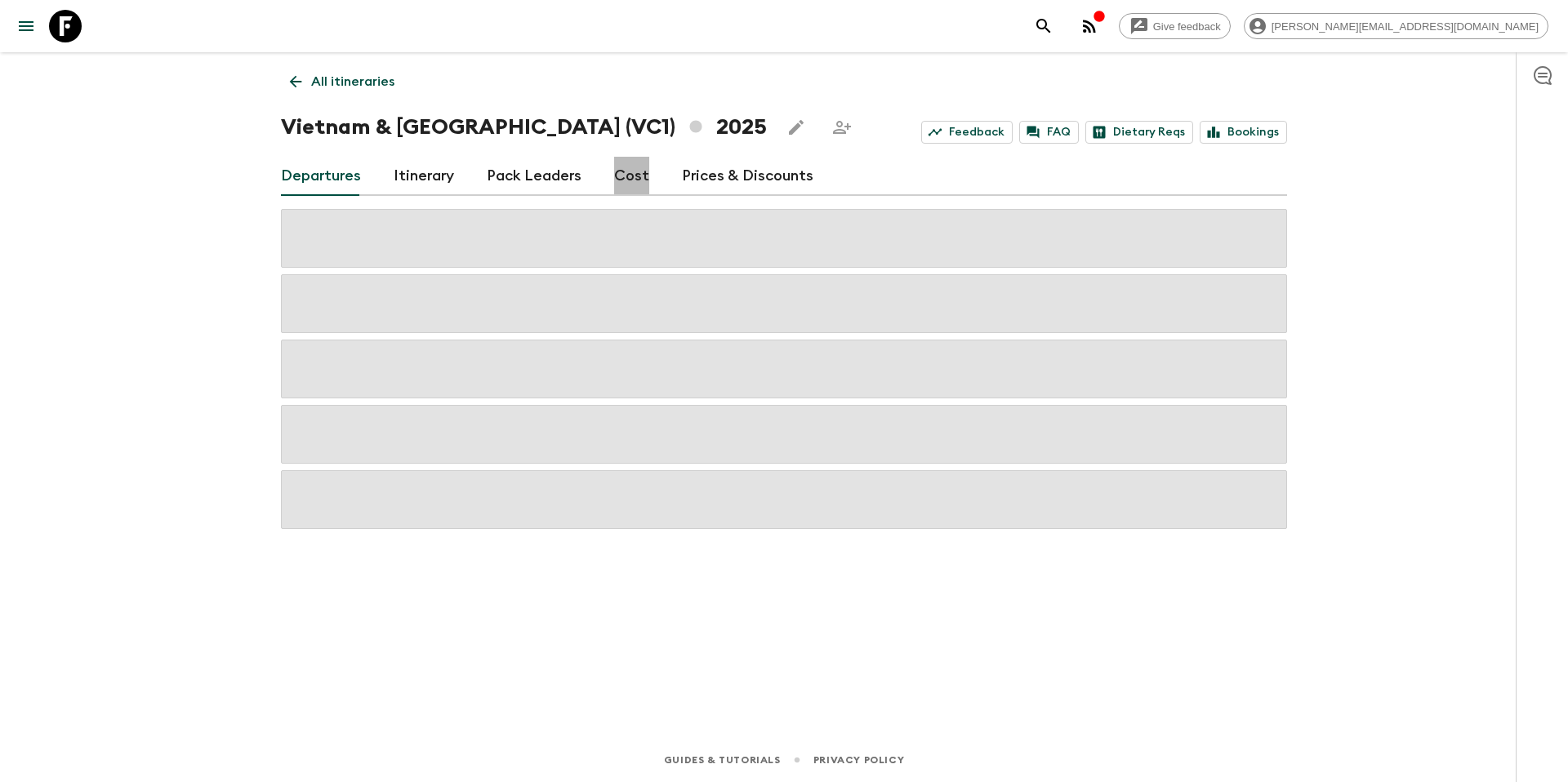
click at [625, 179] on link "Cost" at bounding box center [632, 176] width 35 height 39
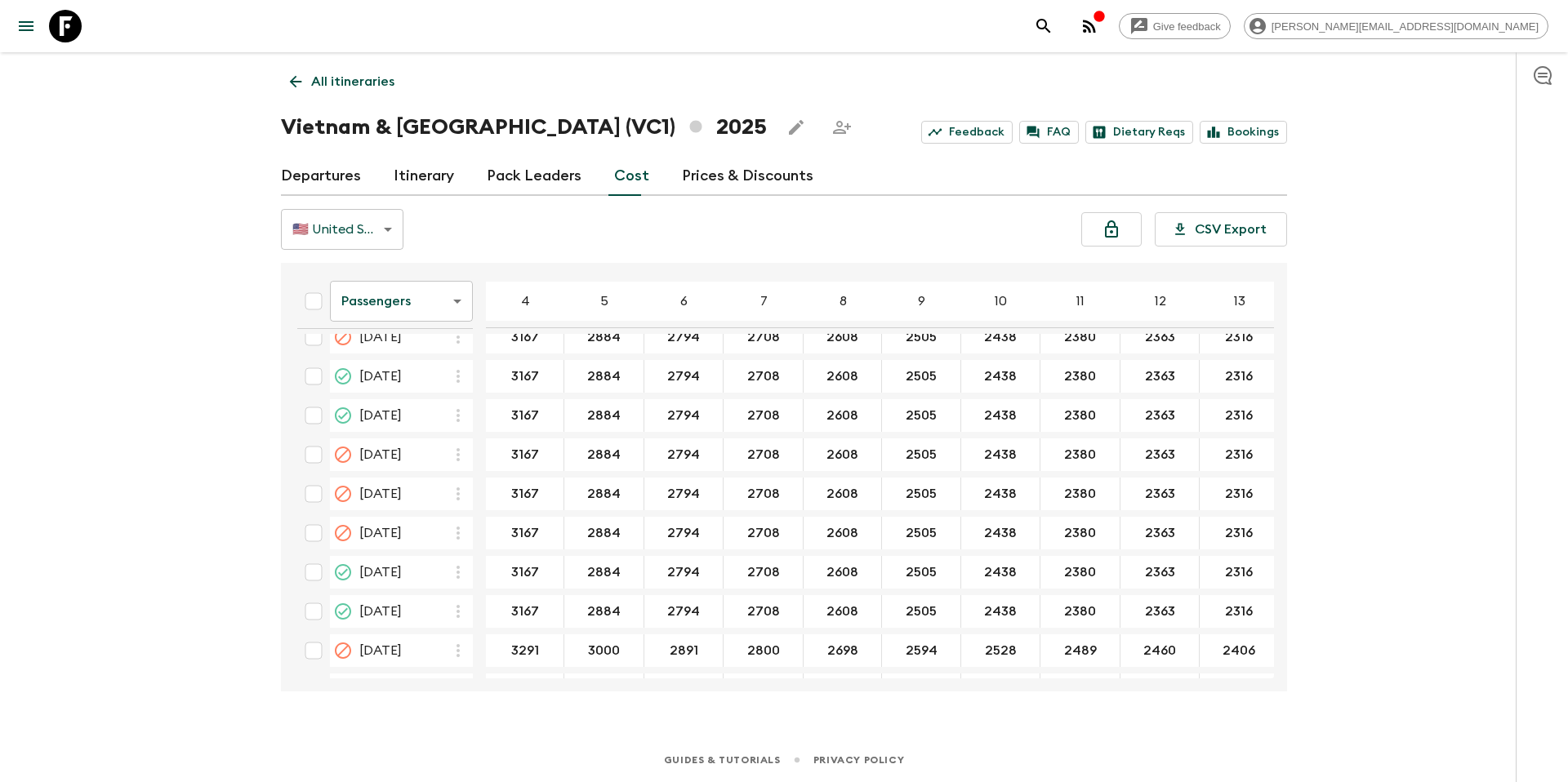
scroll to position [2529, 0]
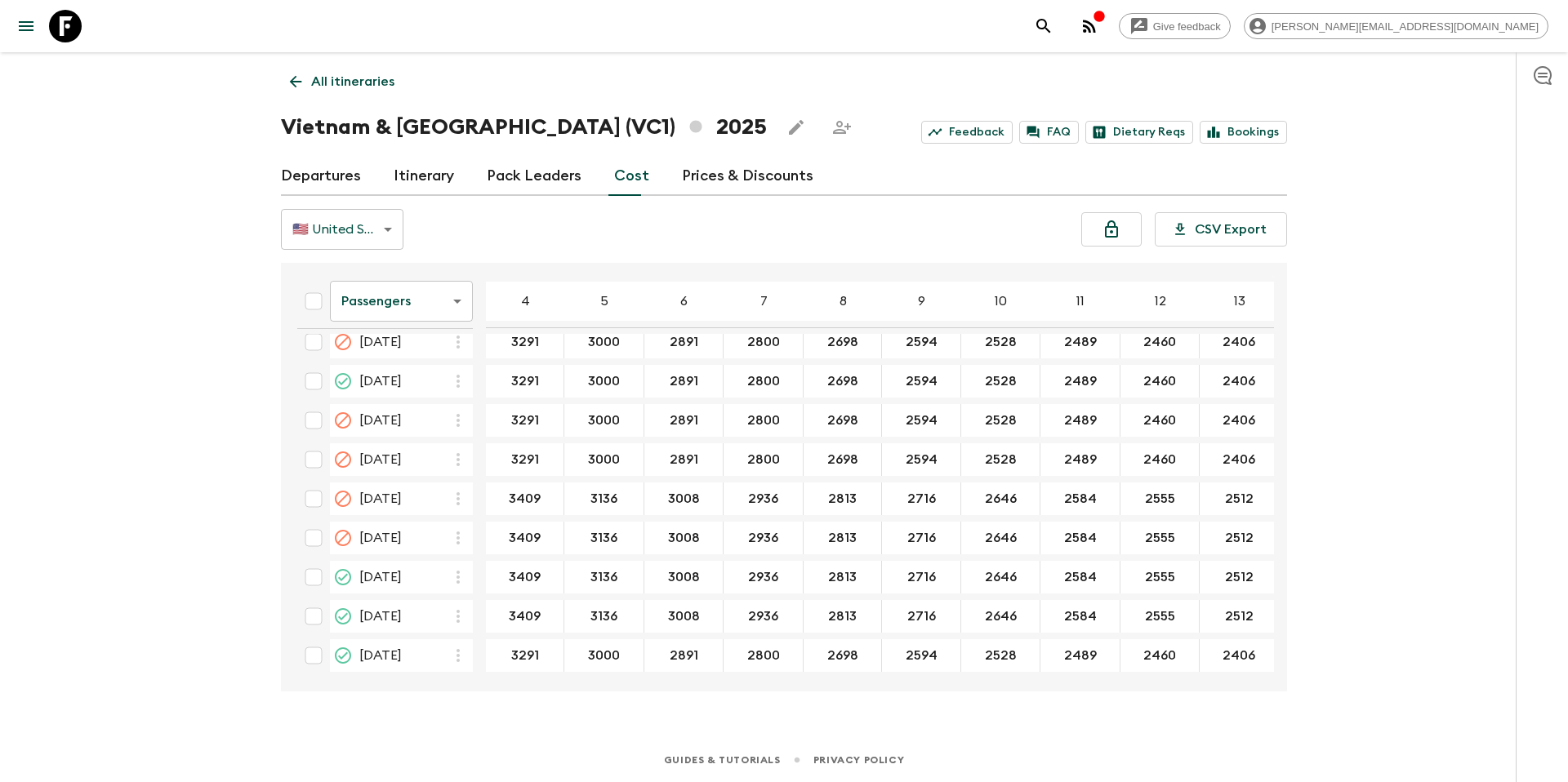
click at [343, 90] on p "All itineraries" at bounding box center [353, 82] width 83 height 20
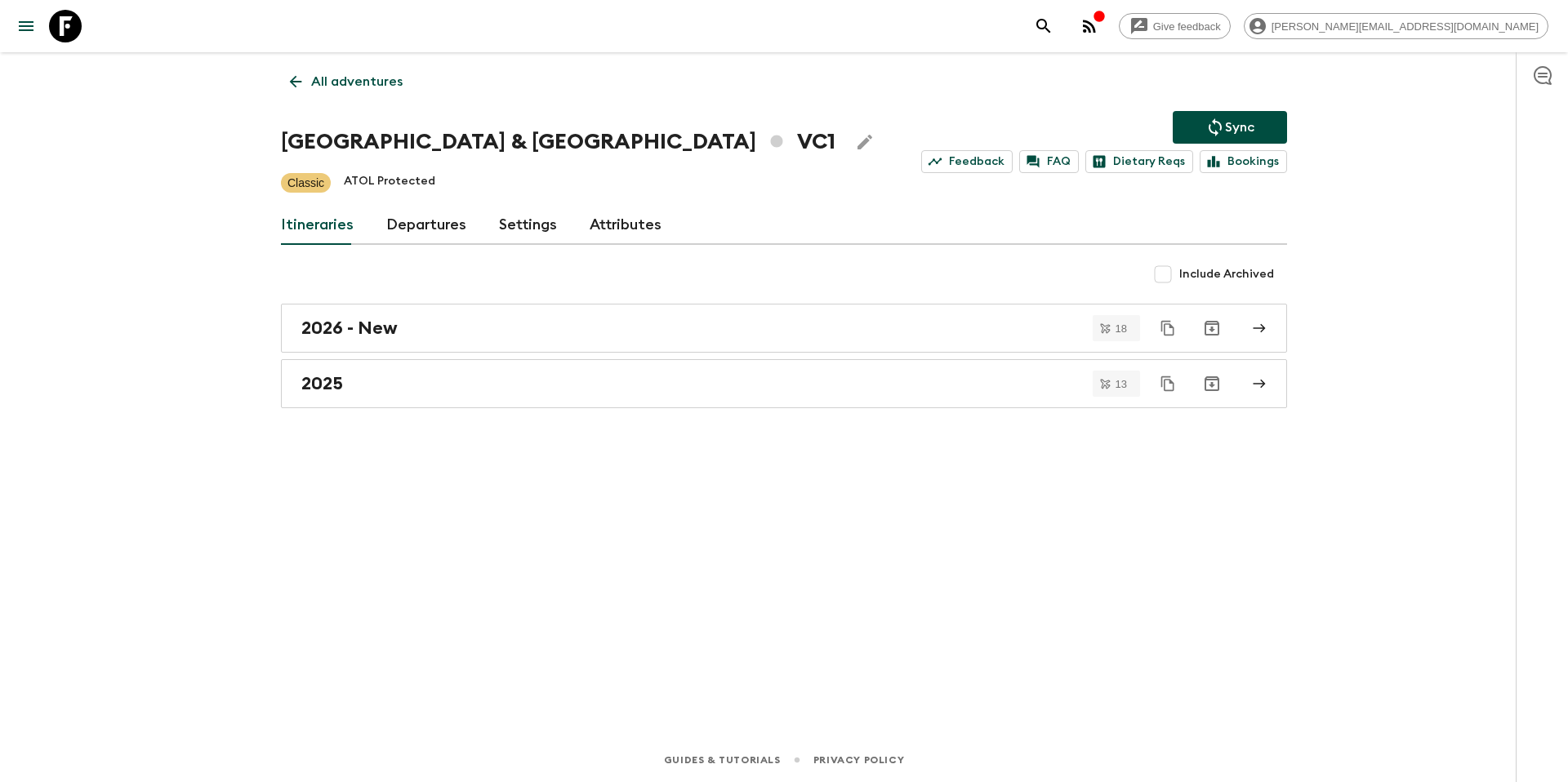
click at [344, 87] on p "All adventures" at bounding box center [356, 82] width 91 height 20
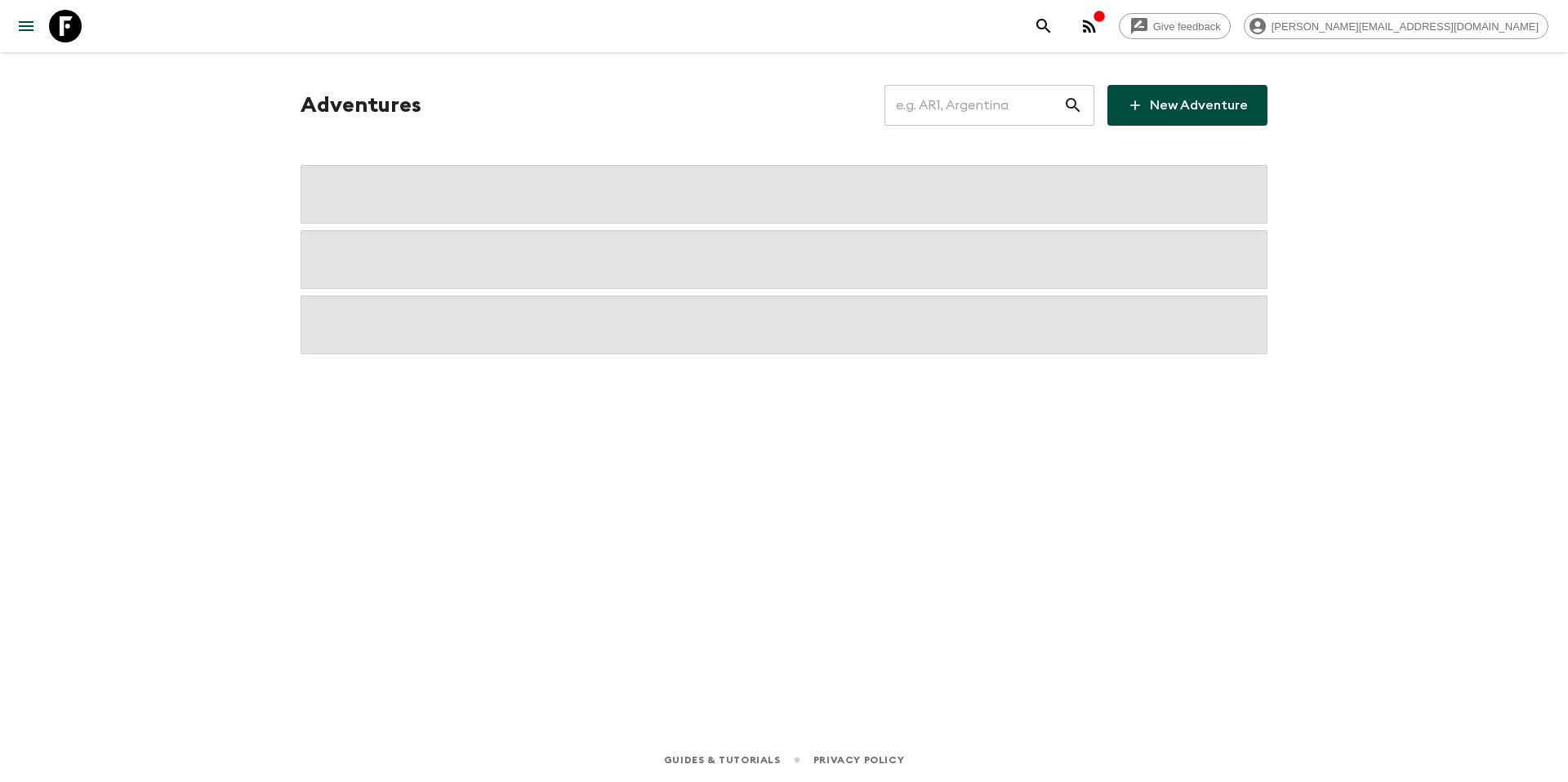
click at [985, 116] on input "text" at bounding box center [973, 105] width 179 height 46
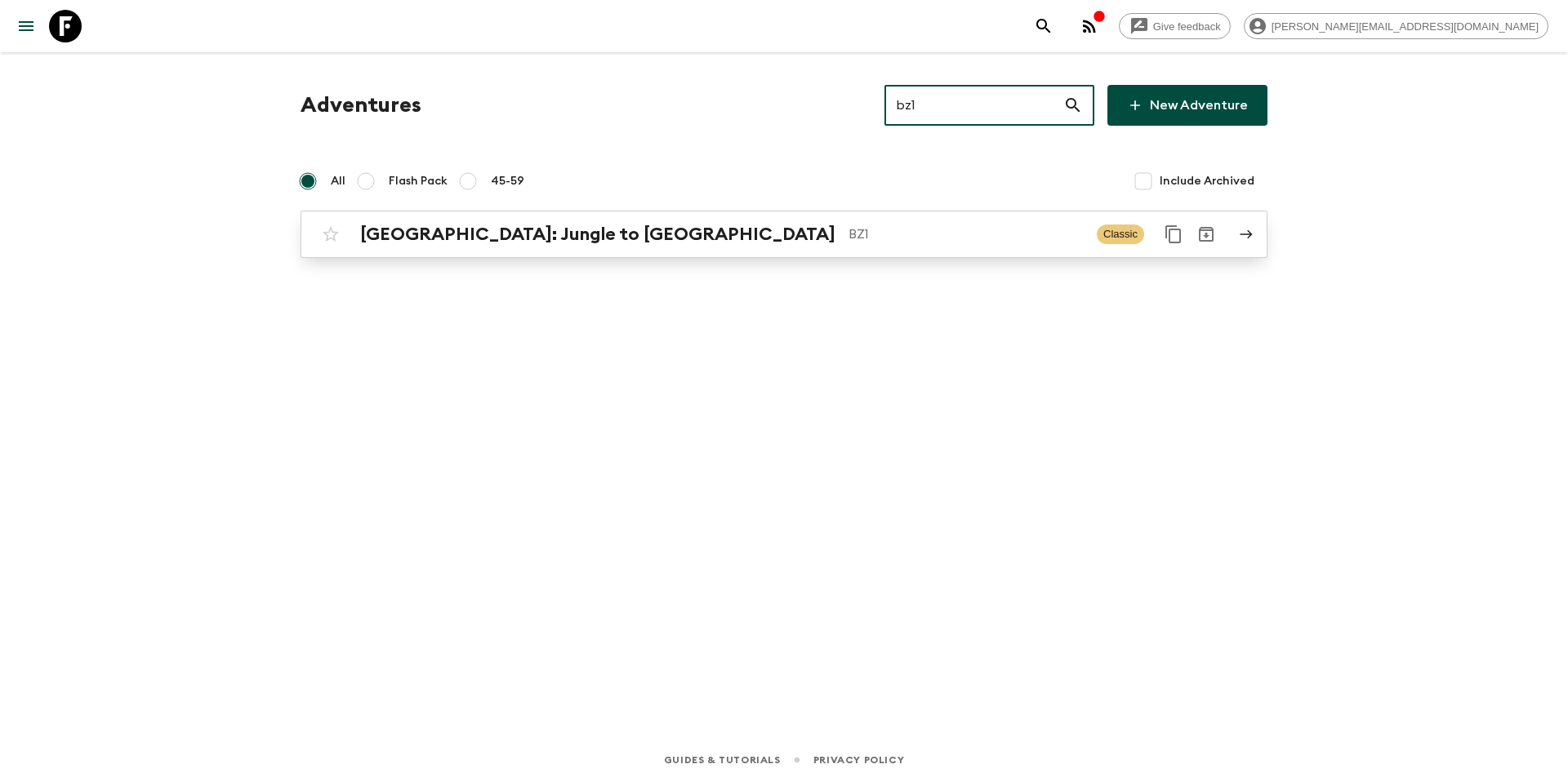
type input "bz1"
click at [848, 242] on p "BZ1" at bounding box center [965, 235] width 235 height 20
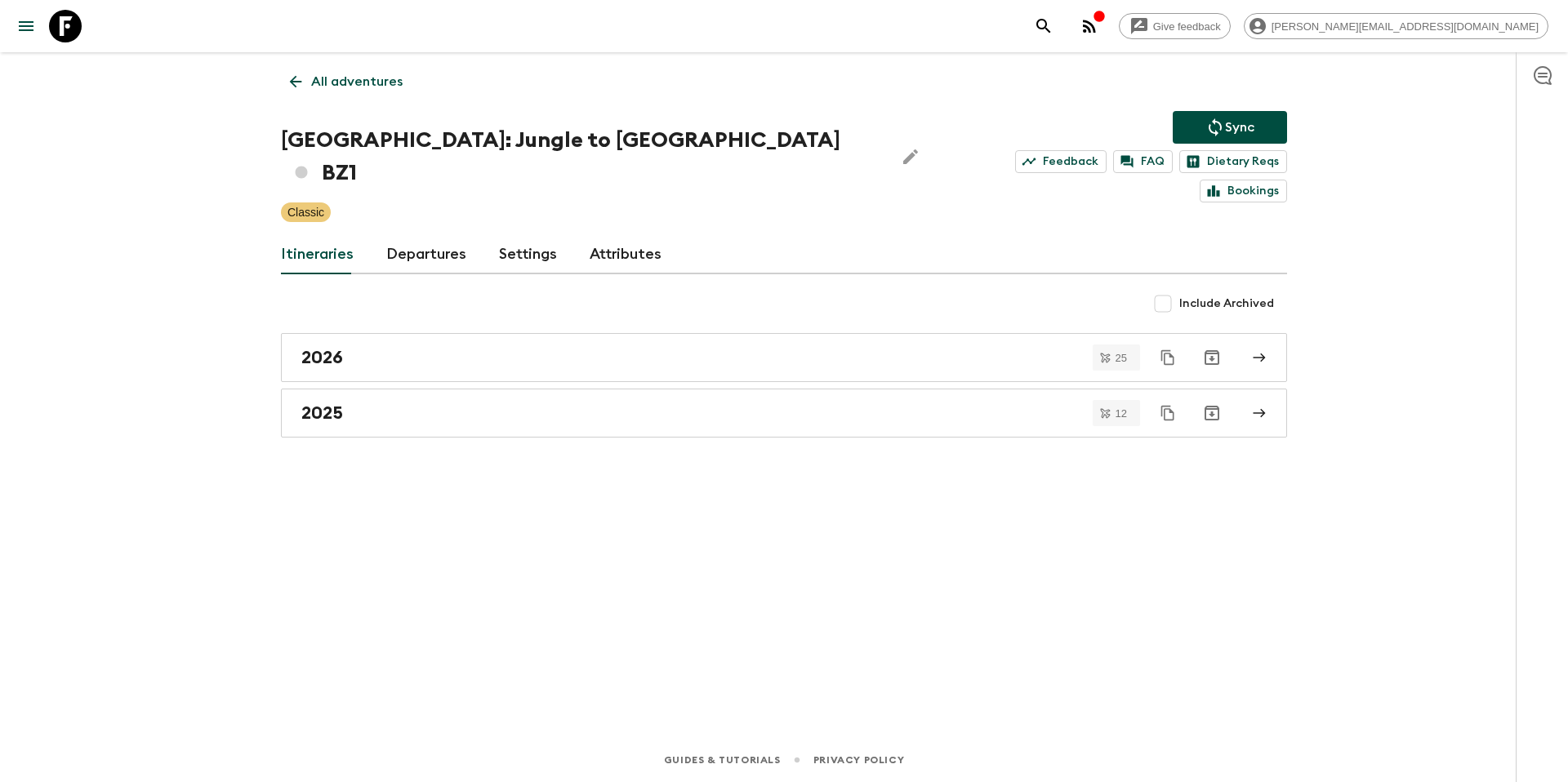
click at [438, 235] on link "Departures" at bounding box center [426, 254] width 80 height 39
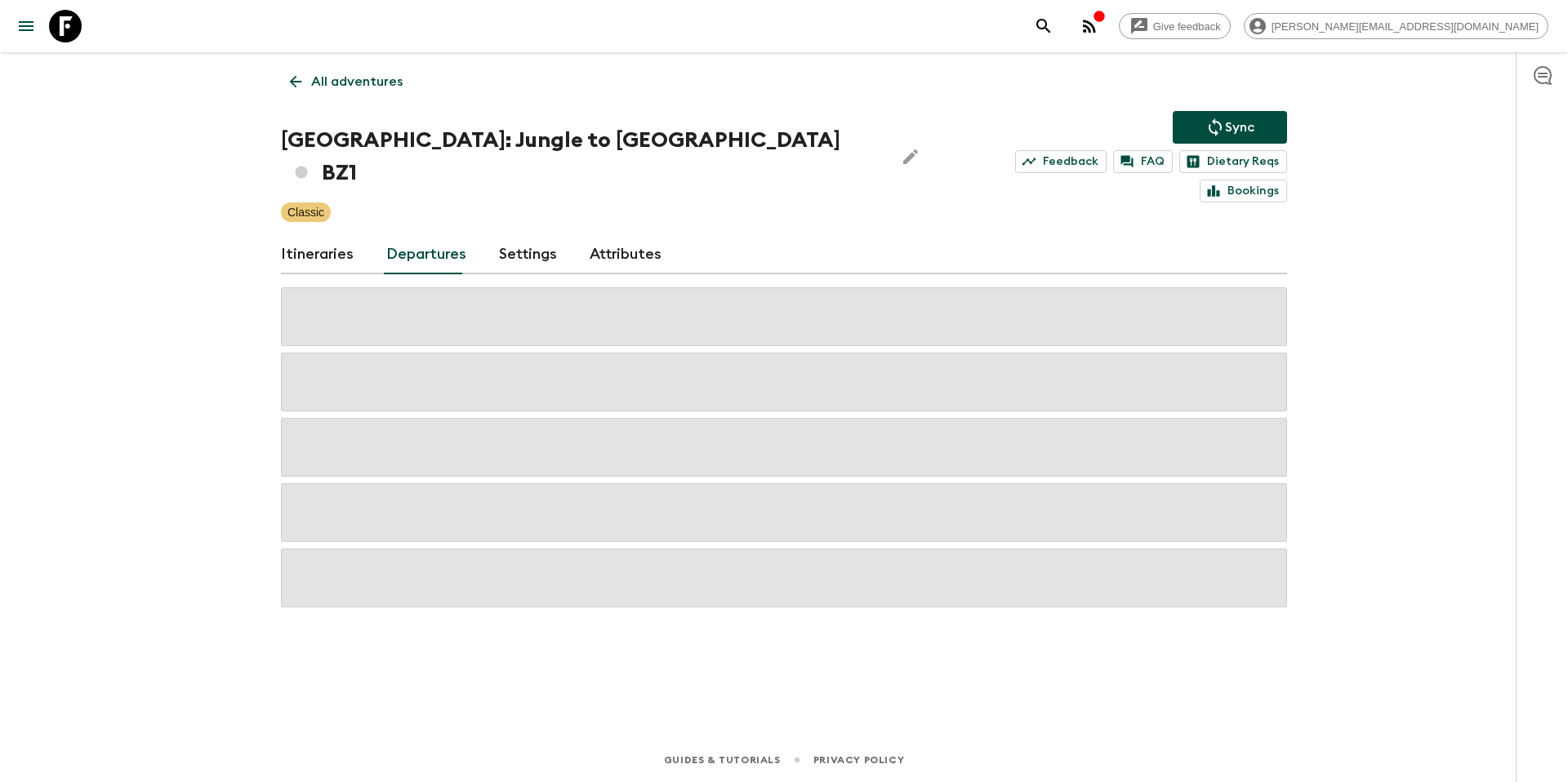
click at [336, 235] on link "Itineraries" at bounding box center [317, 254] width 73 height 39
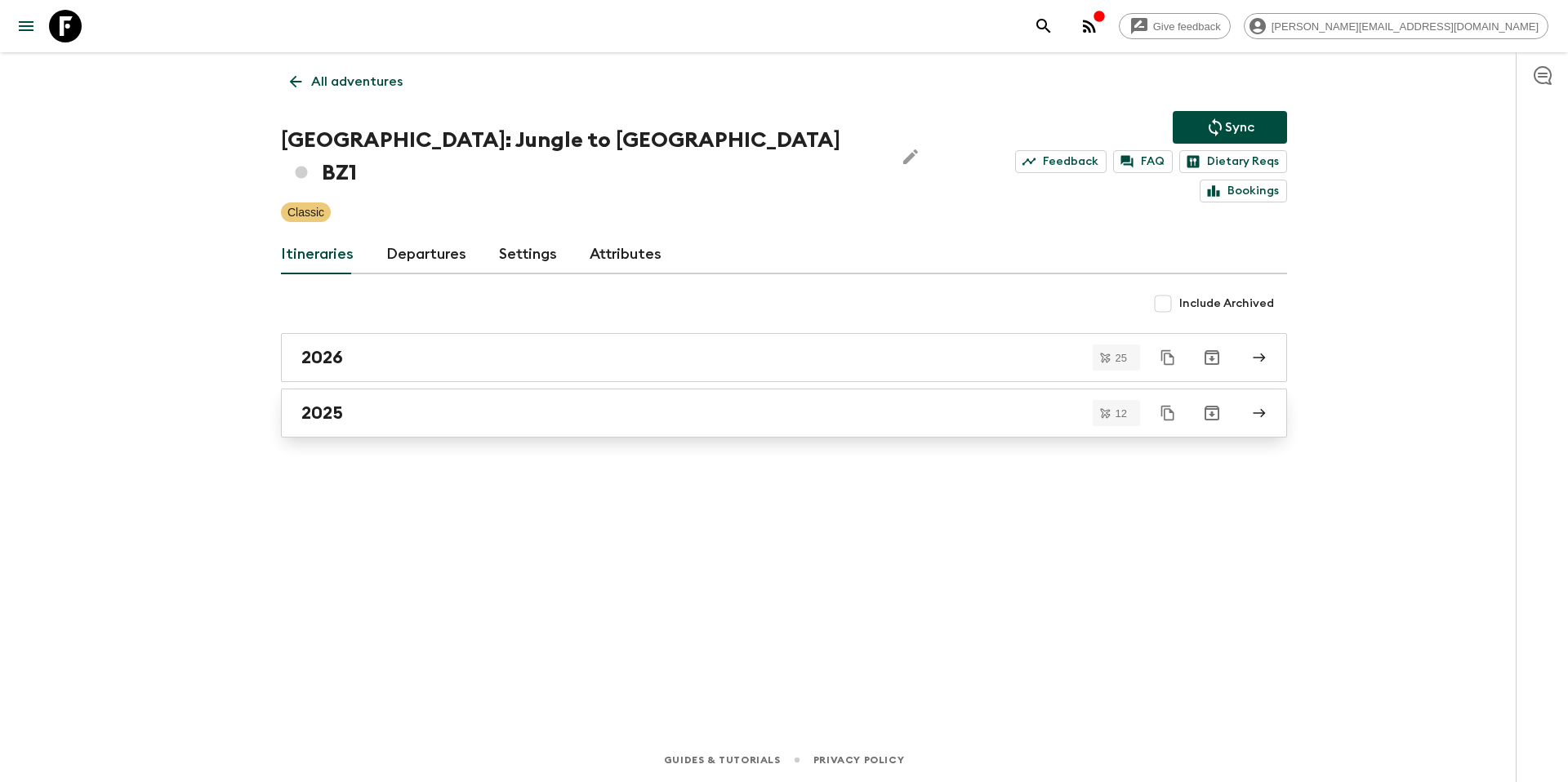
click at [449, 401] on link "2025" at bounding box center [783, 413] width 1006 height 49
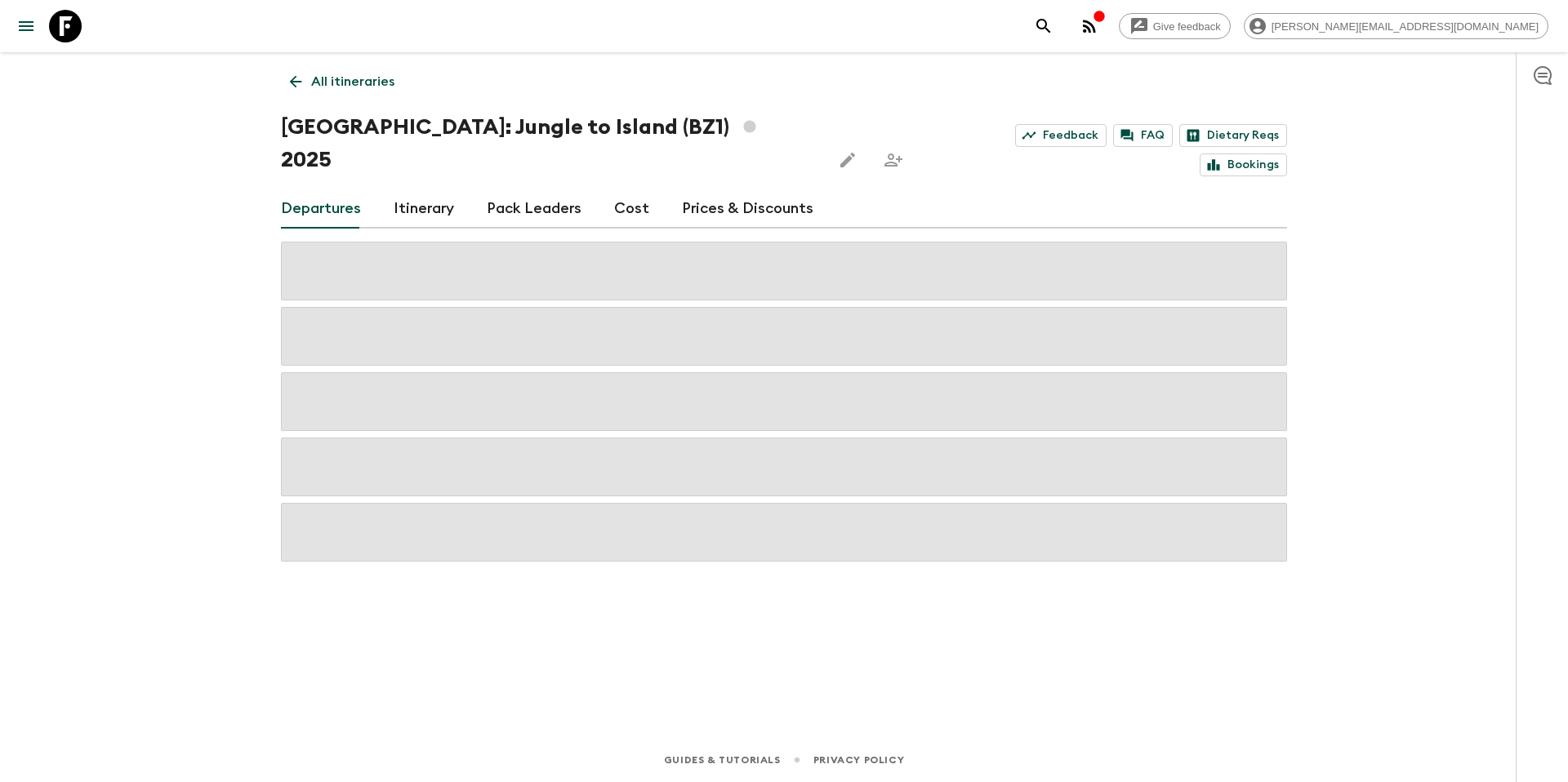
click at [622, 189] on link "Cost" at bounding box center [632, 208] width 35 height 39
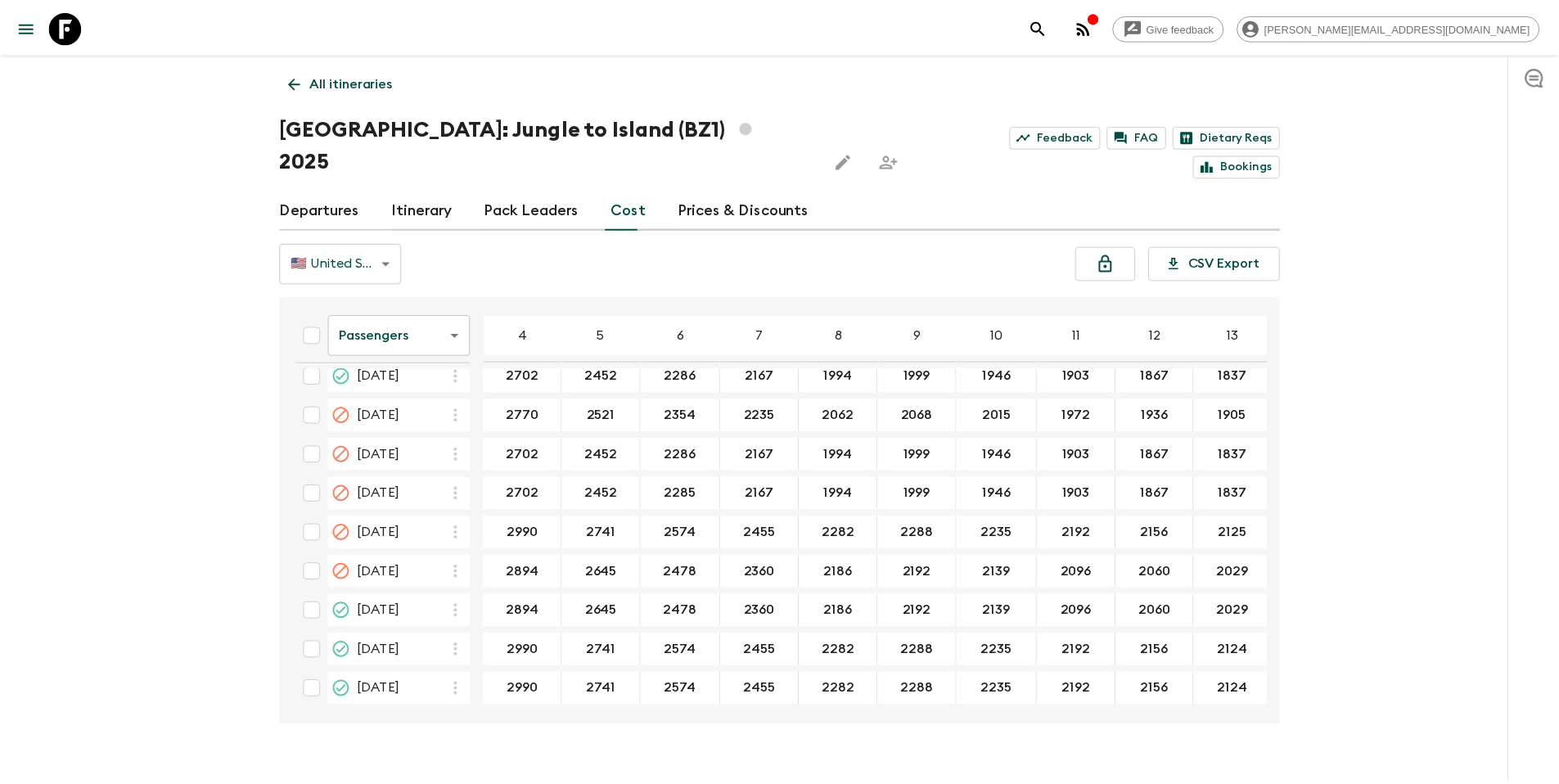
scroll to position [1043, 0]
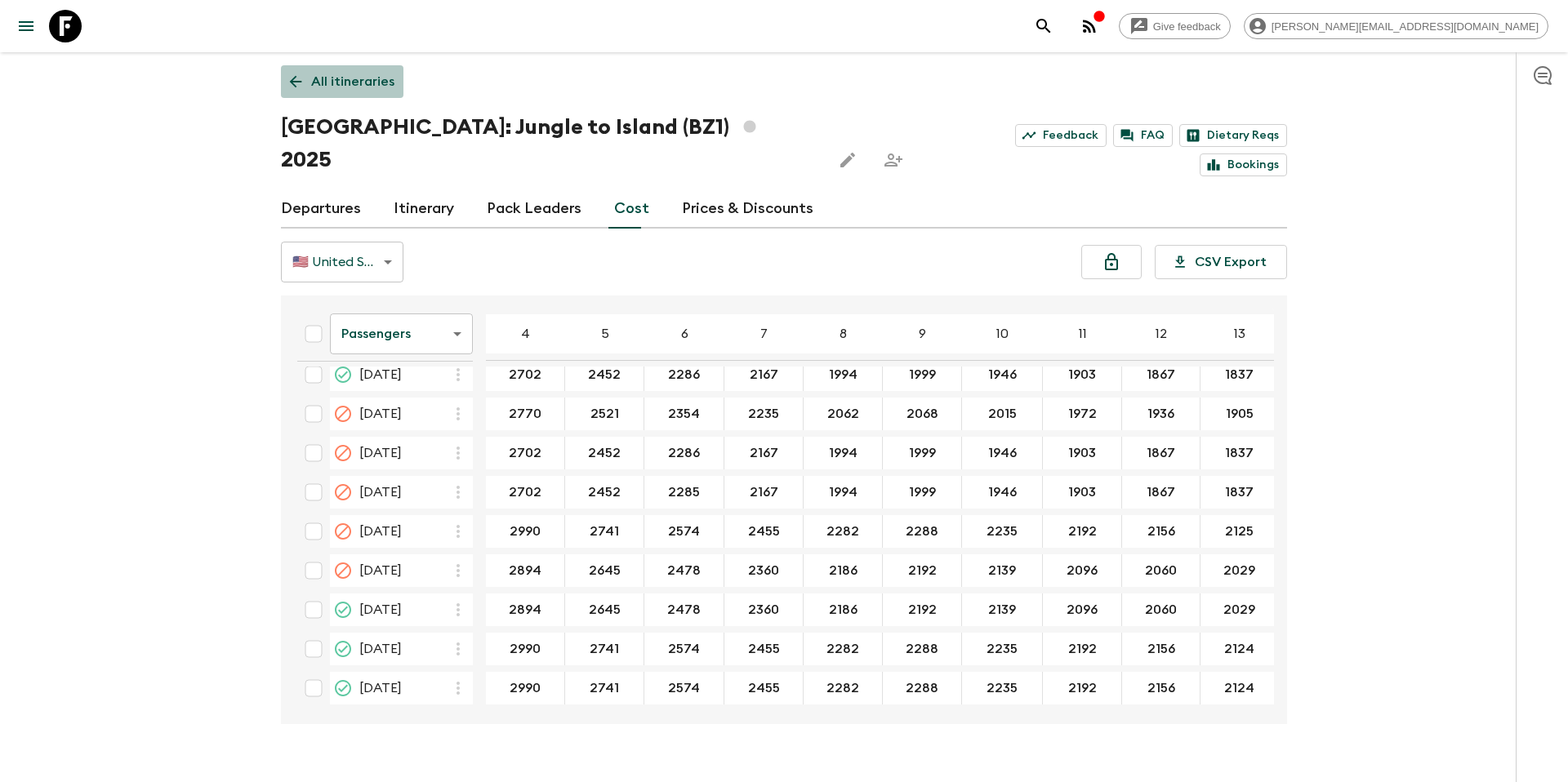
click at [389, 73] on p "All itineraries" at bounding box center [353, 82] width 83 height 20
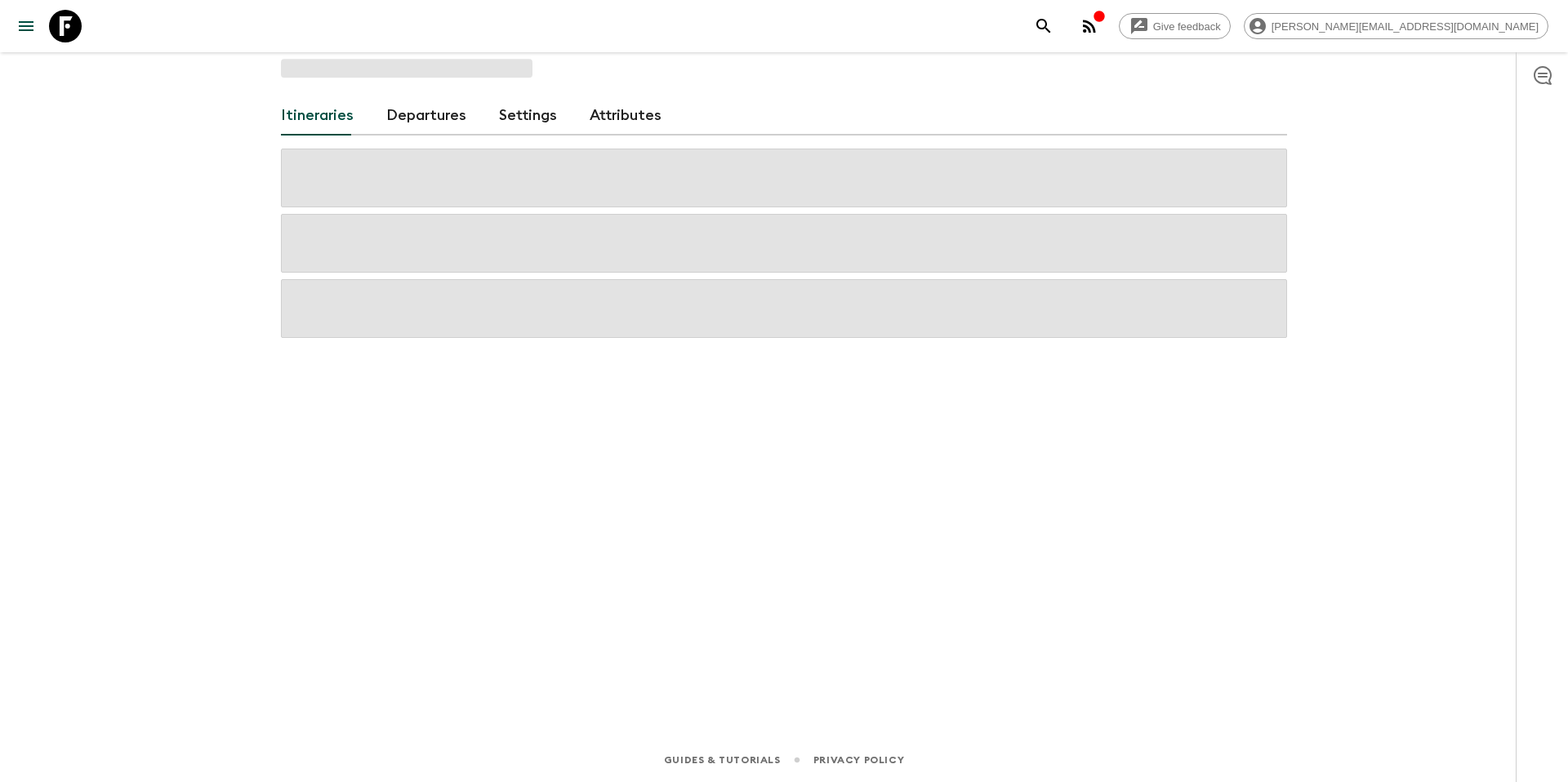
click at [328, 85] on div "Itineraries Departures Settings Attributes" at bounding box center [784, 373] width 1046 height 640
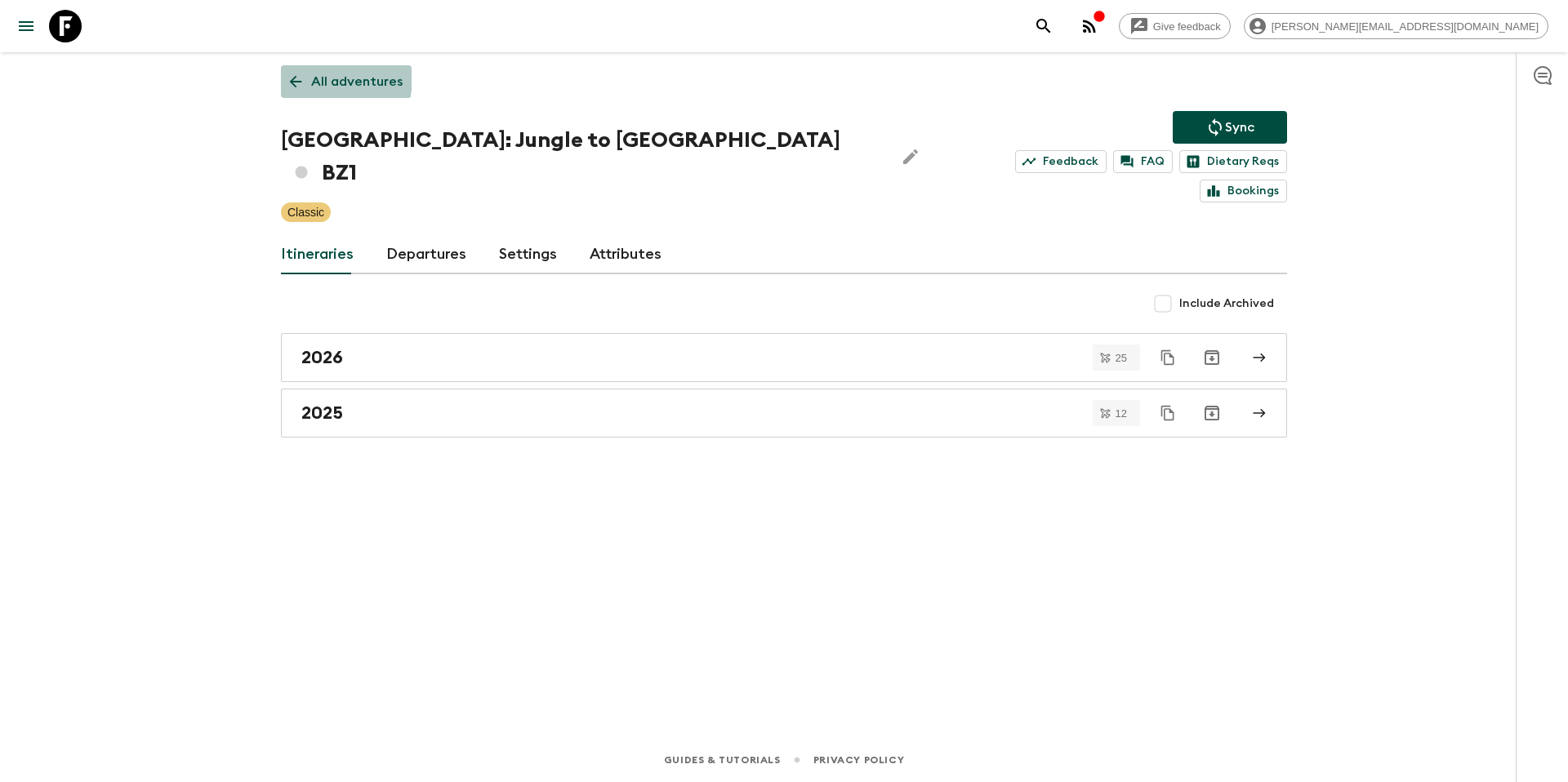
click at [283, 75] on link "All adventures" at bounding box center [346, 81] width 131 height 32
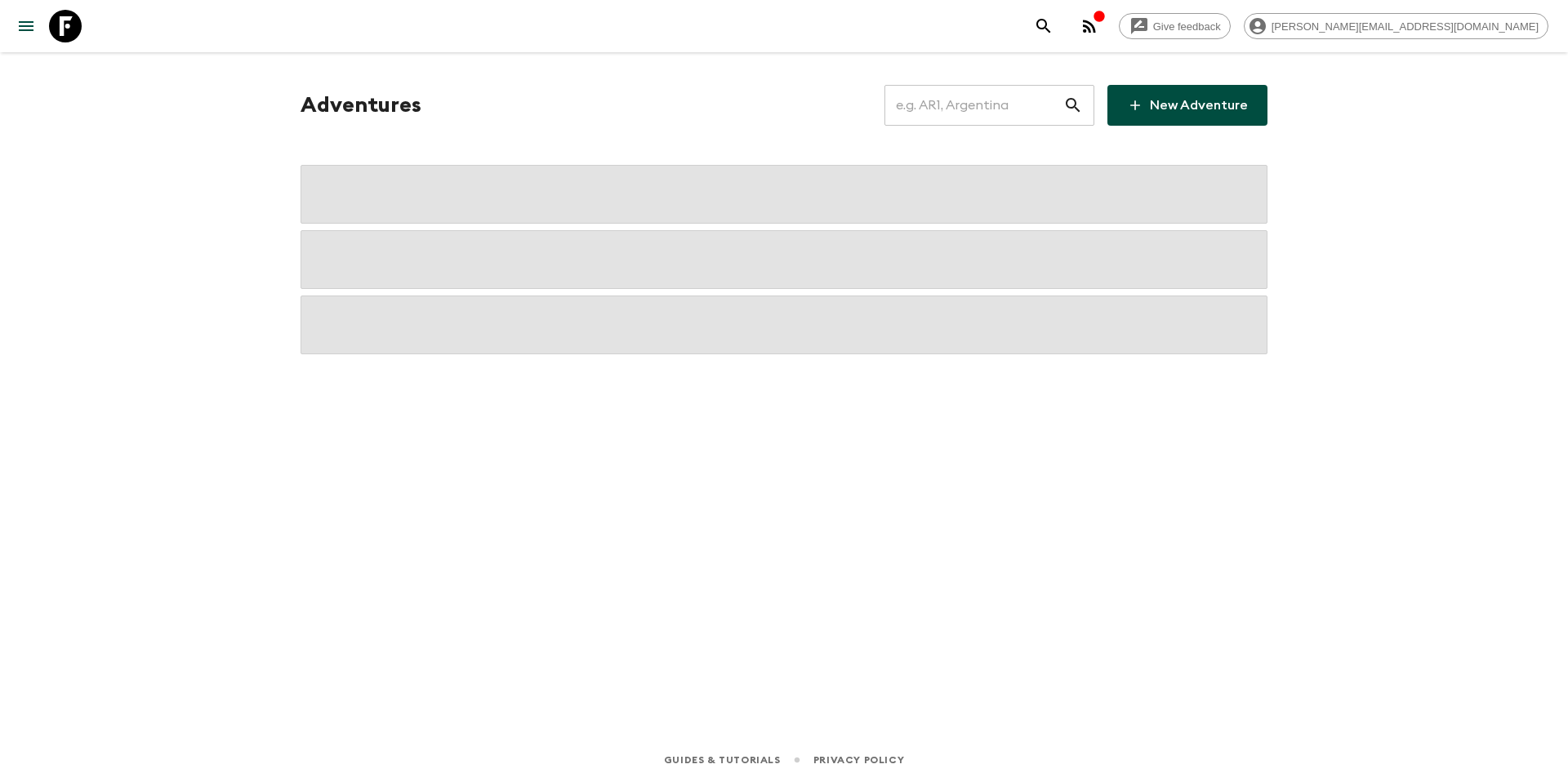
click at [978, 107] on input "text" at bounding box center [973, 105] width 179 height 46
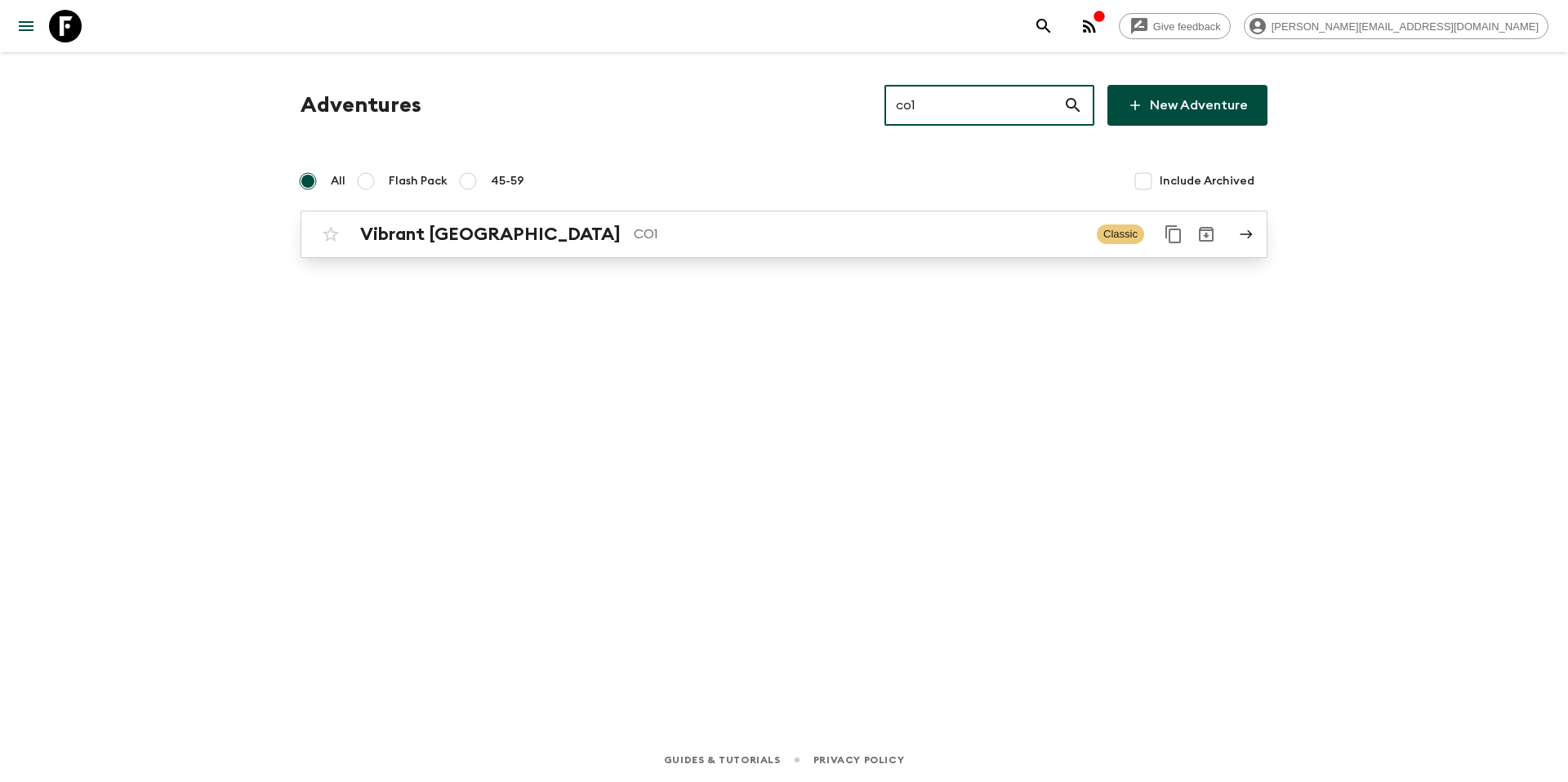
type input "co1"
click at [842, 234] on p "CO1" at bounding box center [858, 235] width 450 height 20
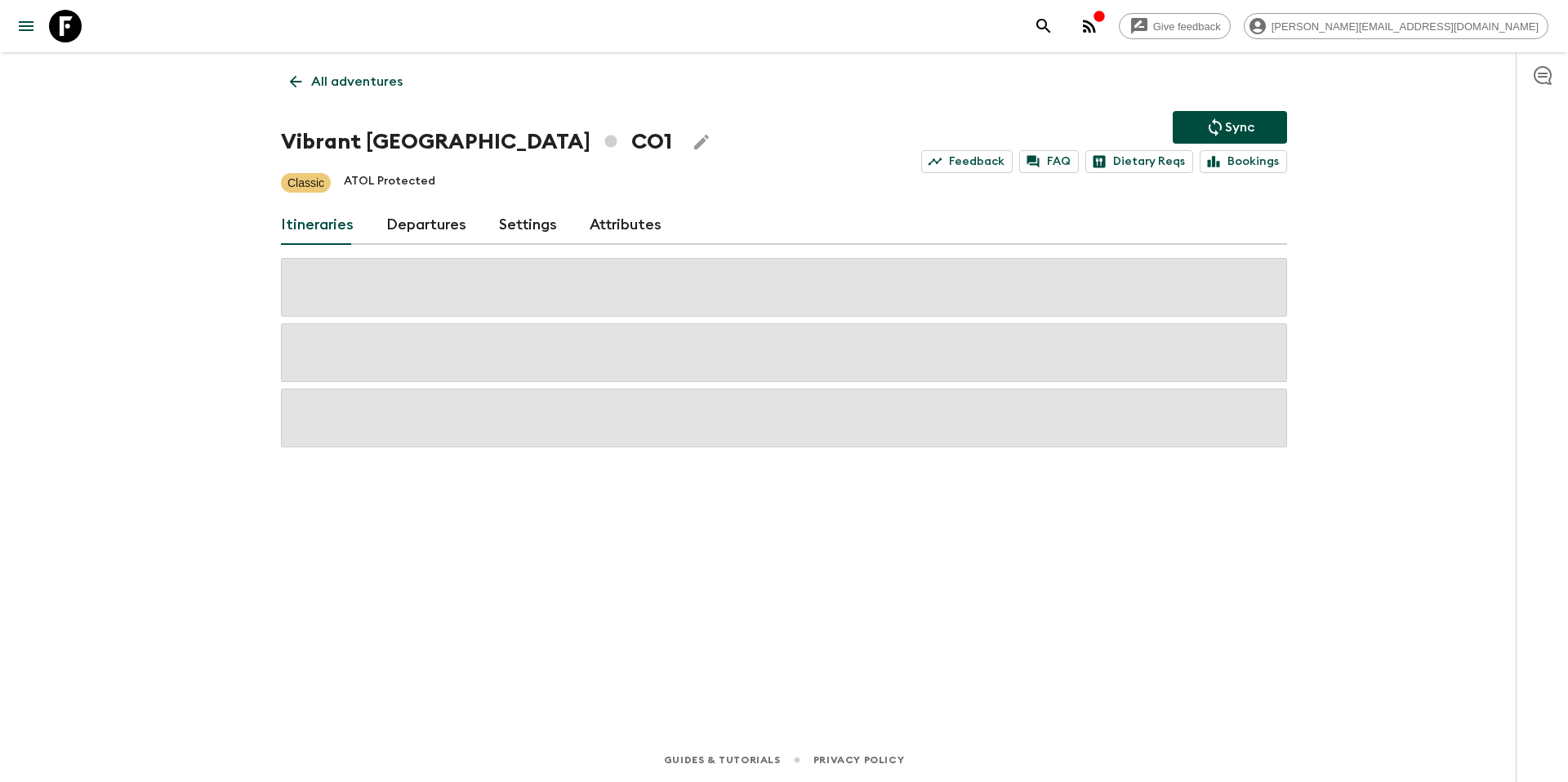
click at [422, 225] on link "Departures" at bounding box center [426, 225] width 80 height 39
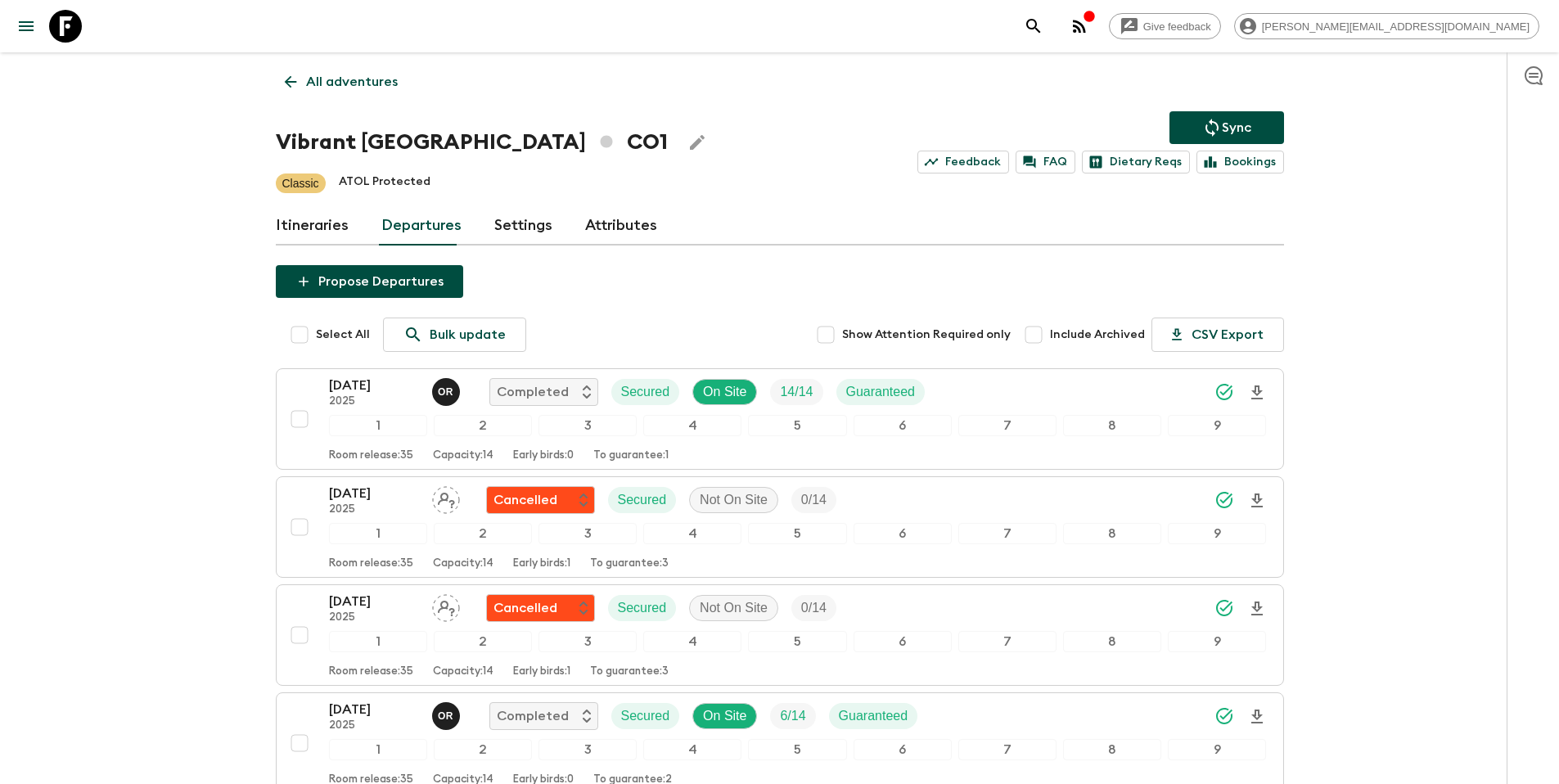
click at [952, 335] on span "Show Attention Required only" at bounding box center [926, 335] width 168 height 16
click at [842, 335] on input "Show Attention Required only" at bounding box center [826, 335] width 33 height 33
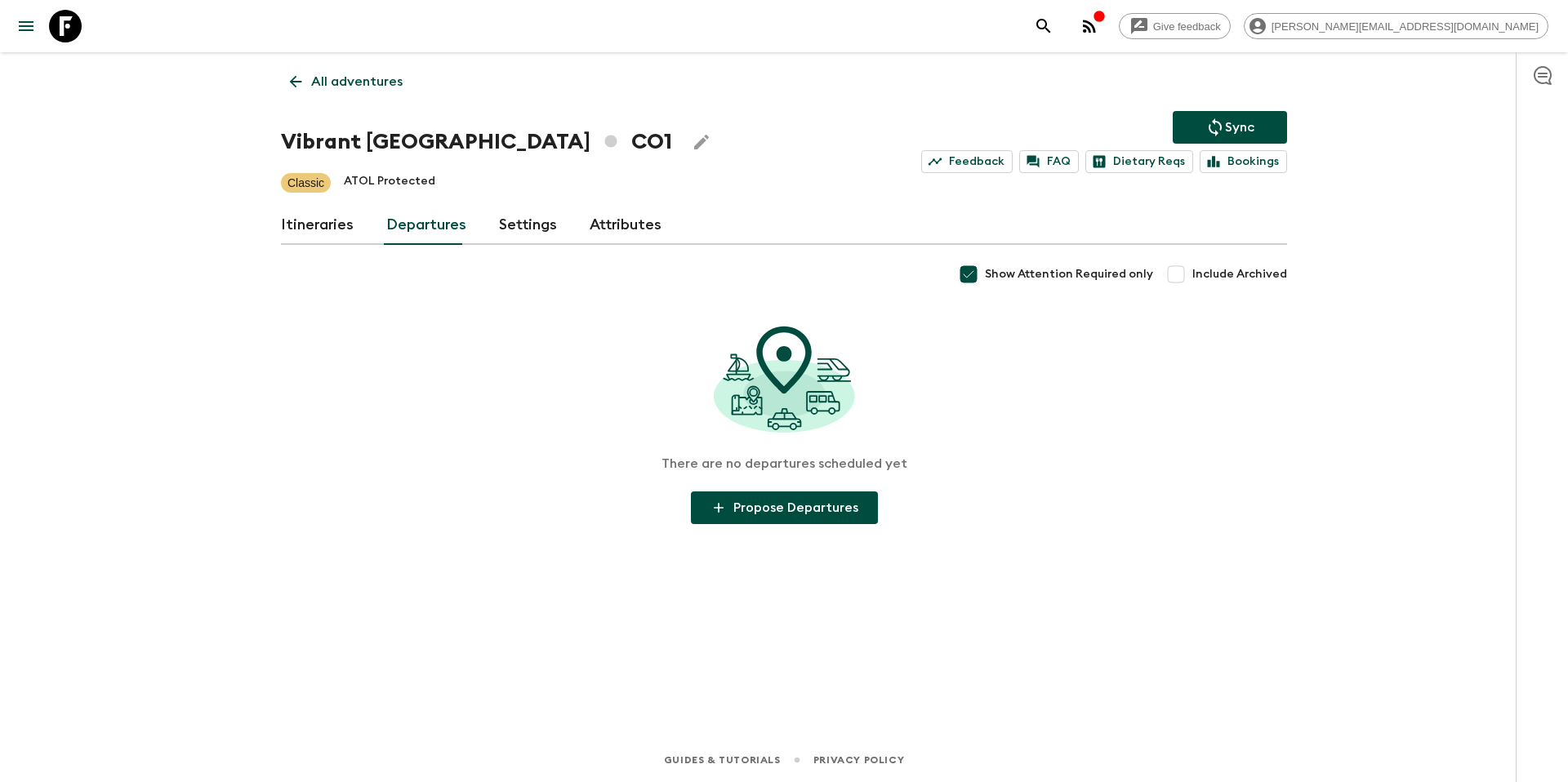
click at [1028, 271] on span "Show Attention Required only" at bounding box center [1069, 274] width 168 height 16
click at [985, 271] on input "Show Attention Required only" at bounding box center [968, 274] width 32 height 32
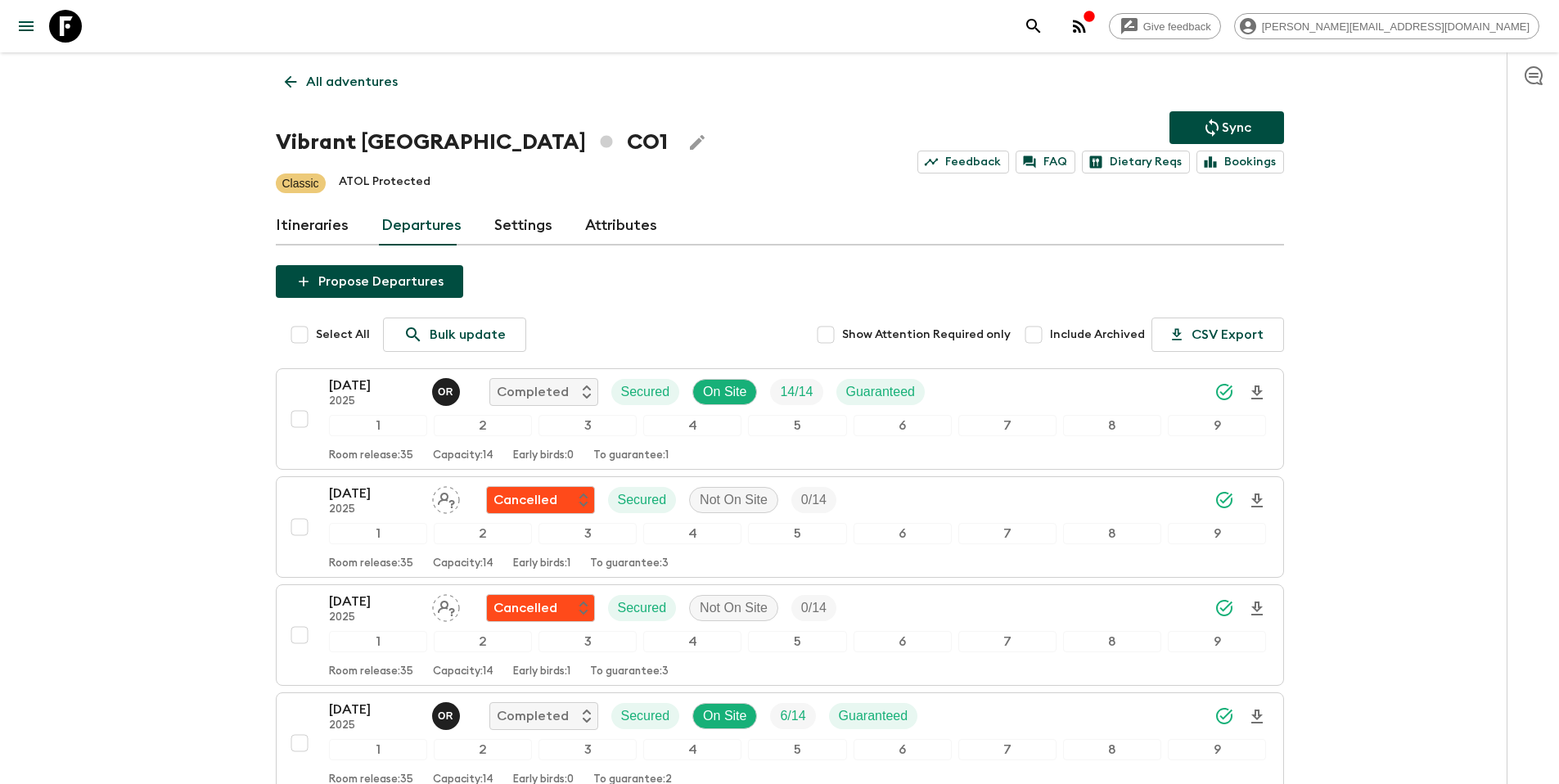
click at [1087, 332] on span "Include Archived" at bounding box center [1097, 335] width 95 height 16
click at [1050, 332] on input "Include Archived" at bounding box center [1034, 335] width 33 height 33
checkbox input "true"
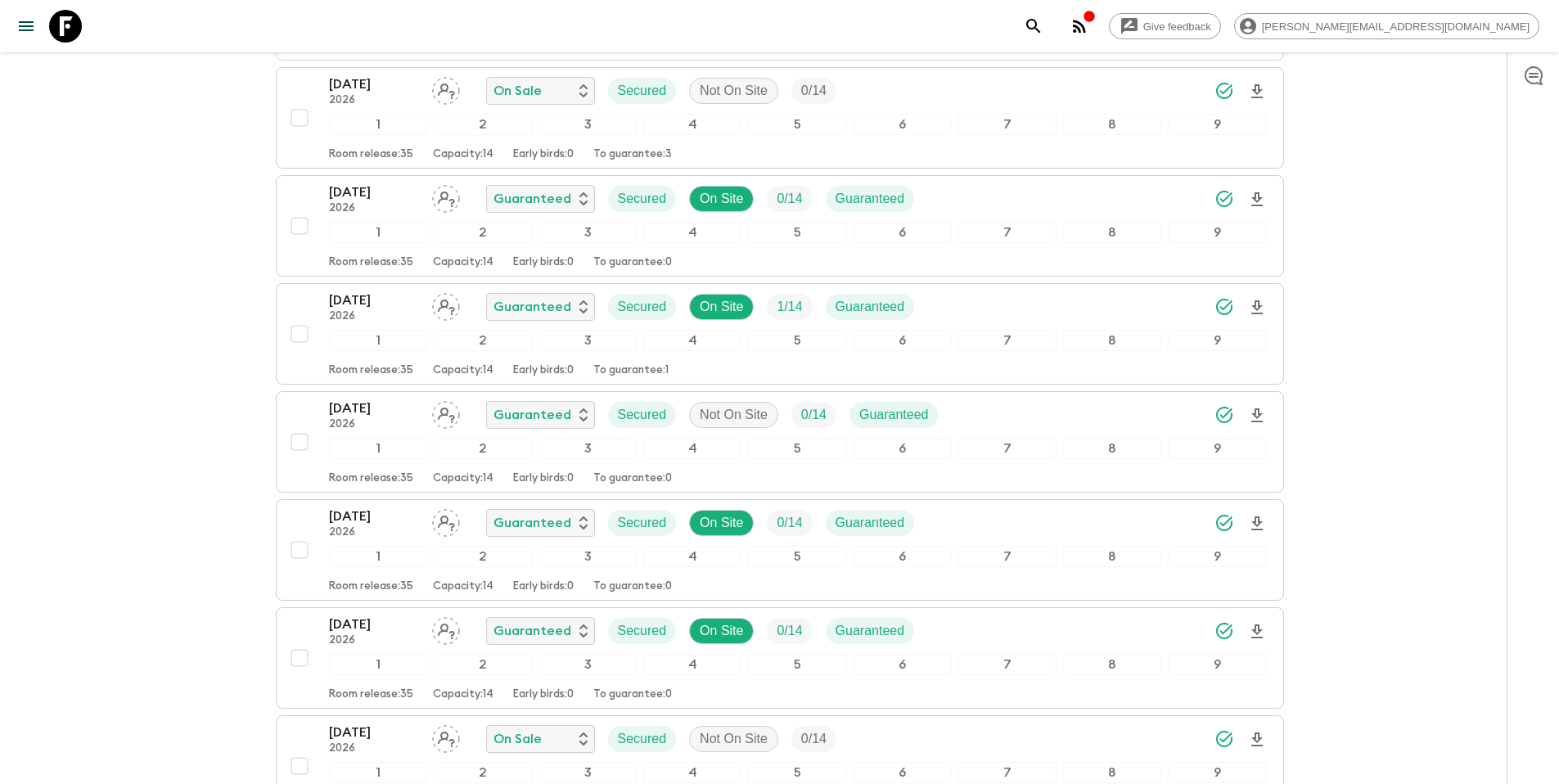
scroll to position [14598, 0]
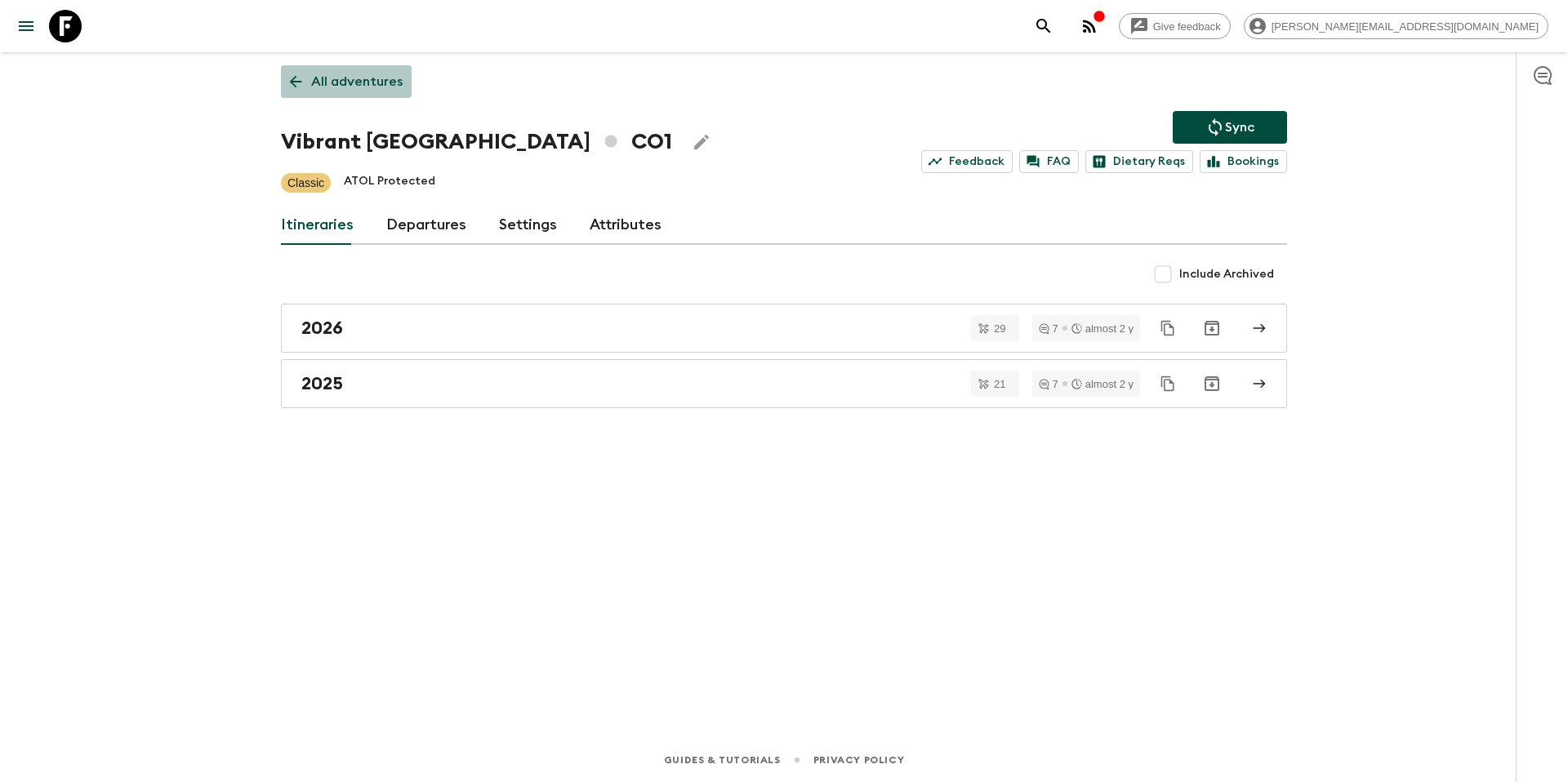
click at [363, 85] on p "All adventures" at bounding box center [356, 82] width 91 height 20
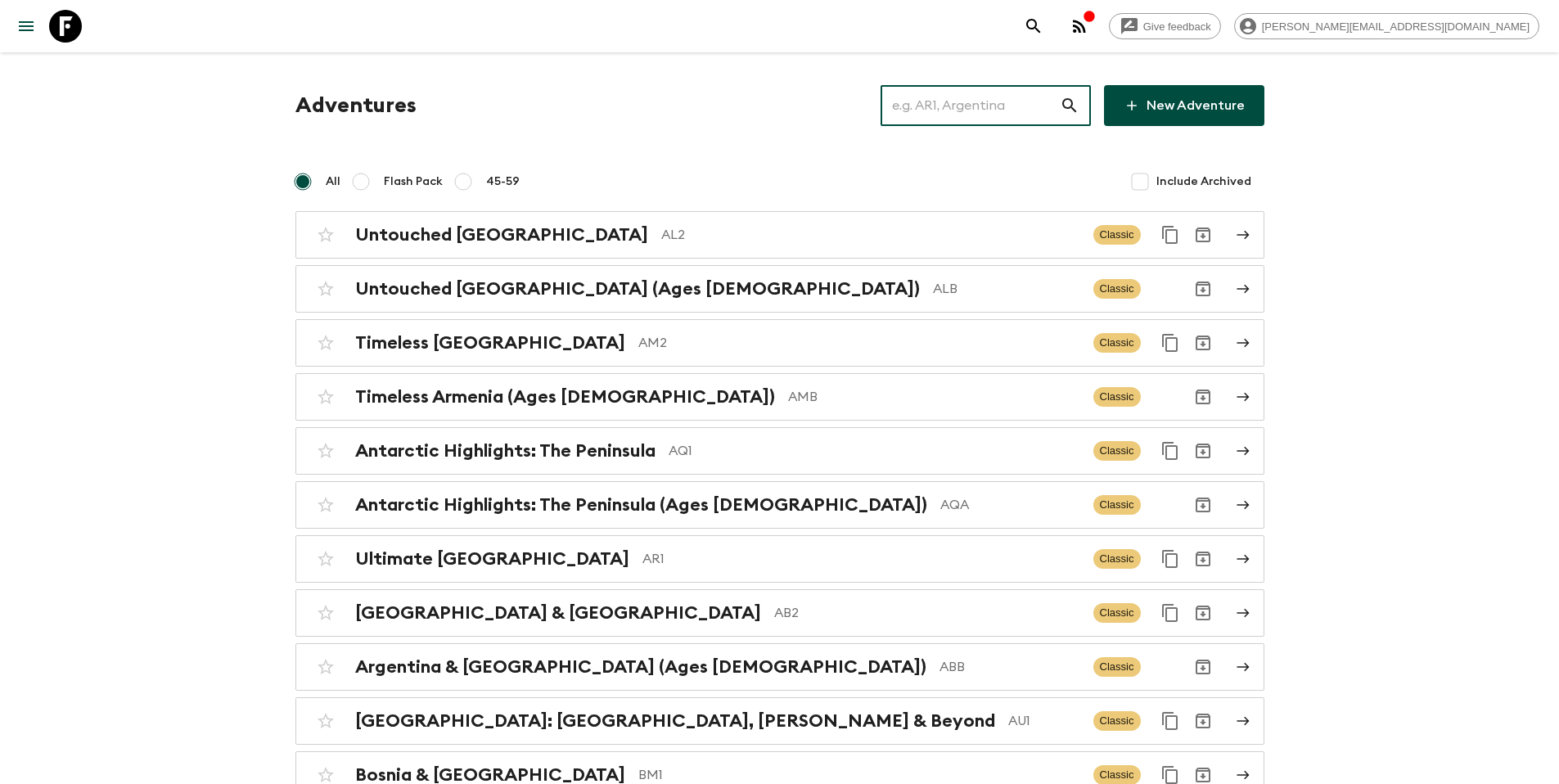
click at [982, 108] on input "text" at bounding box center [970, 105] width 179 height 46
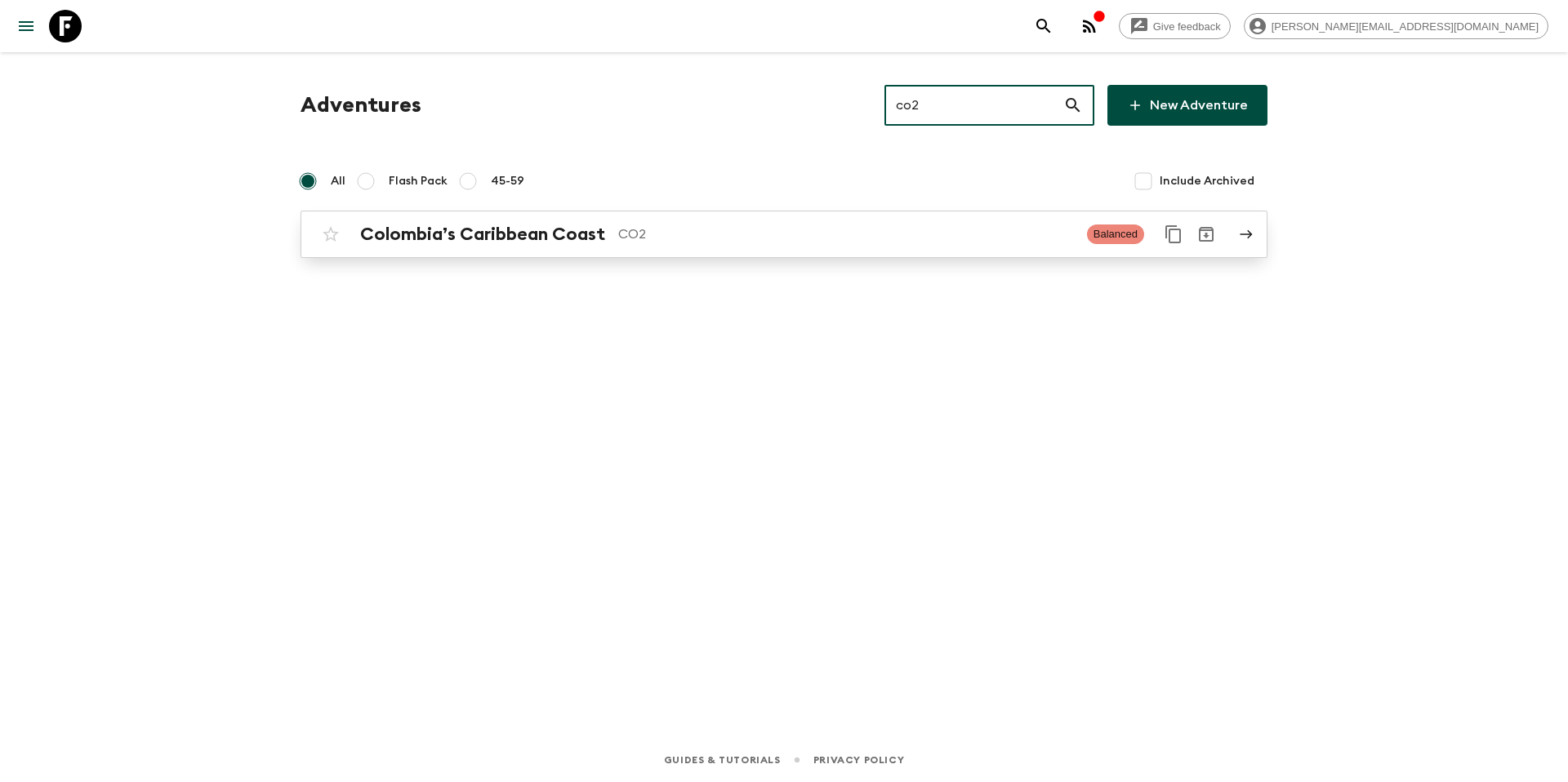
type input "co2"
click at [812, 237] on p "CO2" at bounding box center [845, 235] width 456 height 20
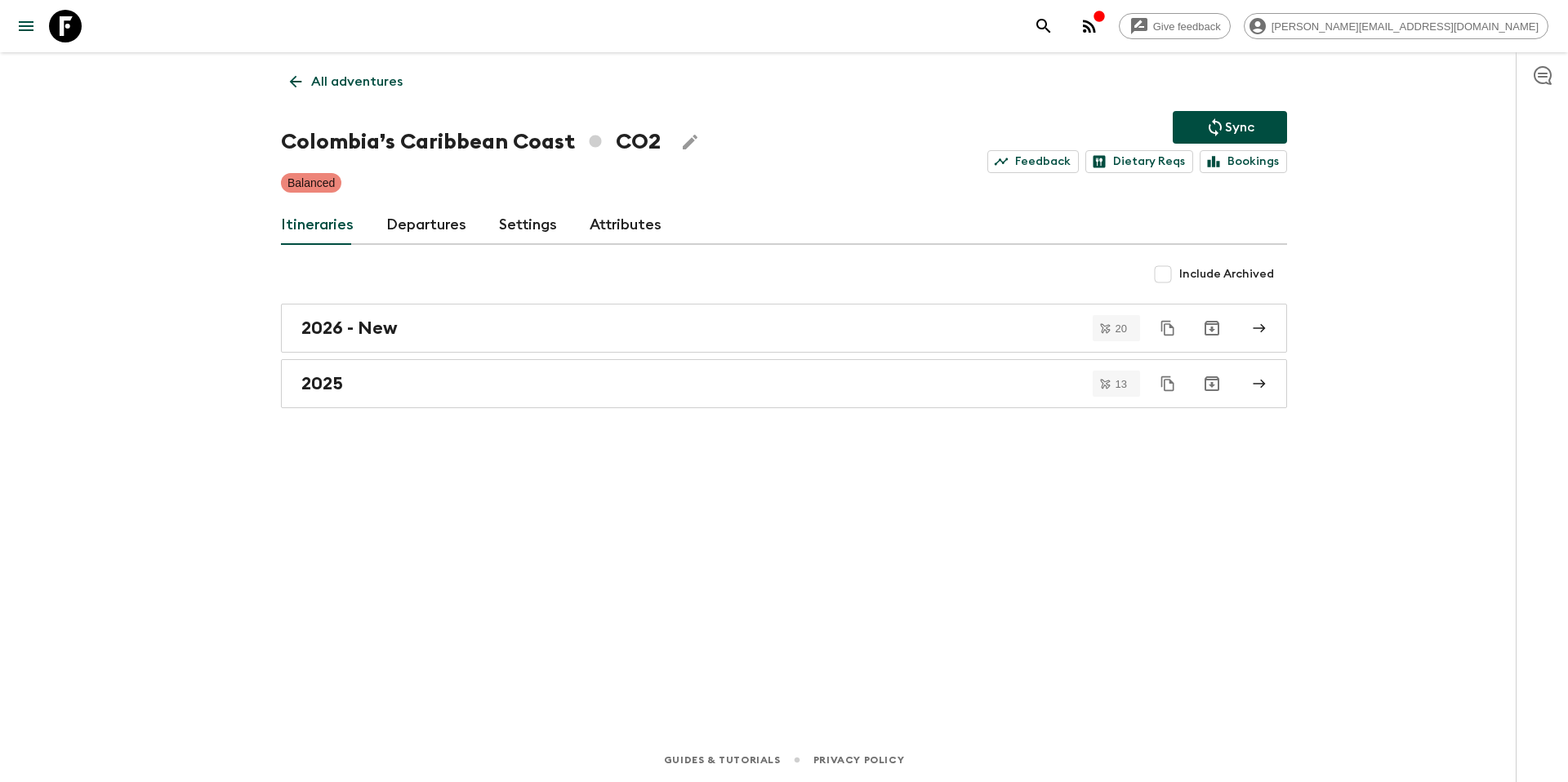
click at [433, 219] on link "Departures" at bounding box center [426, 225] width 80 height 39
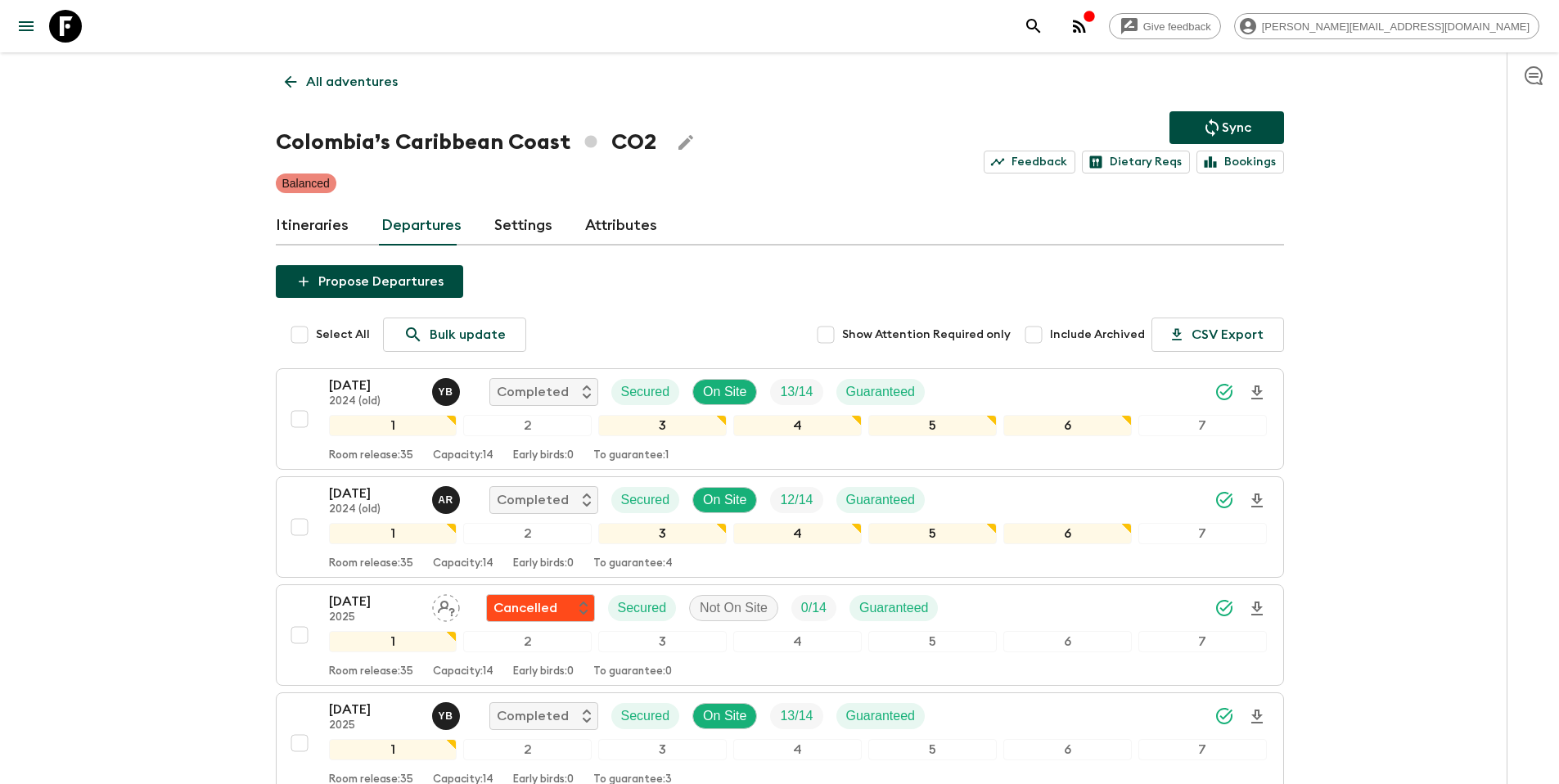
click at [1070, 336] on span "Include Archived" at bounding box center [1097, 335] width 95 height 16
click at [1050, 336] on input "Include Archived" at bounding box center [1034, 335] width 33 height 33
checkbox input "true"
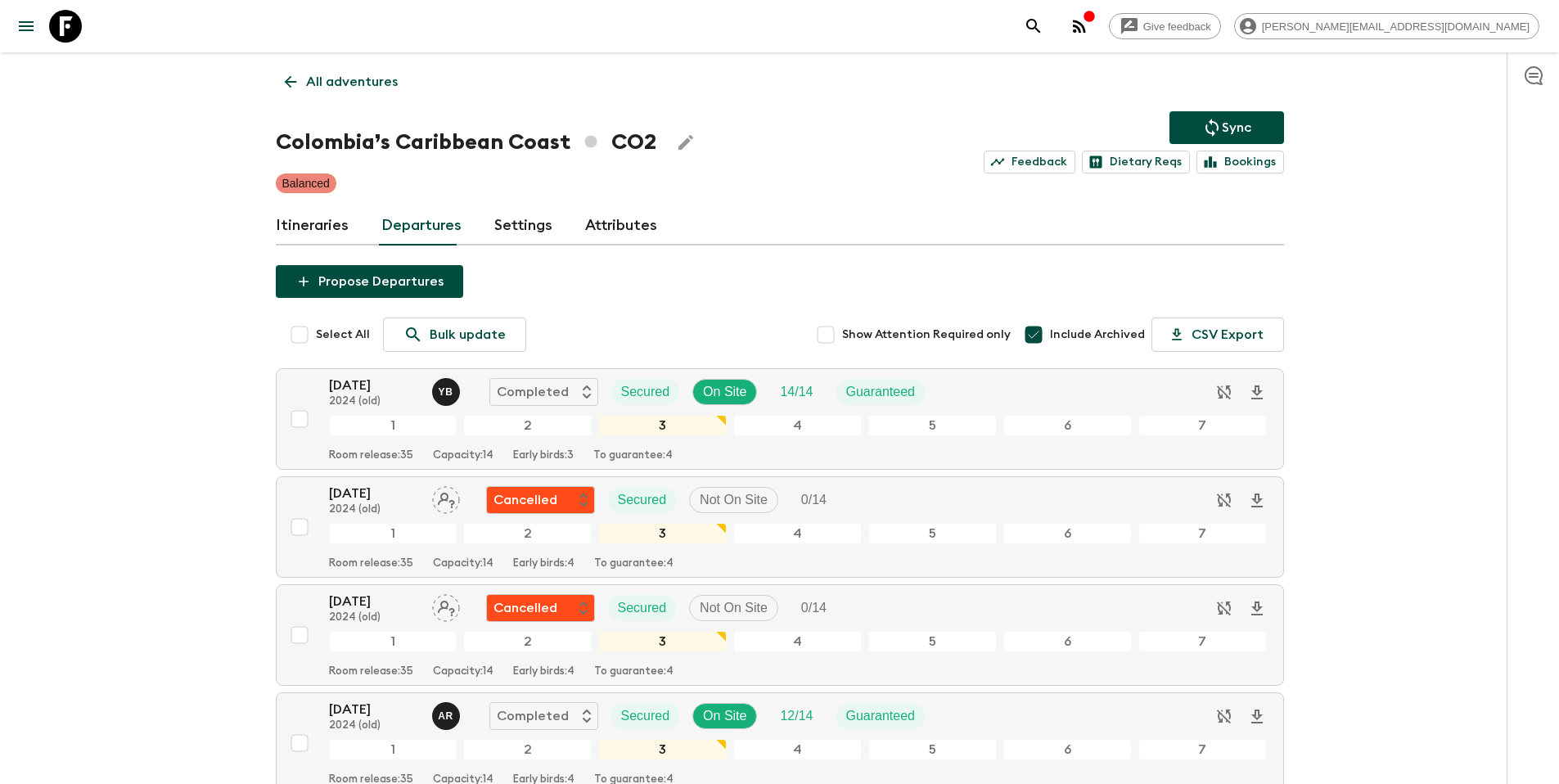
click at [351, 86] on p "All adventures" at bounding box center [352, 82] width 91 height 20
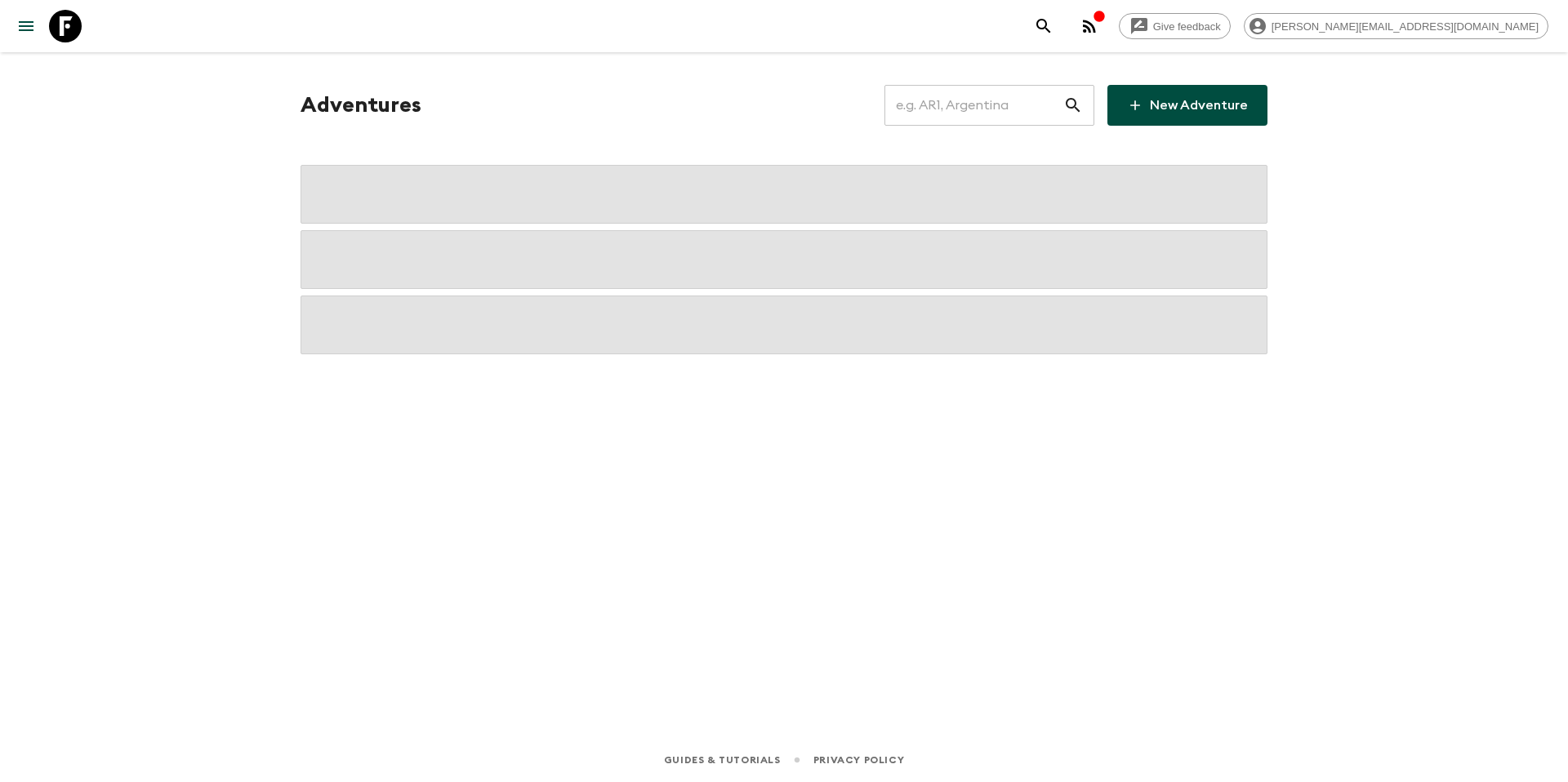
click at [978, 112] on input "text" at bounding box center [973, 105] width 179 height 46
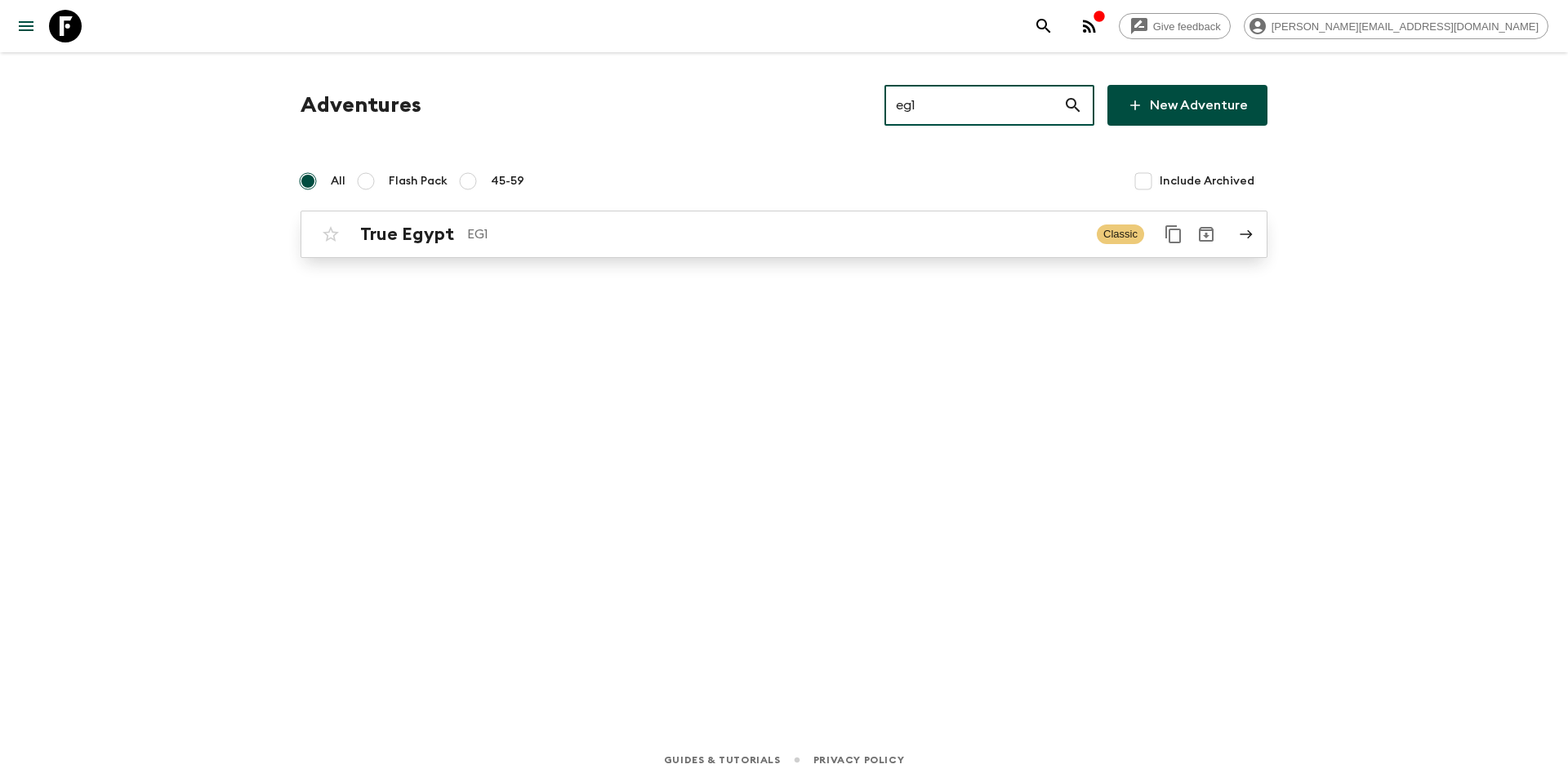
type input "eg1"
click at [661, 235] on p "EG1" at bounding box center [775, 235] width 616 height 20
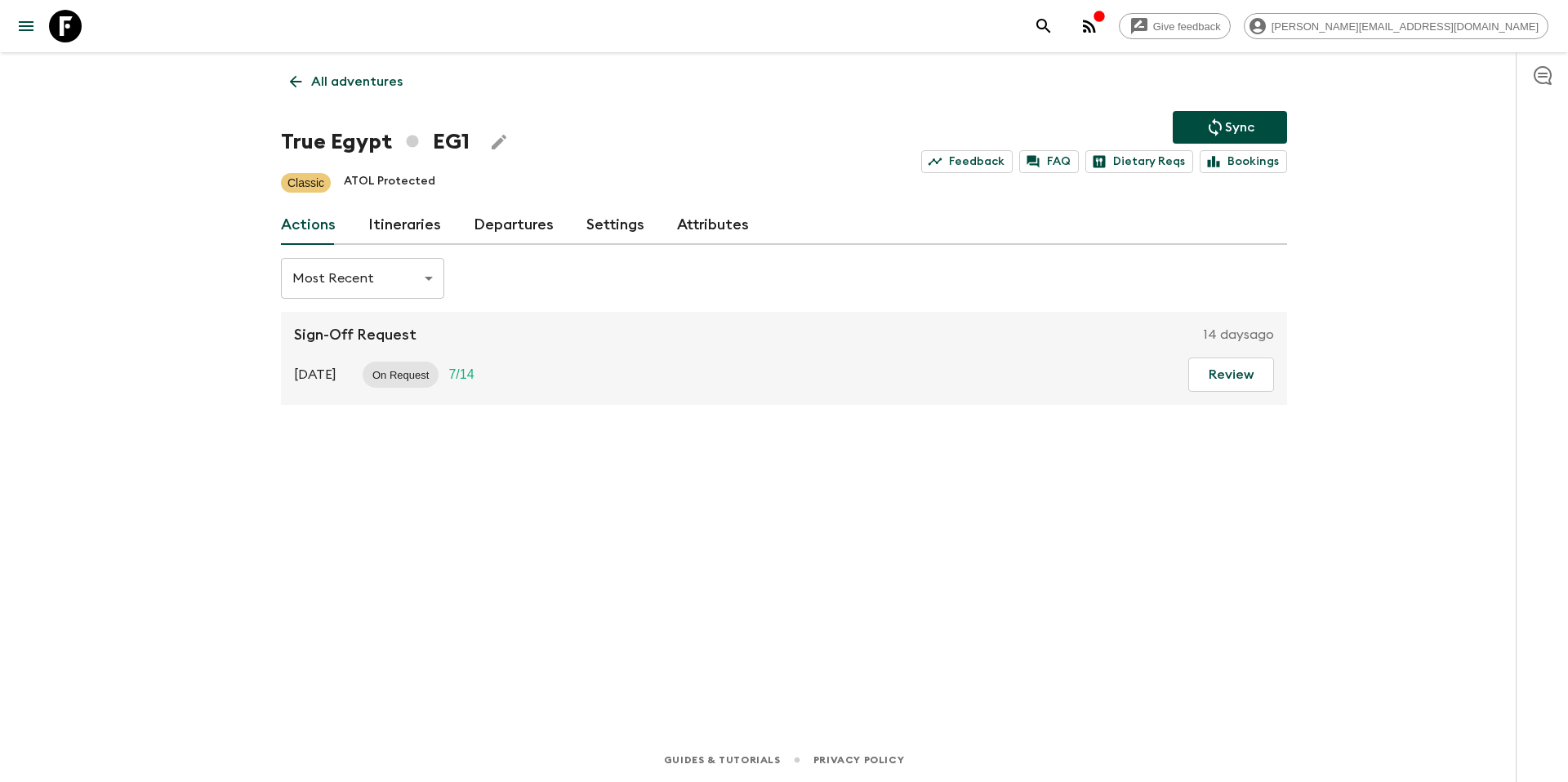
click at [510, 221] on link "Departures" at bounding box center [513, 225] width 80 height 39
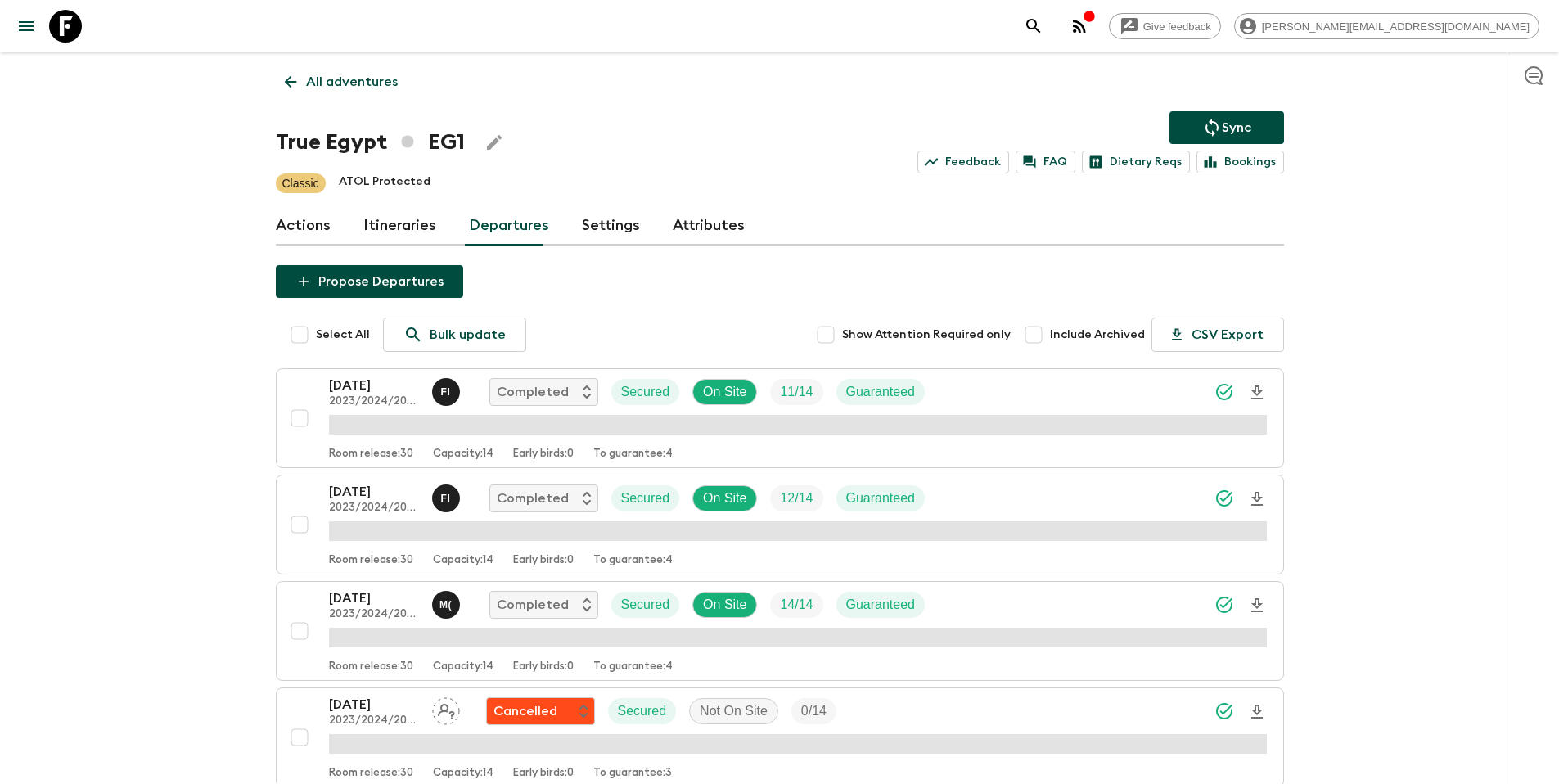
click at [1071, 342] on span "Include Archived" at bounding box center [1097, 335] width 95 height 16
click at [1050, 342] on input "Include Archived" at bounding box center [1034, 335] width 33 height 33
checkbox input "true"
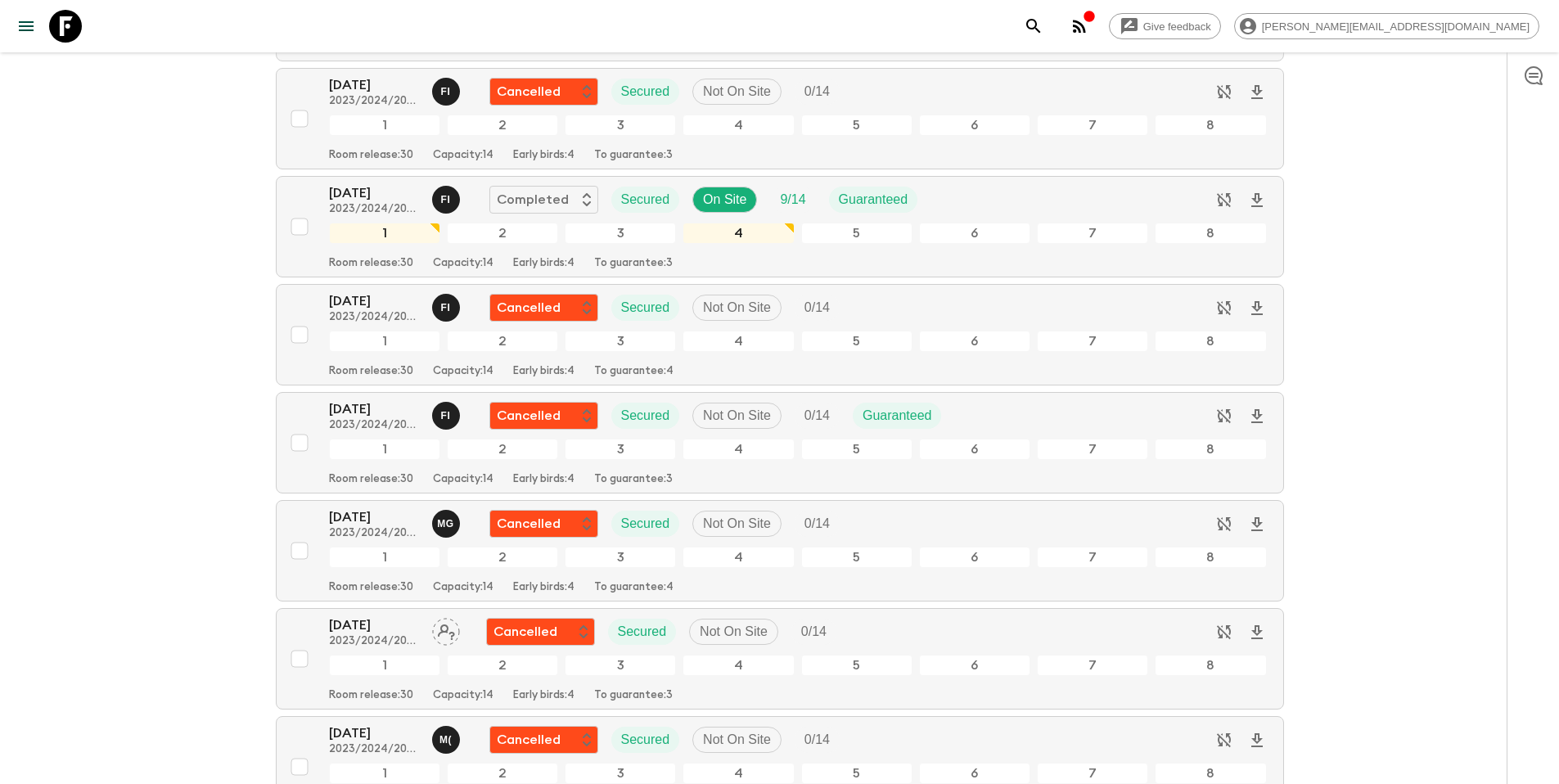
scroll to position [5207, 0]
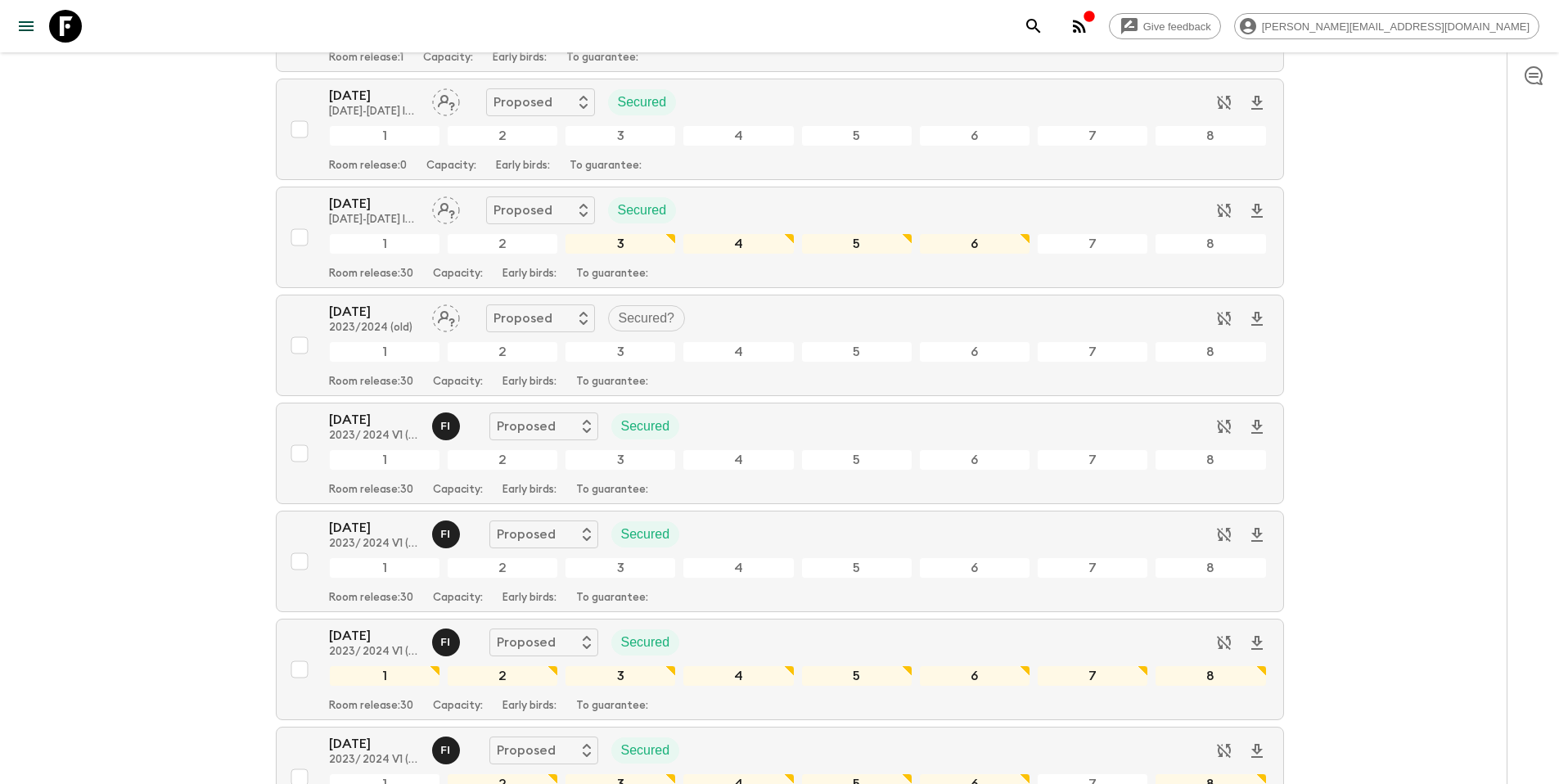
scroll to position [0, 0]
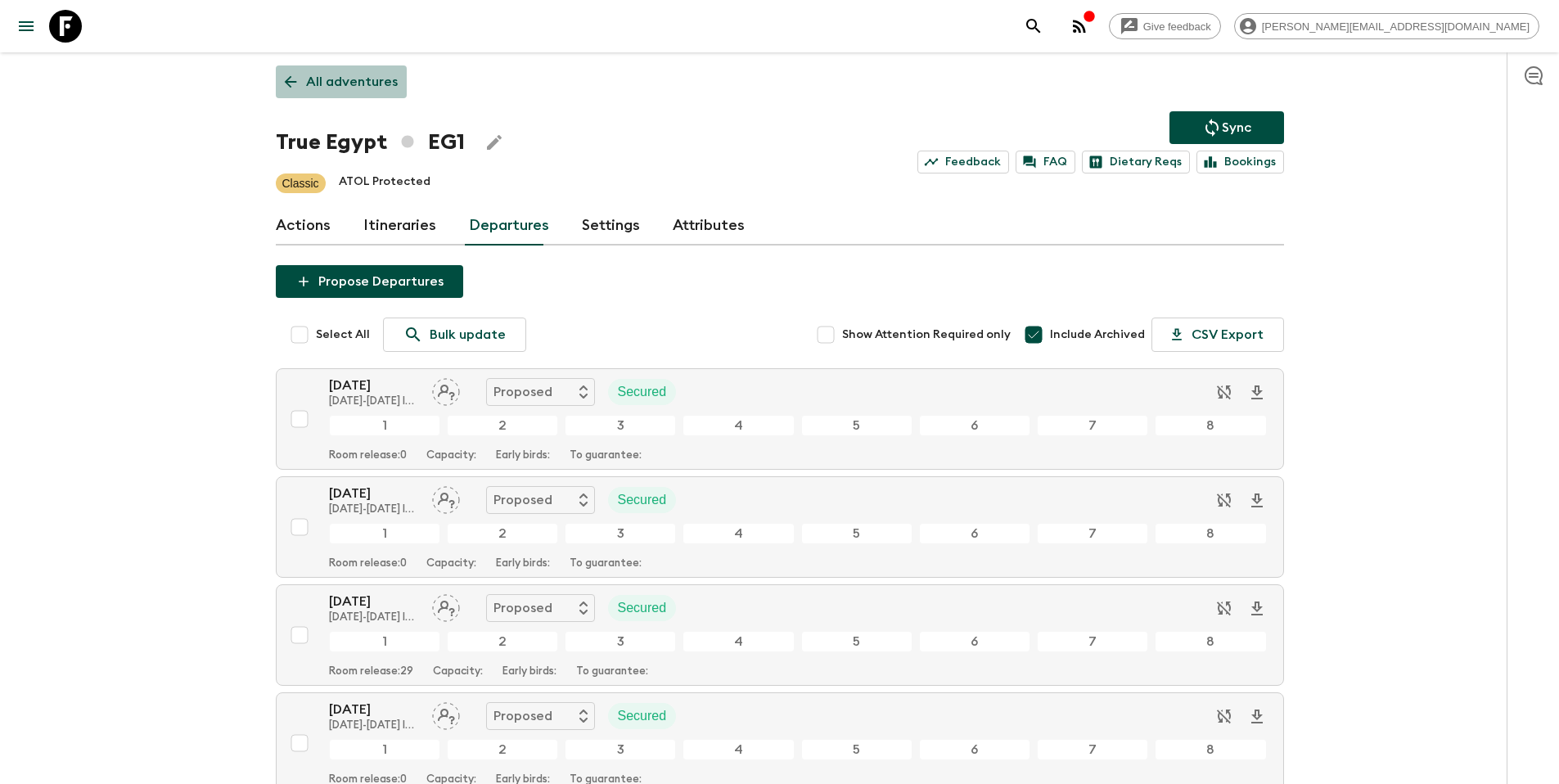
click at [375, 73] on p "All adventures" at bounding box center [352, 82] width 91 height 20
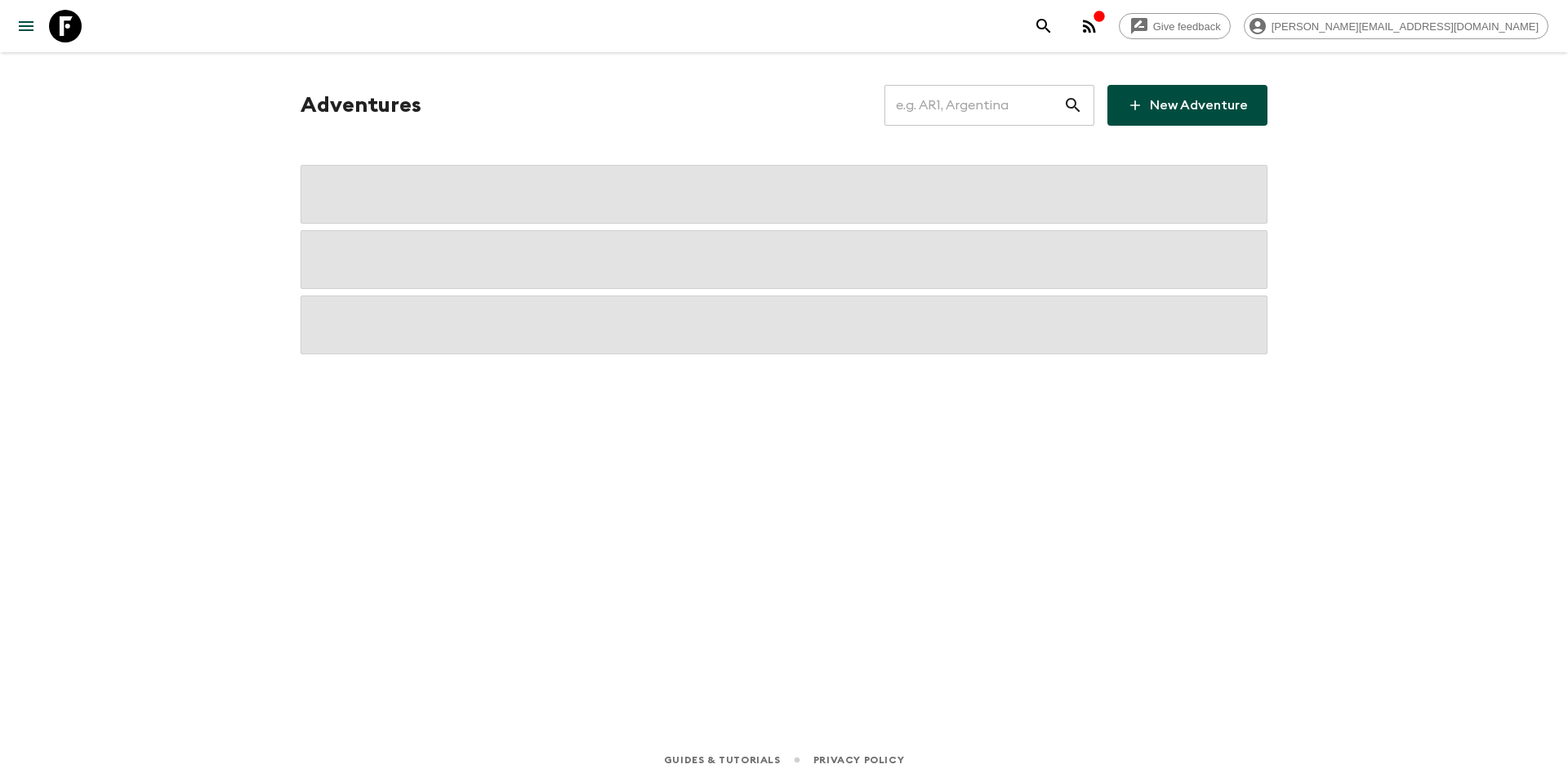
click at [986, 100] on input "text" at bounding box center [973, 105] width 179 height 46
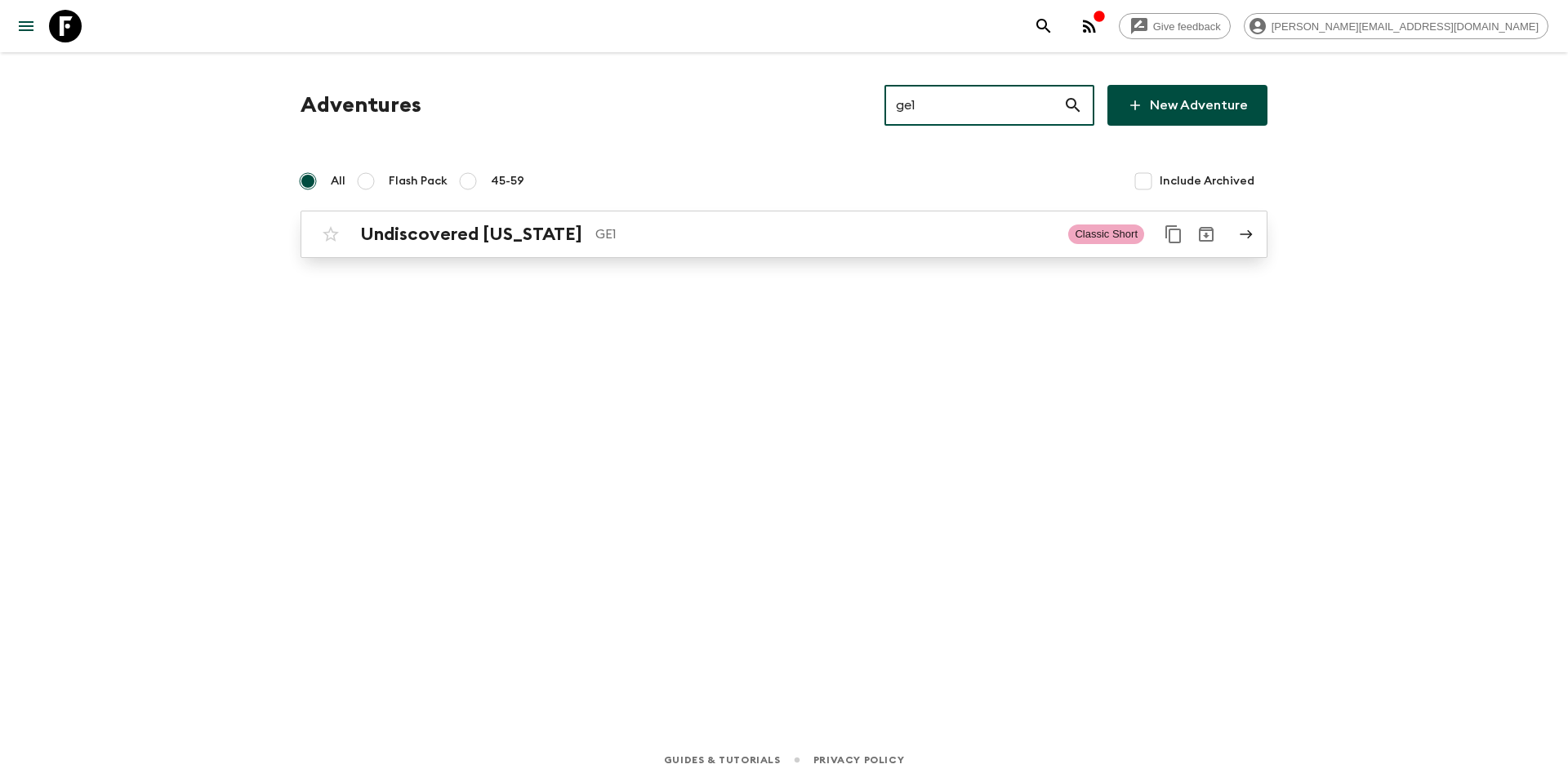
type input "ge1"
click at [760, 243] on p "GE1" at bounding box center [826, 235] width 460 height 20
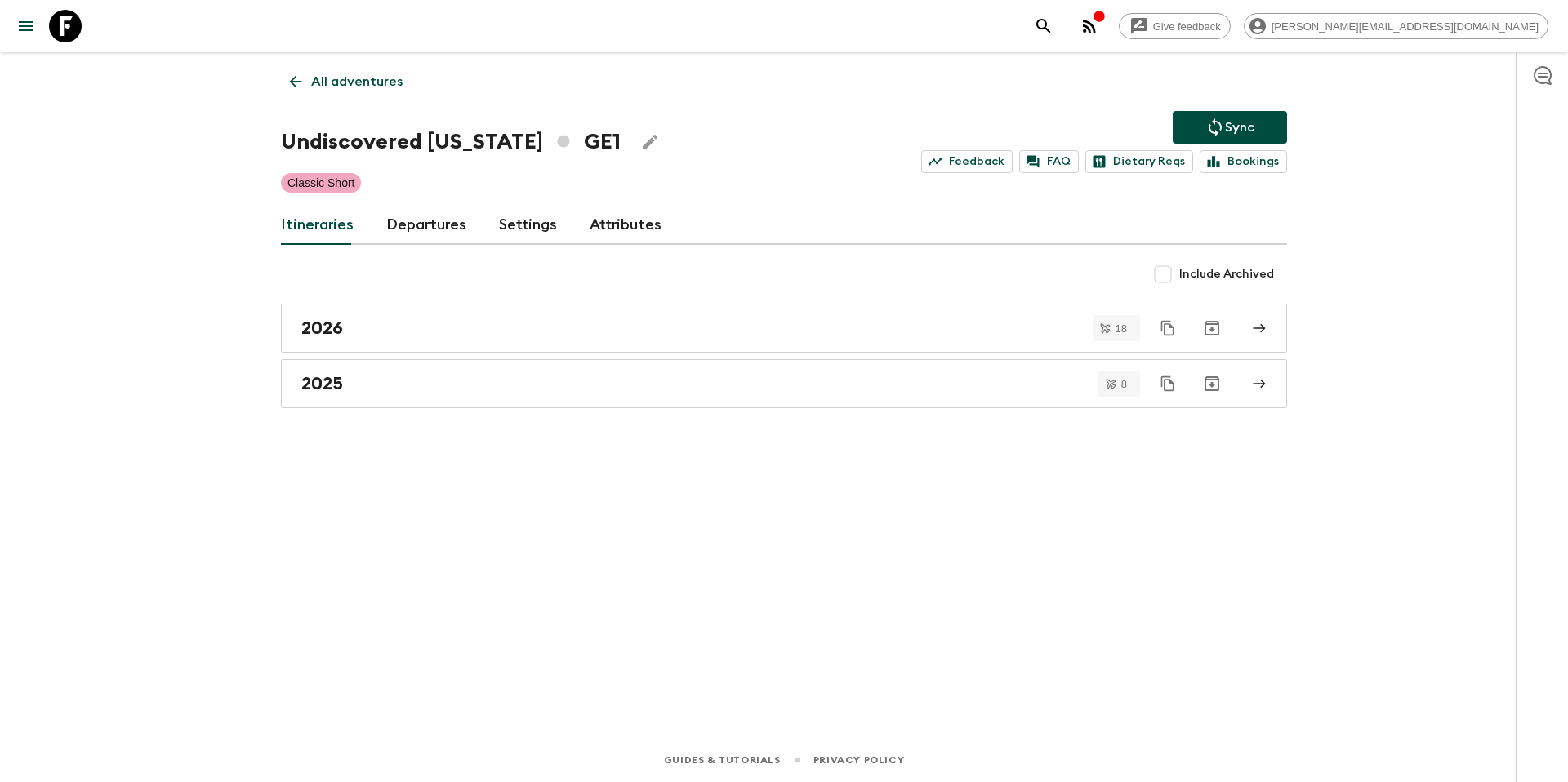
click at [419, 230] on link "Departures" at bounding box center [426, 225] width 80 height 39
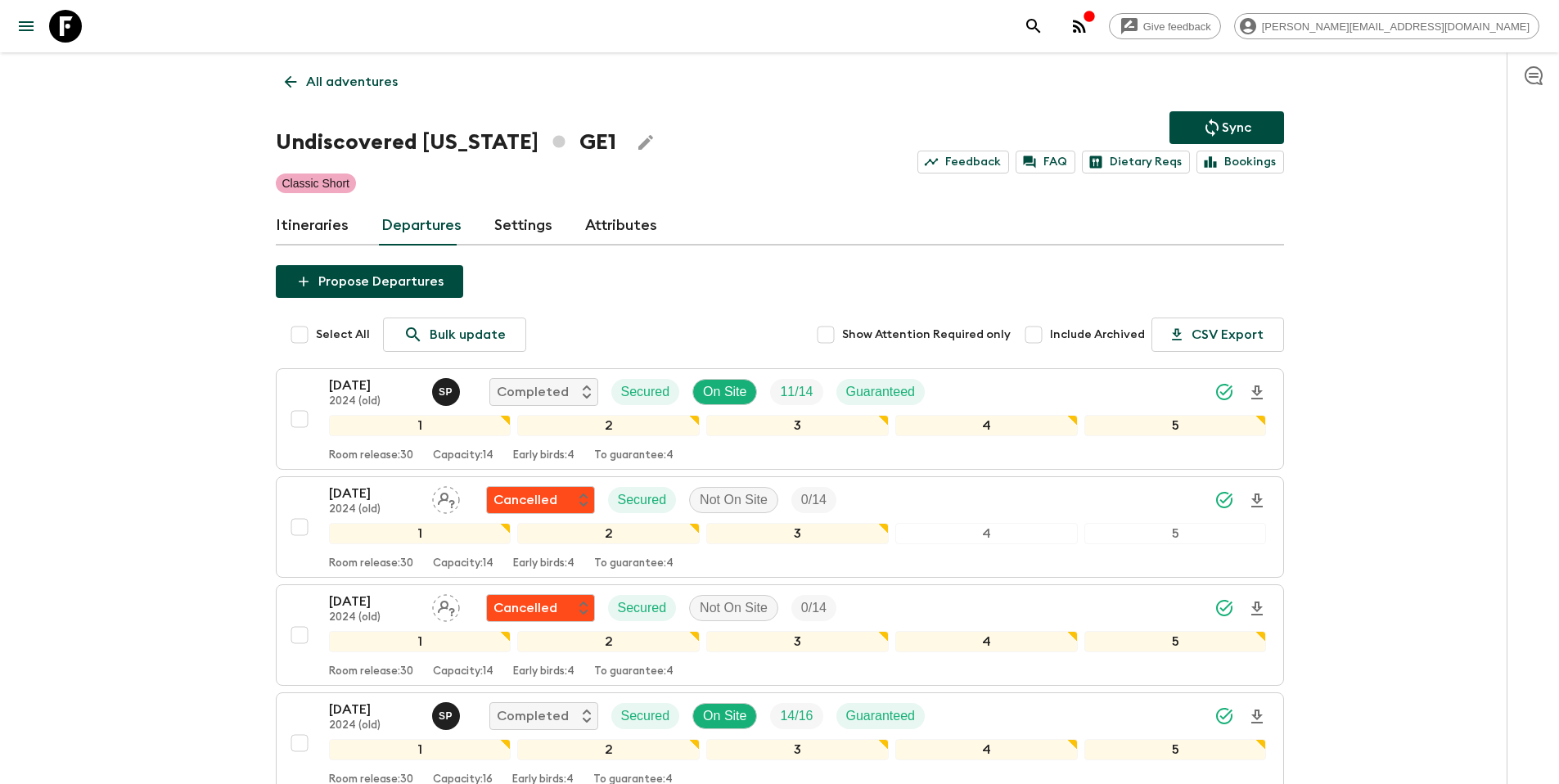
click at [1037, 335] on input "Include Archived" at bounding box center [1034, 335] width 33 height 33
checkbox input "true"
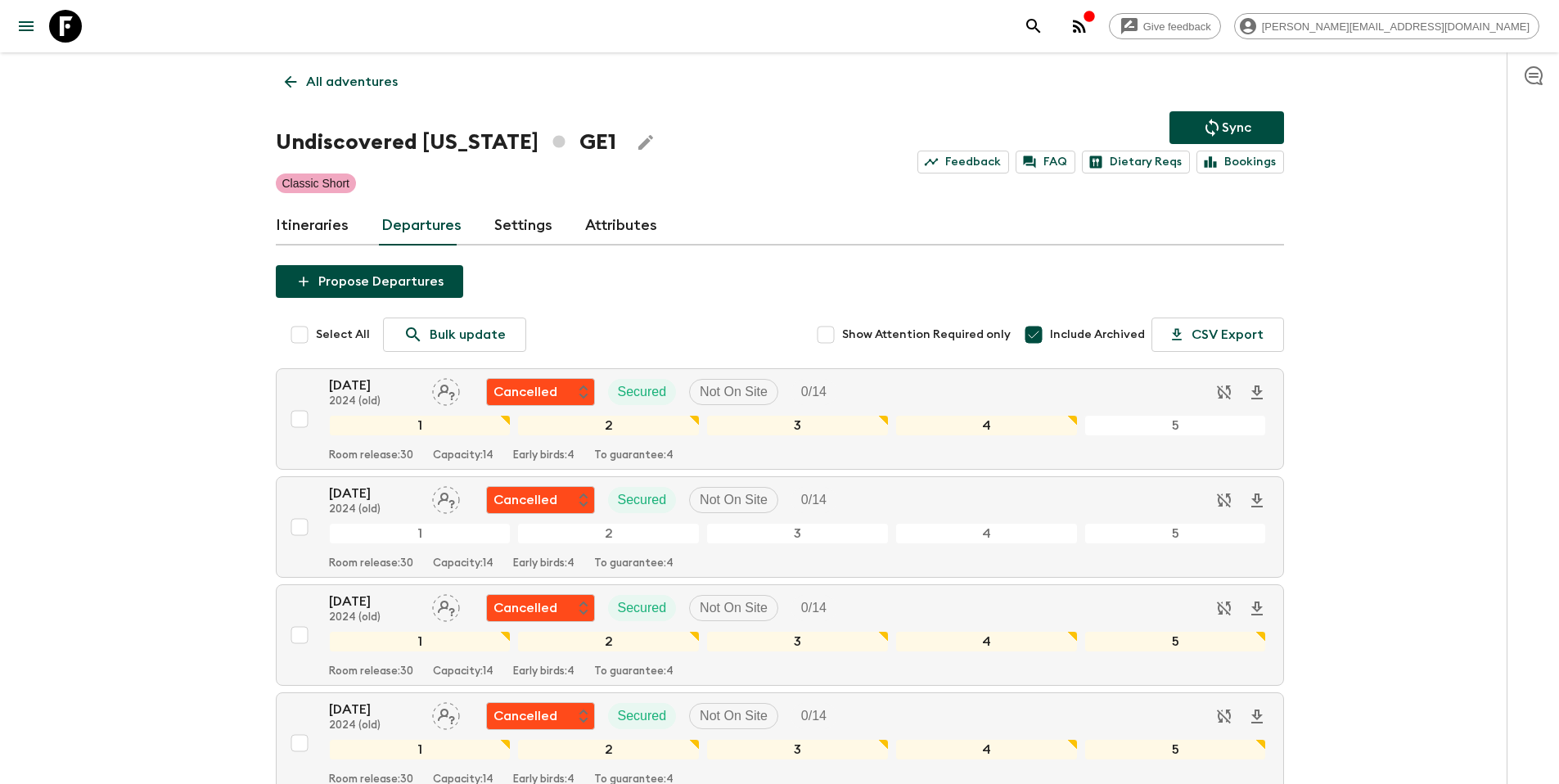
click at [346, 80] on p "All adventures" at bounding box center [352, 82] width 91 height 20
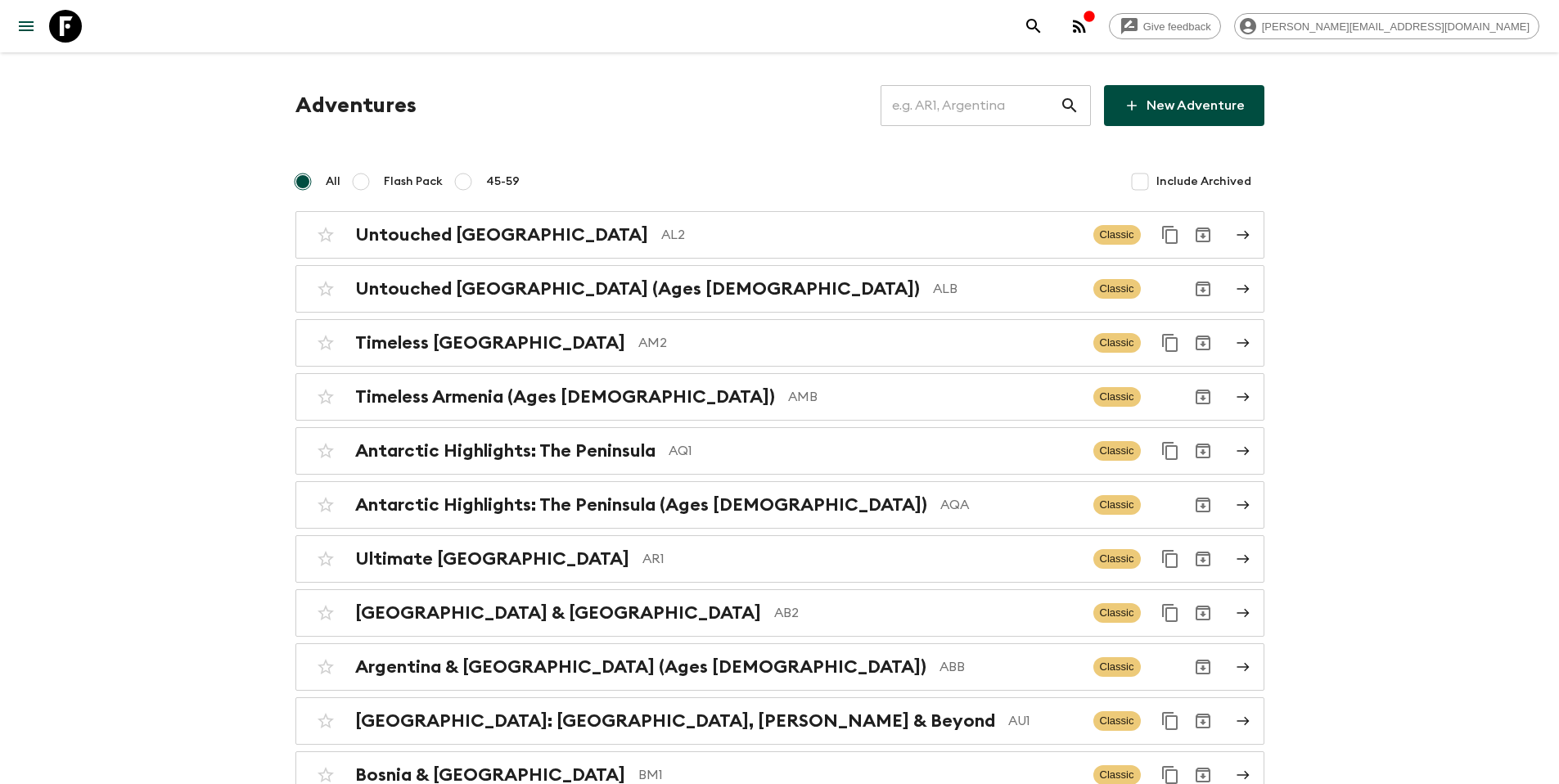
click at [936, 102] on input "text" at bounding box center [970, 105] width 179 height 46
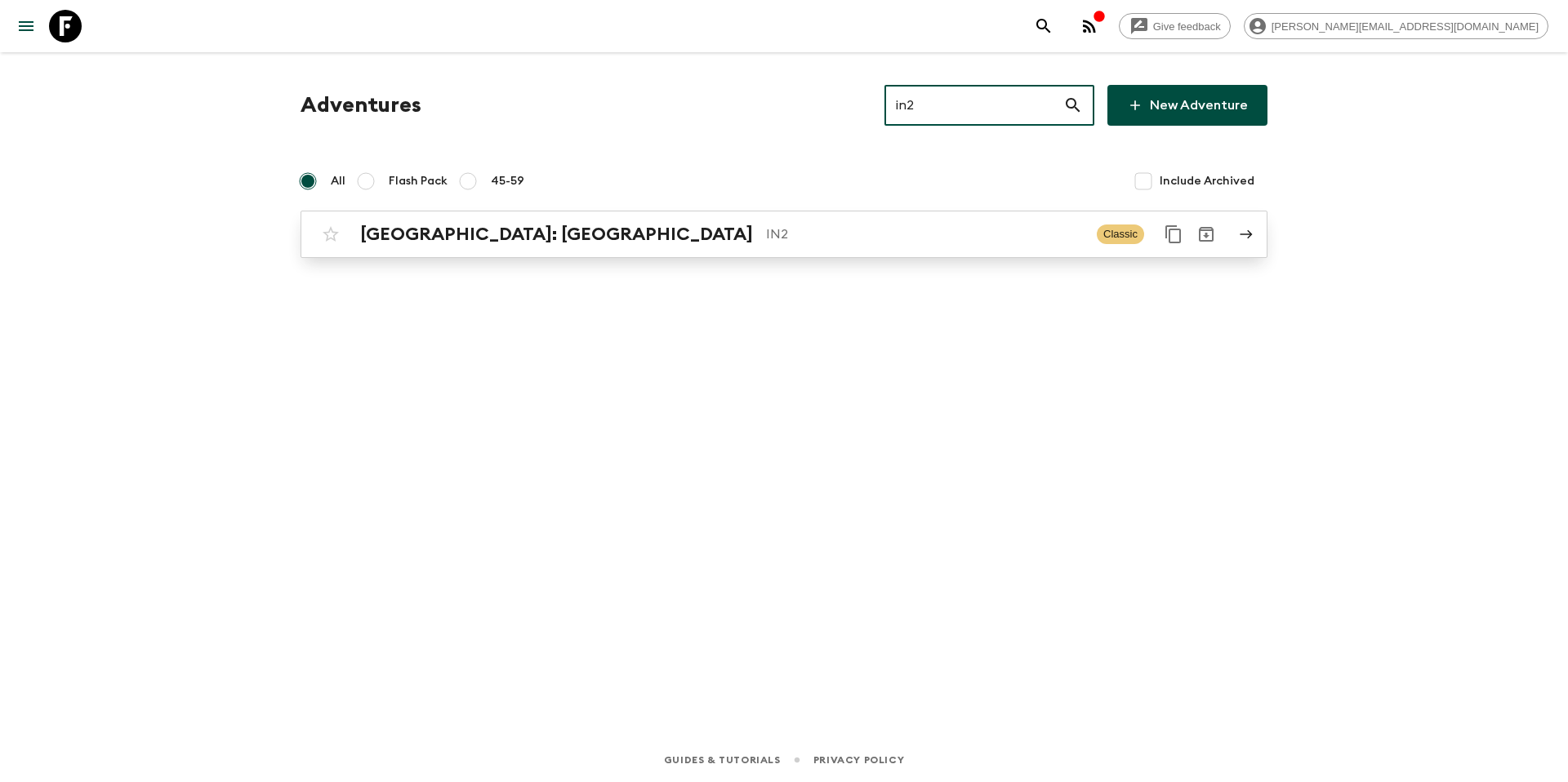
type input "in2"
click at [875, 228] on p "IN2" at bounding box center [925, 235] width 318 height 20
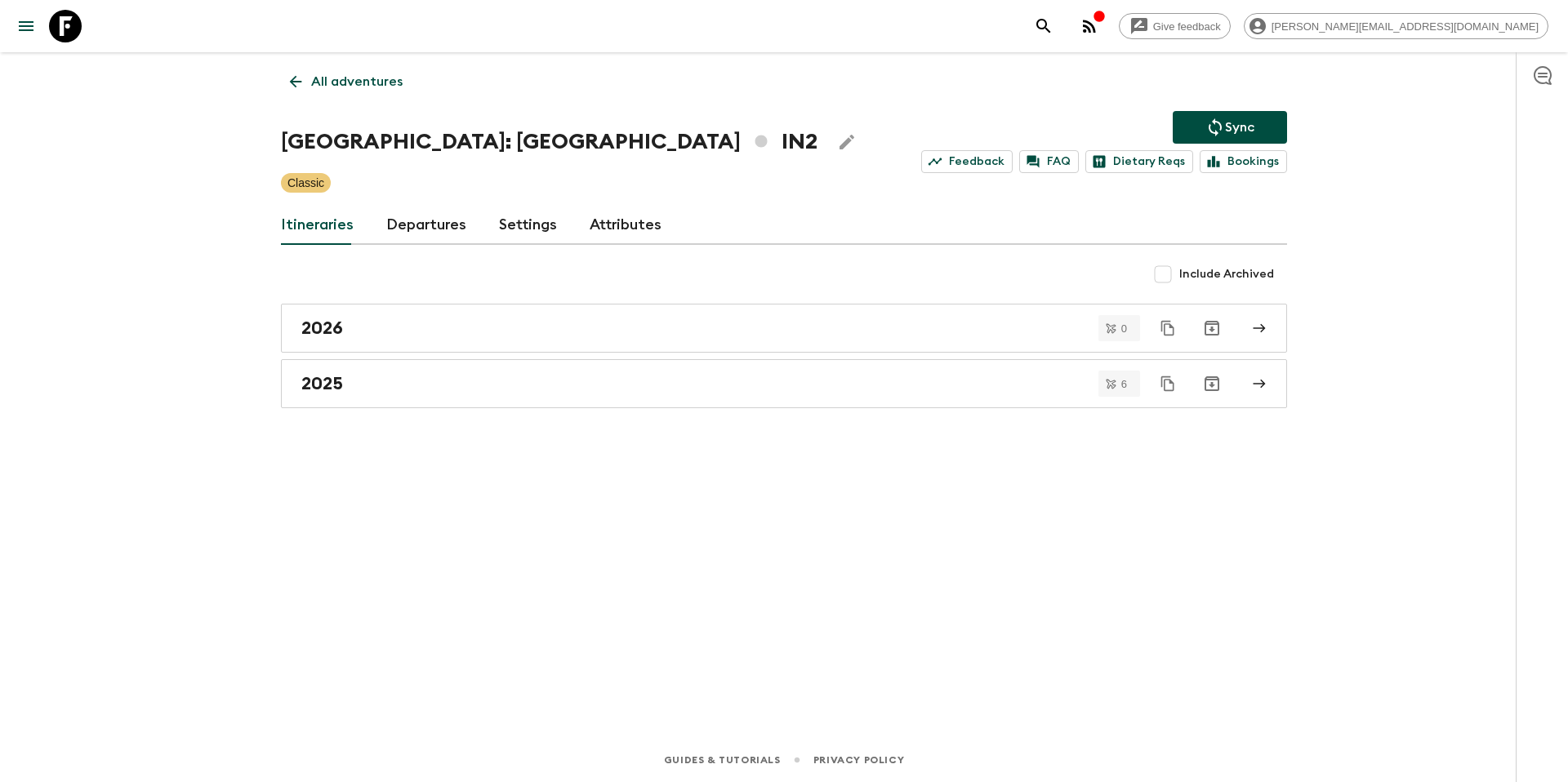
click at [423, 231] on link "Departures" at bounding box center [426, 225] width 80 height 39
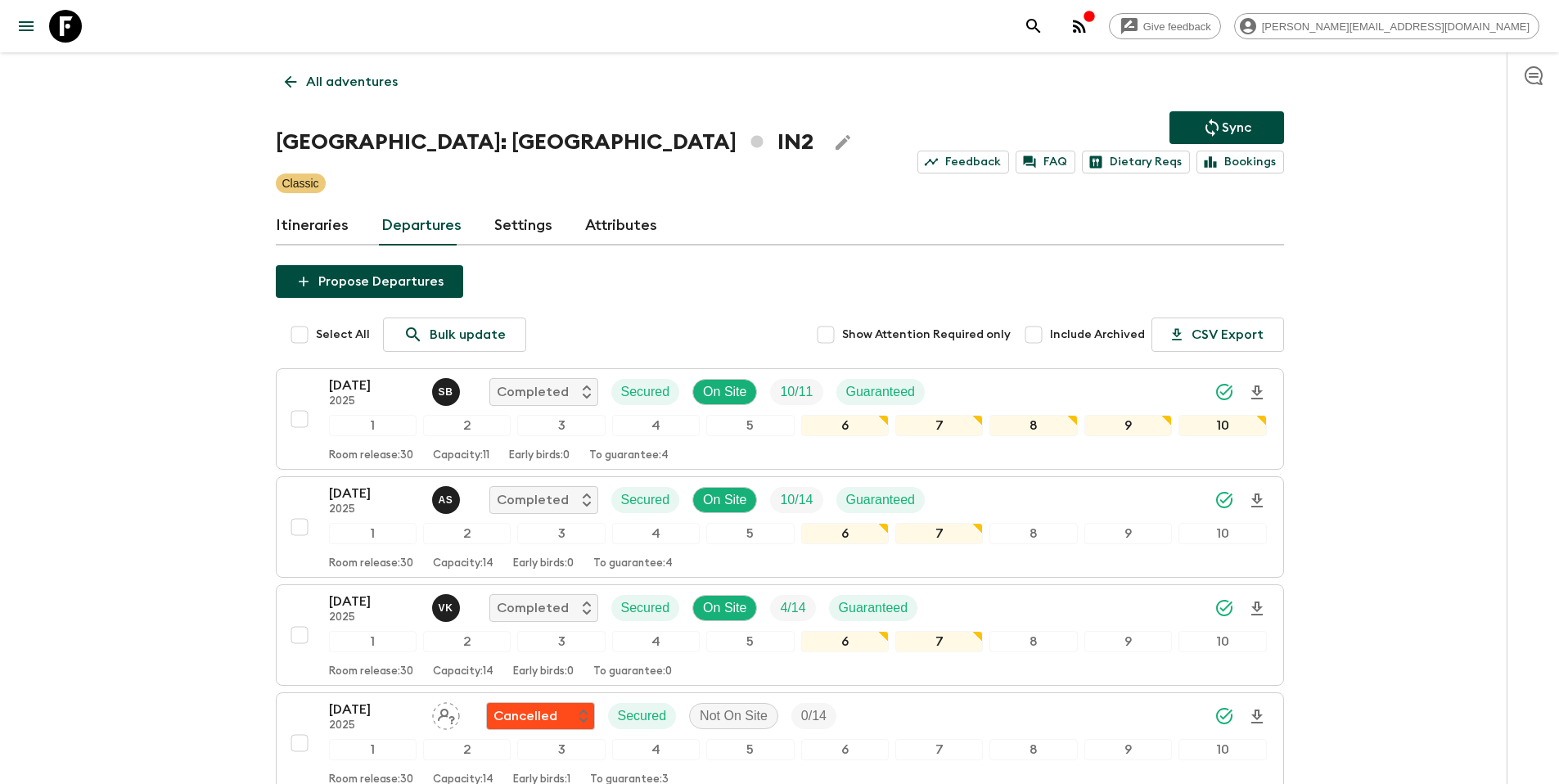
click at [1040, 337] on input "Include Archived" at bounding box center [1034, 335] width 33 height 33
checkbox input "true"
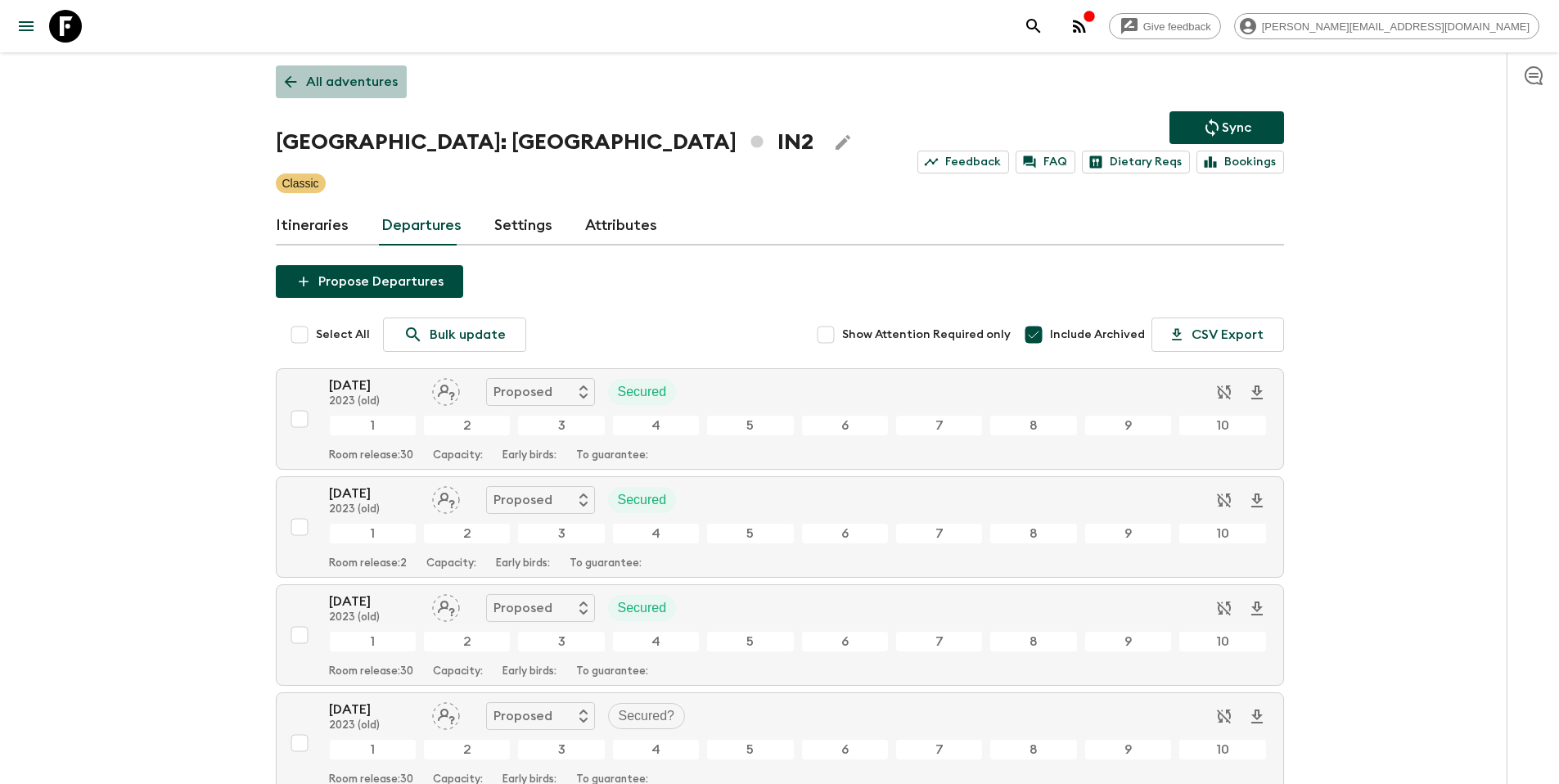
click at [373, 94] on link "All adventures" at bounding box center [341, 81] width 131 height 33
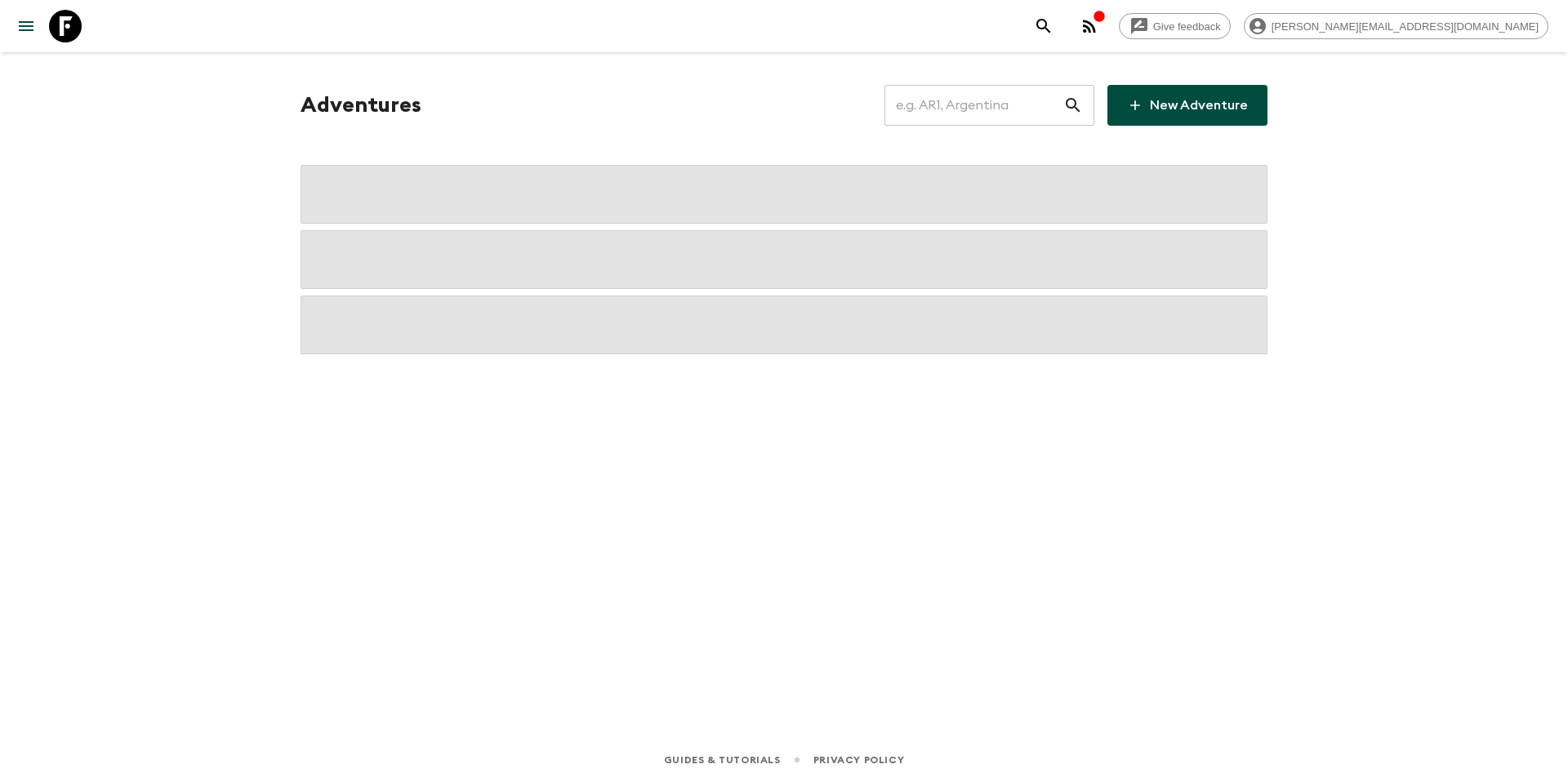
click at [334, 85] on div "Adventures ​ New Adventure" at bounding box center [784, 105] width 967 height 41
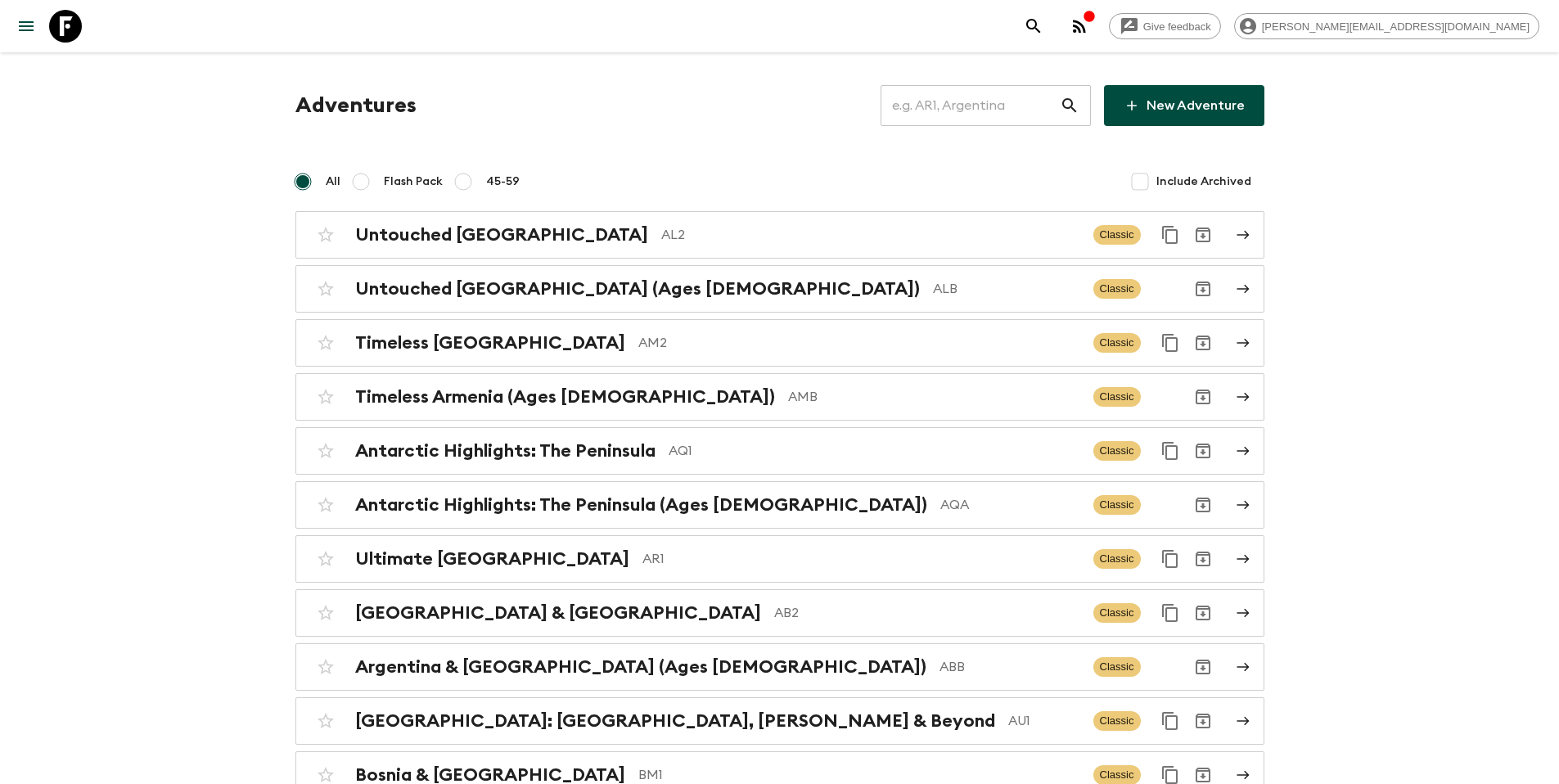
click at [1022, 109] on input "text" at bounding box center [970, 105] width 179 height 46
paste input "KR1_[DATE]"
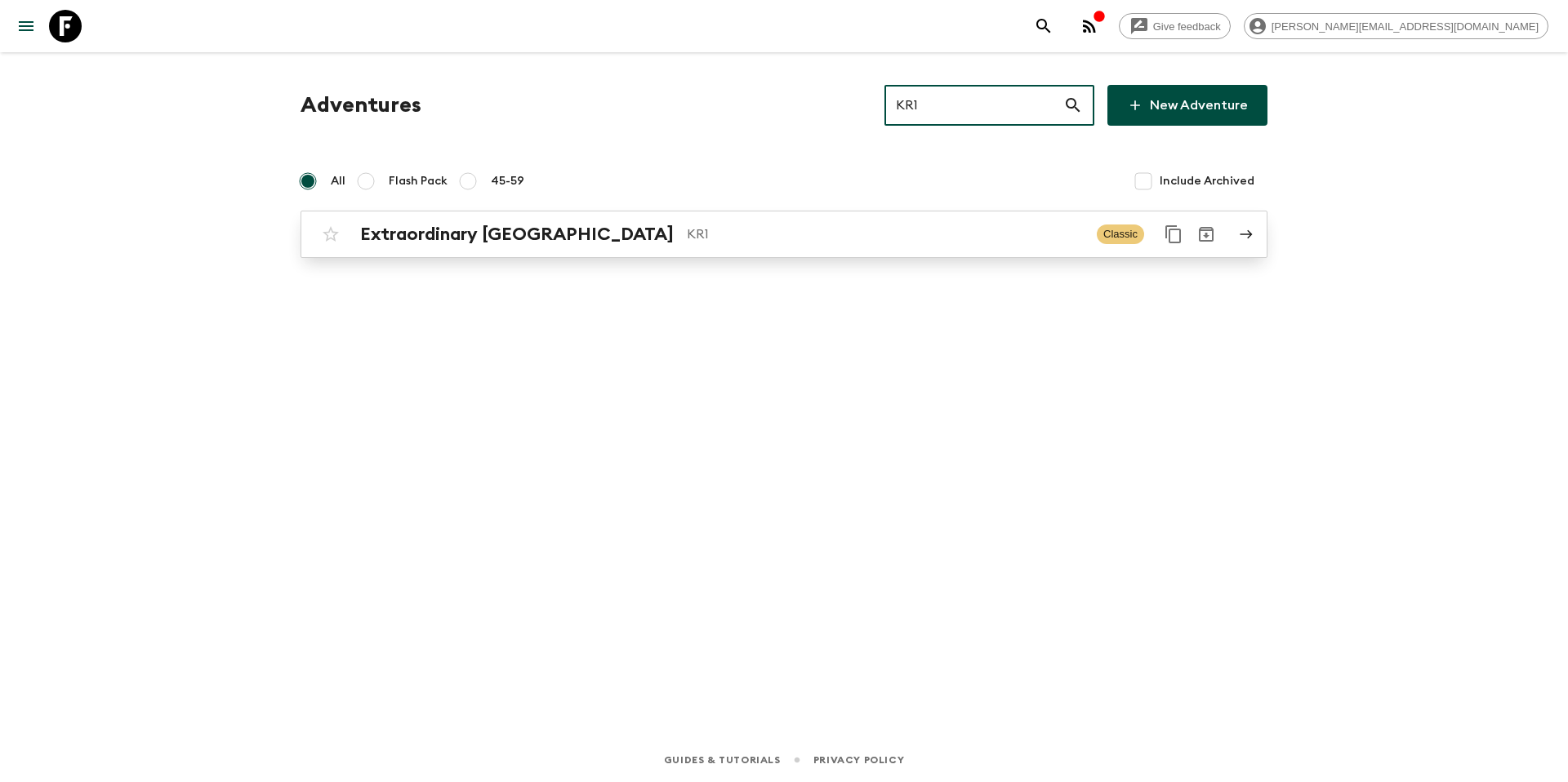
type input "KR1"
click at [829, 228] on p "KR1" at bounding box center [885, 235] width 397 height 20
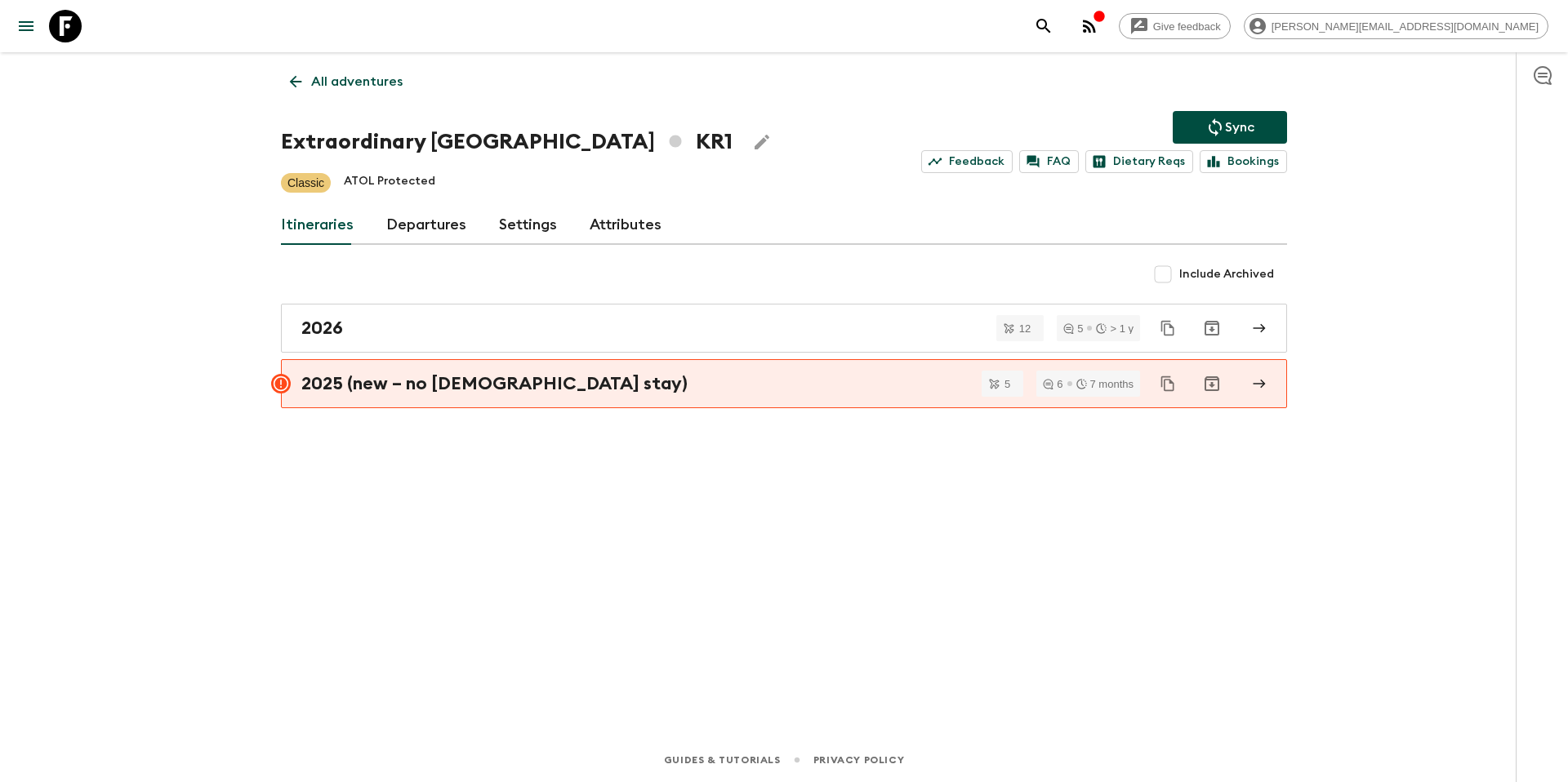
click at [420, 228] on link "Departures" at bounding box center [426, 225] width 80 height 39
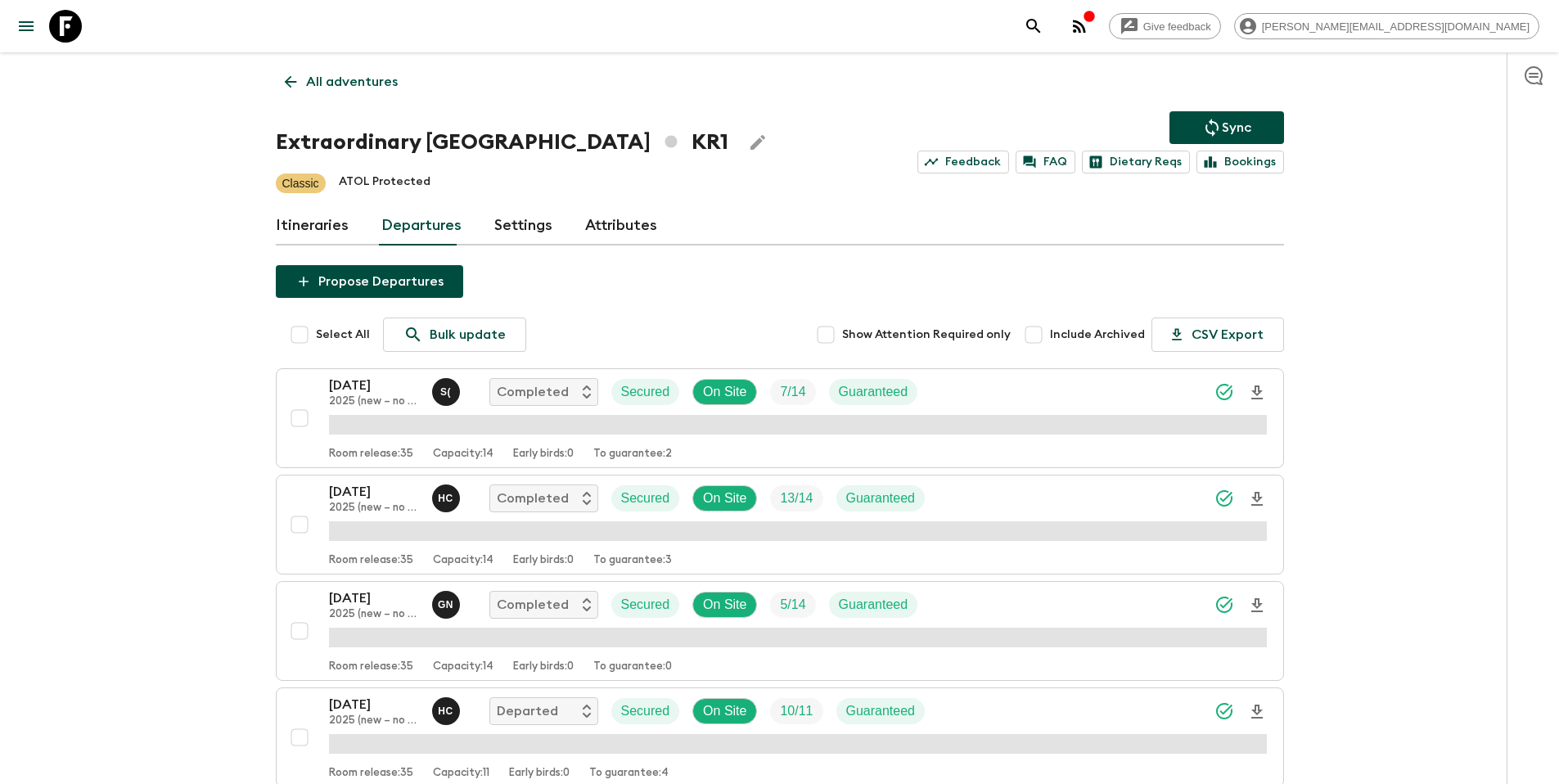
click at [1109, 331] on span "Include Archived" at bounding box center [1097, 335] width 95 height 16
click at [1050, 331] on input "Include Archived" at bounding box center [1034, 335] width 33 height 33
checkbox input "true"
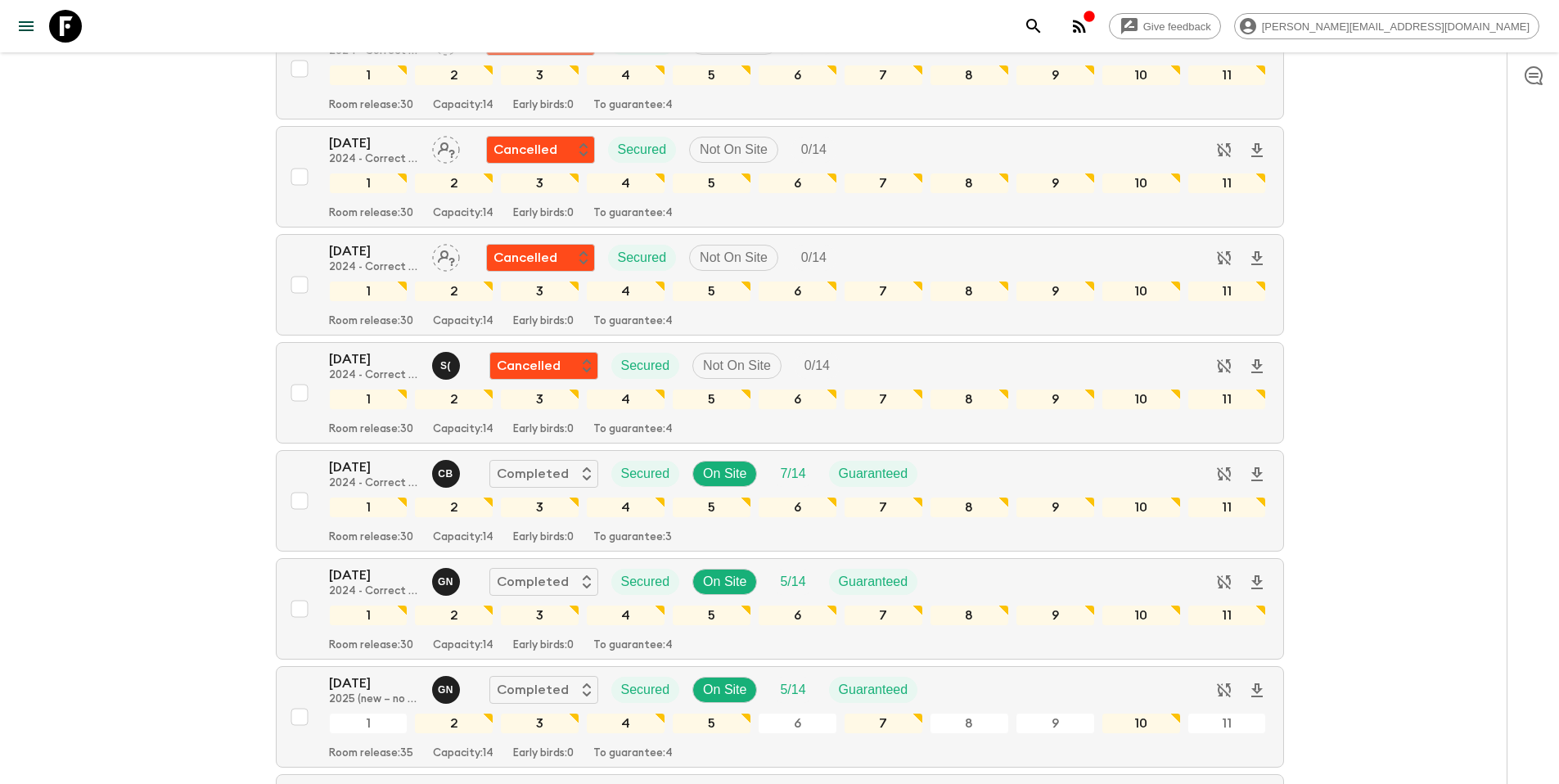
scroll to position [4964, 0]
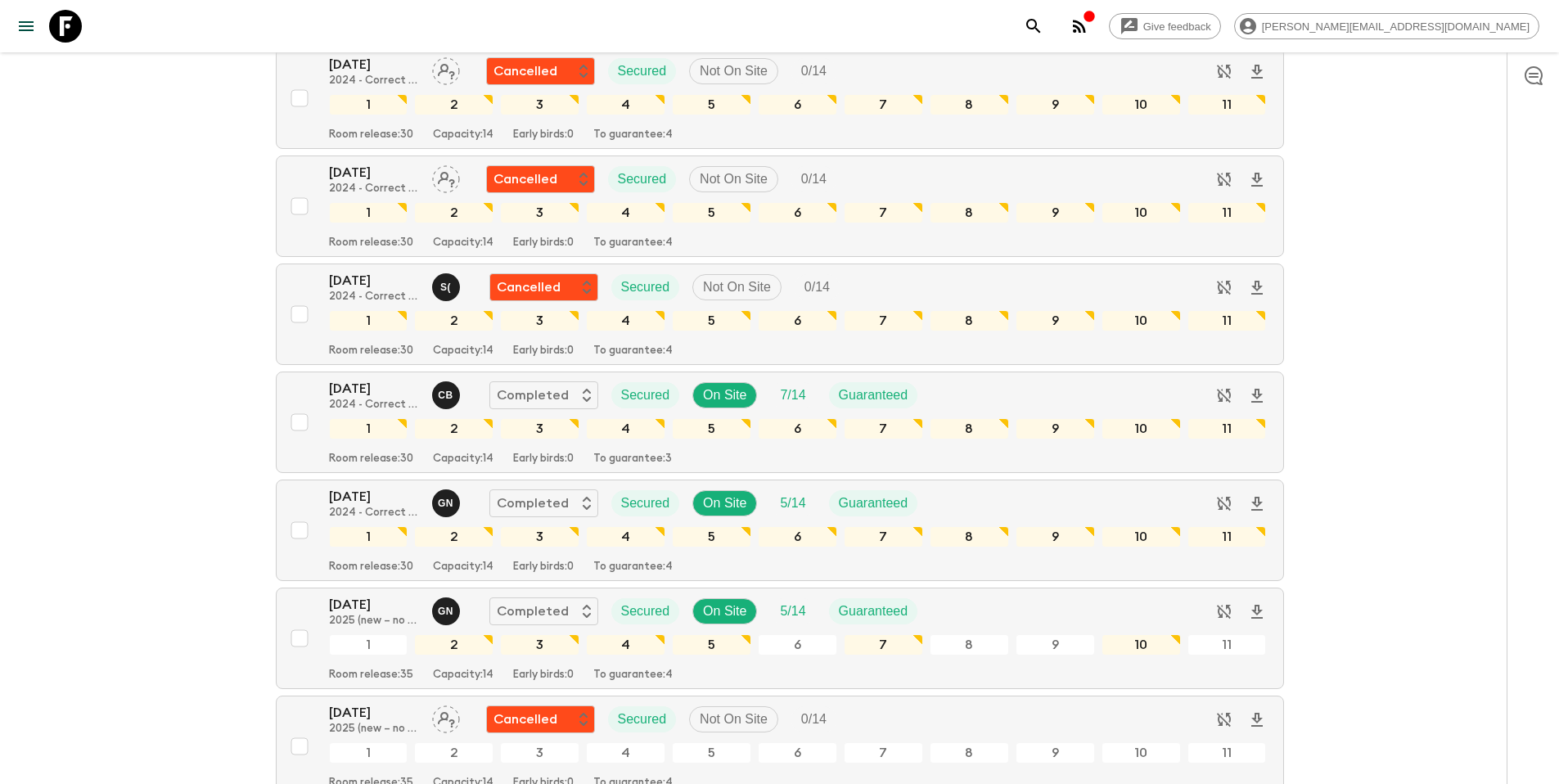
scroll to position [0, 0]
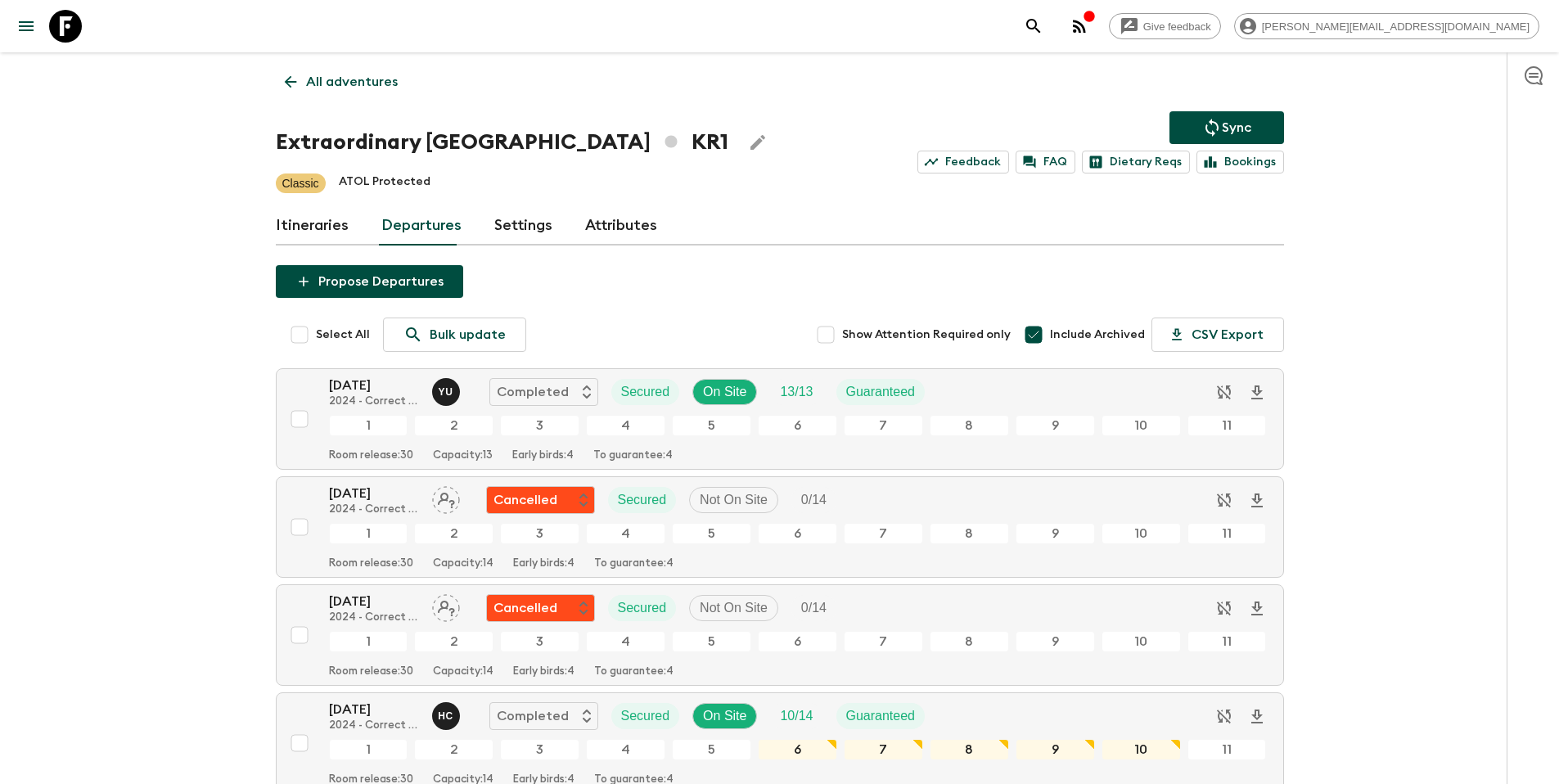
click at [349, 82] on p "All adventures" at bounding box center [352, 82] width 91 height 20
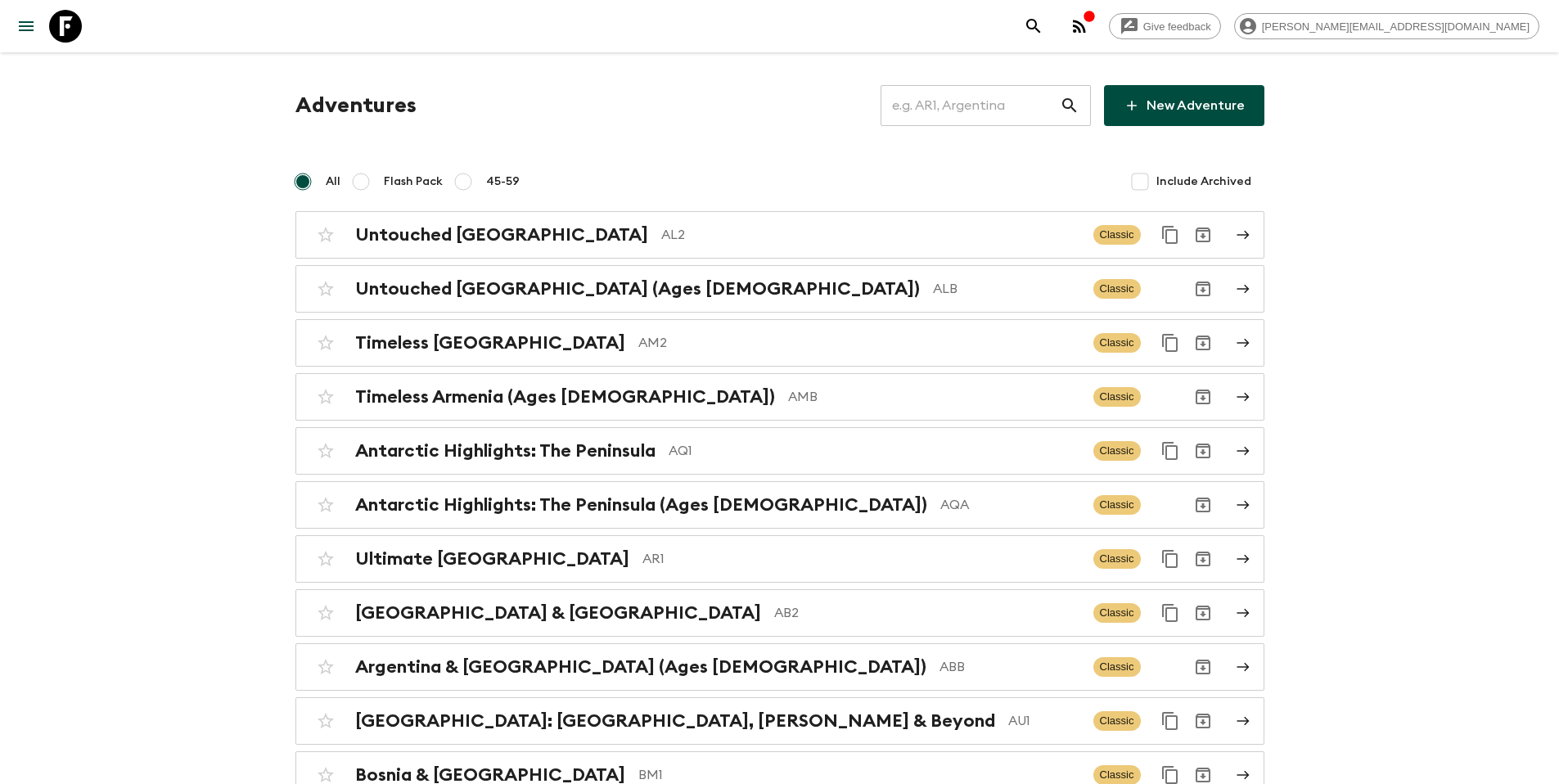
click at [1023, 118] on input "text" at bounding box center [970, 105] width 179 height 46
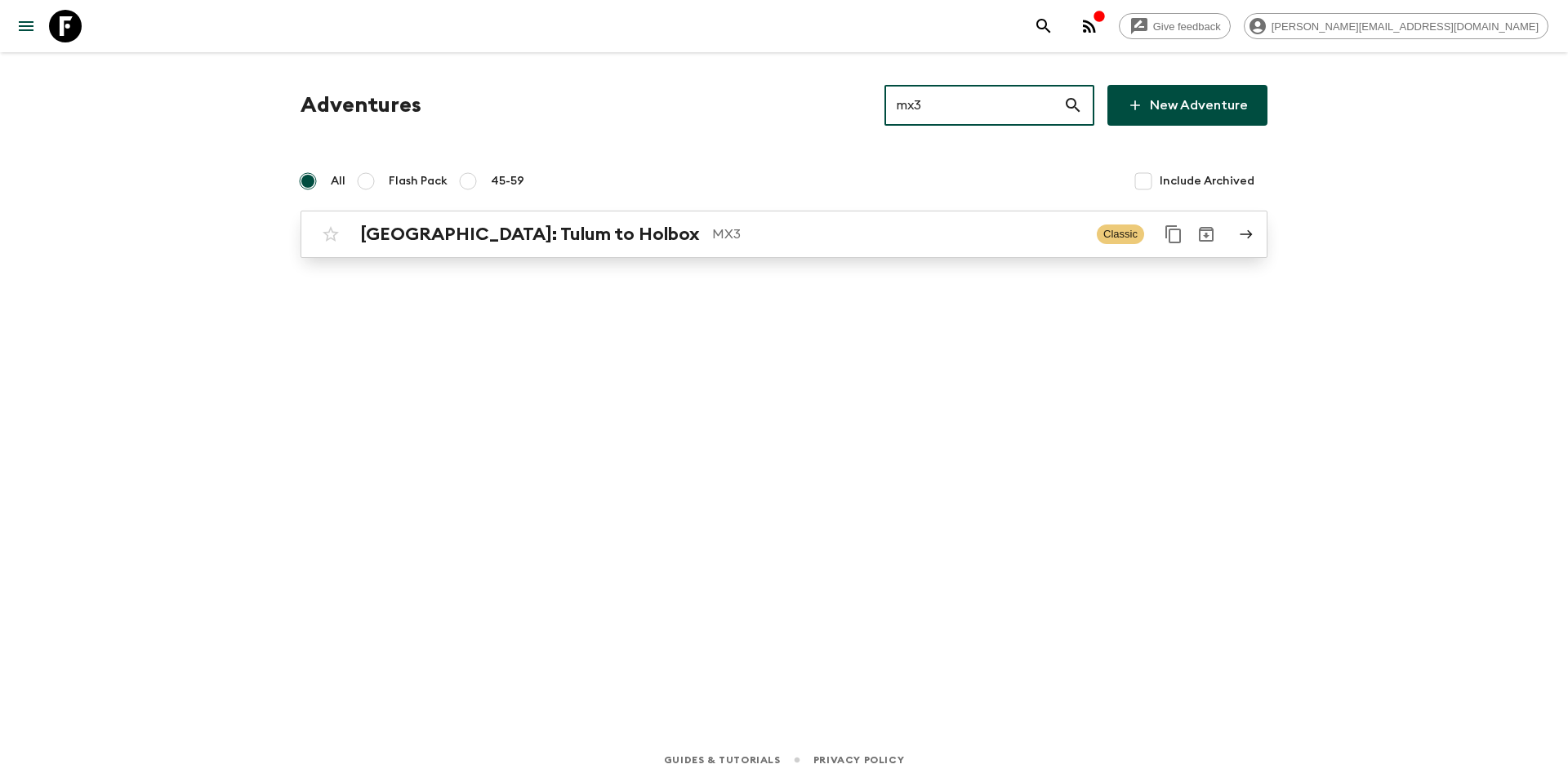
type input "mx3"
click at [772, 243] on p "MX3" at bounding box center [898, 235] width 372 height 20
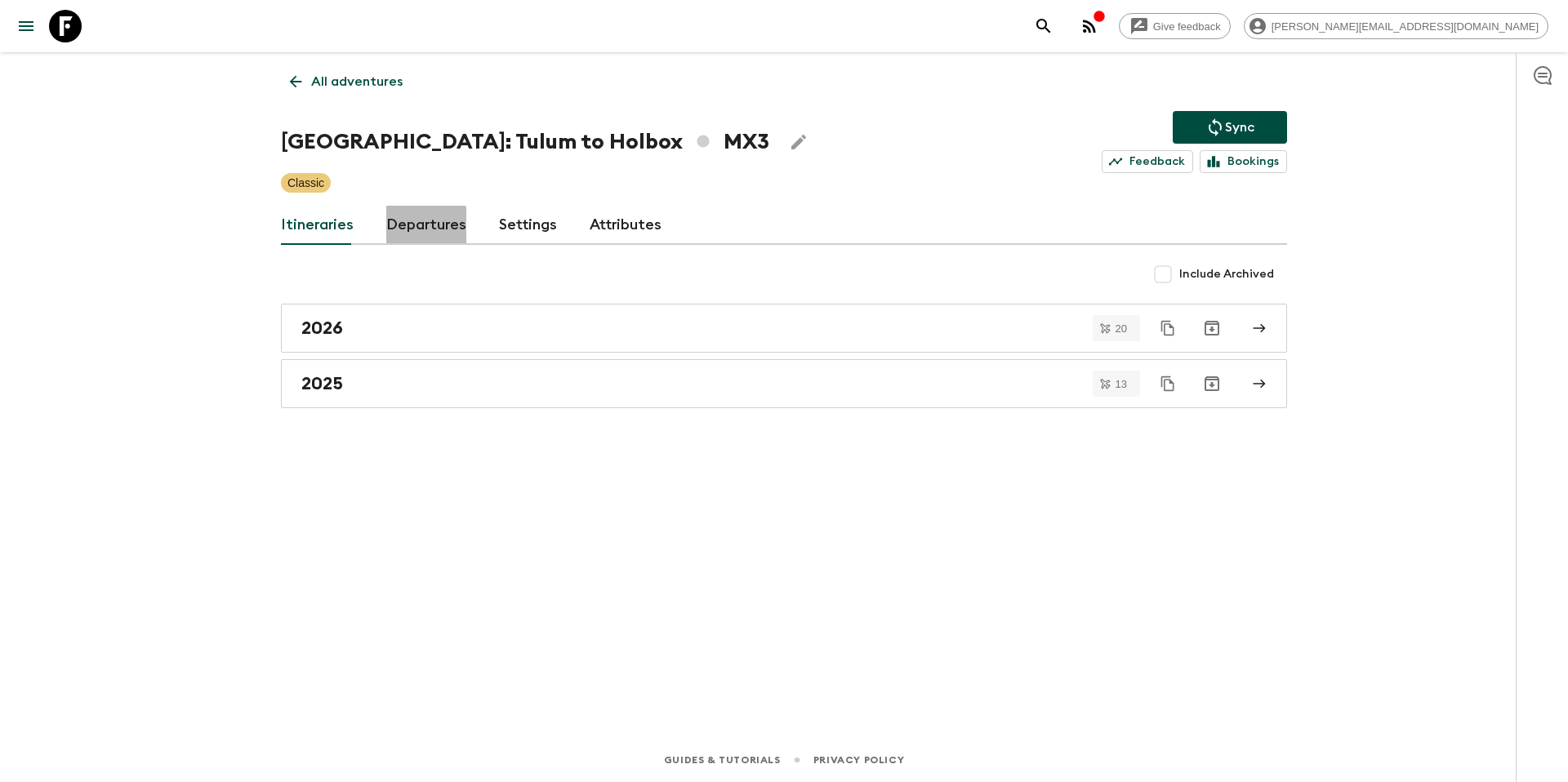
click at [408, 229] on link "Departures" at bounding box center [426, 225] width 80 height 39
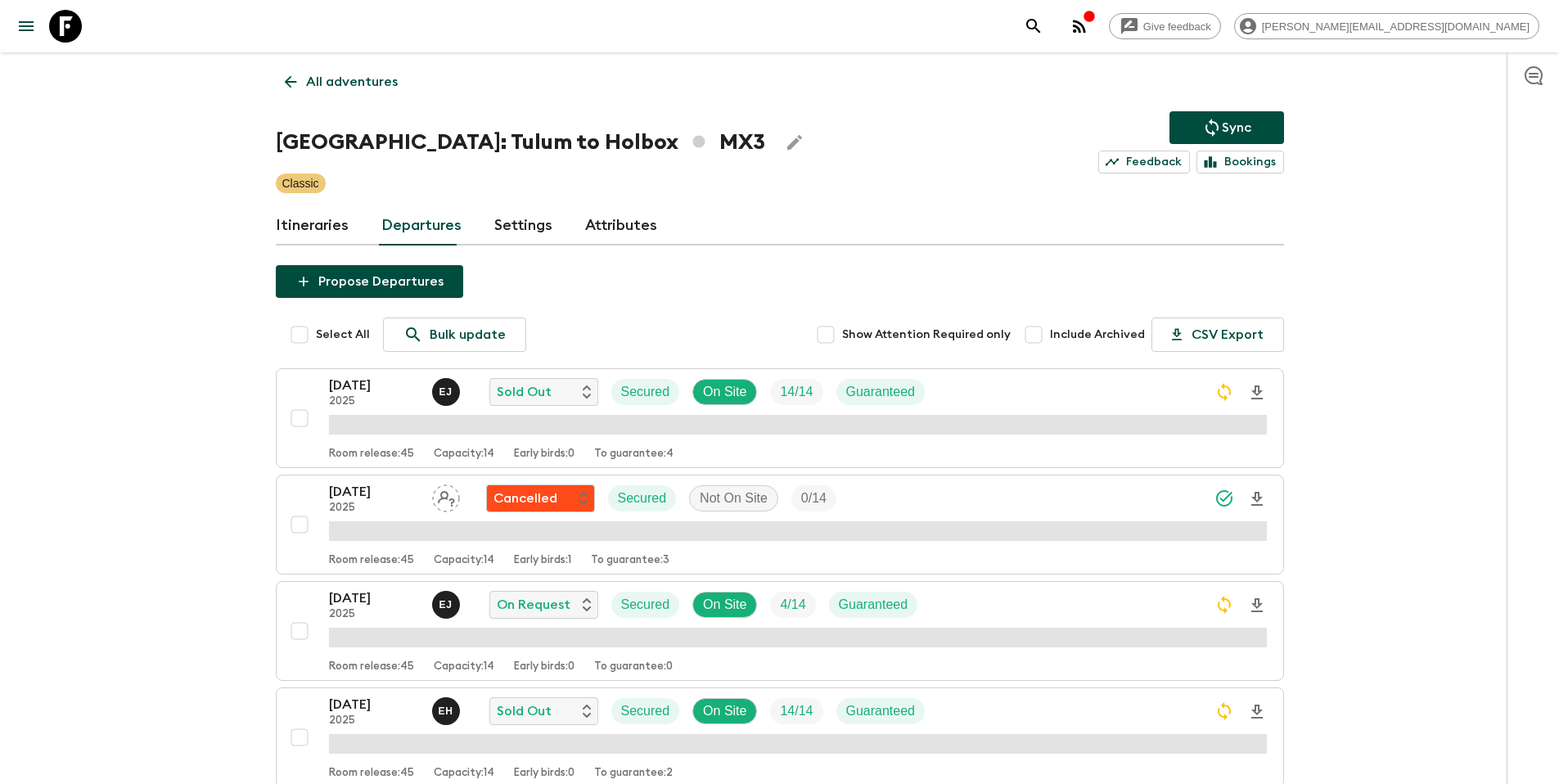
click at [1106, 330] on span "Include Archived" at bounding box center [1097, 335] width 95 height 16
click at [1050, 330] on input "Include Archived" at bounding box center [1034, 335] width 33 height 33
checkbox input "true"
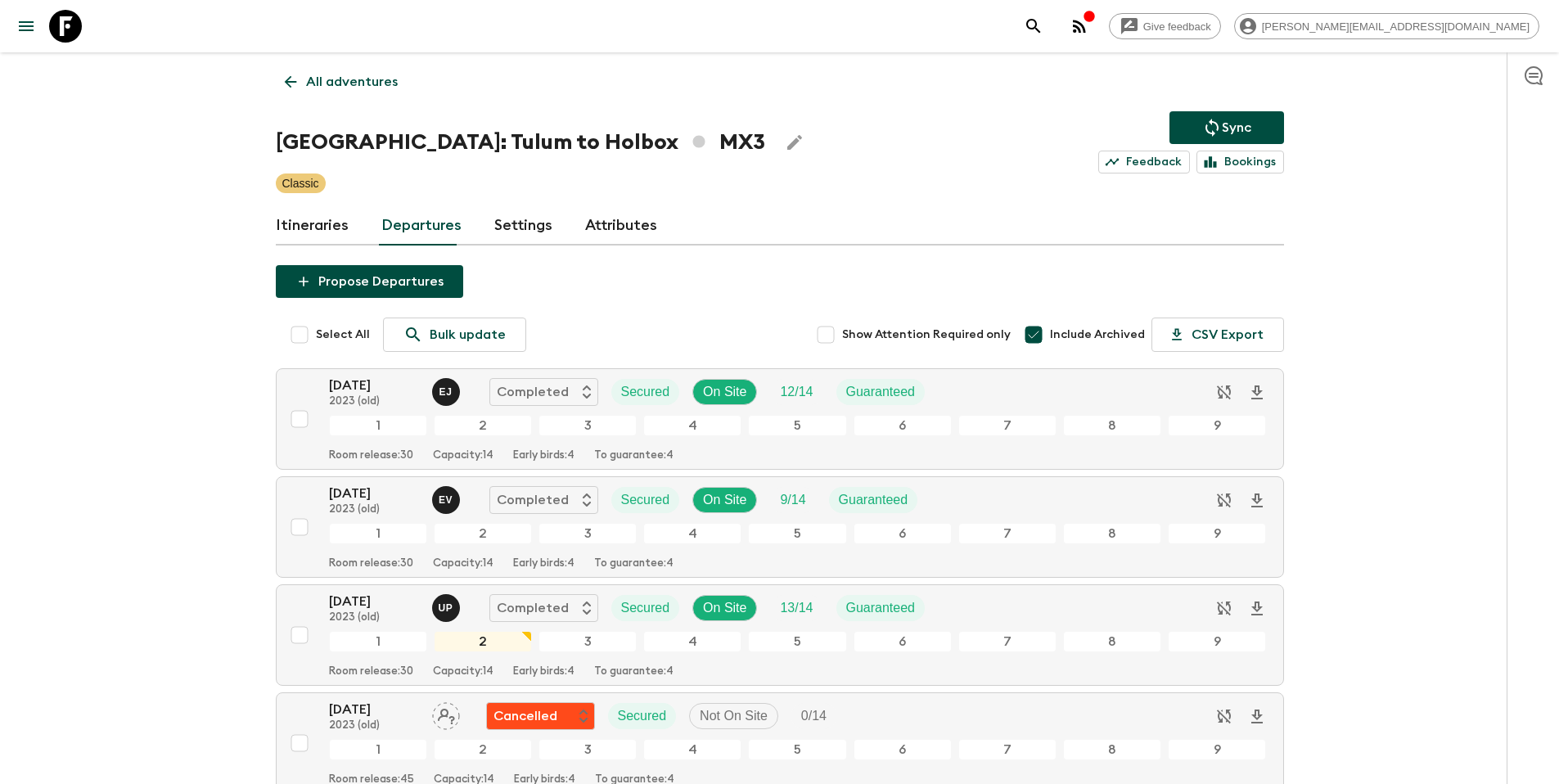
click at [360, 85] on p "All adventures" at bounding box center [352, 82] width 91 height 20
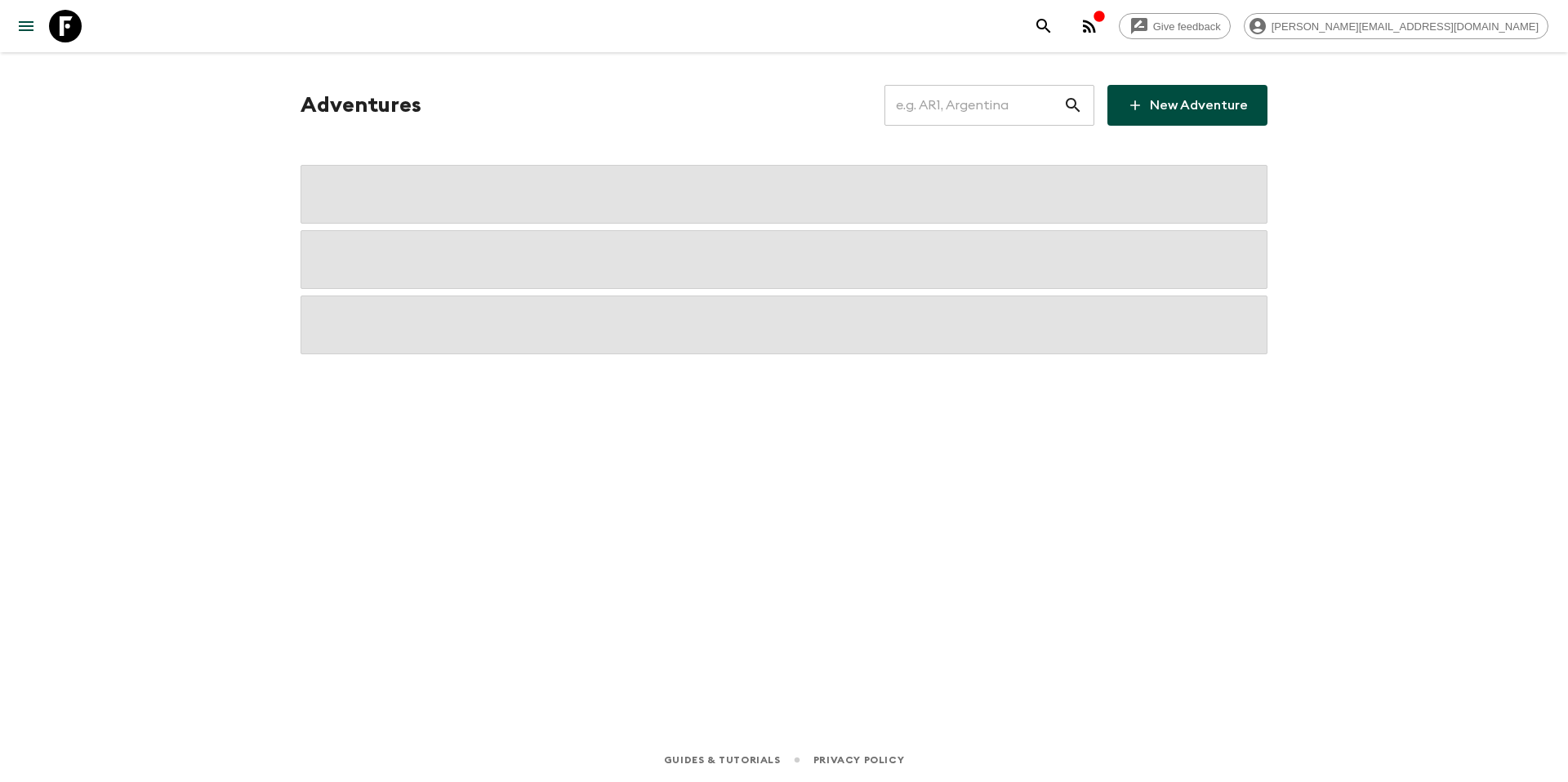
click at [1051, 115] on input "text" at bounding box center [973, 105] width 179 height 46
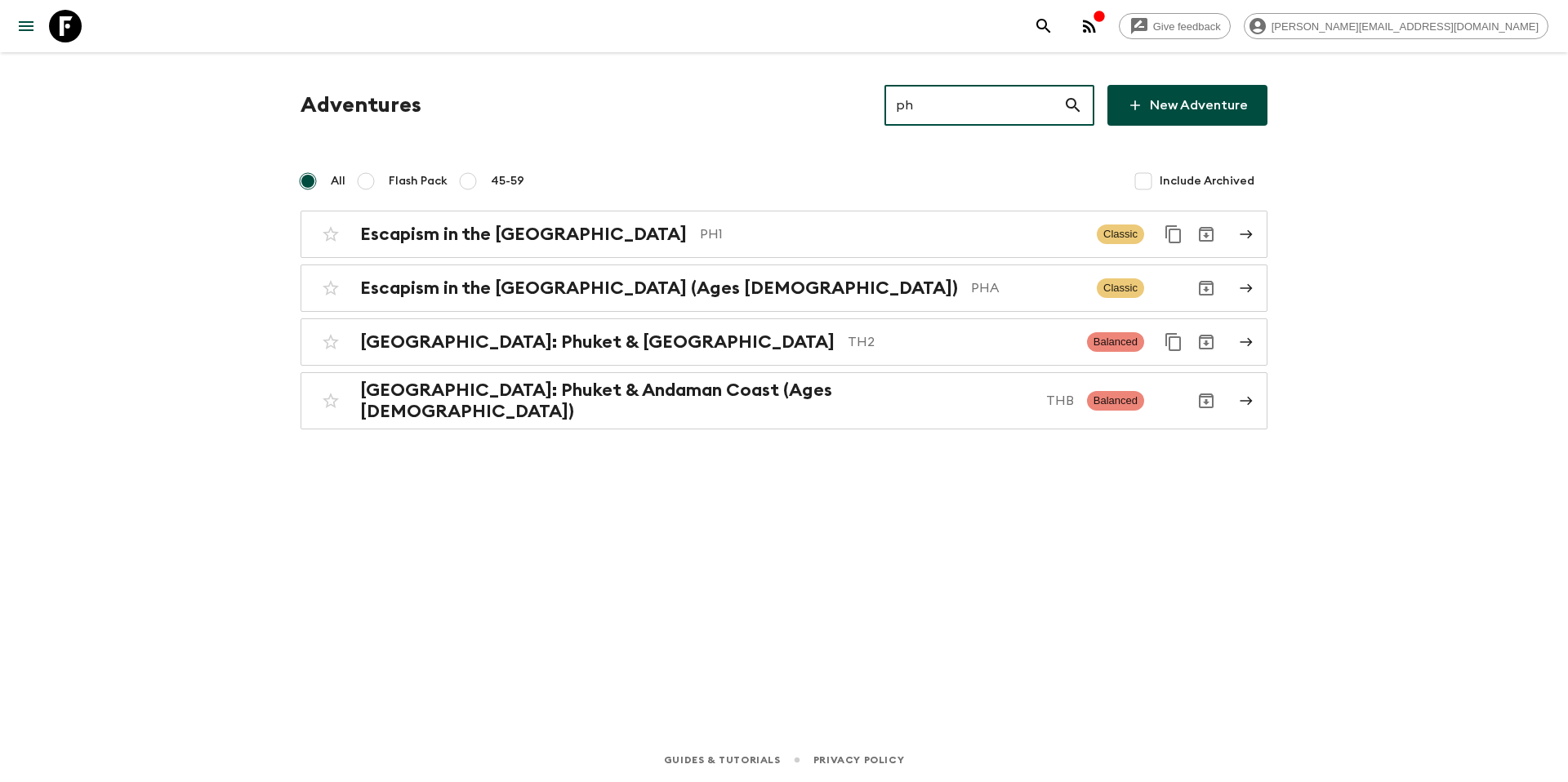
type input "ph1"
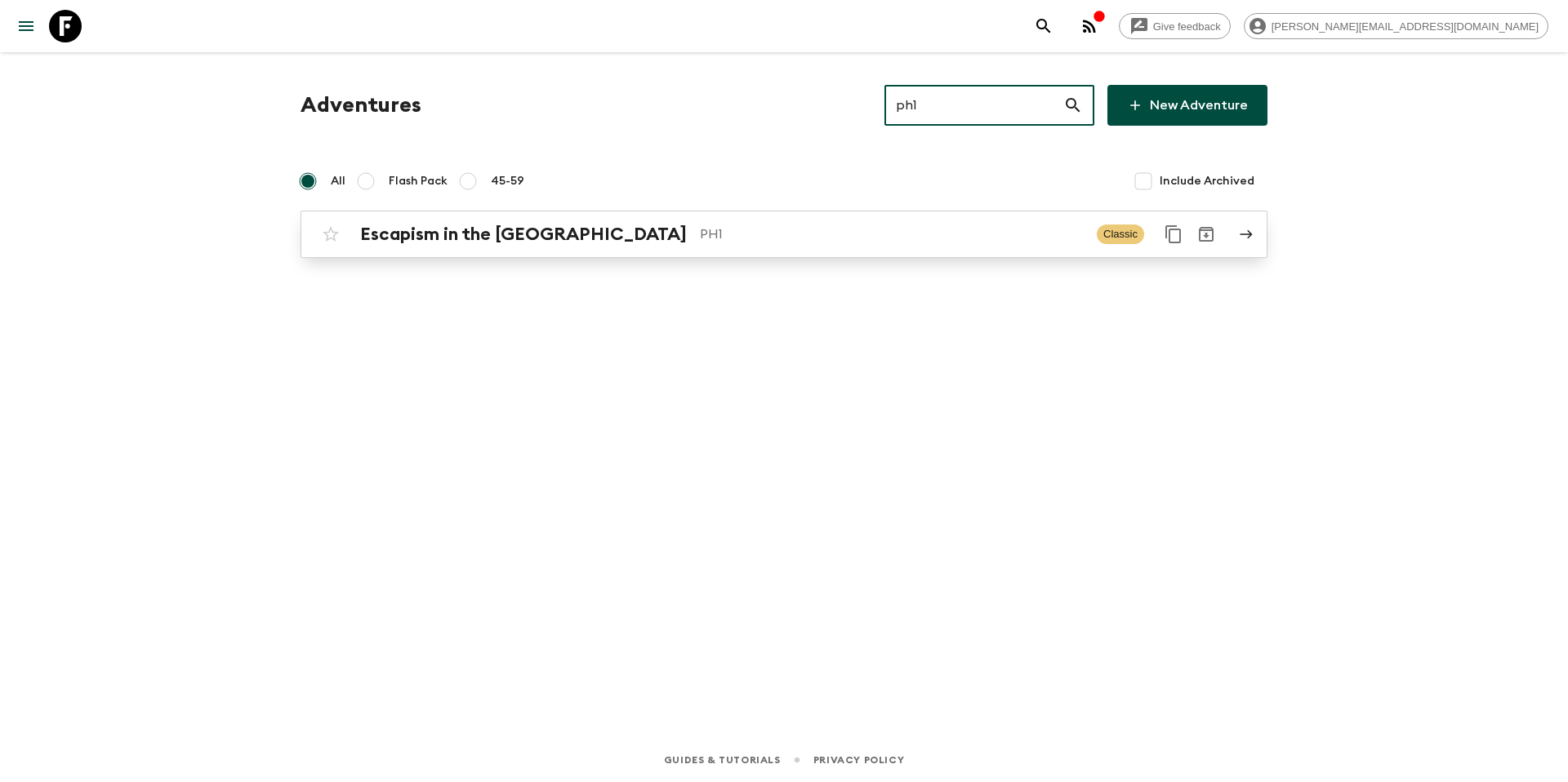
click at [882, 244] on div "Escapism in the [GEOGRAPHIC_DATA] PH1" at bounding box center [722, 235] width 724 height 22
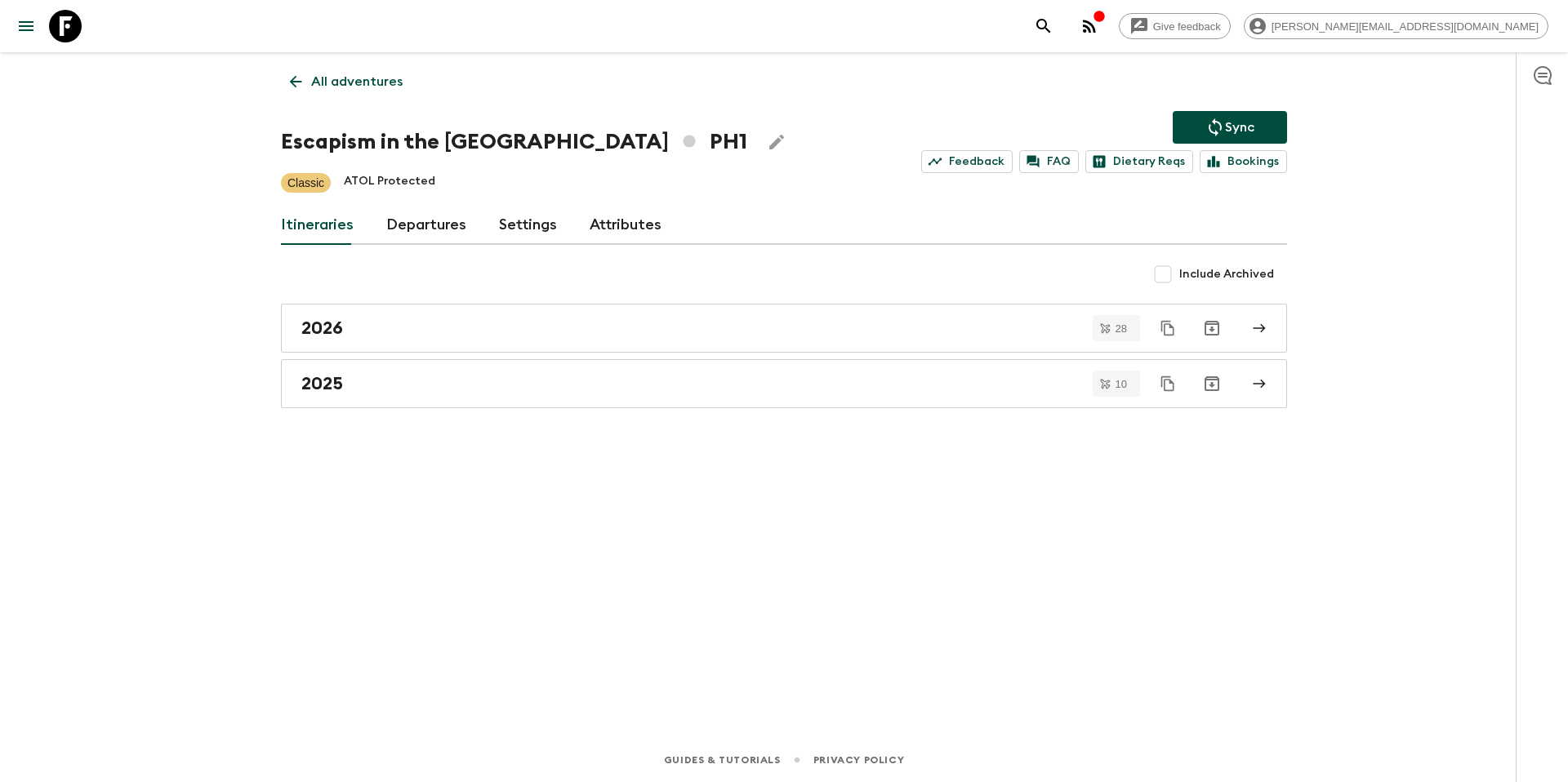
click at [431, 223] on link "Departures" at bounding box center [426, 225] width 80 height 39
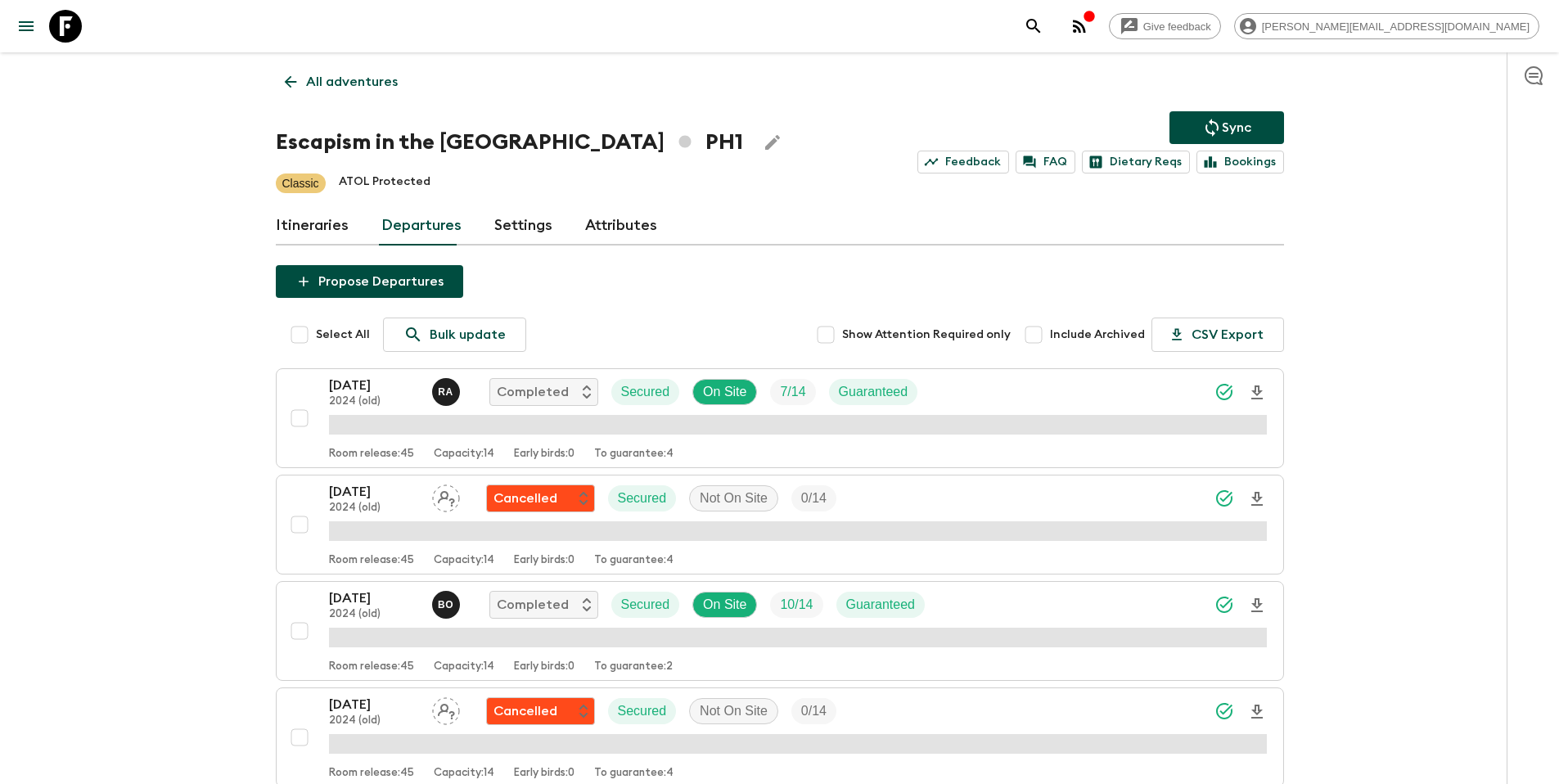
click at [1082, 339] on span "Include Archived" at bounding box center [1097, 335] width 95 height 16
click at [1050, 339] on input "Include Archived" at bounding box center [1034, 335] width 33 height 33
checkbox input "true"
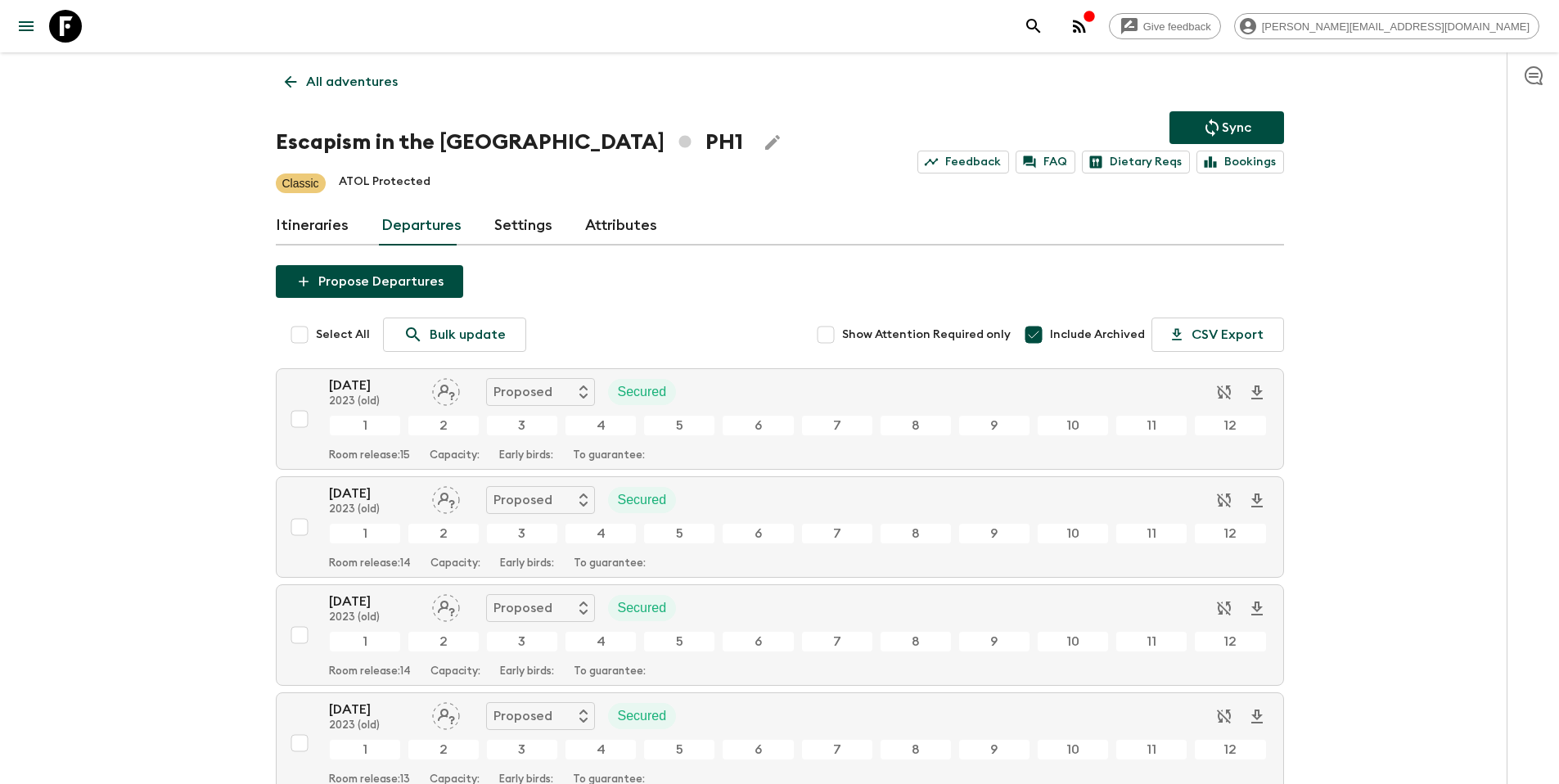
click at [369, 79] on p "All adventures" at bounding box center [352, 82] width 91 height 20
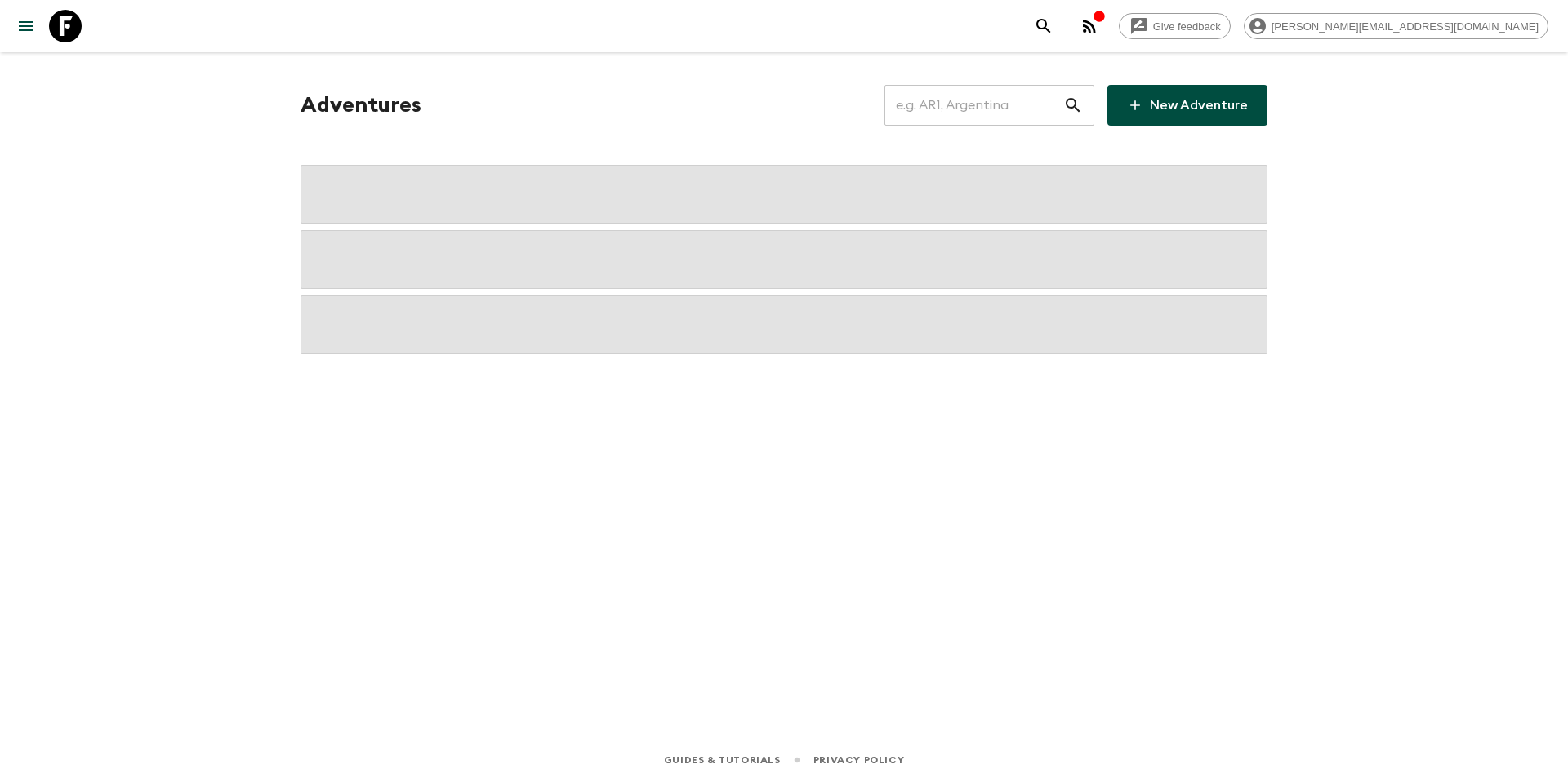
click at [998, 118] on input "text" at bounding box center [973, 105] width 179 height 46
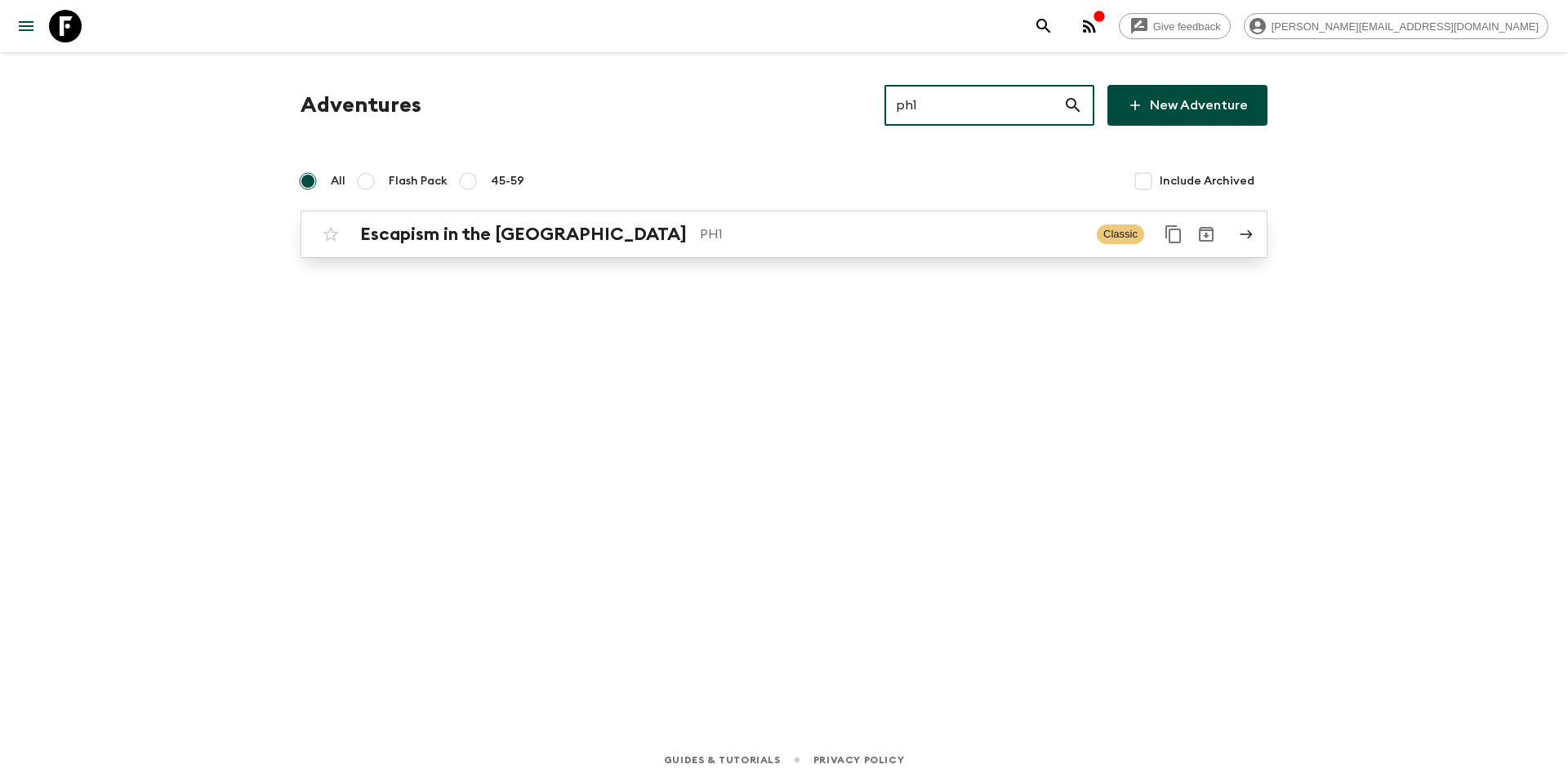
type input "ph1"
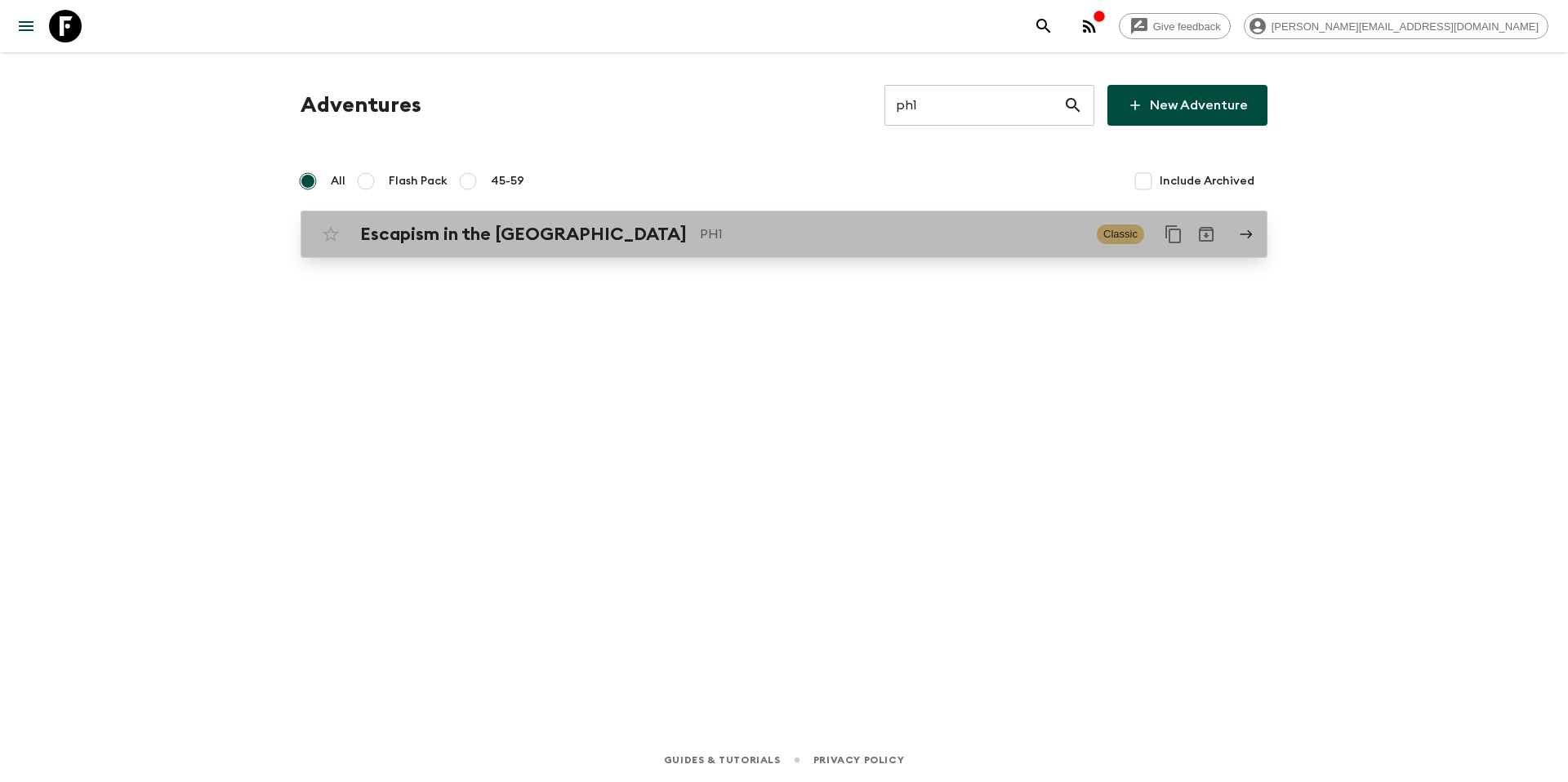
click at [908, 214] on link "Escapism in the [GEOGRAPHIC_DATA] PH1 Classic" at bounding box center [784, 235] width 967 height 47
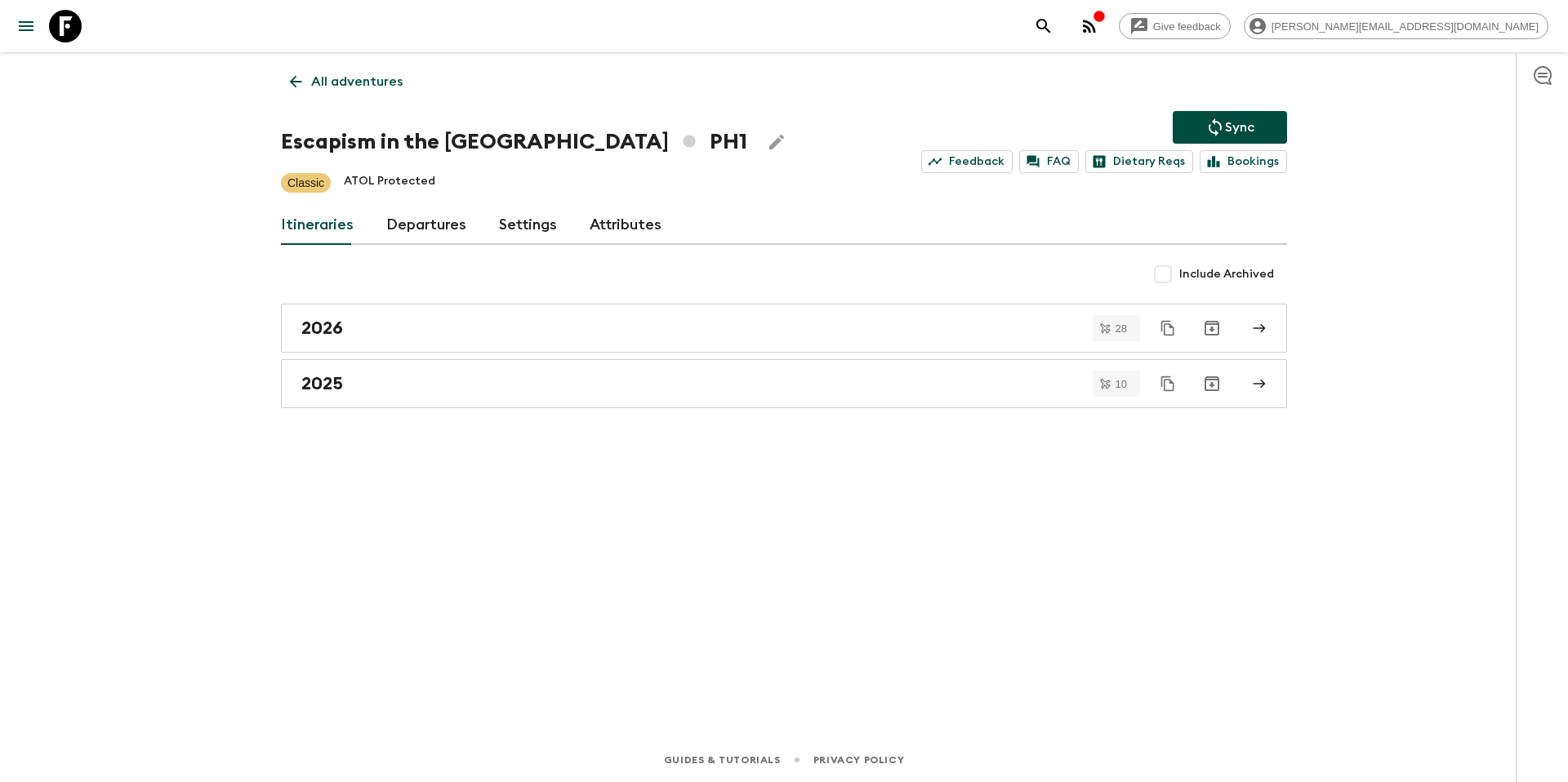
click at [379, 72] on p "All adventures" at bounding box center [356, 82] width 91 height 20
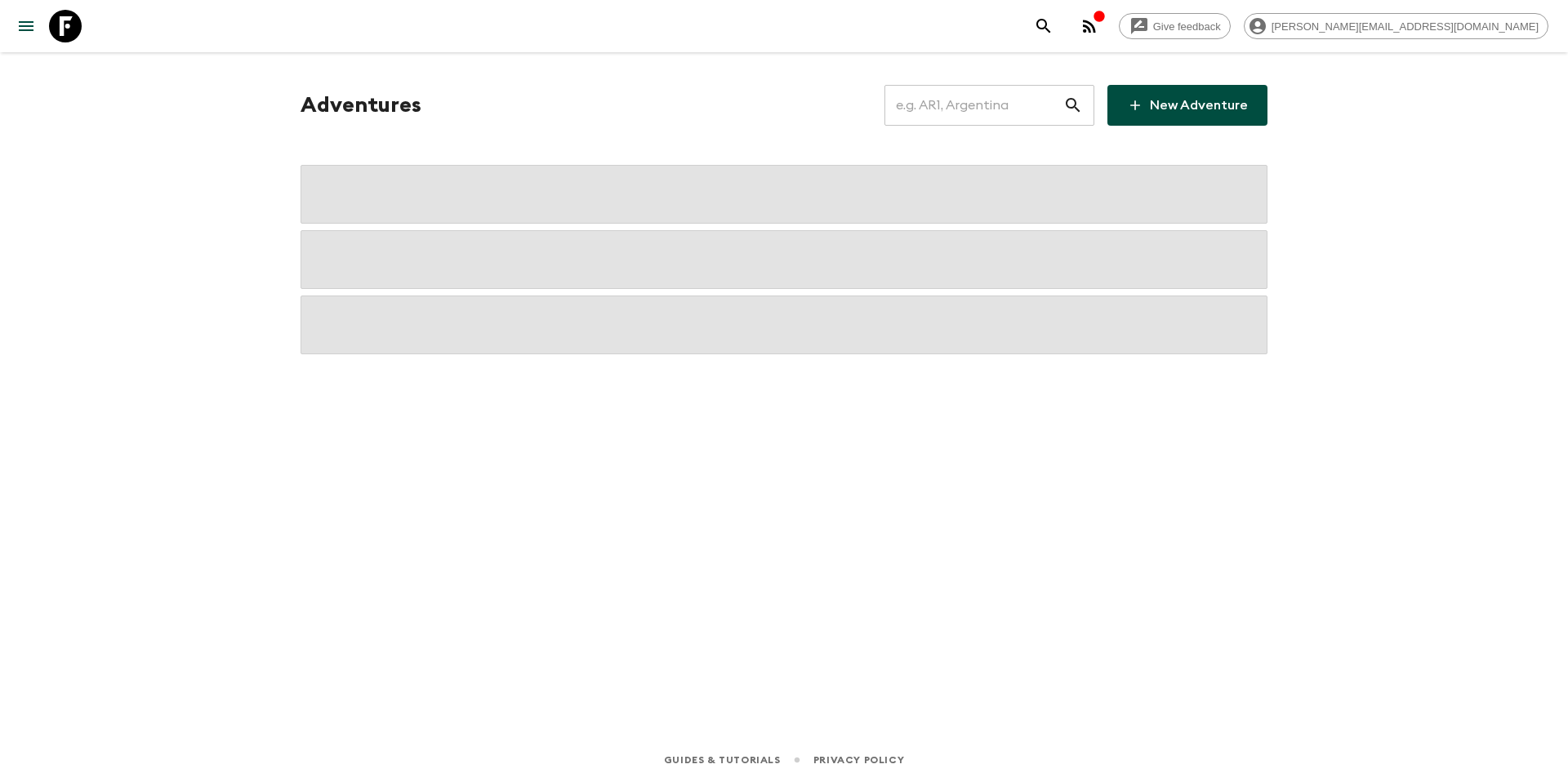
click at [1002, 108] on input "text" at bounding box center [973, 105] width 179 height 46
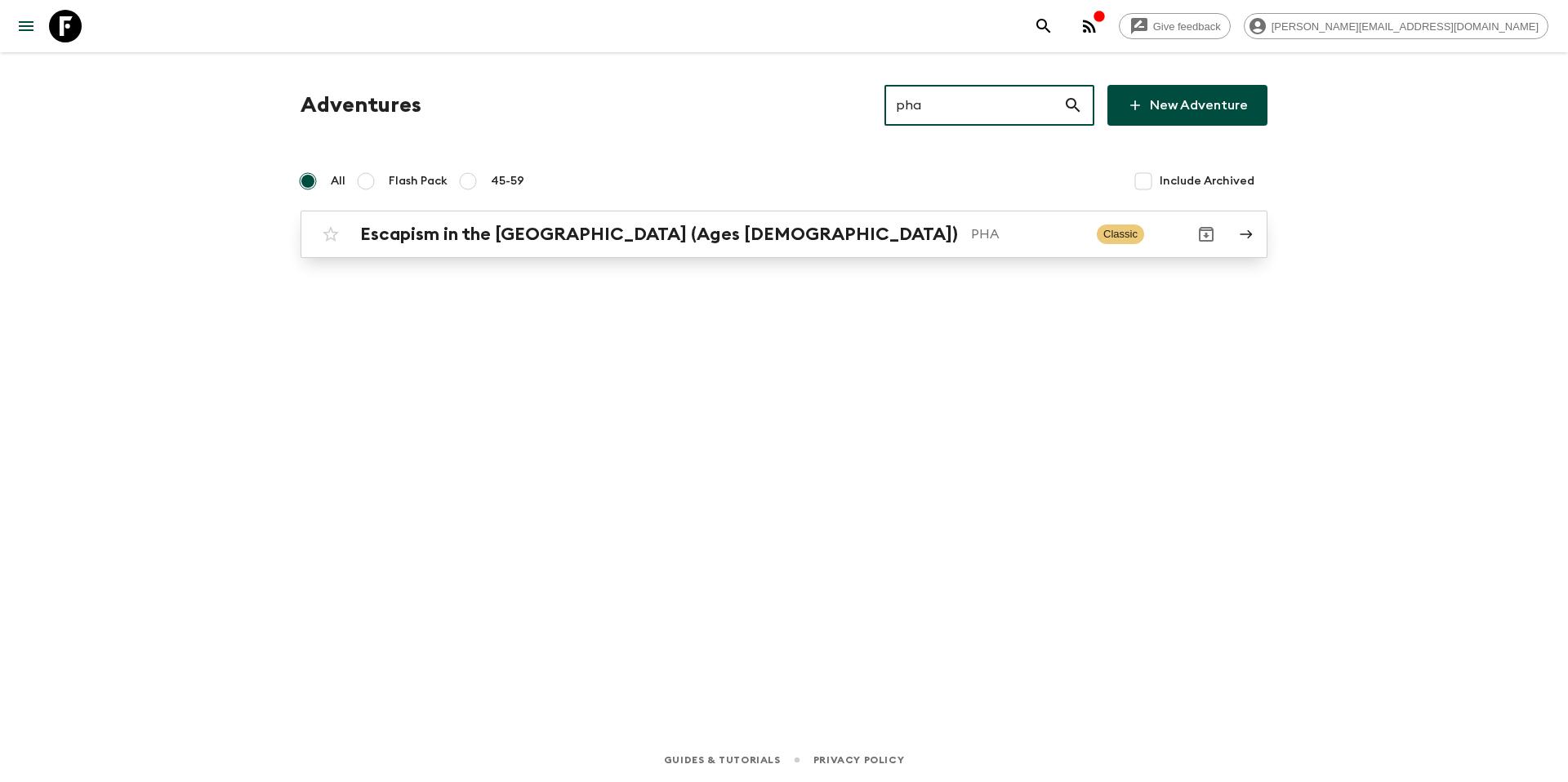
type input "pha"
click at [821, 250] on div "Escapism in the [GEOGRAPHIC_DATA] (Ages [DEMOGRAPHIC_DATA]) PHA Classic" at bounding box center [752, 235] width 875 height 32
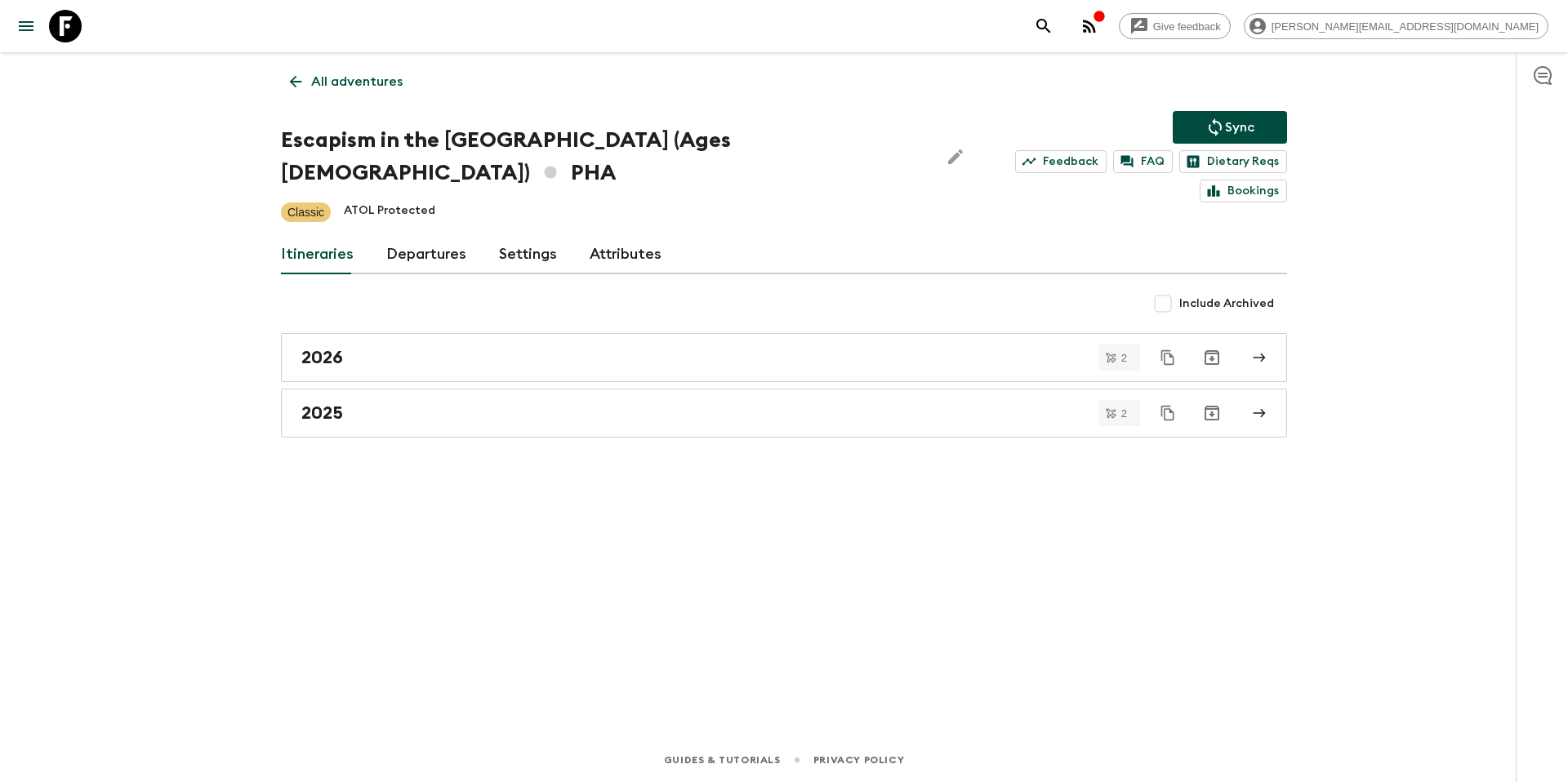
click at [421, 235] on link "Departures" at bounding box center [426, 254] width 80 height 39
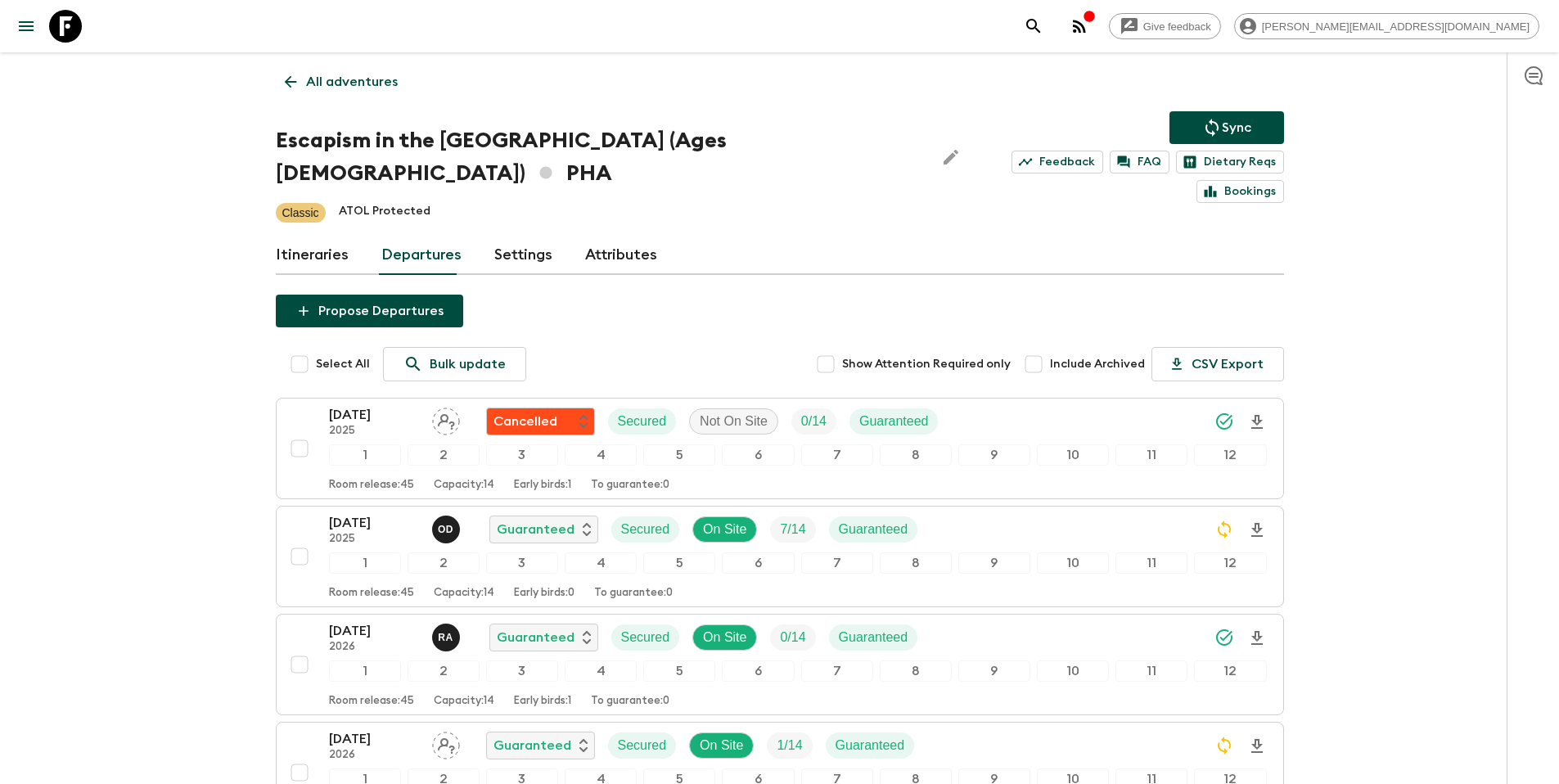
click at [1065, 356] on span "Include Archived" at bounding box center [1097, 364] width 95 height 16
click at [1050, 348] on input "Include Archived" at bounding box center [1034, 364] width 33 height 33
checkbox input "true"
click at [1231, 124] on p "Sync" at bounding box center [1236, 128] width 30 height 20
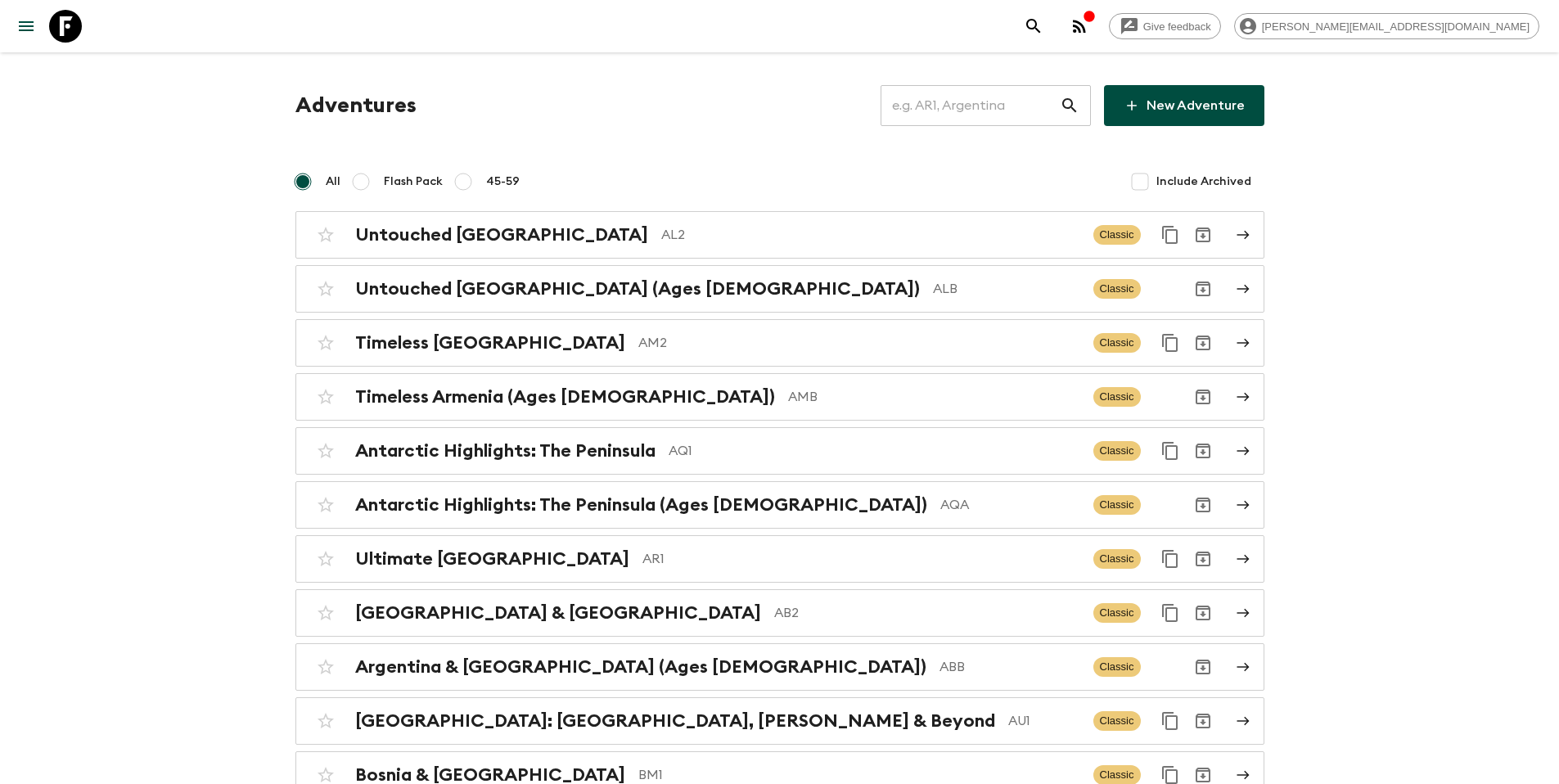
click at [987, 112] on input "text" at bounding box center [970, 105] width 179 height 46
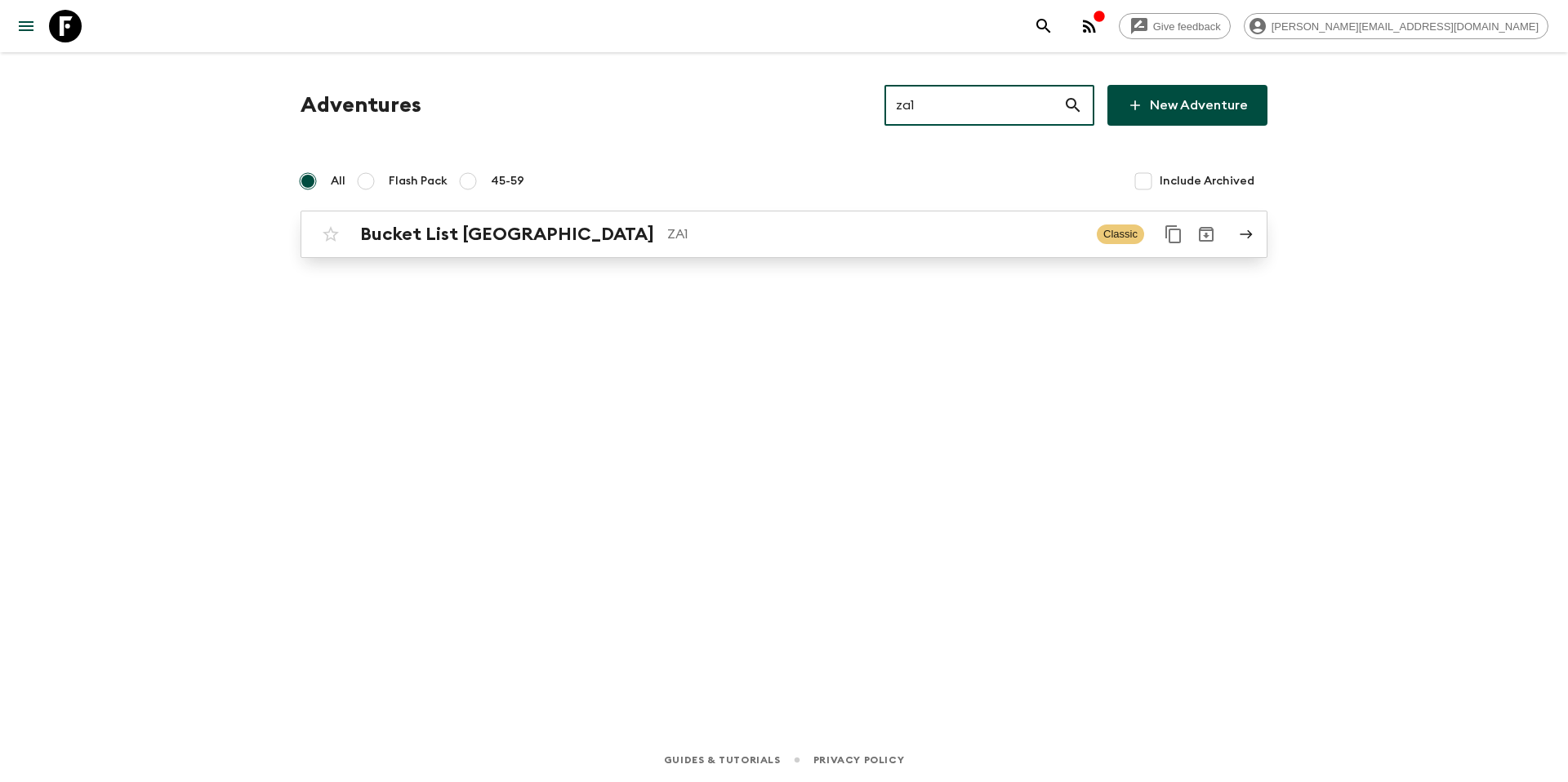
type input "za1"
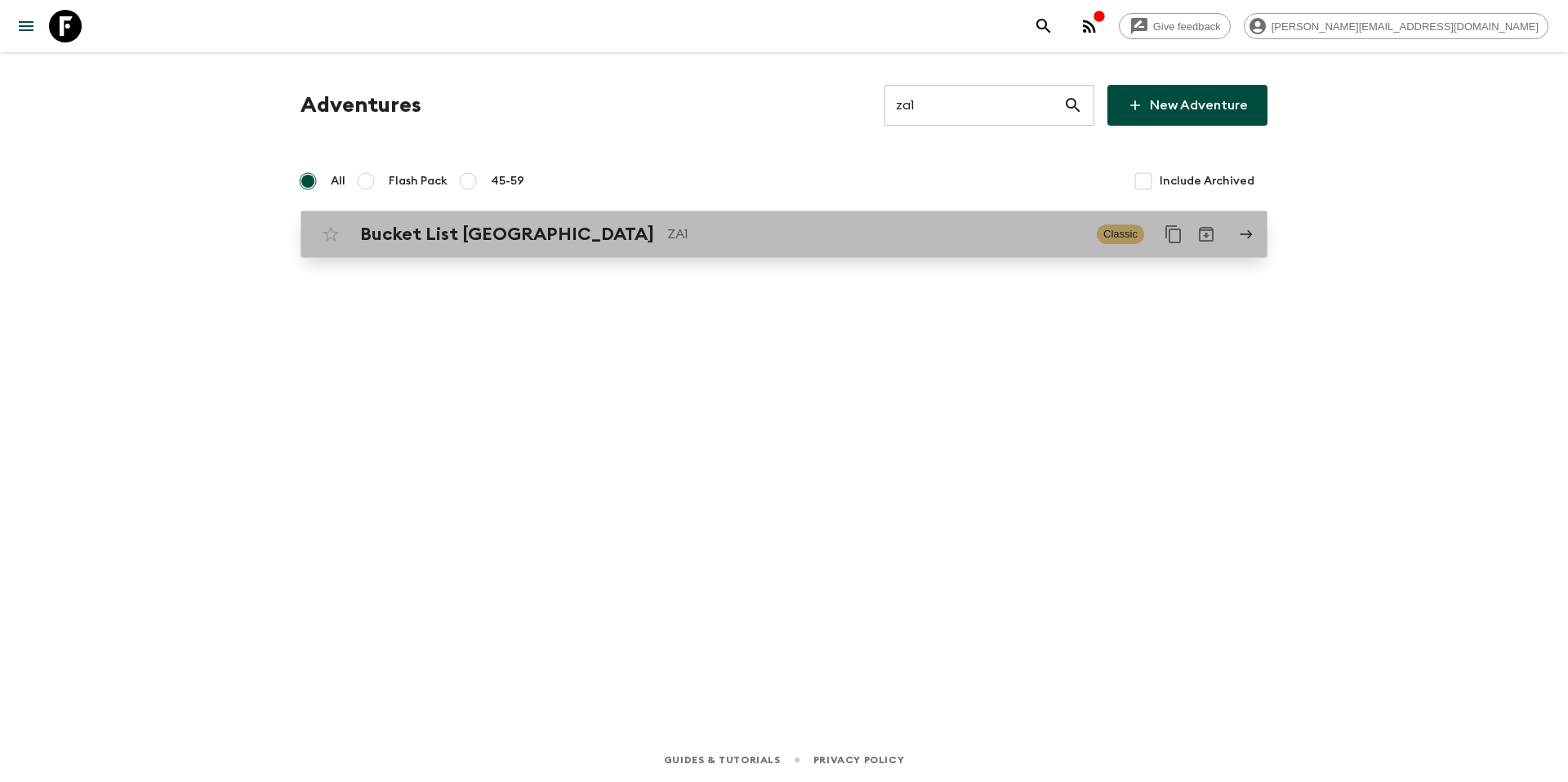
click at [724, 236] on p "ZA1" at bounding box center [875, 235] width 417 height 20
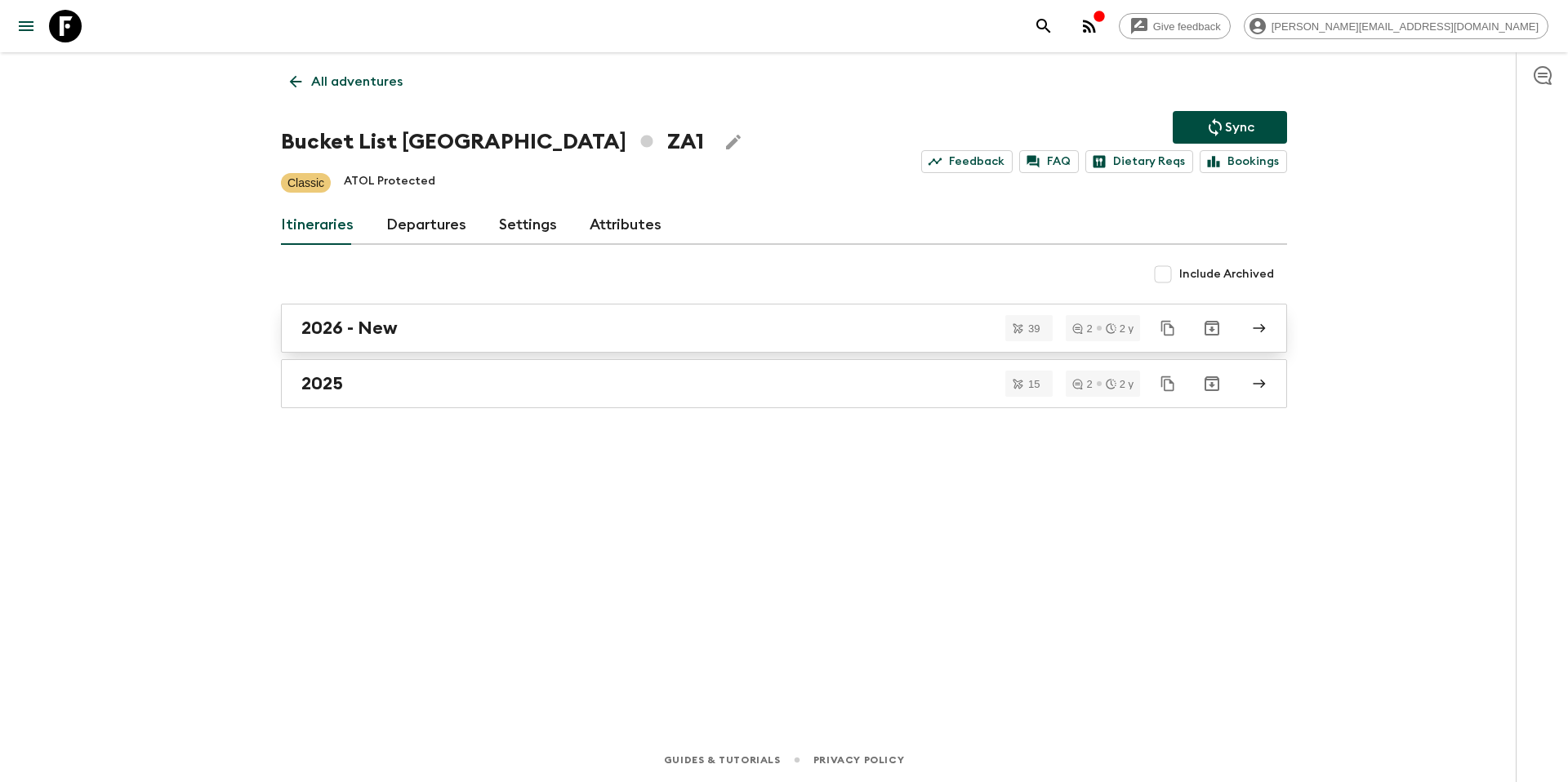
click at [449, 339] on link "2026 - New" at bounding box center [783, 328] width 1006 height 49
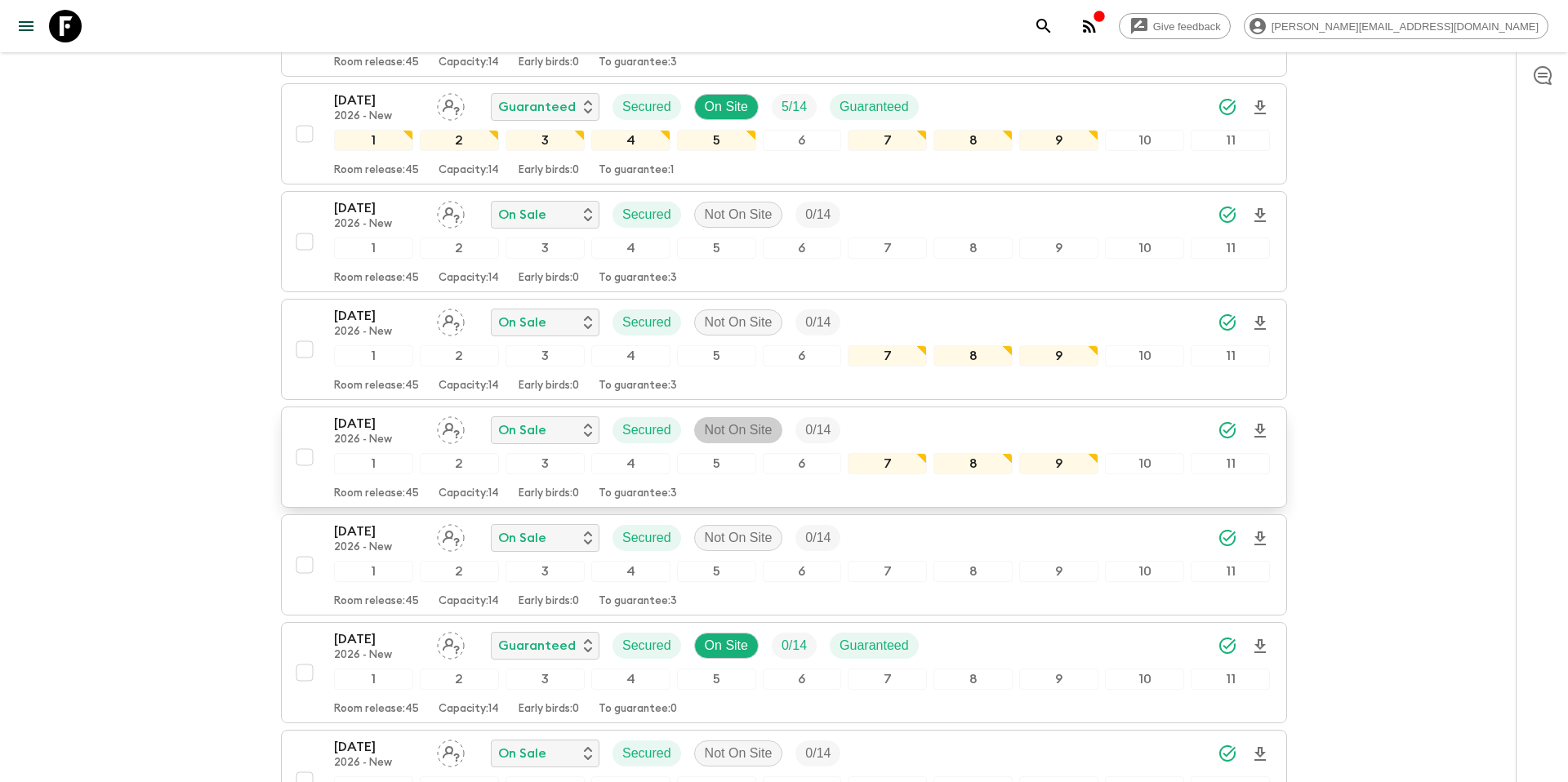
click at [724, 420] on p "Not On Site" at bounding box center [738, 430] width 68 height 20
click at [737, 463] on p "On Site" at bounding box center [750, 468] width 43 height 20
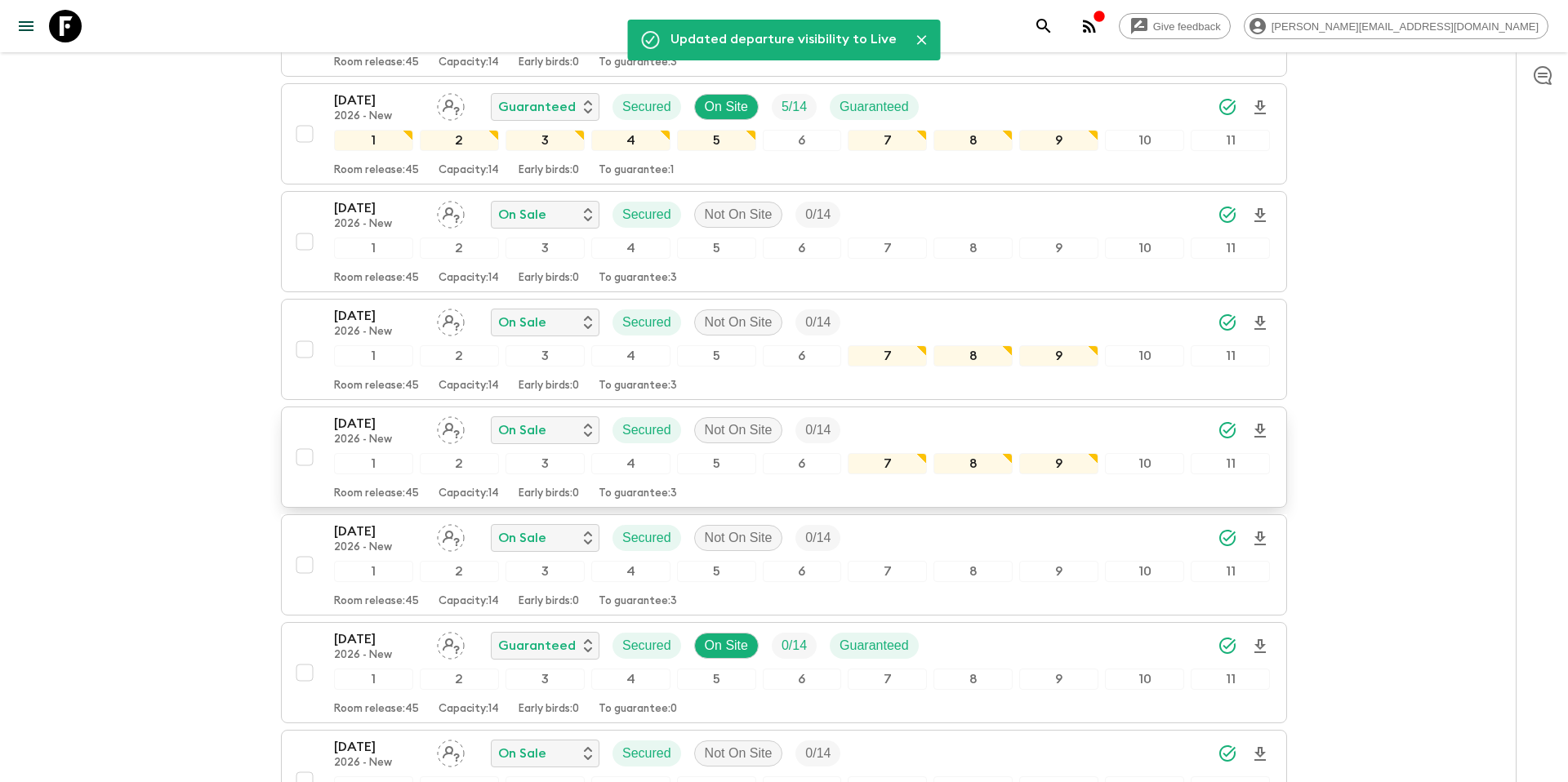
click at [309, 441] on input "checkbox" at bounding box center [305, 457] width 32 height 32
checkbox input "true"
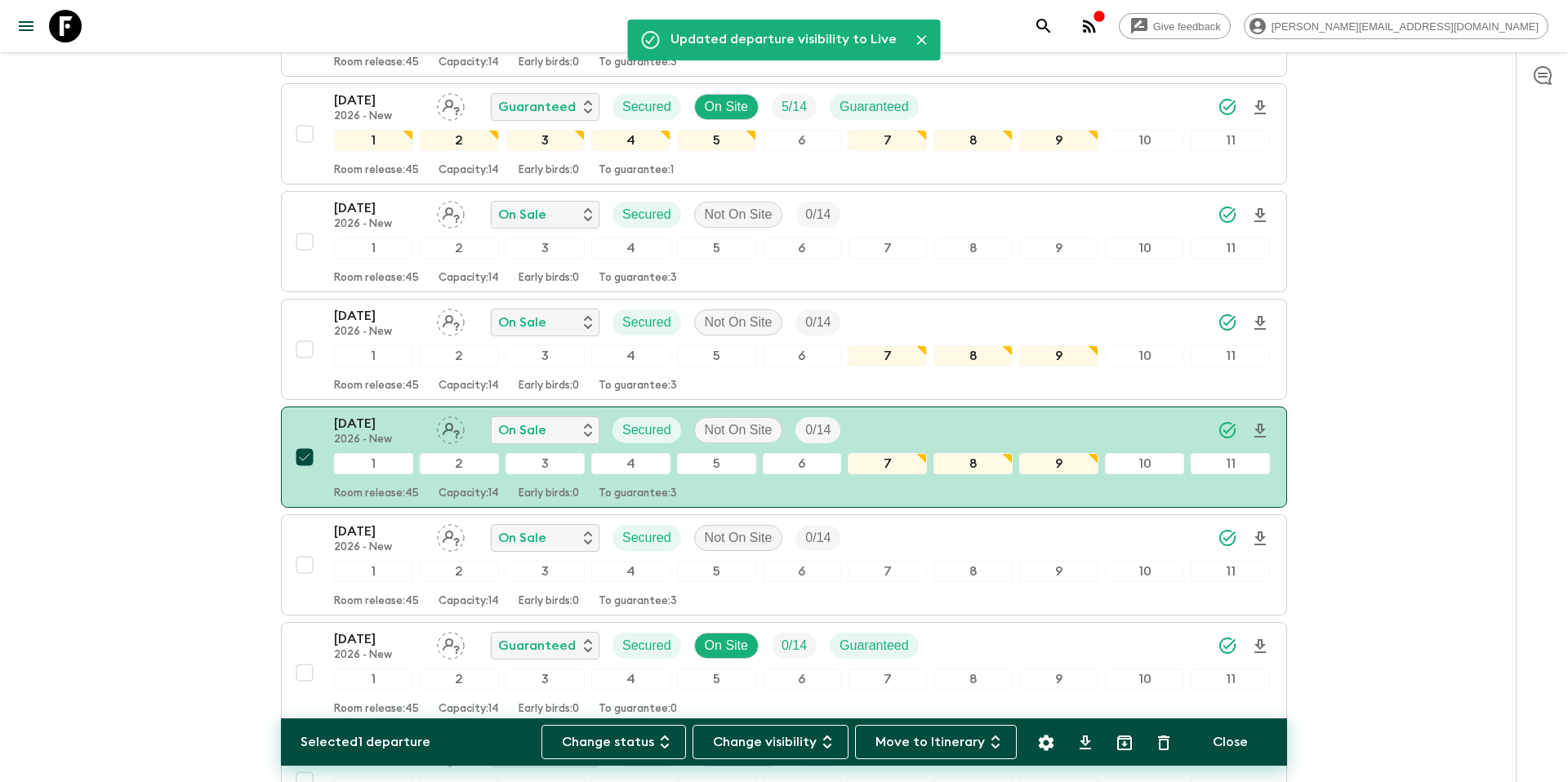
click at [1044, 741] on icon "Settings" at bounding box center [1047, 743] width 20 height 20
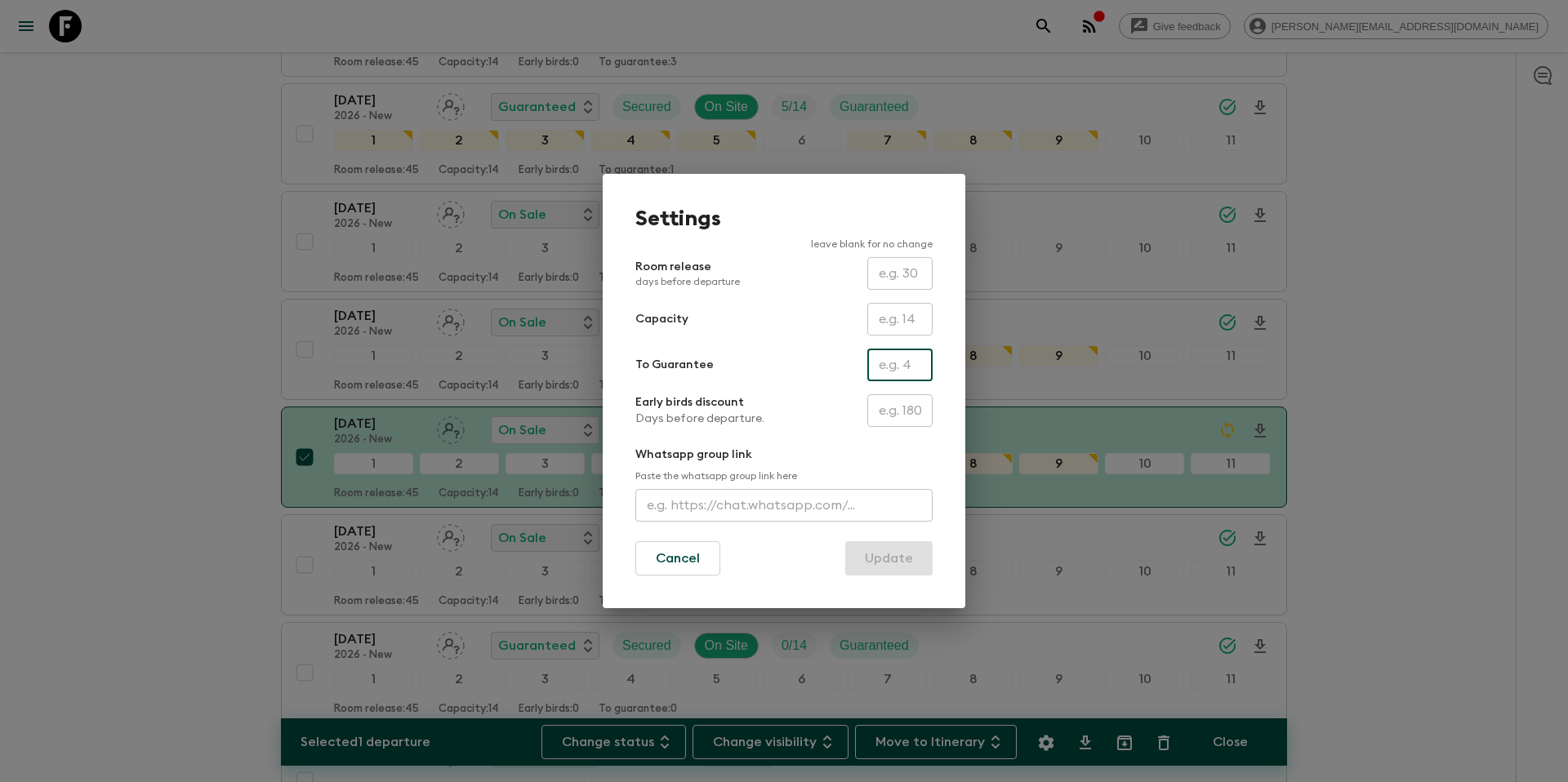
click at [883, 371] on input "text" at bounding box center [899, 364] width 65 height 32
type input "0"
click at [878, 560] on button "Update" at bounding box center [889, 558] width 88 height 34
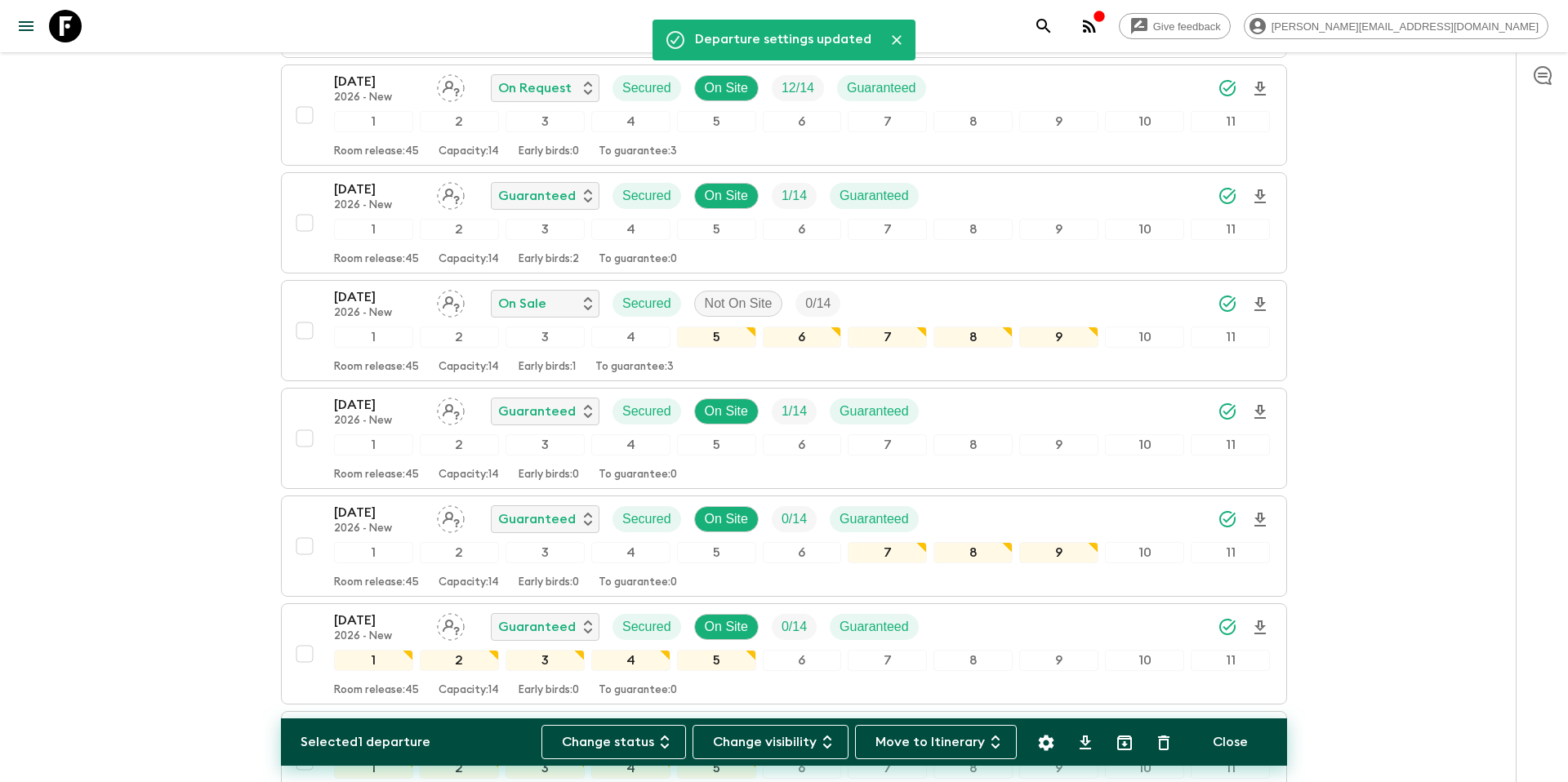
scroll to position [0, 0]
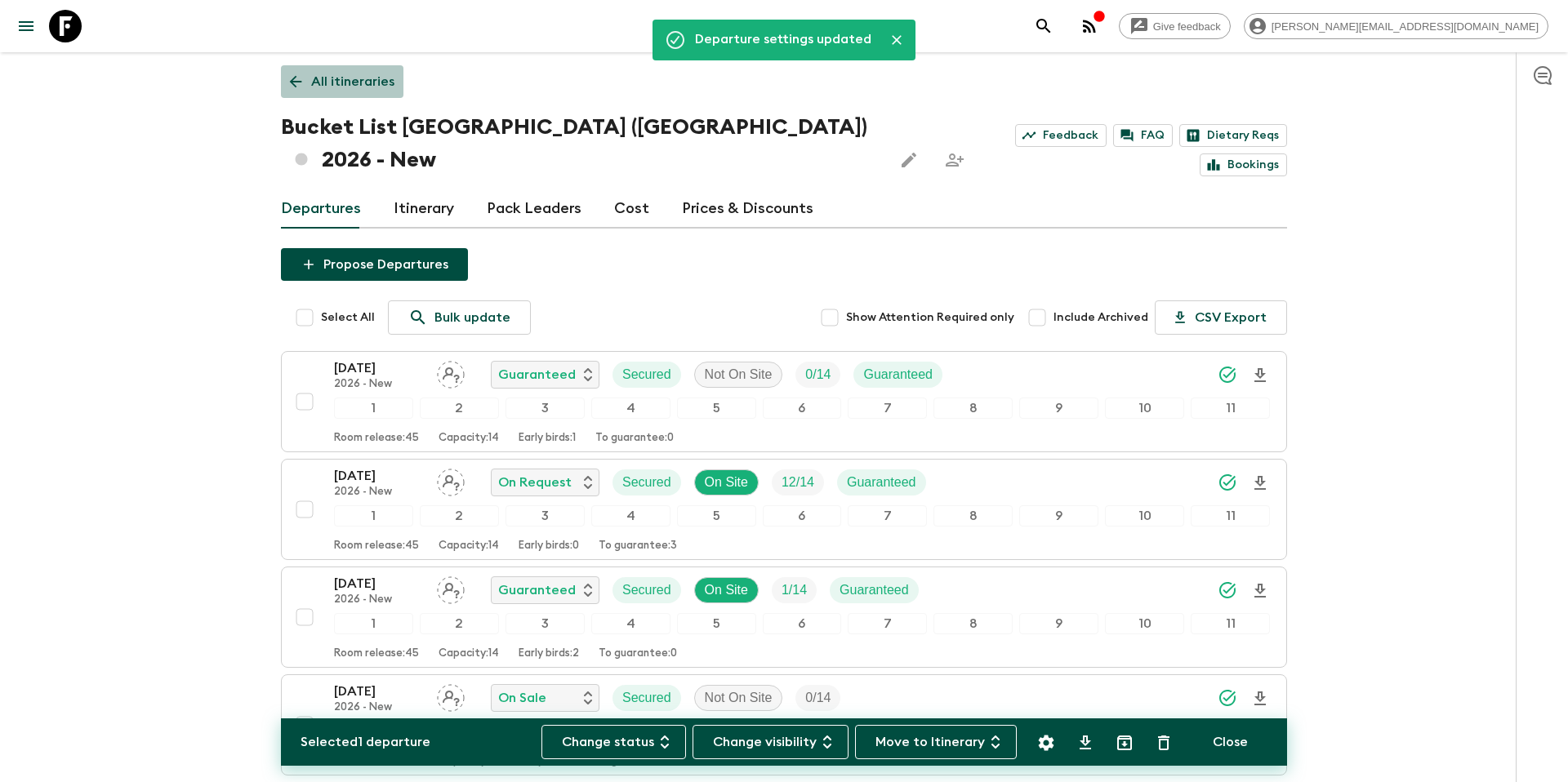
click at [364, 80] on p "All itineraries" at bounding box center [353, 82] width 83 height 20
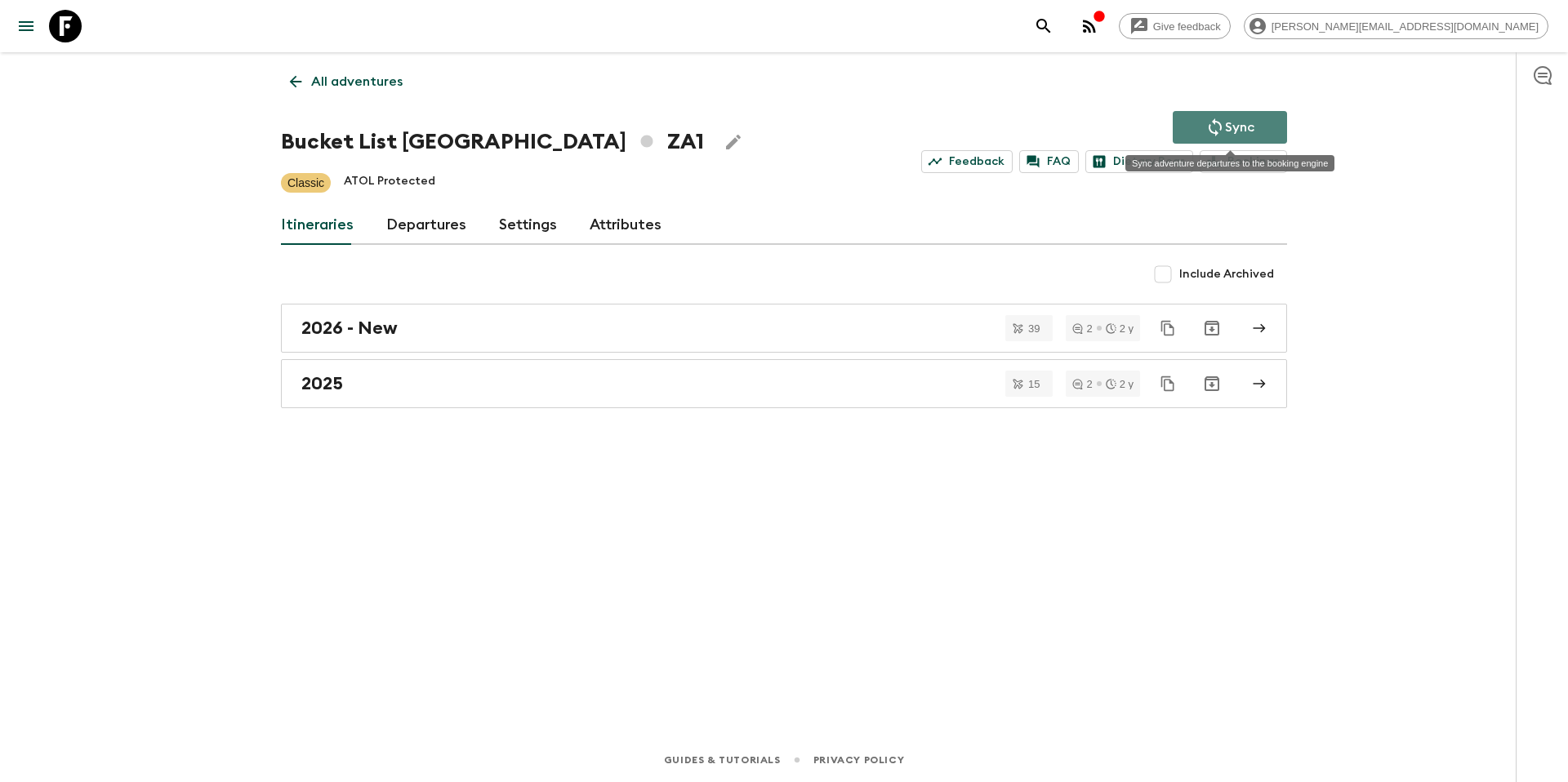
click at [1207, 128] on icon "Sync adventure departures to the booking engine" at bounding box center [1215, 127] width 20 height 20
